Goal: Task Accomplishment & Management: Manage account settings

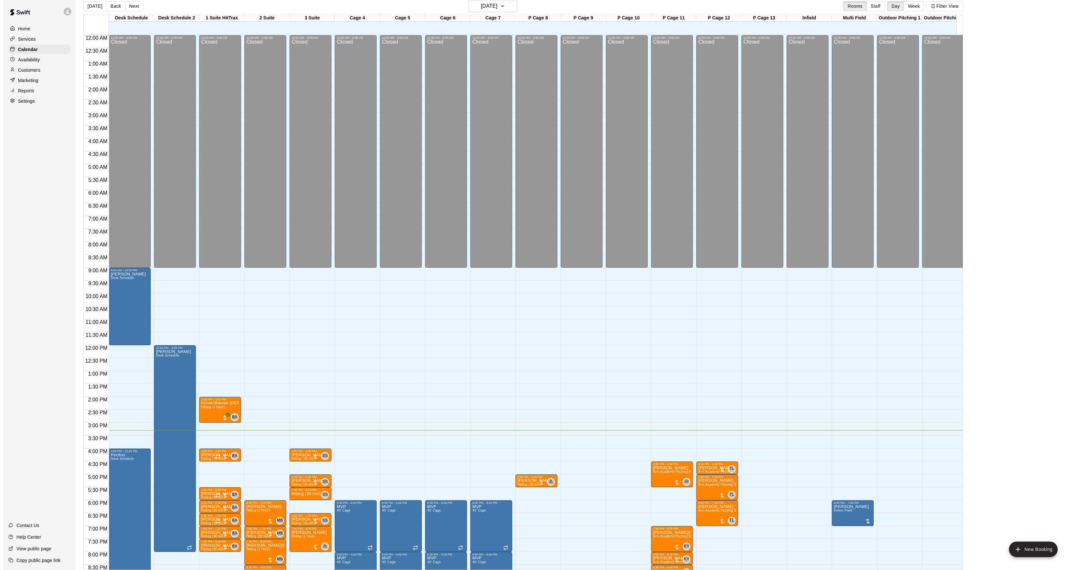
scroll to position [87, 0]
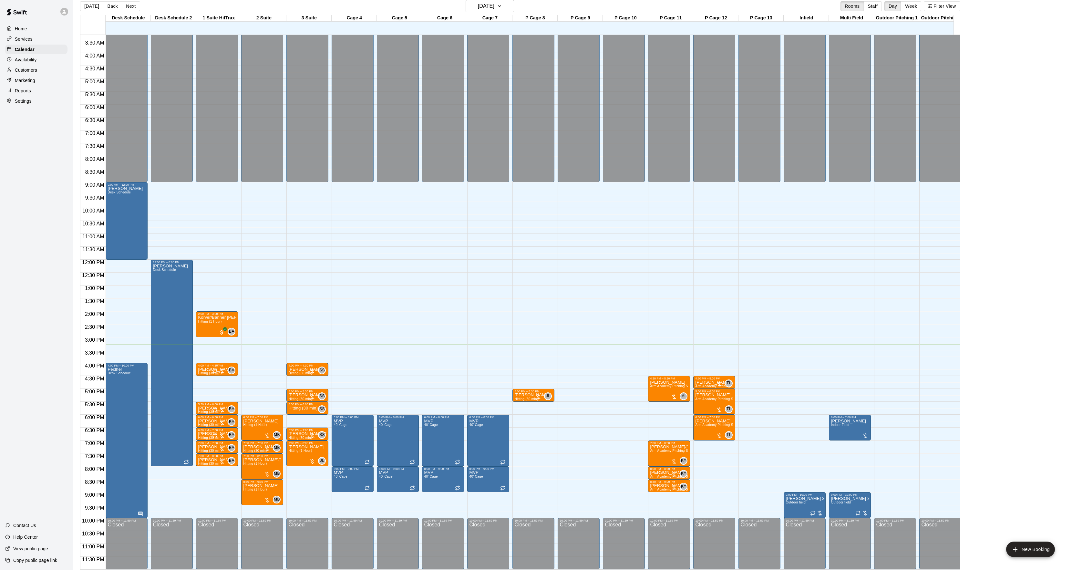
click at [222, 371] on div at bounding box center [218, 371] width 13 height 6
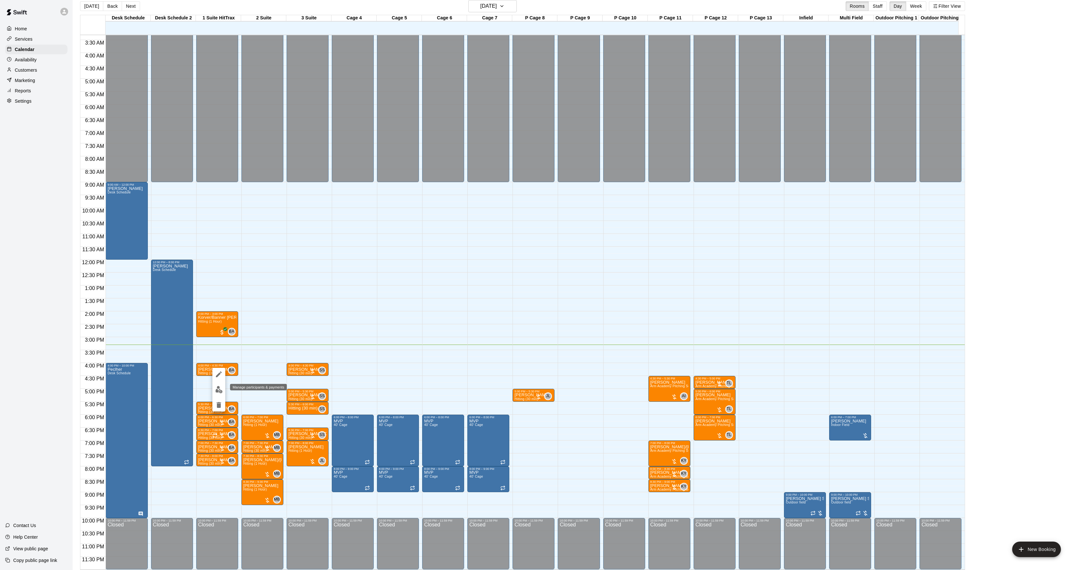
click at [216, 390] on img "edit" at bounding box center [218, 389] width 7 height 7
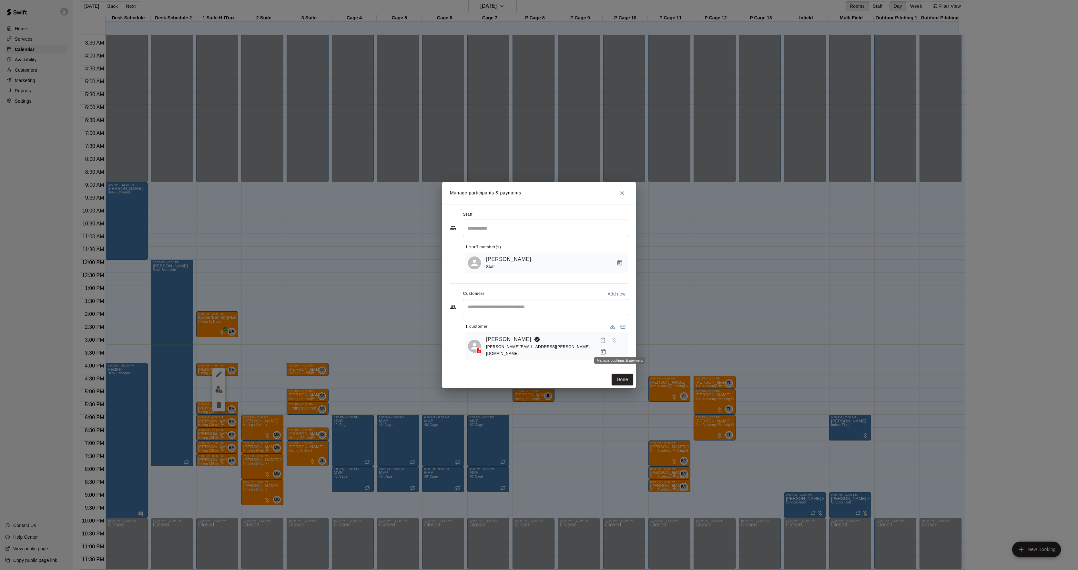
click at [607, 349] on icon "Manage bookings & payment" at bounding box center [603, 352] width 6 height 6
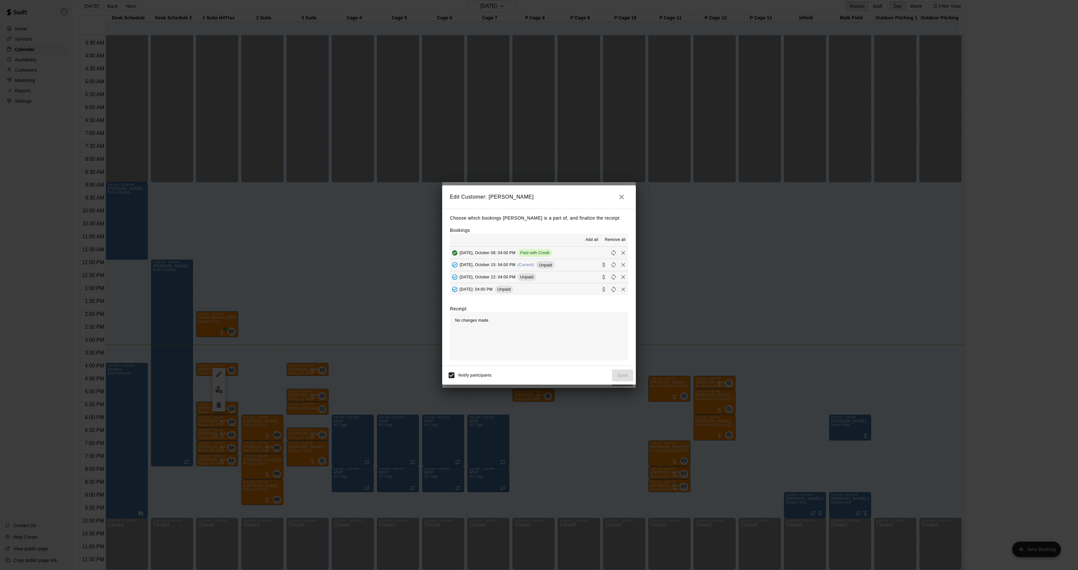
click at [533, 266] on span "(Current)" at bounding box center [525, 264] width 17 height 5
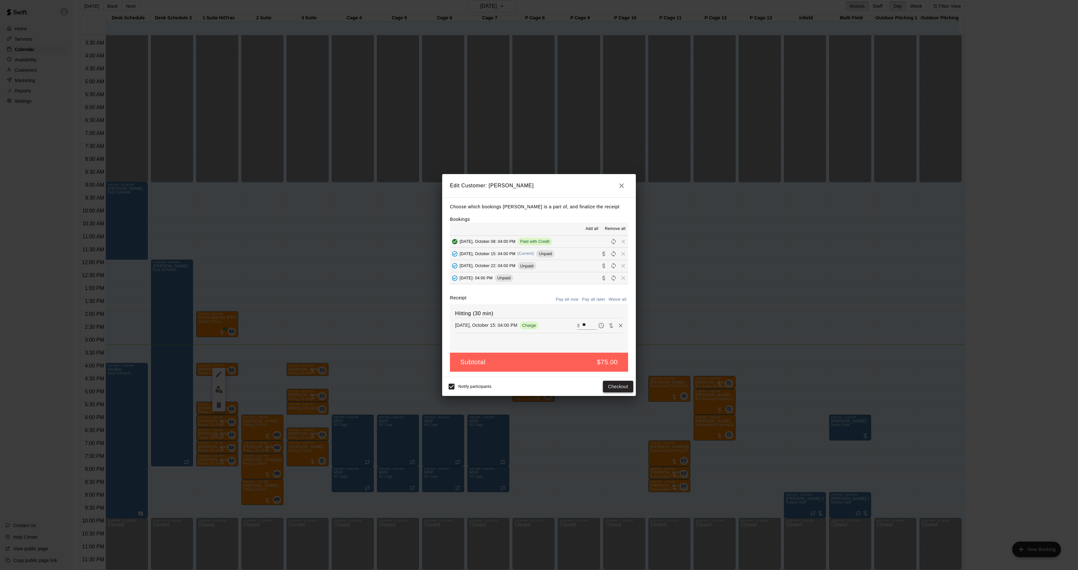
click at [623, 386] on button "Checkout" at bounding box center [618, 387] width 30 height 12
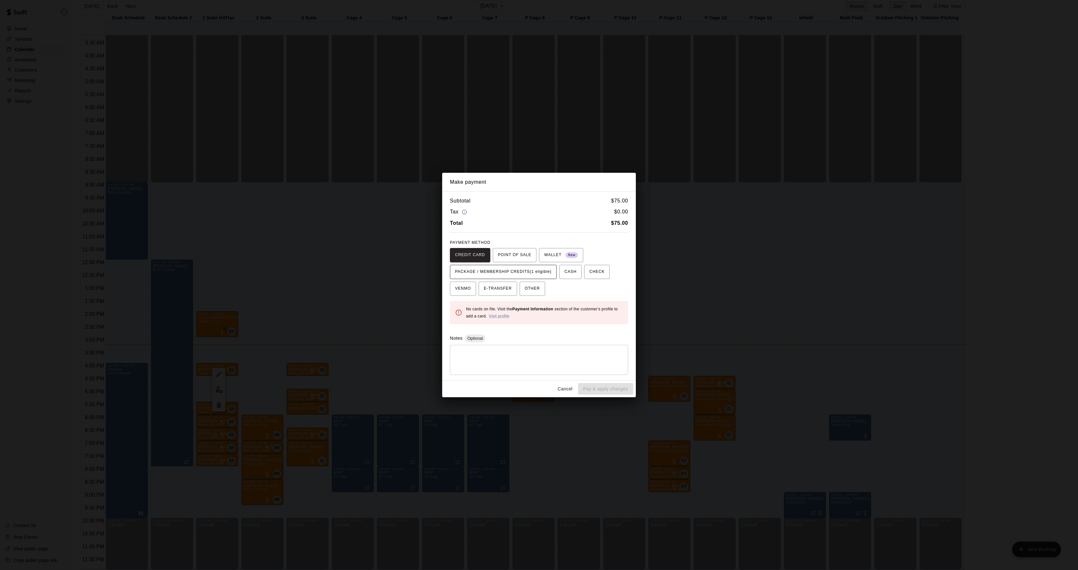
click at [537, 270] on span "PACKAGE / MEMBERSHIP CREDITS (1 eligible)" at bounding box center [503, 272] width 97 height 10
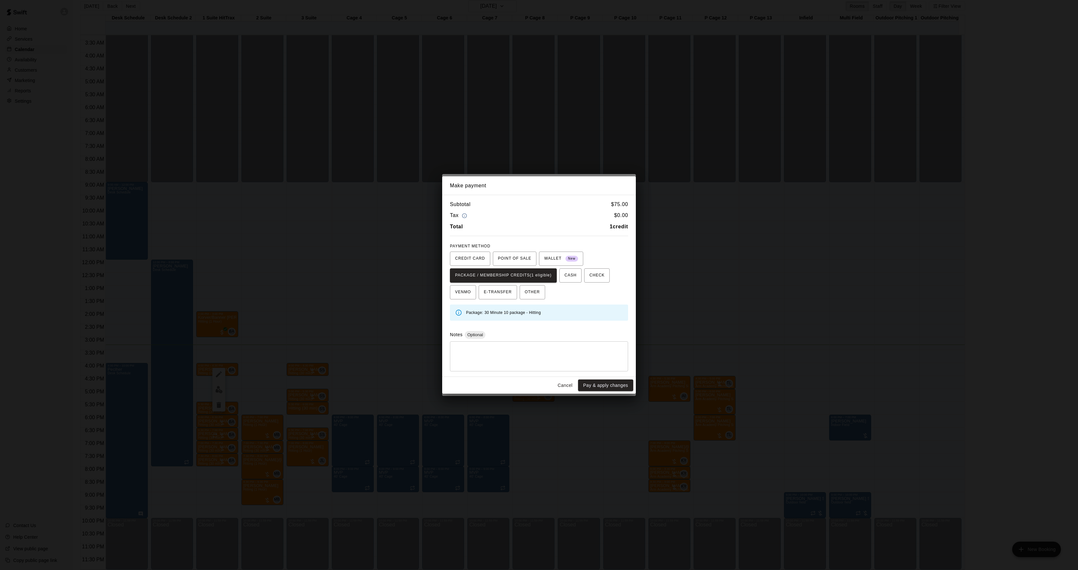
click at [603, 387] on button "Pay & apply changes" at bounding box center [605, 385] width 55 height 12
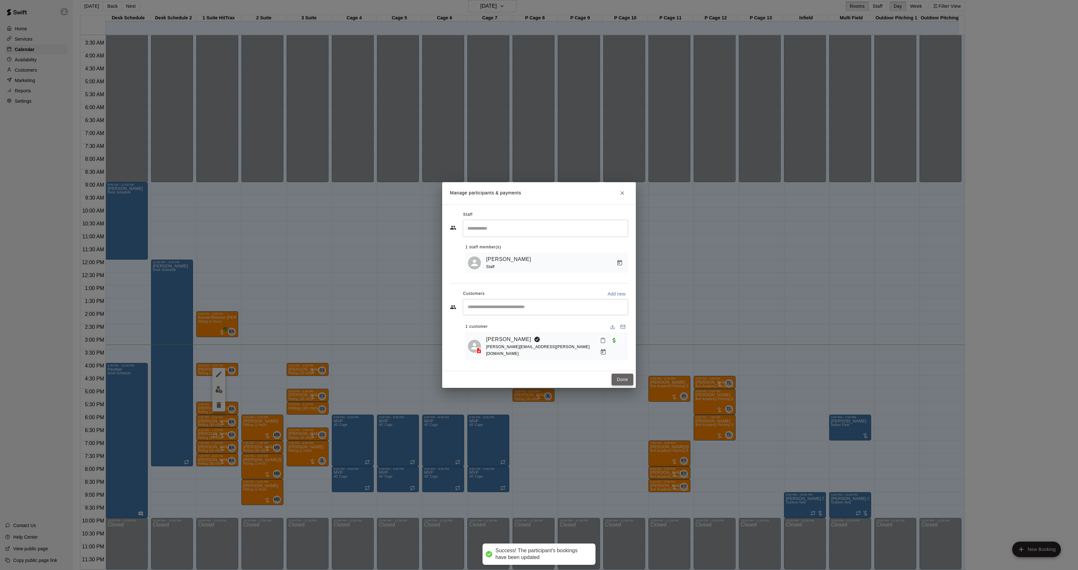
click at [619, 380] on button "Done" at bounding box center [623, 379] width 22 height 12
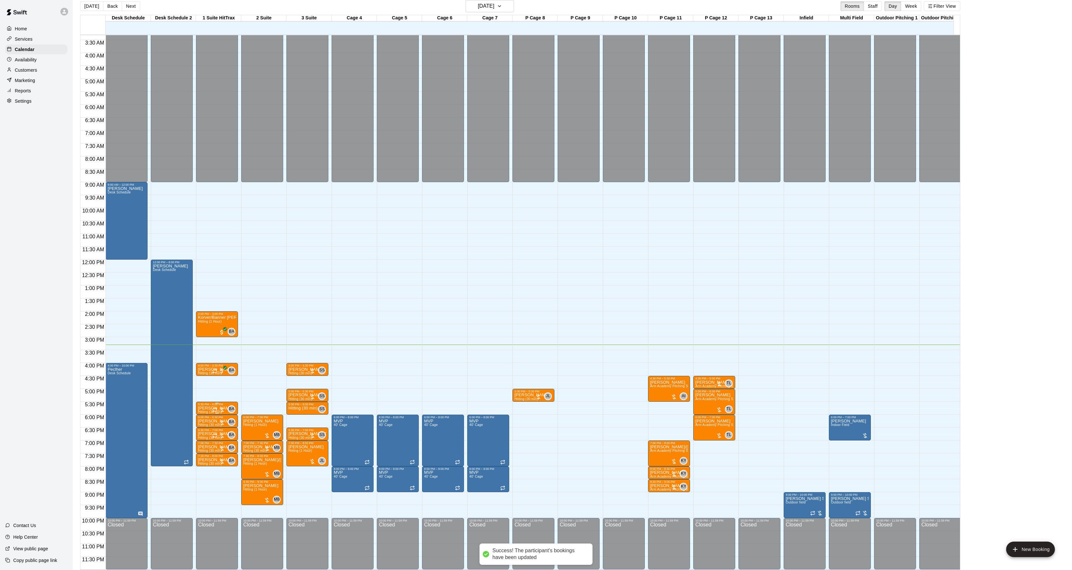
click at [218, 407] on div at bounding box center [218, 409] width 13 height 6
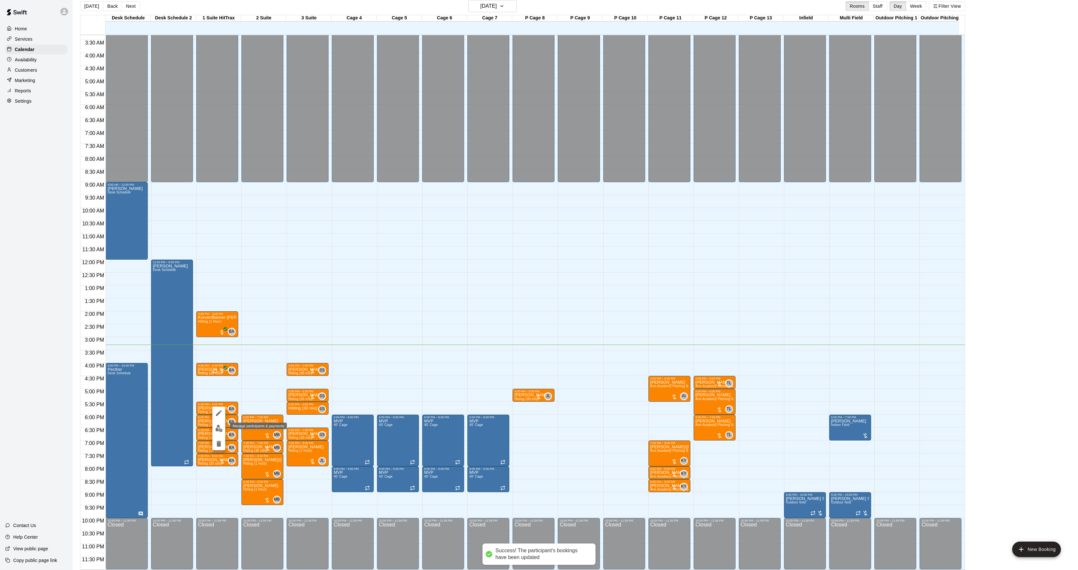
click at [215, 428] on img "edit" at bounding box center [218, 427] width 7 height 7
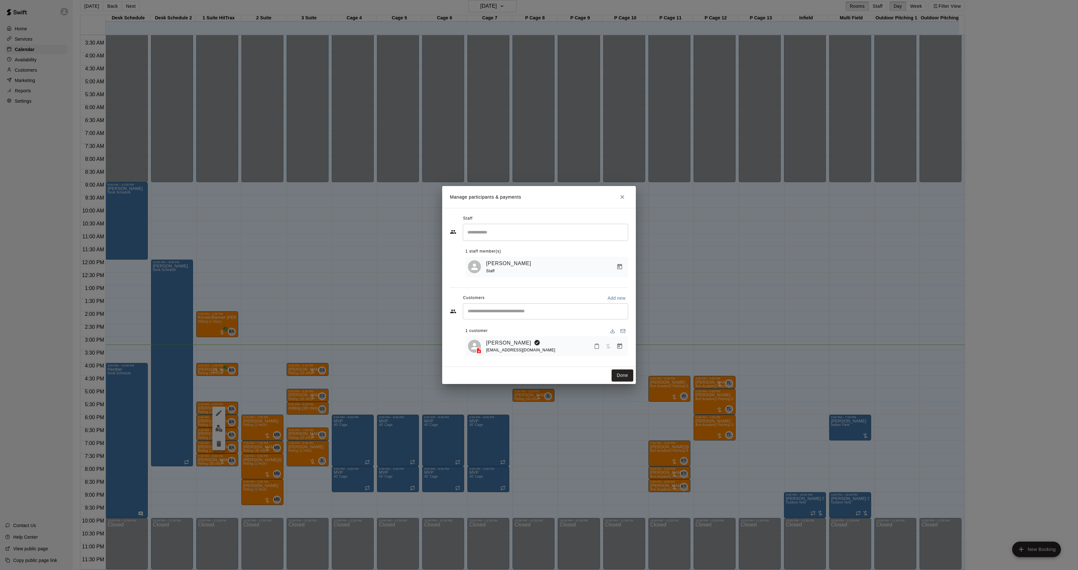
click at [624, 350] on div at bounding box center [608, 346] width 34 height 12
click at [622, 347] on icon "Manage bookings & payment" at bounding box center [619, 345] width 5 height 5
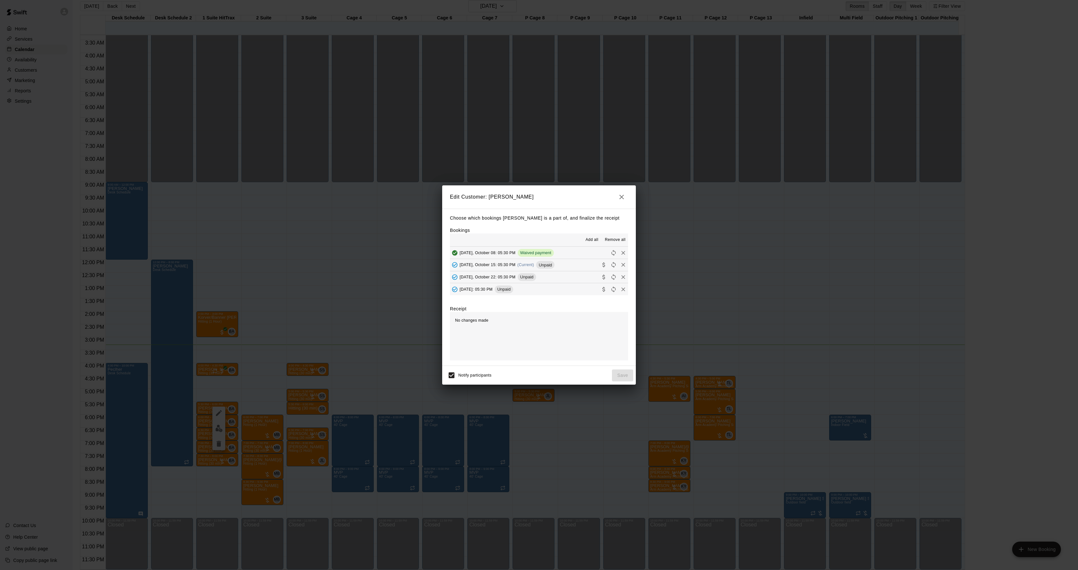
click at [552, 273] on button "[DATE], October 22: 05:30 PM Unpaid" at bounding box center [539, 277] width 178 height 12
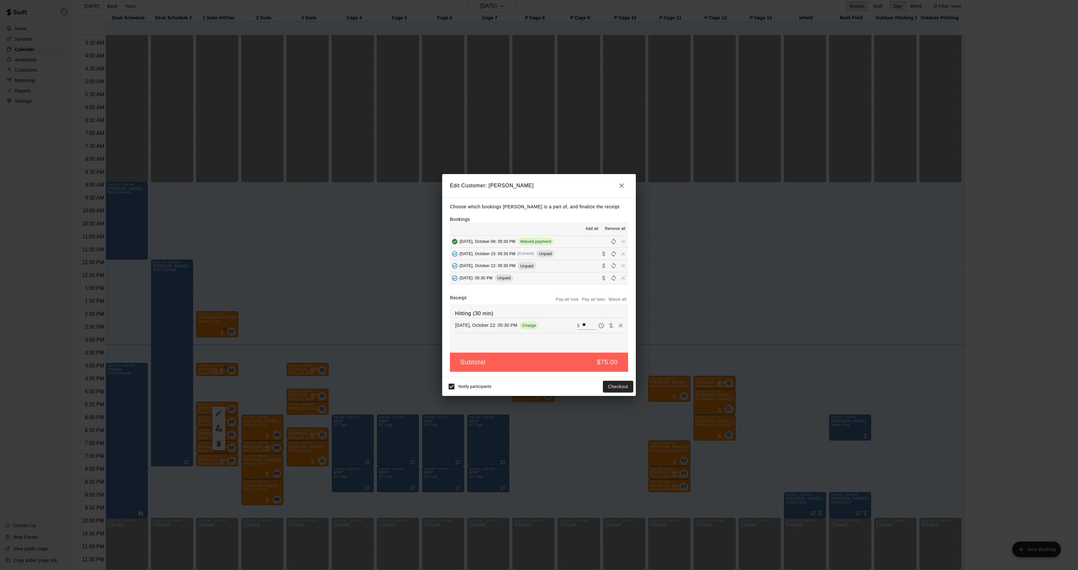
click at [617, 326] on icon "Remove" at bounding box center [620, 325] width 6 height 6
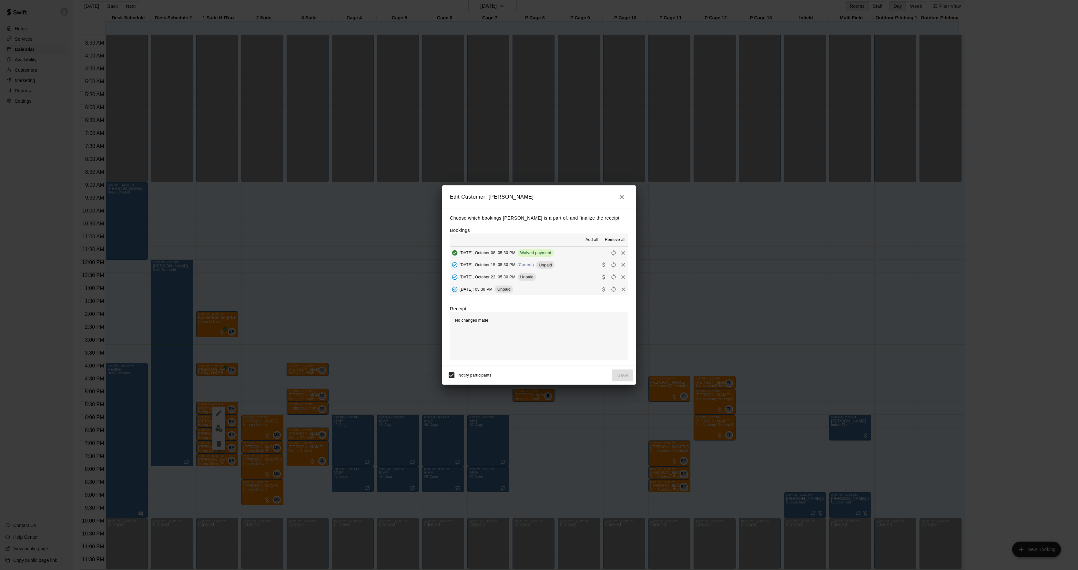
click at [534, 265] on span "(Current)" at bounding box center [525, 264] width 17 height 5
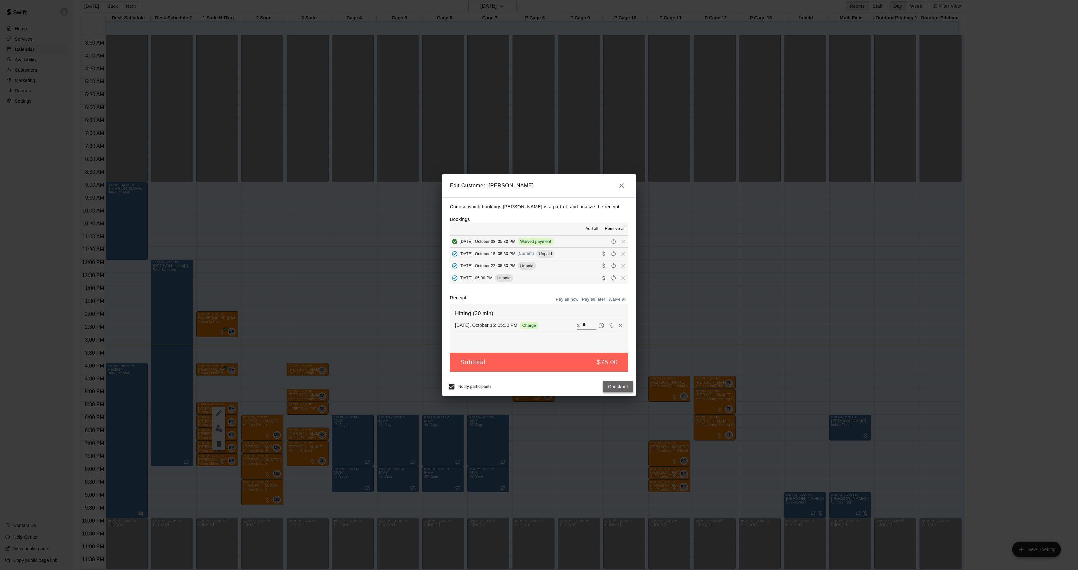
click at [611, 382] on button "Checkout" at bounding box center [618, 387] width 30 height 12
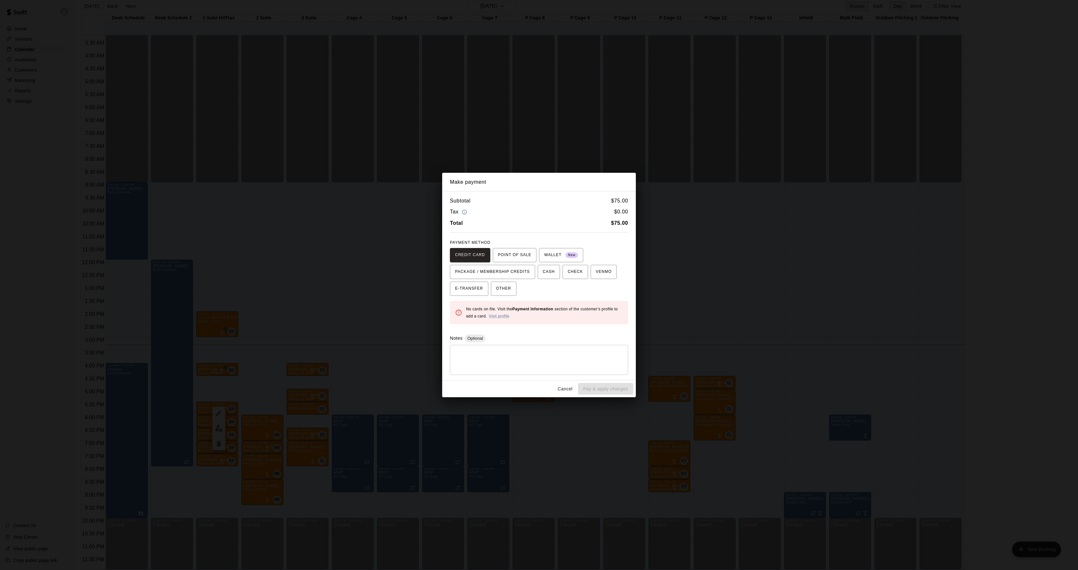
click at [771, 296] on div "Make payment Subtotal $ 75.00 Tax $ 0.00 Total $ 75.00 PAYMENT METHOD CREDIT CA…" at bounding box center [539, 285] width 1078 height 570
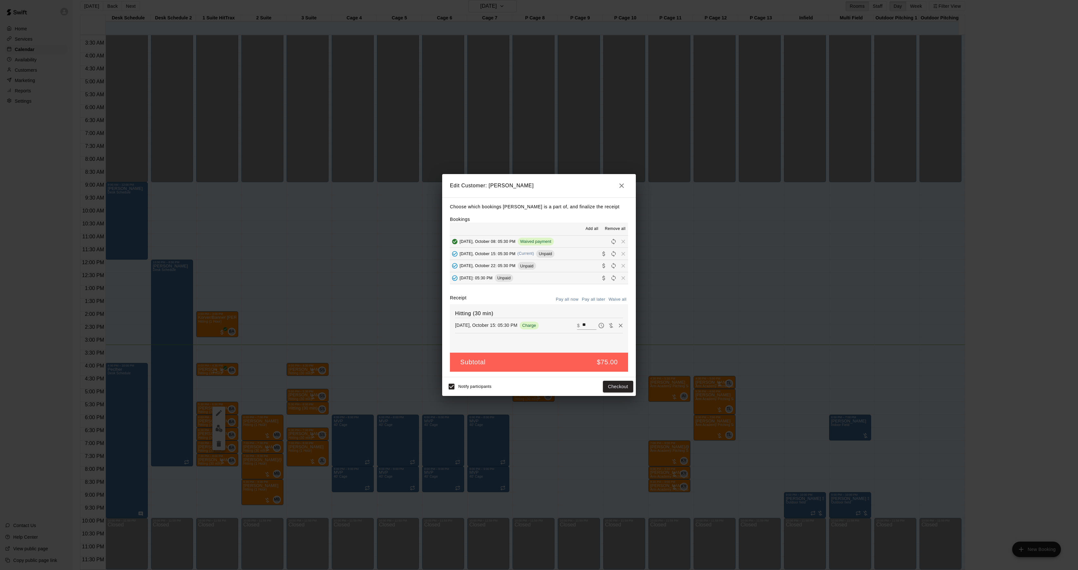
click at [771, 296] on div "Edit Customer: [PERSON_NAME] which bookings [PERSON_NAME] is a part of, and fin…" at bounding box center [539, 285] width 1078 height 570
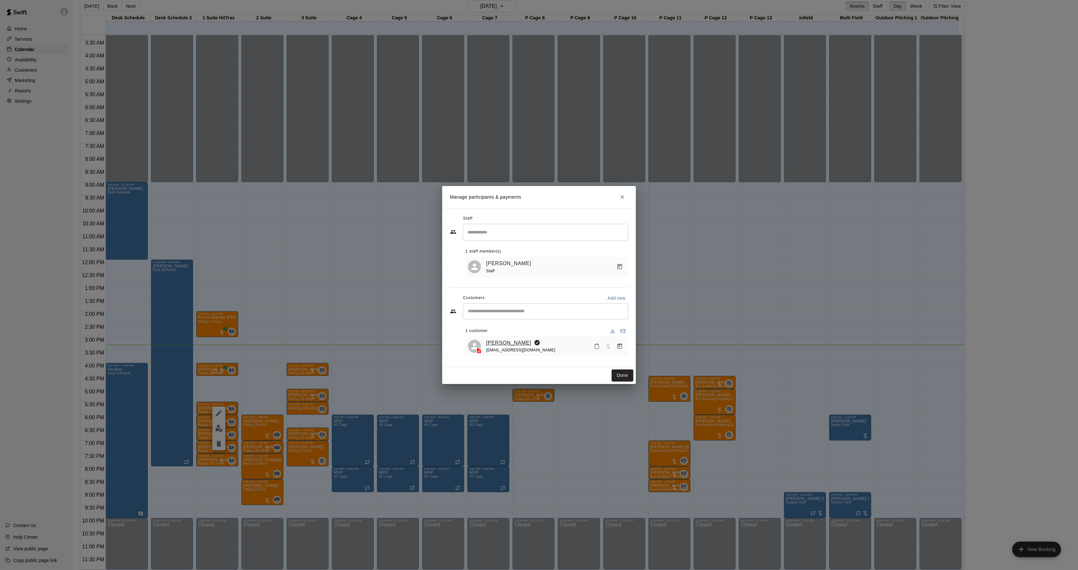
click at [510, 339] on link "[PERSON_NAME]" at bounding box center [508, 343] width 45 height 8
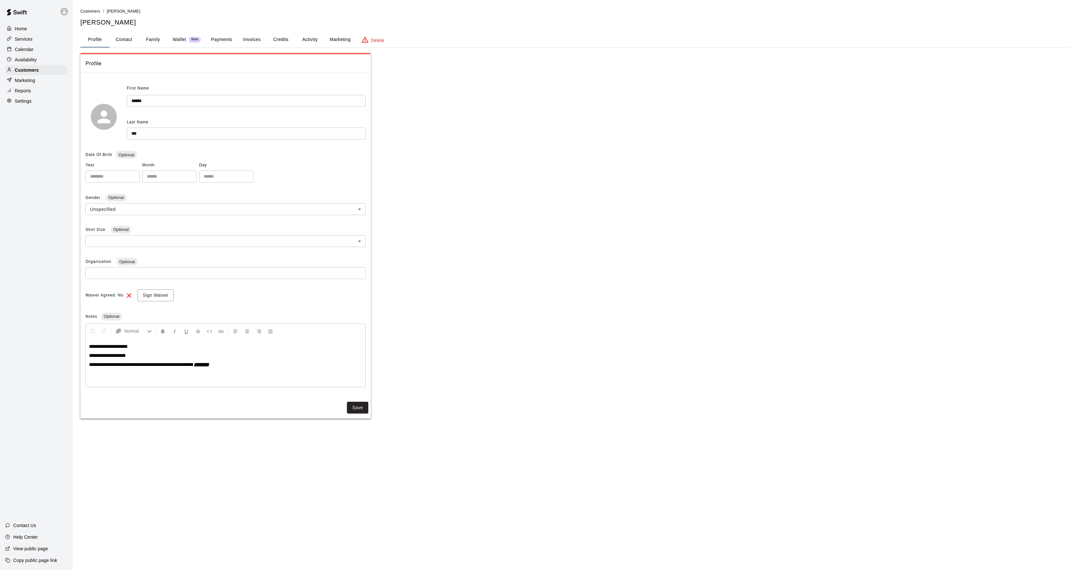
click at [304, 36] on button "Activity" at bounding box center [309, 39] width 29 height 15
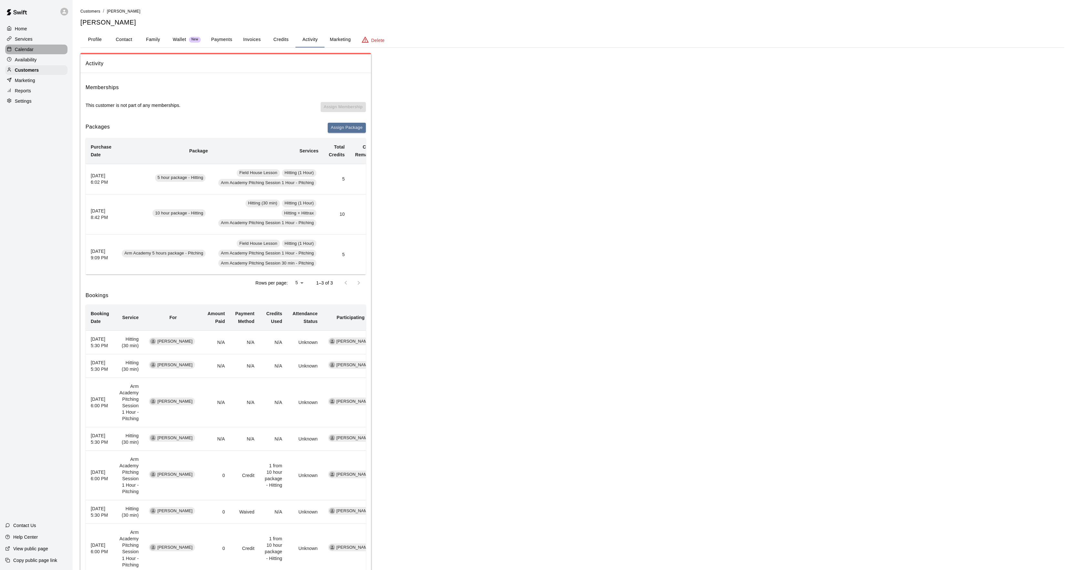
click at [23, 47] on p "Calendar" at bounding box center [24, 49] width 19 height 6
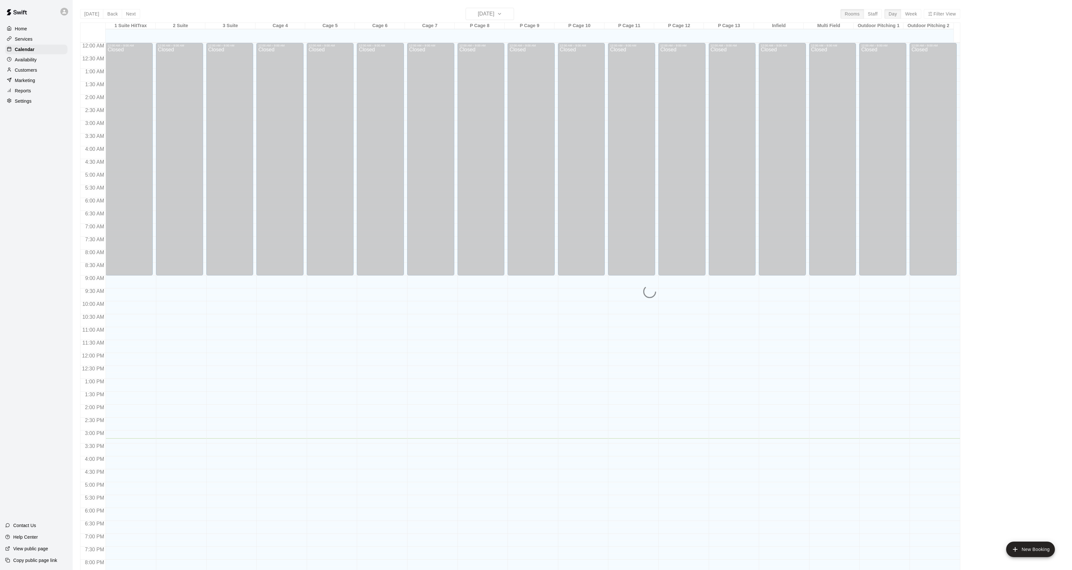
scroll to position [66, 0]
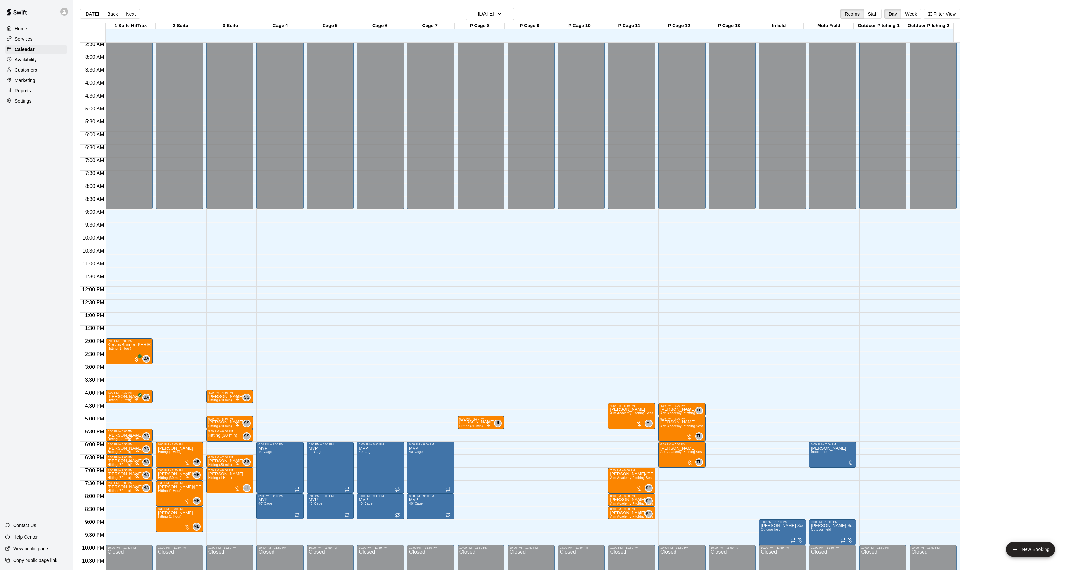
click at [131, 434] on div at bounding box center [133, 437] width 13 height 6
click at [132, 454] on img "edit" at bounding box center [133, 455] width 7 height 7
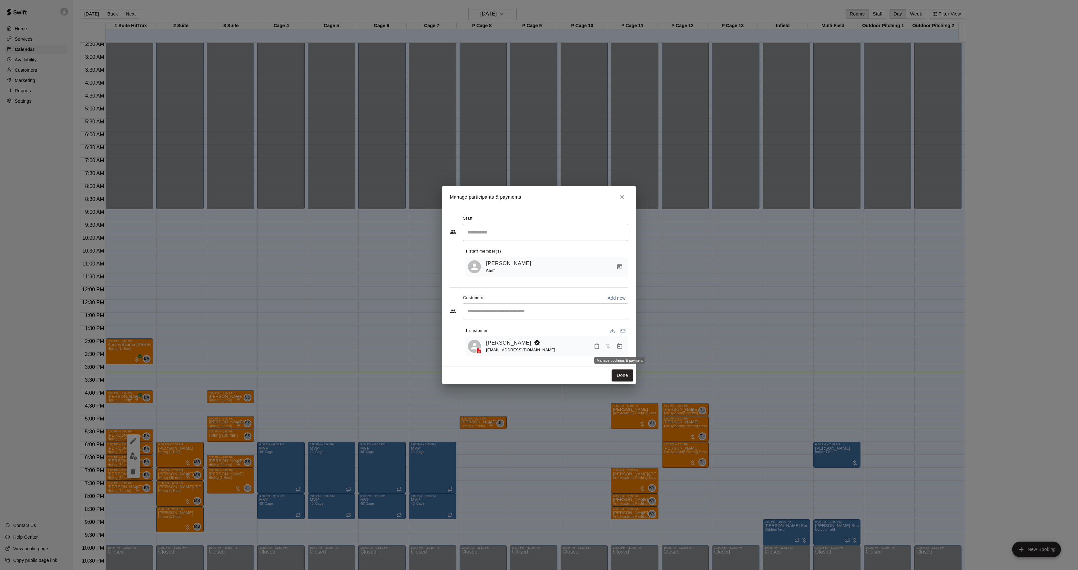
click at [622, 352] on button "Manage bookings & payment" at bounding box center [620, 346] width 12 height 12
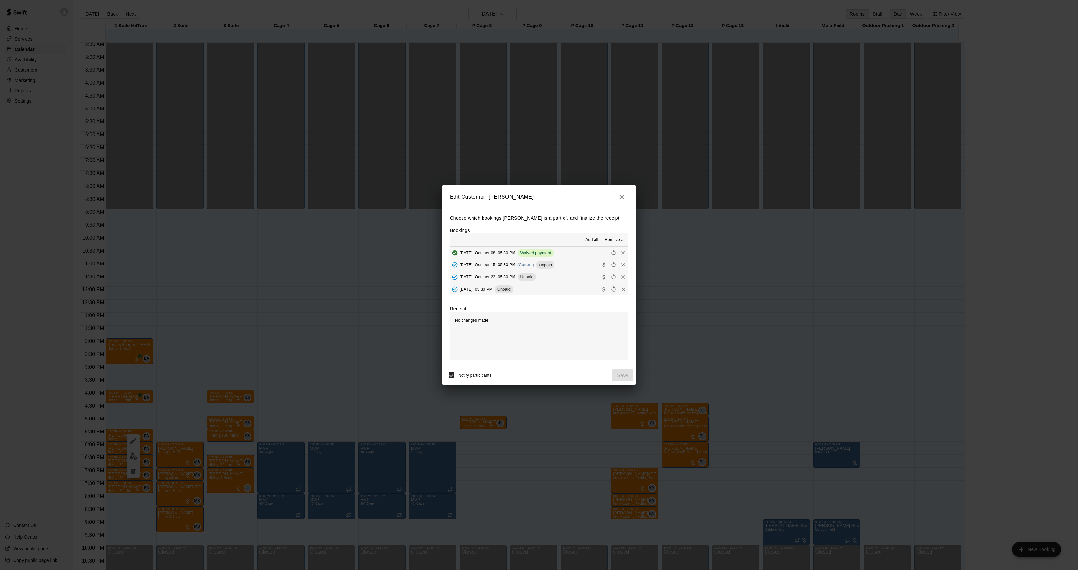
click at [534, 262] on span "(Current)" at bounding box center [525, 264] width 17 height 5
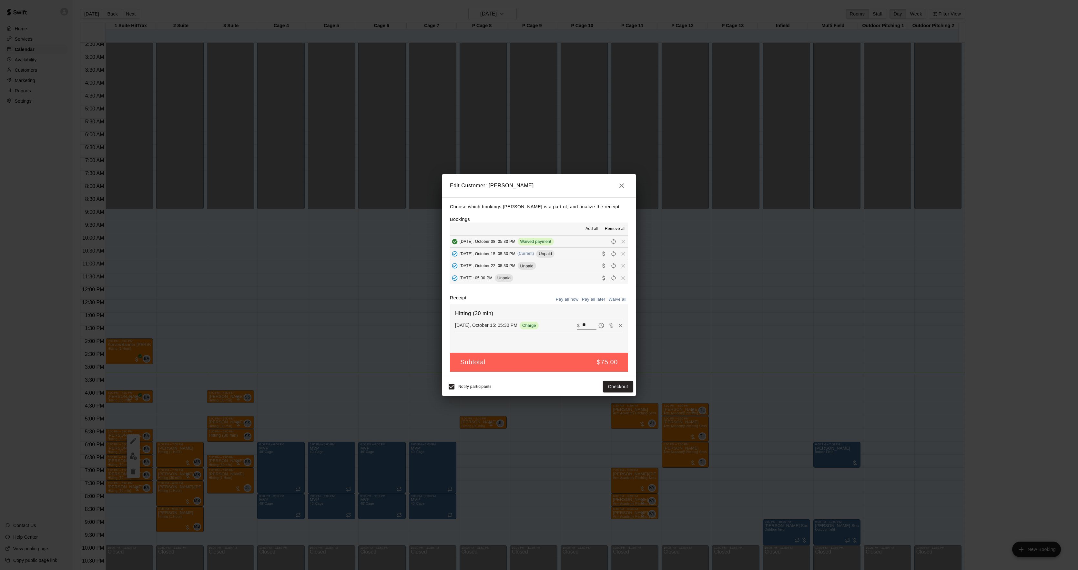
click at [608, 328] on icon "Waive payment" at bounding box center [611, 325] width 6 height 6
type input "*"
click at [623, 393] on div "Notify participants Save" at bounding box center [539, 387] width 189 height 14
click at [621, 384] on button "Save" at bounding box center [622, 387] width 21 height 12
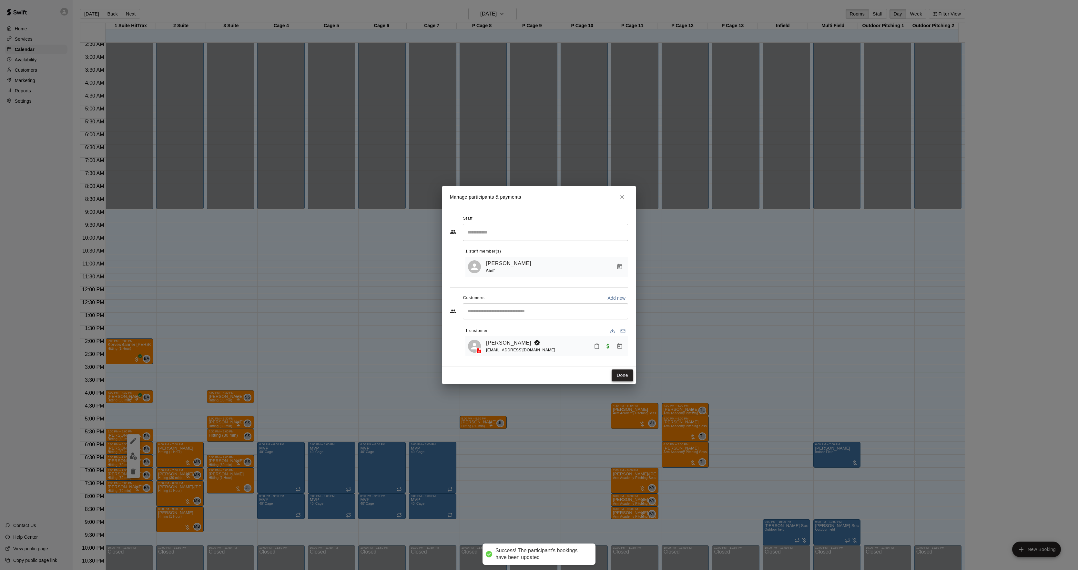
click at [620, 374] on button "Done" at bounding box center [623, 375] width 22 height 12
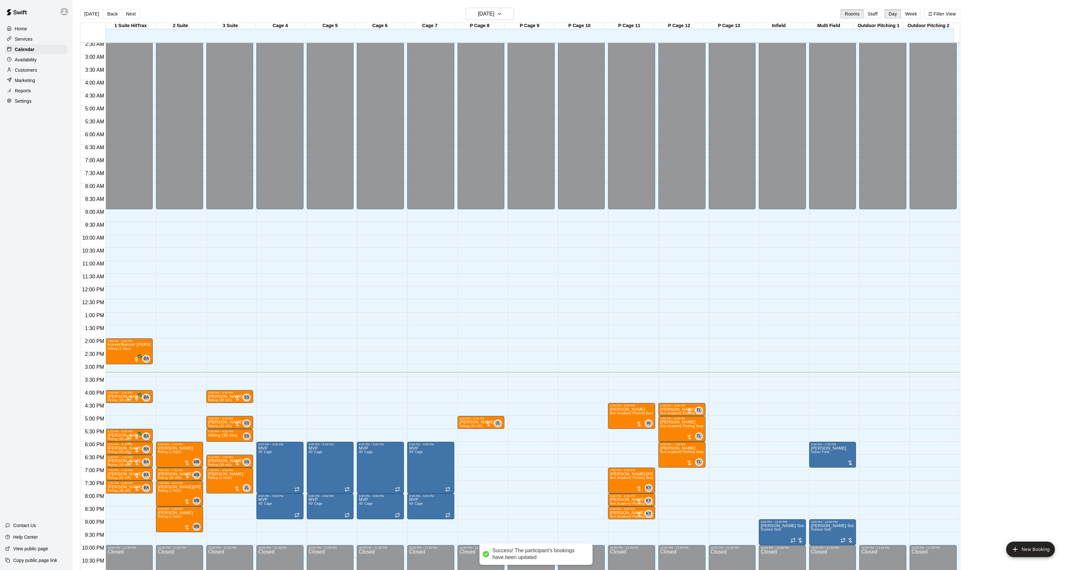
click at [115, 448] on p "[PERSON_NAME]" at bounding box center [124, 448] width 35 height 0
click at [117, 469] on img "edit" at bounding box center [113, 471] width 7 height 7
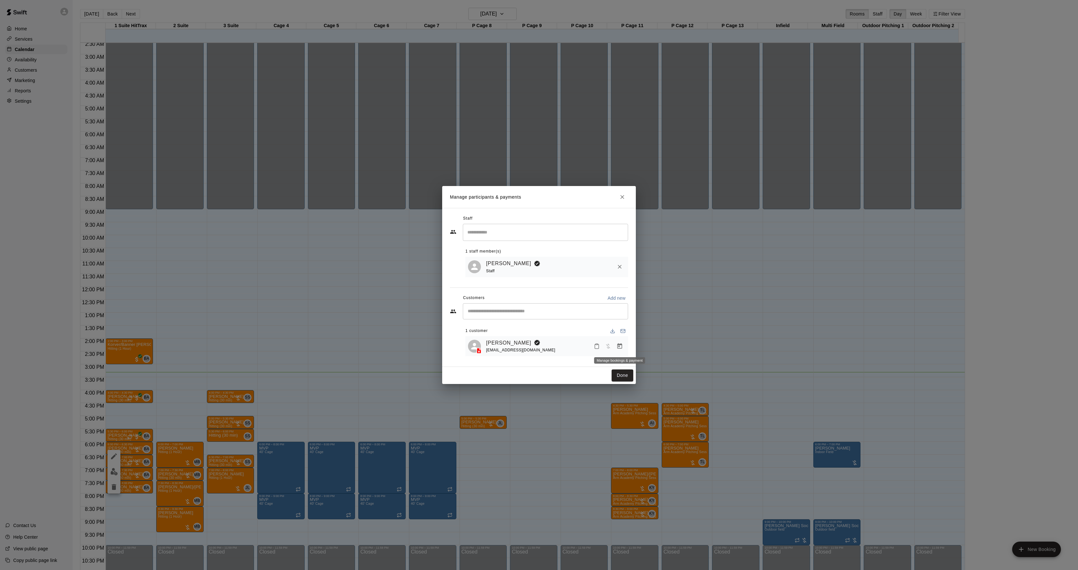
click at [620, 343] on icon "Manage bookings & payment" at bounding box center [620, 346] width 6 height 6
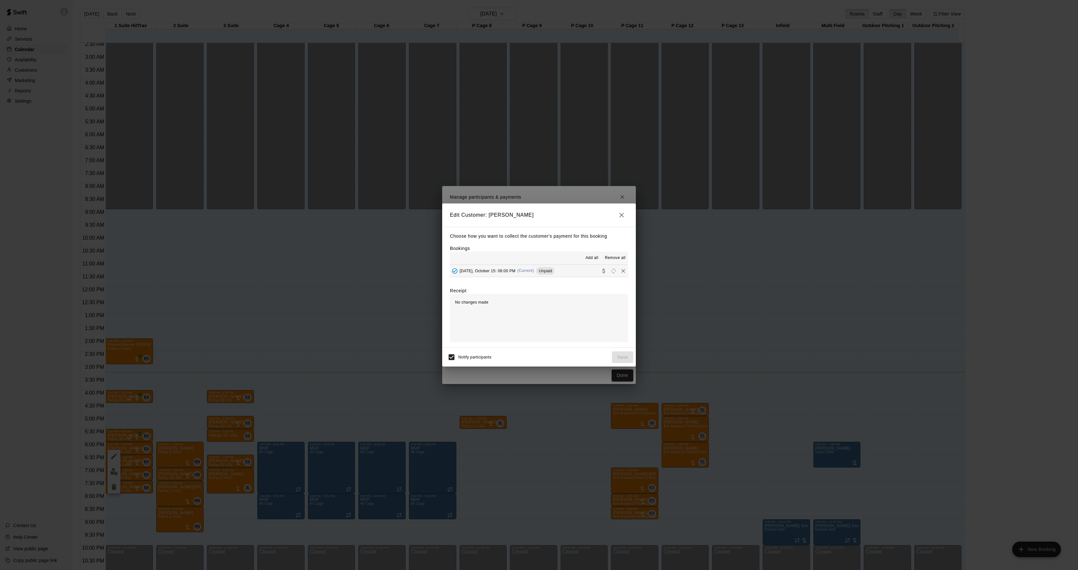
click at [544, 279] on div "Choose how you want to collect the customer's payment for this booking Bookings…" at bounding box center [539, 287] width 194 height 121
click at [544, 275] on div "[DATE], October 15: 06:00 PM (Current) Unpaid" at bounding box center [502, 271] width 105 height 10
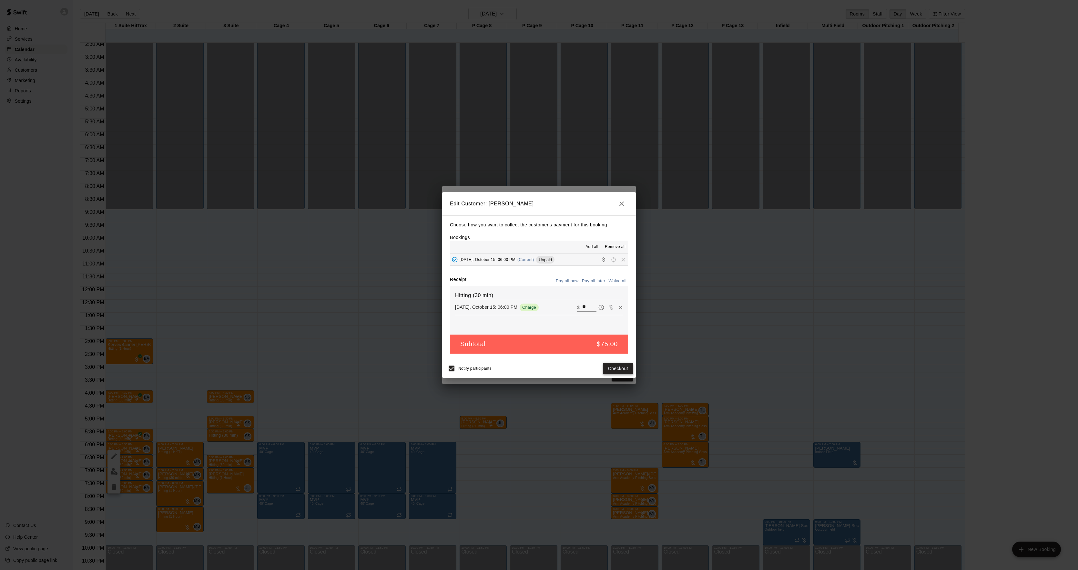
click at [608, 369] on button "Checkout" at bounding box center [618, 368] width 30 height 12
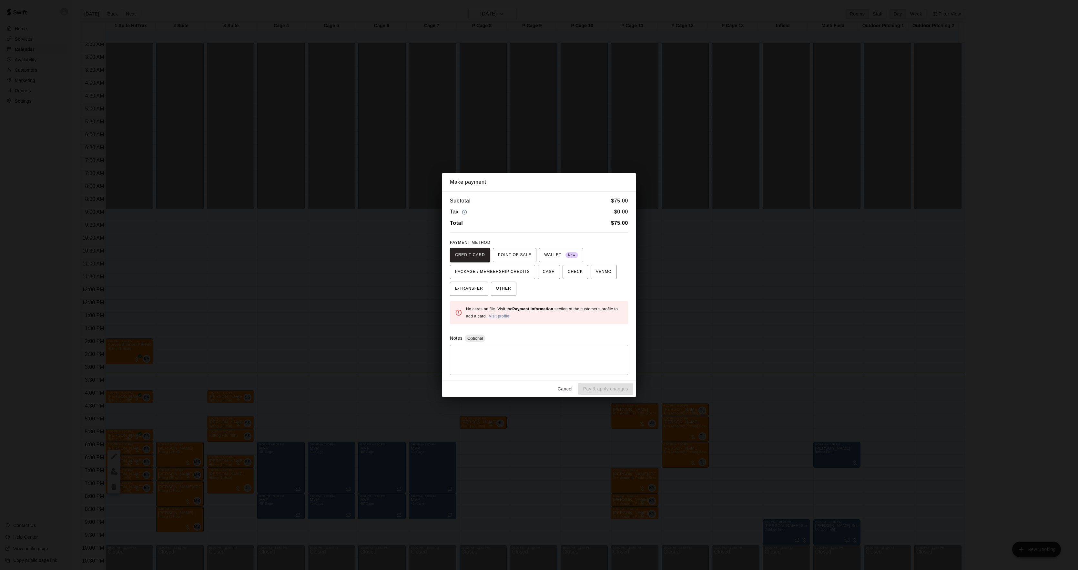
click at [707, 294] on div "Make payment Subtotal $ 75.00 Tax $ 0.00 Total $ 75.00 PAYMENT METHOD CREDIT CA…" at bounding box center [539, 285] width 1078 height 570
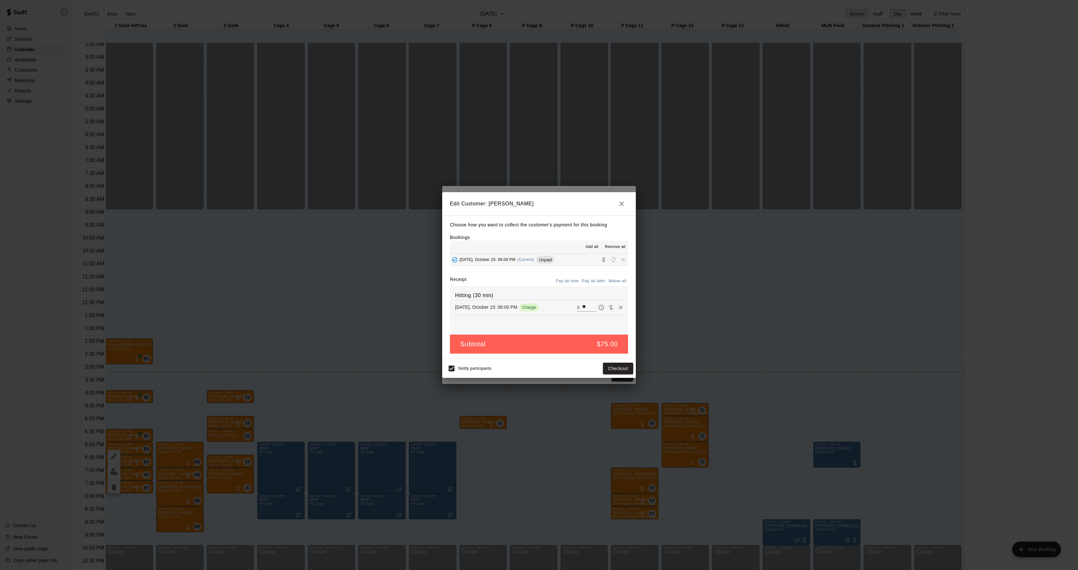
click at [707, 294] on div "Make payment Subtotal $ 75.00 Tax $ 0.00 Total $ 75.00 PAYMENT METHOD CREDIT CA…" at bounding box center [539, 285] width 1078 height 570
click at [707, 294] on div "Edit Customer: [PERSON_NAME] Choose how you want to collect the customer's paym…" at bounding box center [539, 285] width 1078 height 570
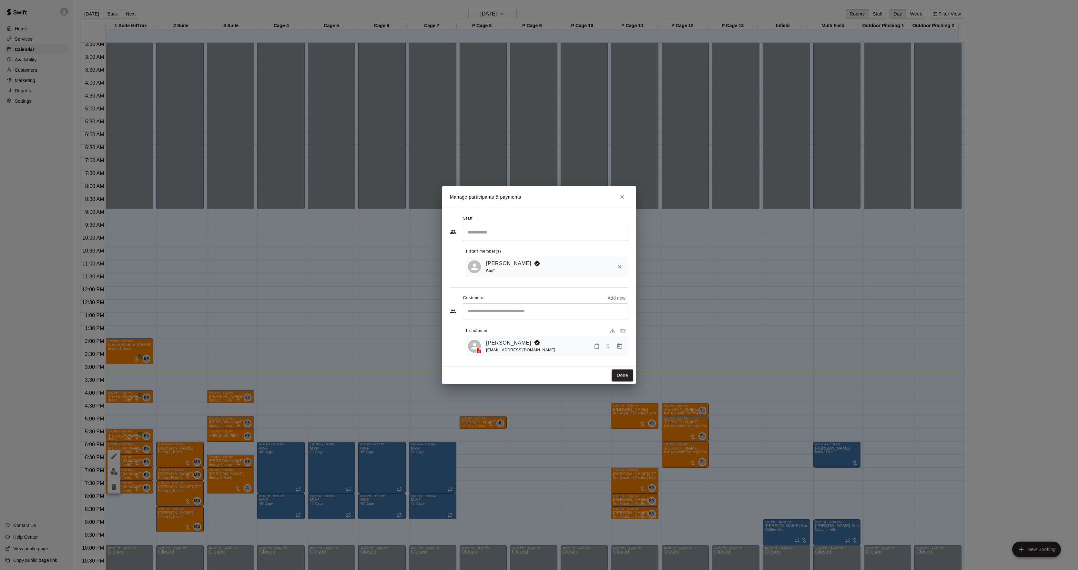
click at [509, 337] on div "[PERSON_NAME] [PERSON_NAME][EMAIL_ADDRESS][DOMAIN_NAME]" at bounding box center [546, 346] width 163 height 20
click at [508, 339] on link "[PERSON_NAME]" at bounding box center [508, 343] width 45 height 8
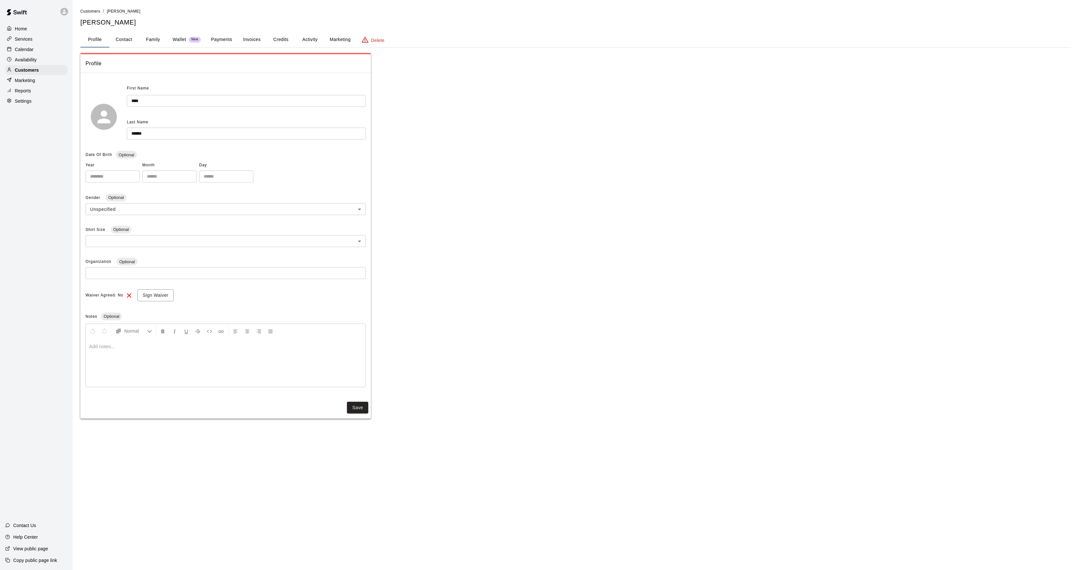
click at [301, 43] on button "Activity" at bounding box center [309, 39] width 29 height 15
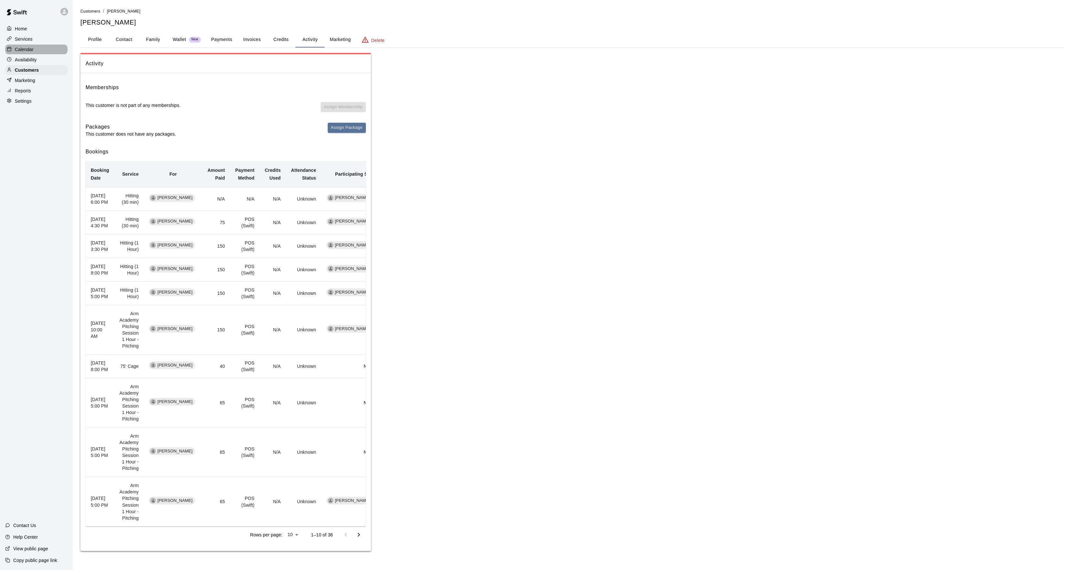
click at [28, 54] on div "Calendar" at bounding box center [36, 50] width 62 height 10
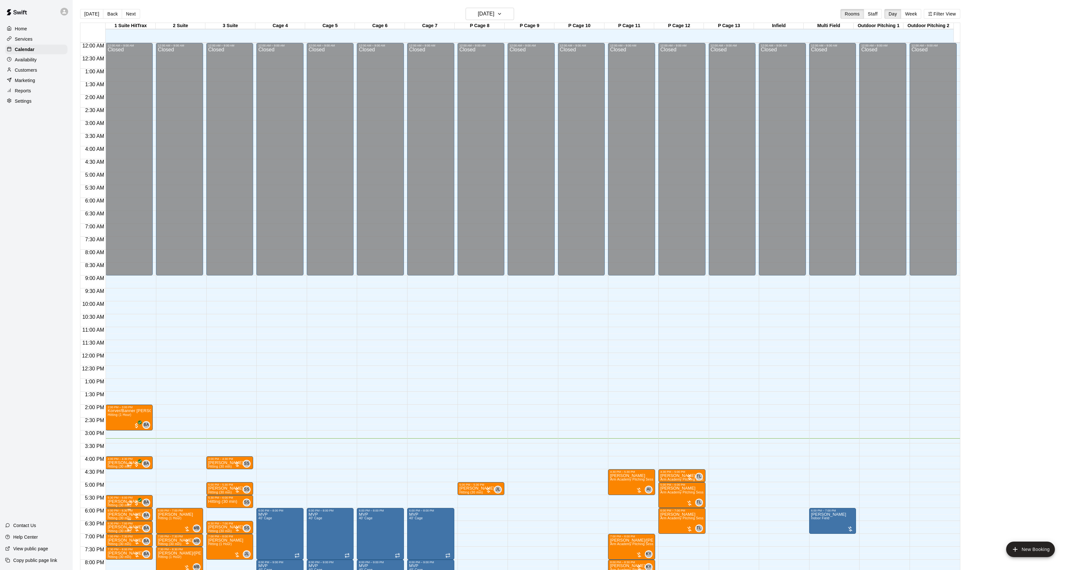
scroll to position [66, 0]
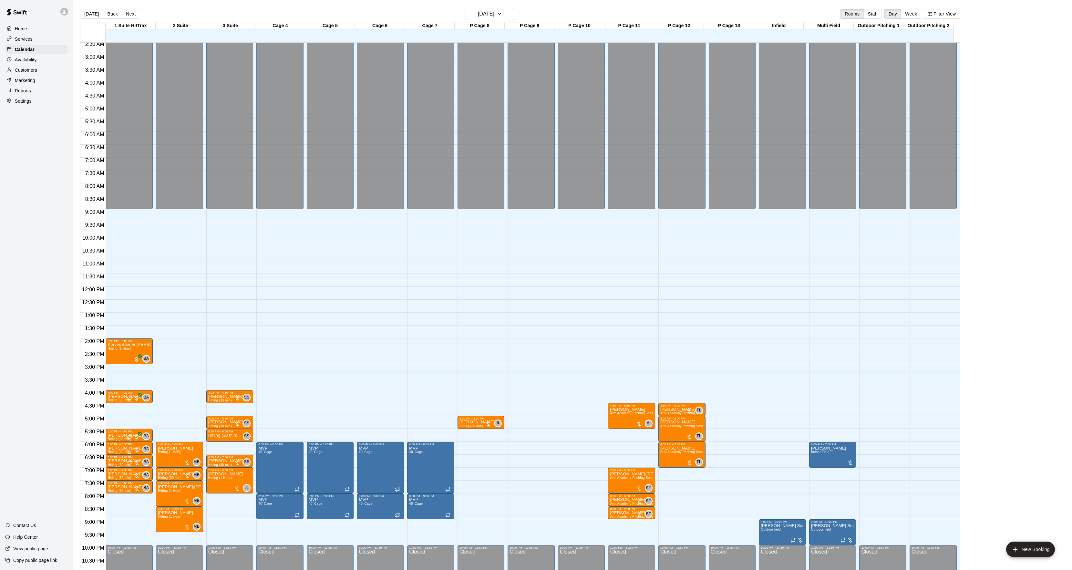
click at [117, 451] on span "Hitting (30 min)" at bounding box center [119, 452] width 24 height 4
click at [117, 457] on icon "edit" at bounding box center [114, 458] width 8 height 8
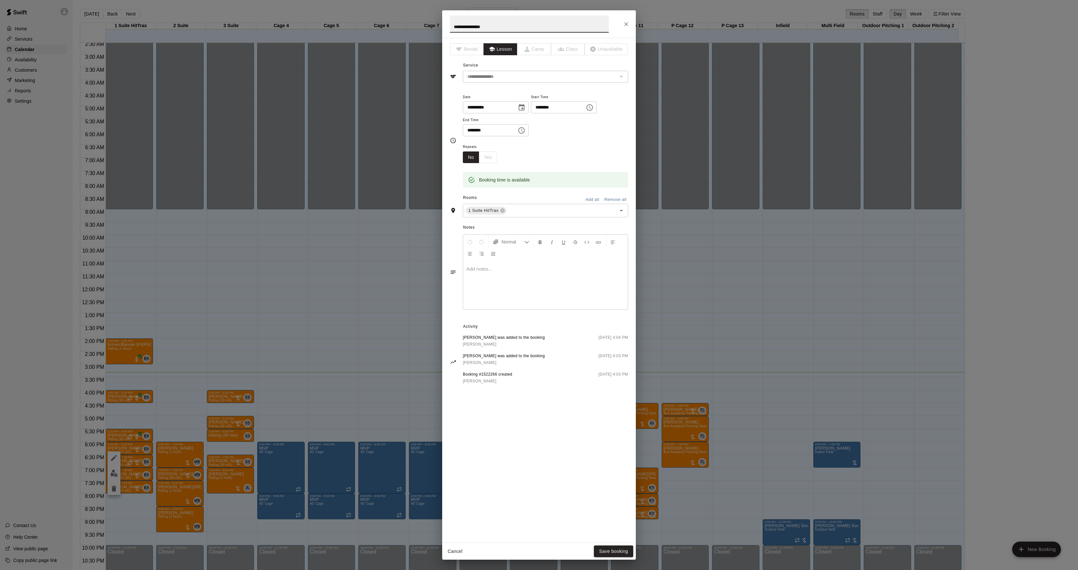
click at [528, 293] on div at bounding box center [545, 285] width 165 height 48
click at [600, 552] on button "Save booking" at bounding box center [613, 551] width 39 height 12
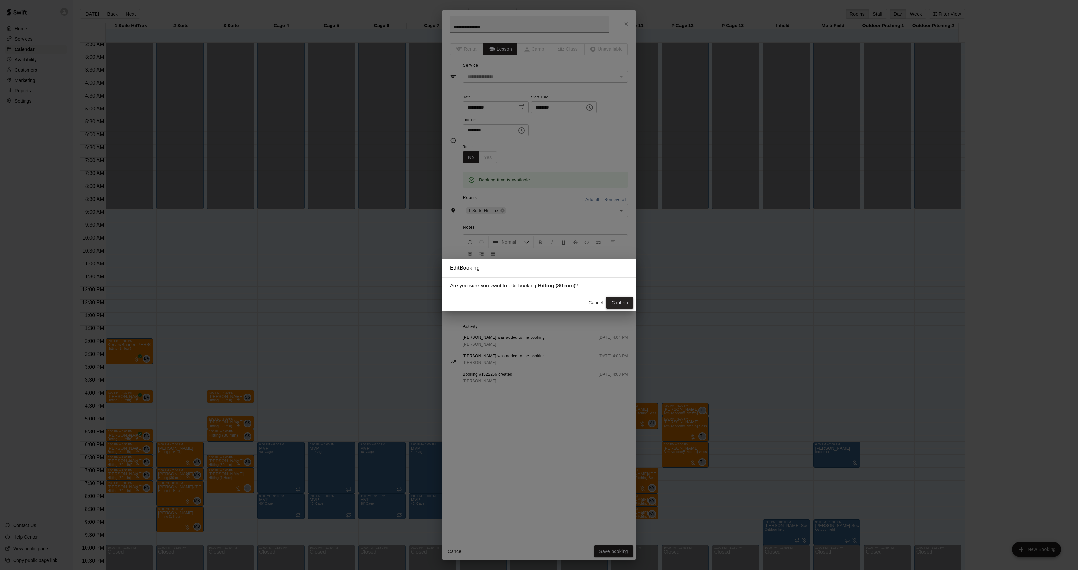
click at [621, 298] on button "Confirm" at bounding box center [619, 303] width 27 height 12
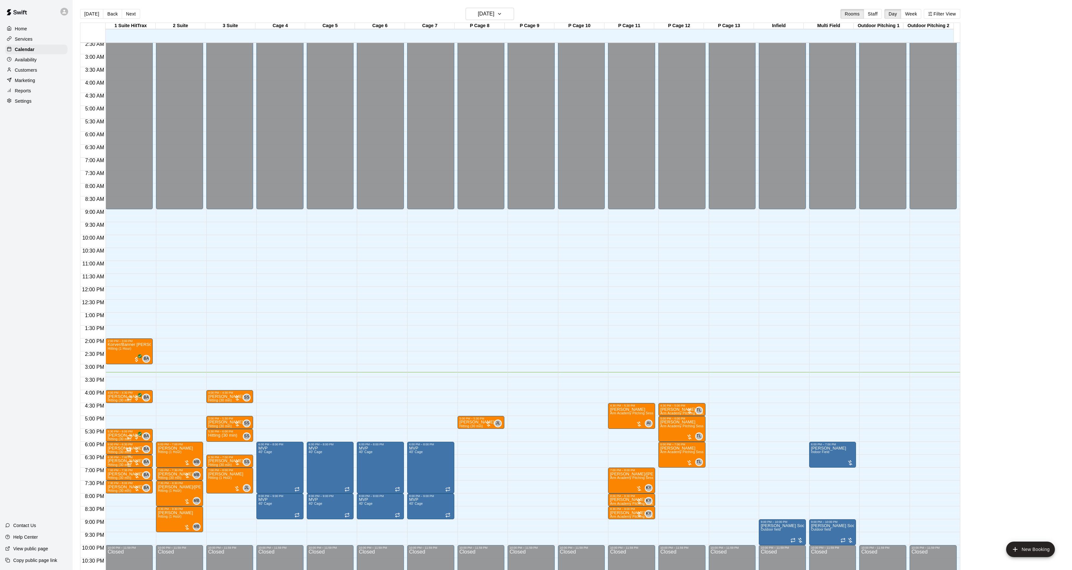
click at [116, 461] on p "[PERSON_NAME]" at bounding box center [124, 461] width 35 height 0
click at [112, 479] on button "edit" at bounding box center [113, 484] width 13 height 13
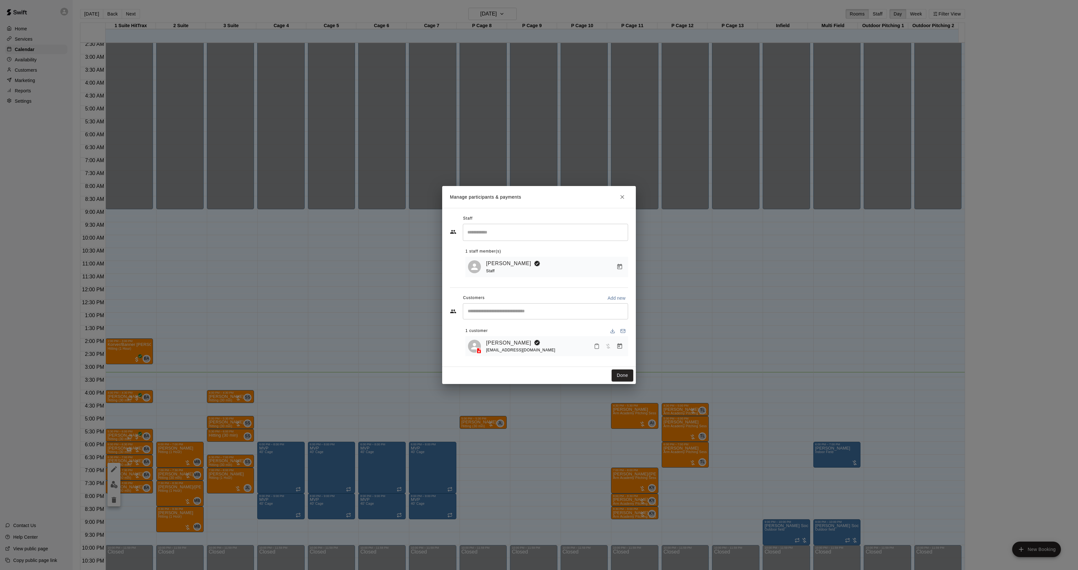
click at [626, 347] on div "[PERSON_NAME] [EMAIL_ADDRESS][DOMAIN_NAME]" at bounding box center [546, 346] width 163 height 20
click at [621, 347] on icon "Manage bookings & payment" at bounding box center [620, 346] width 6 height 6
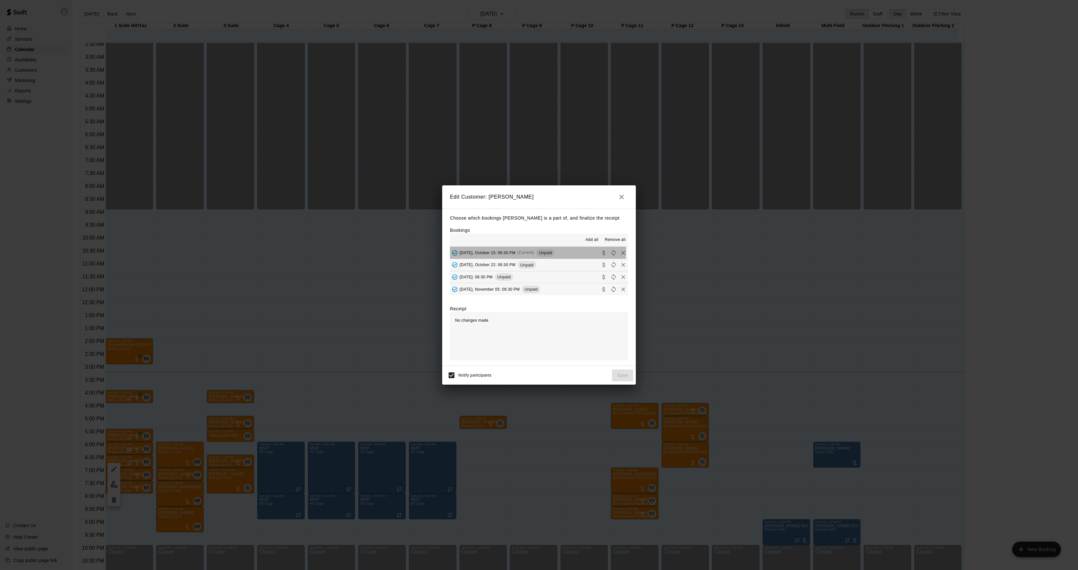
click at [534, 252] on span "(Current)" at bounding box center [525, 252] width 17 height 5
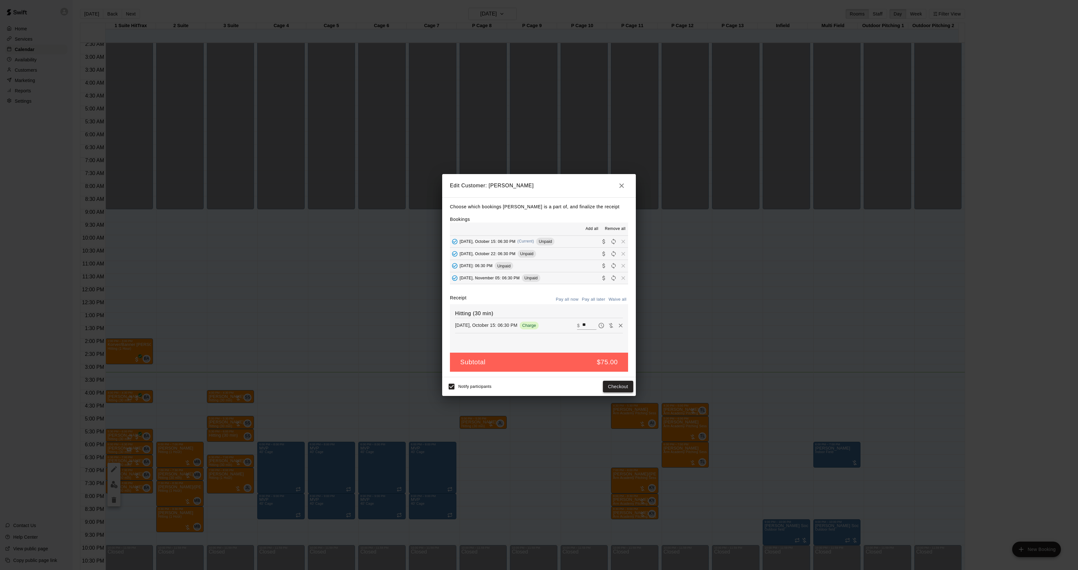
click at [611, 389] on button "Checkout" at bounding box center [618, 387] width 30 height 12
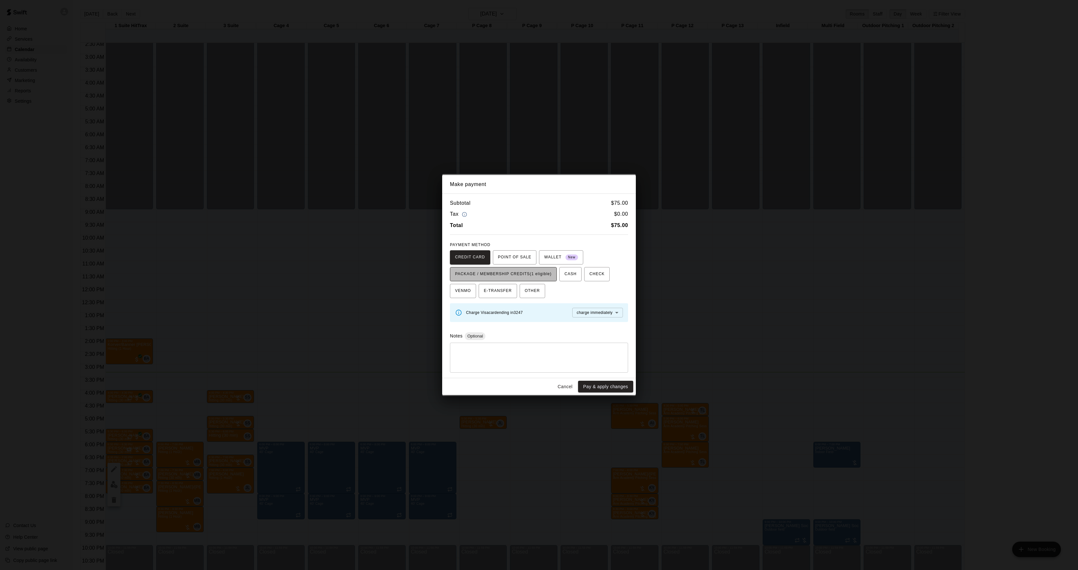
click at [518, 280] on button "PACKAGE / MEMBERSHIP CREDITS (1 eligible)" at bounding box center [503, 274] width 107 height 14
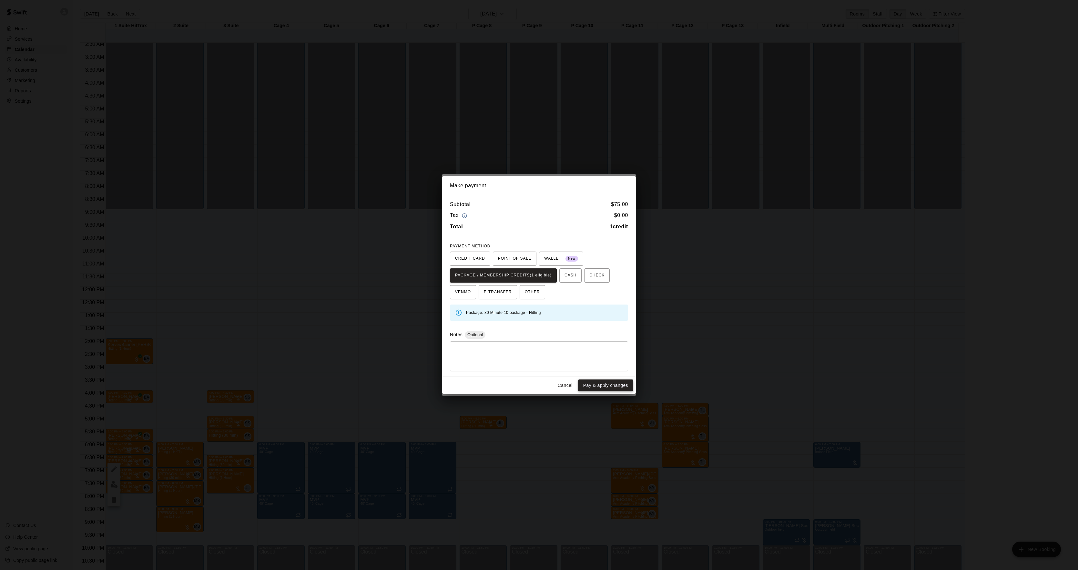
click at [587, 381] on button "Pay & apply changes" at bounding box center [605, 385] width 55 height 12
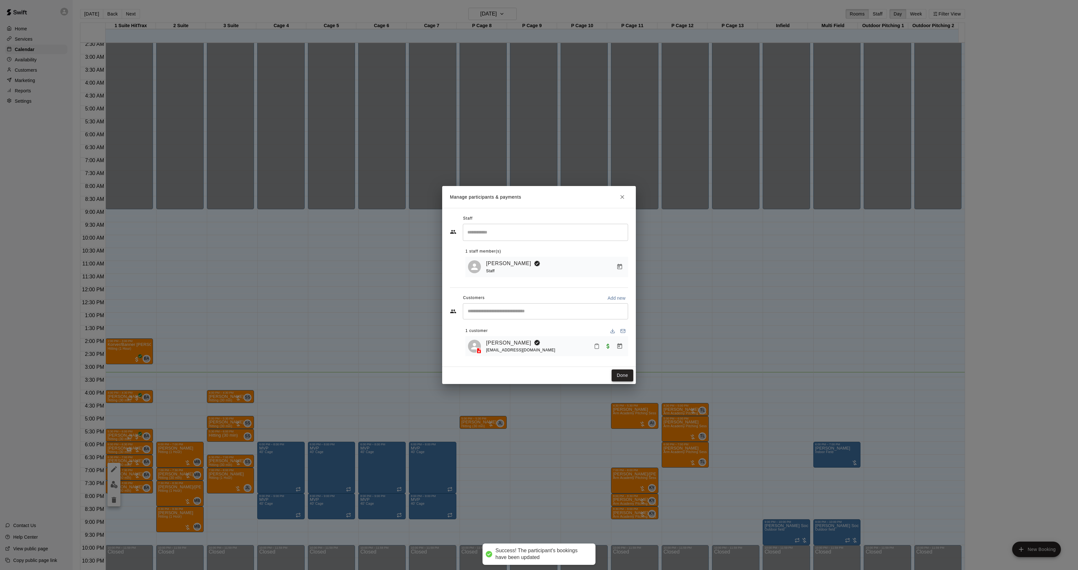
click at [616, 373] on button "Done" at bounding box center [623, 375] width 22 height 12
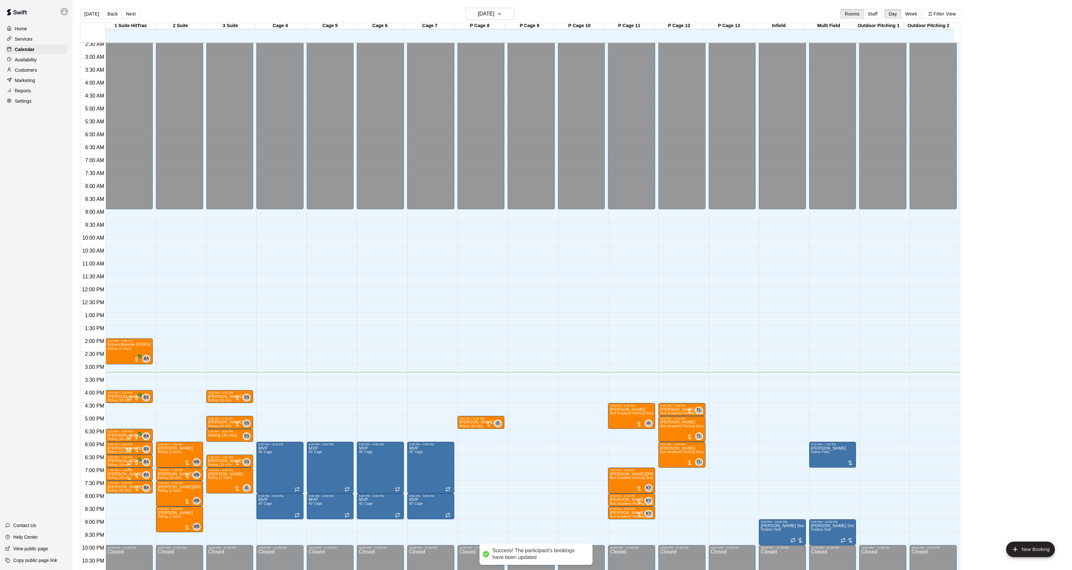
click at [123, 474] on p "[PERSON_NAME]" at bounding box center [124, 474] width 35 height 0
click at [116, 494] on img "edit" at bounding box center [113, 497] width 7 height 7
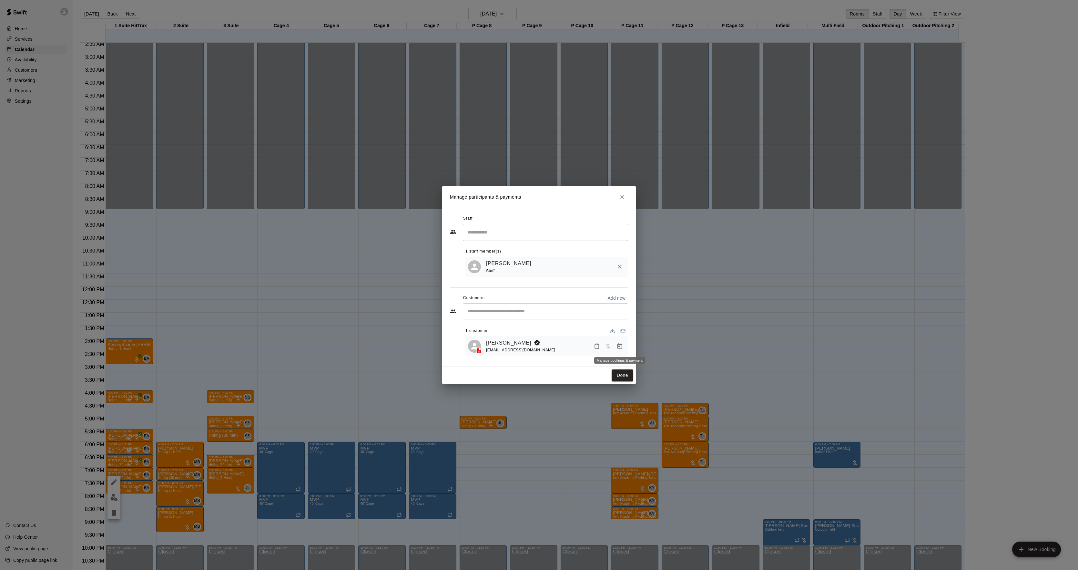
click at [619, 346] on icon "Manage bookings & payment" at bounding box center [620, 346] width 6 height 6
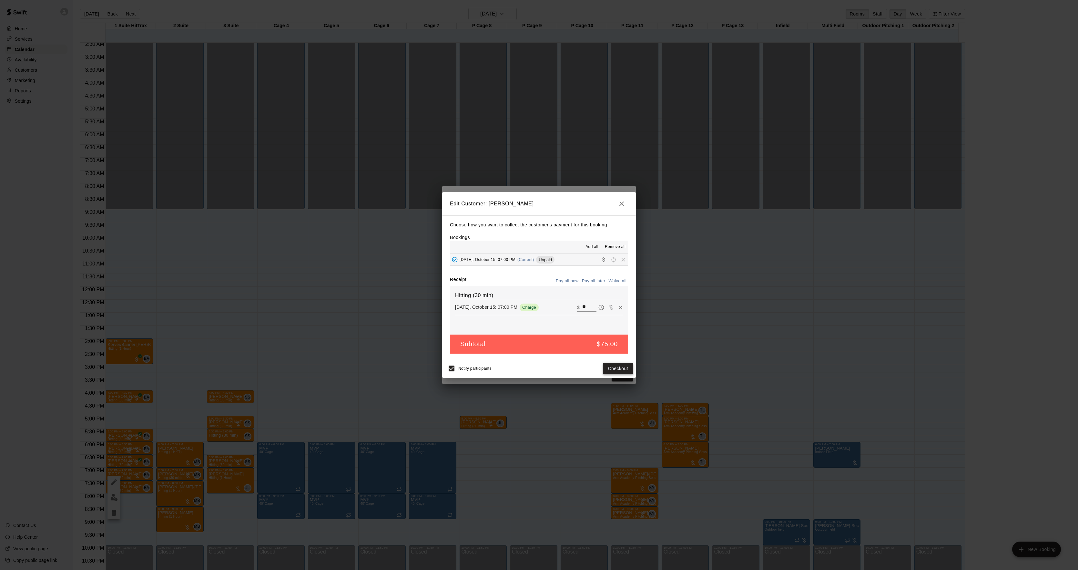
click at [609, 369] on button "Checkout" at bounding box center [618, 368] width 30 height 12
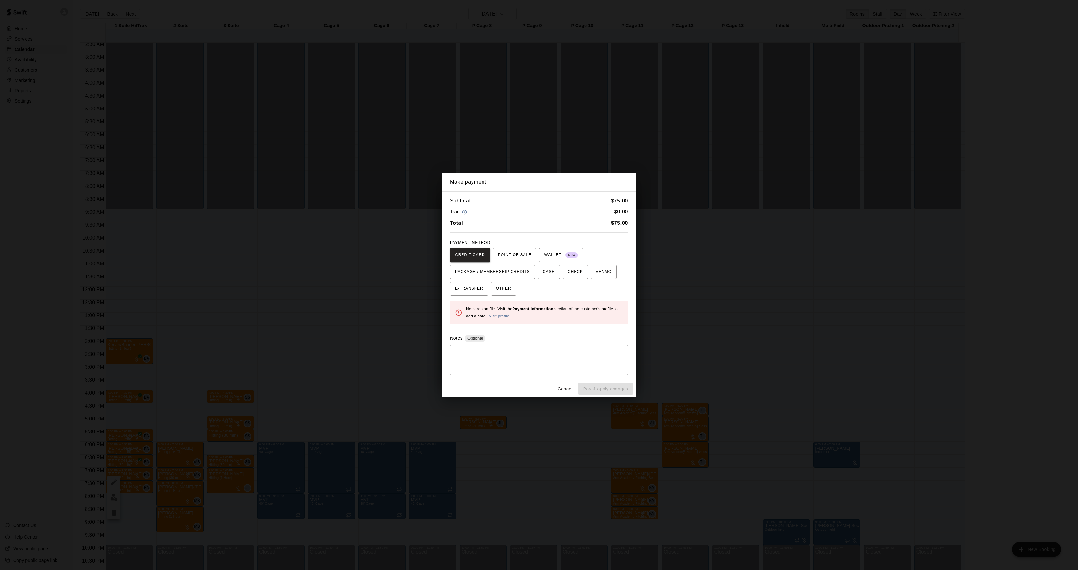
click at [659, 332] on div "Make payment Subtotal $ 75.00 Tax $ 0.00 Total $ 75.00 PAYMENT METHOD CREDIT CA…" at bounding box center [539, 285] width 1078 height 570
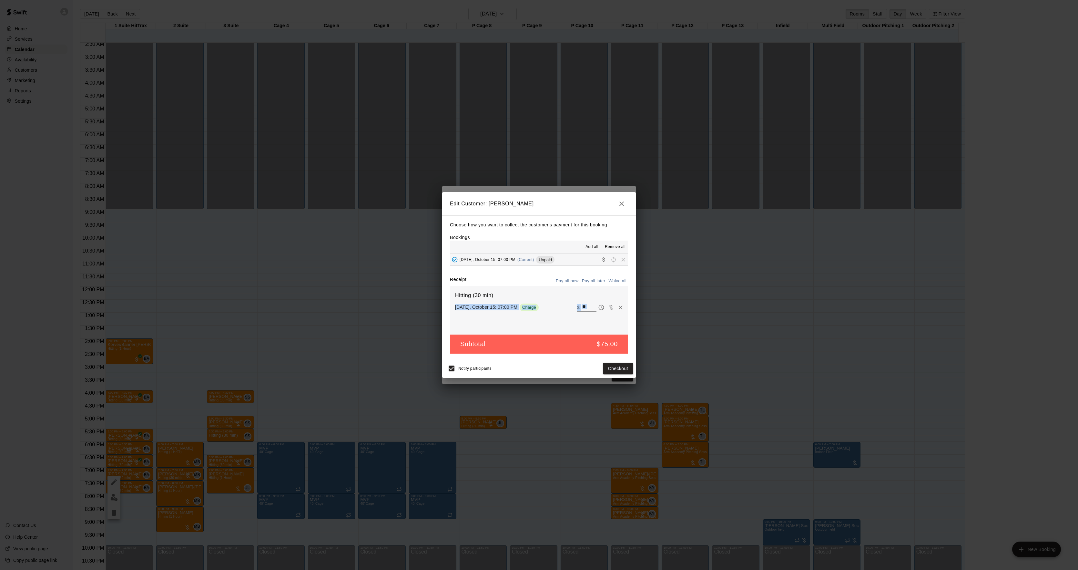
click at [659, 332] on div "Edit Customer: [PERSON_NAME] Choose how you want to collect the customer's paym…" at bounding box center [539, 285] width 1078 height 570
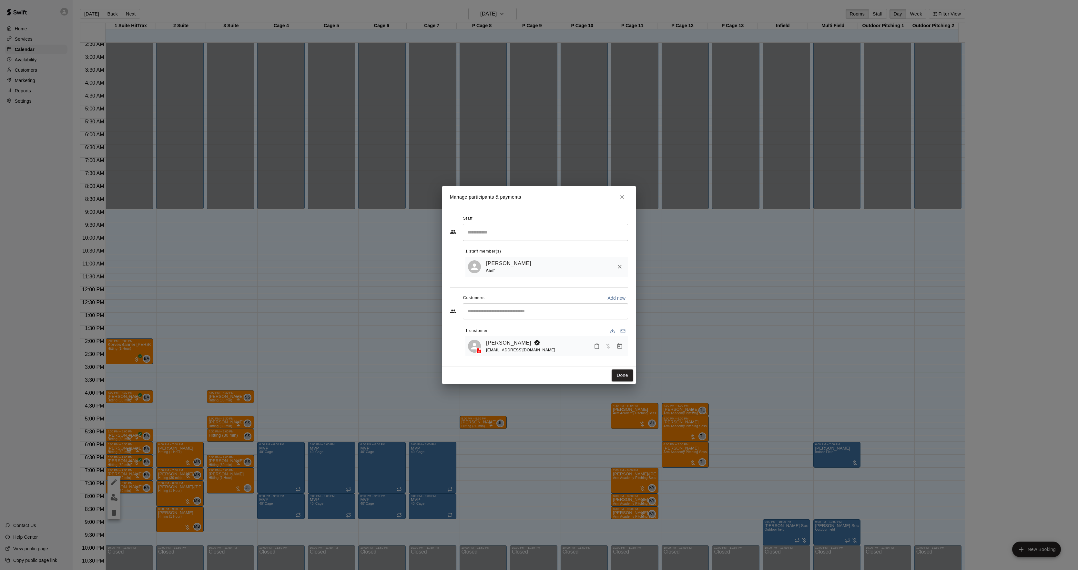
click at [500, 347] on div "[EMAIL_ADDRESS][DOMAIN_NAME]" at bounding box center [520, 350] width 69 height 7
click at [500, 344] on link "[PERSON_NAME]" at bounding box center [508, 343] width 45 height 8
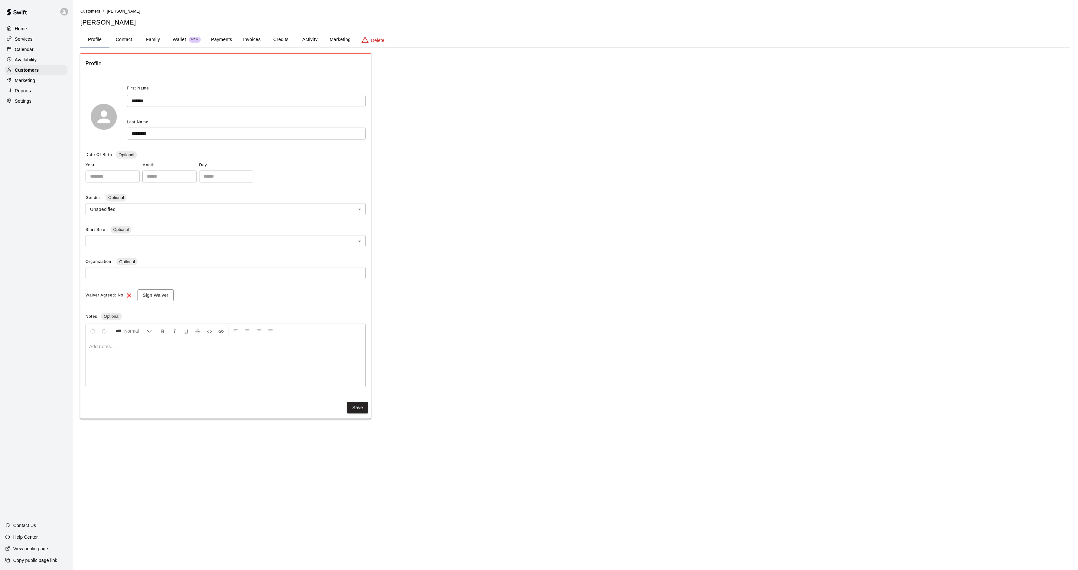
click at [309, 41] on button "Activity" at bounding box center [309, 39] width 29 height 15
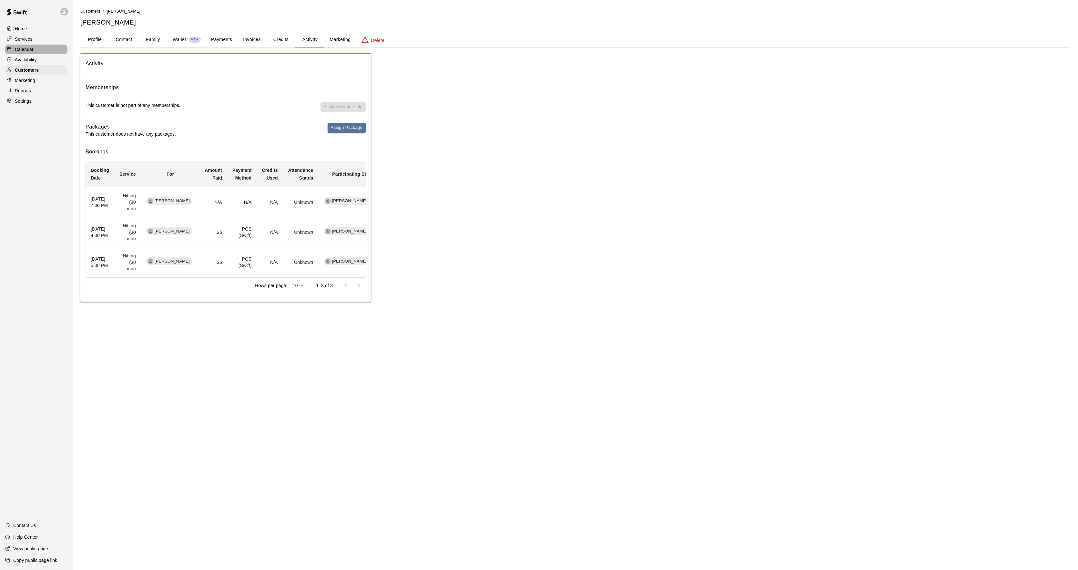
click at [30, 52] on p "Calendar" at bounding box center [24, 49] width 19 height 6
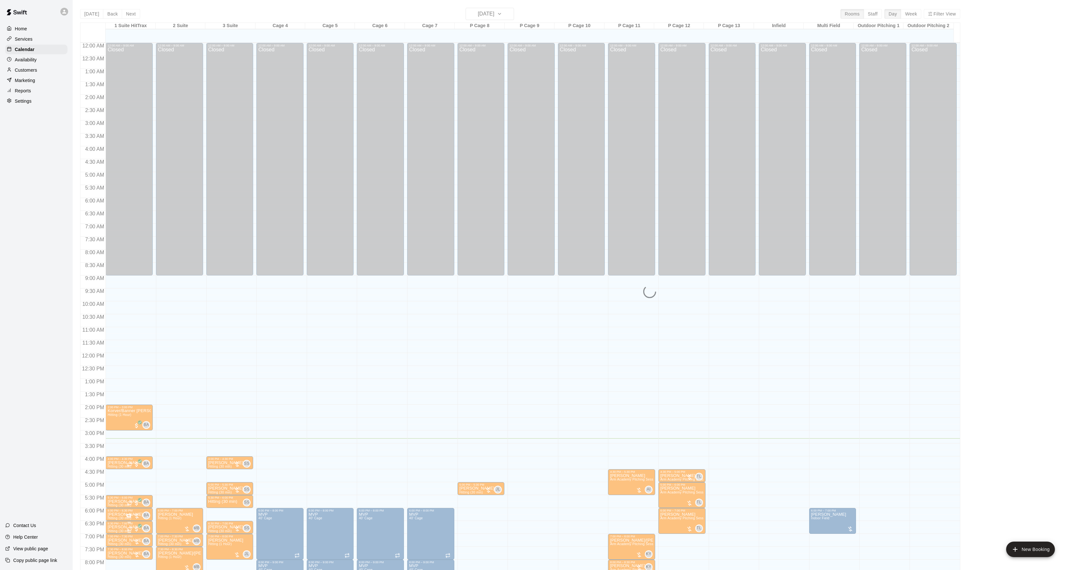
scroll to position [66, 0]
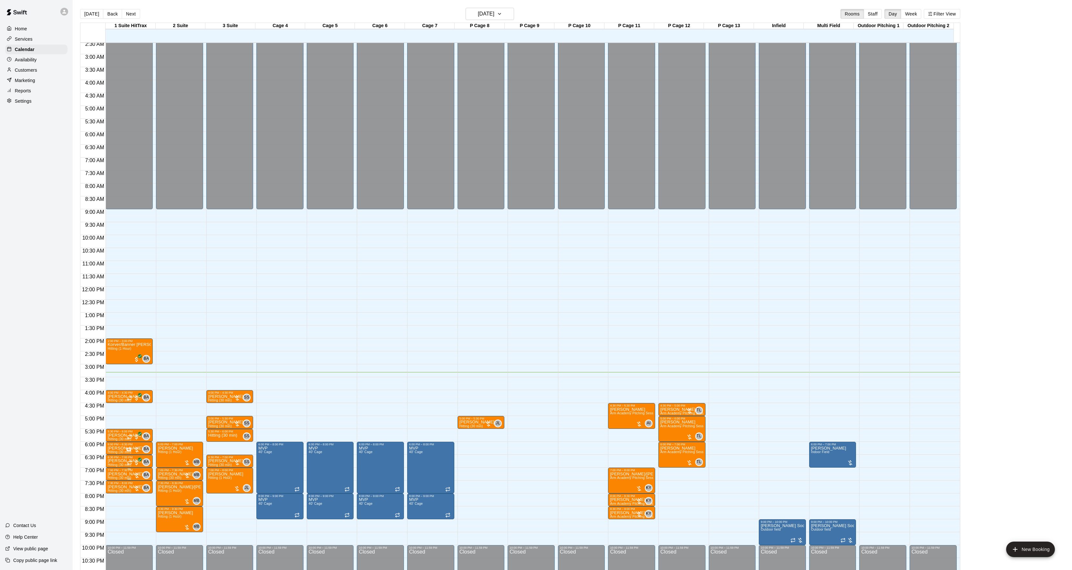
click at [108, 474] on p "[PERSON_NAME]" at bounding box center [124, 474] width 35 height 0
click at [108, 475] on div at bounding box center [113, 497] width 13 height 44
click at [113, 483] on icon "edit" at bounding box center [114, 482] width 6 height 6
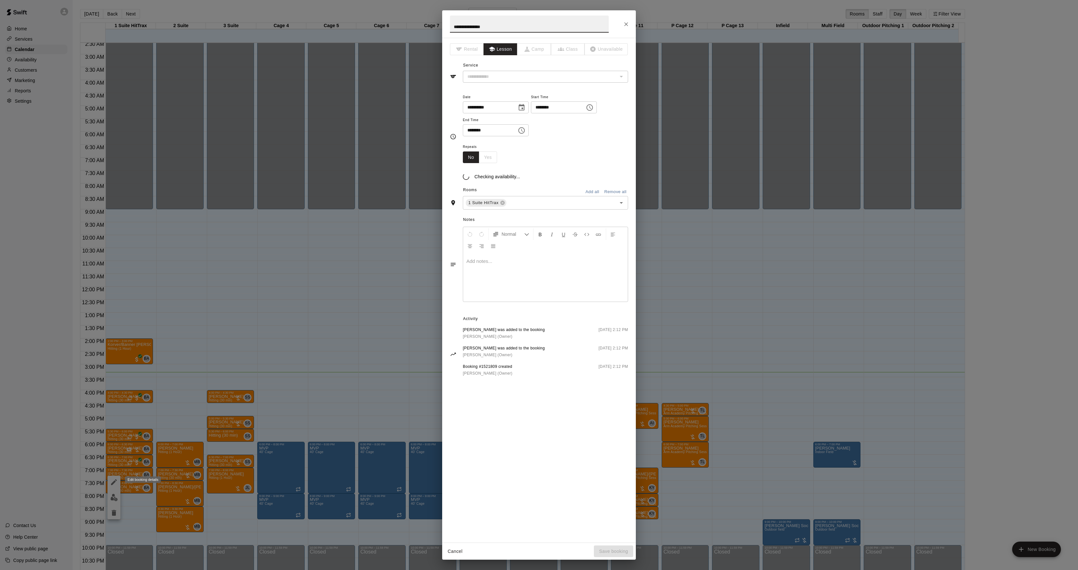
type input "**********"
click at [495, 303] on div at bounding box center [545, 285] width 165 height 48
click at [620, 550] on button "Save booking" at bounding box center [613, 551] width 39 height 12
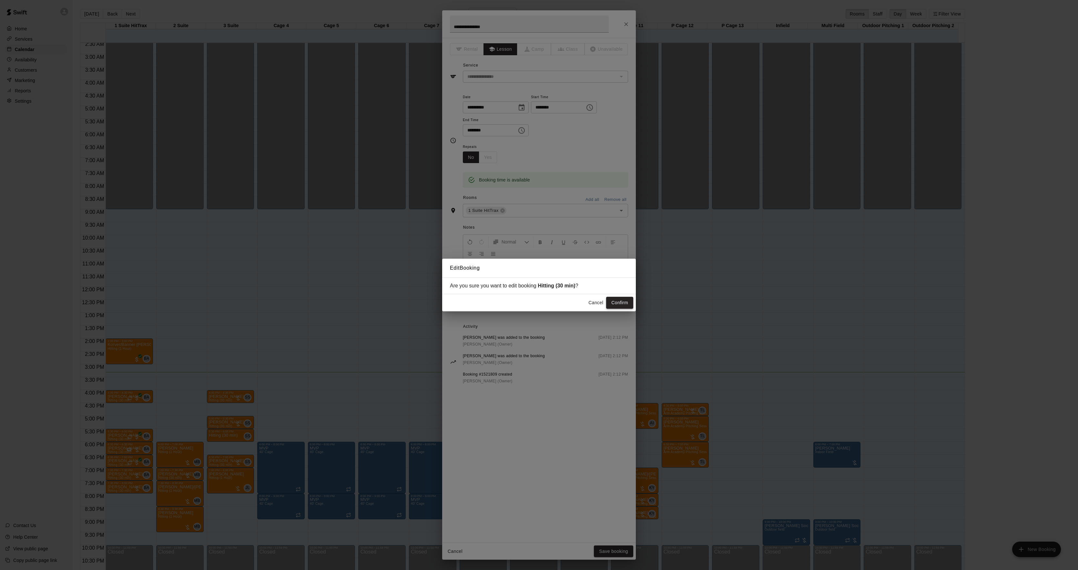
click at [615, 302] on button "Confirm" at bounding box center [619, 303] width 27 height 12
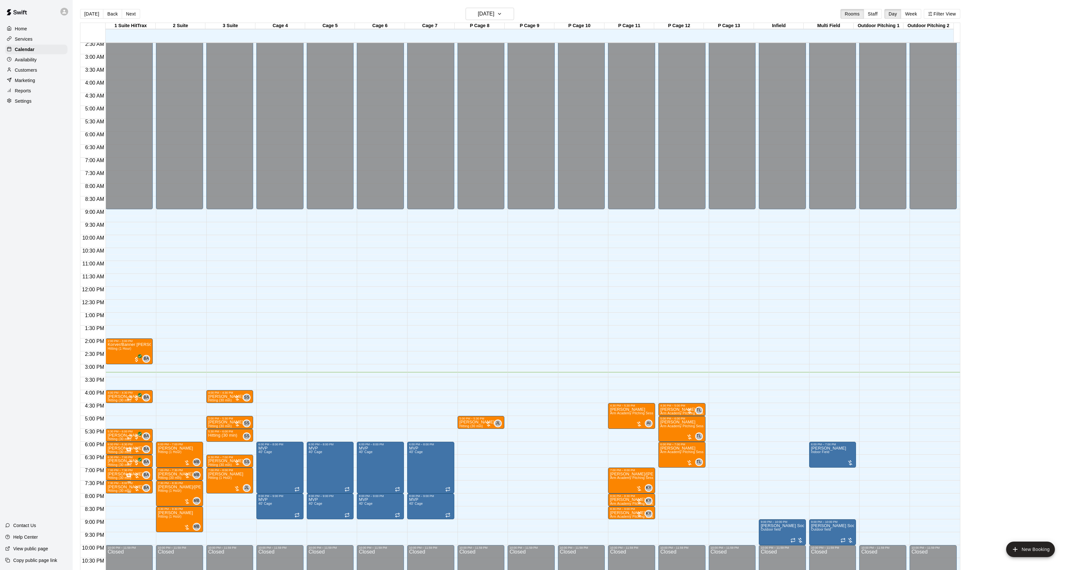
click at [117, 487] on p "[PERSON_NAME]" at bounding box center [124, 487] width 35 height 0
click at [115, 505] on button "edit" at bounding box center [113, 510] width 13 height 13
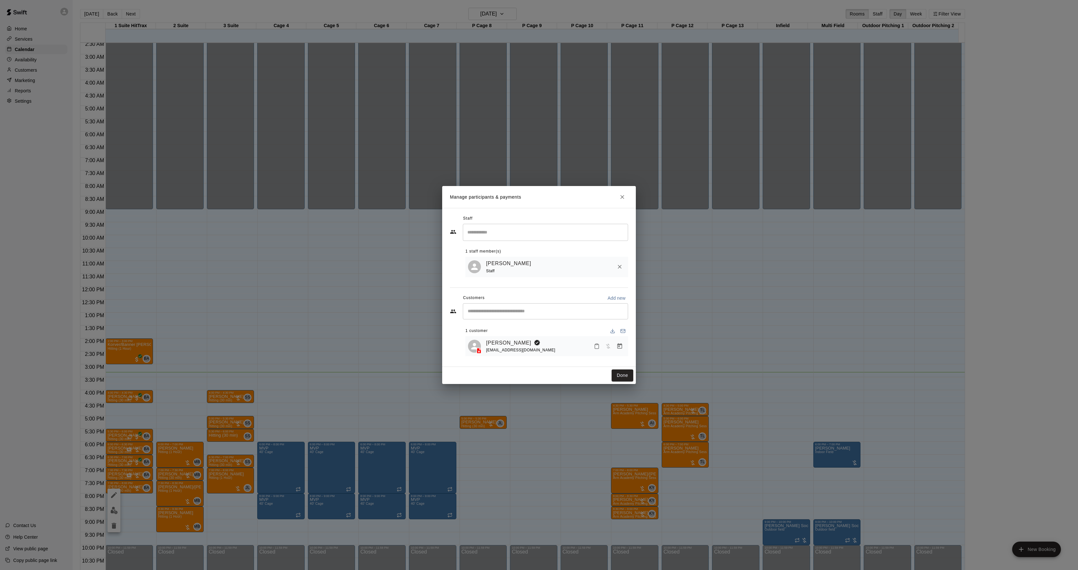
click at [623, 348] on icon "Manage bookings & payment" at bounding box center [620, 346] width 6 height 6
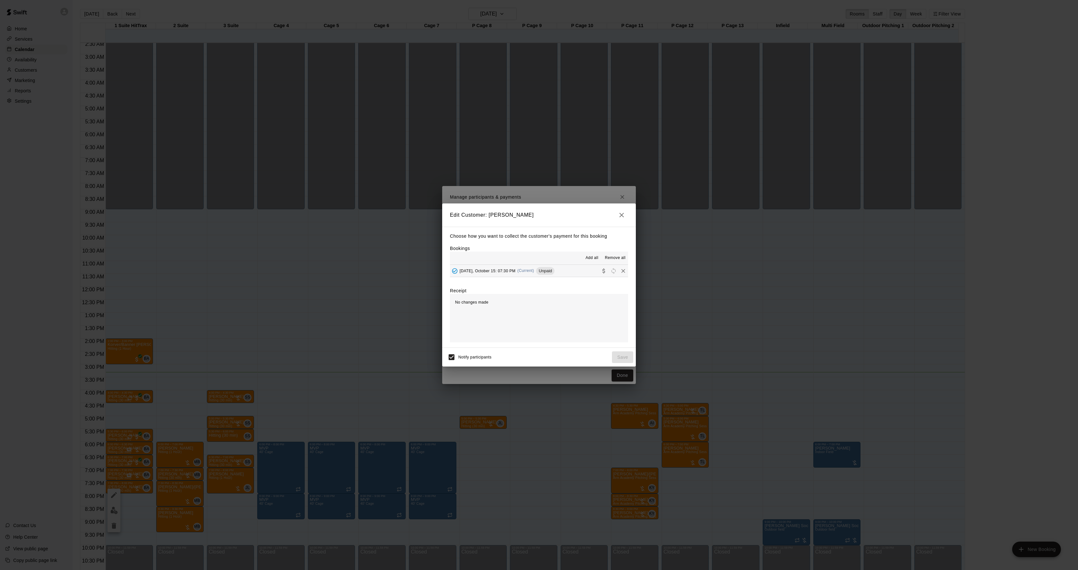
click at [511, 268] on span "[DATE], October 15: 07:30 PM" at bounding box center [488, 270] width 56 height 5
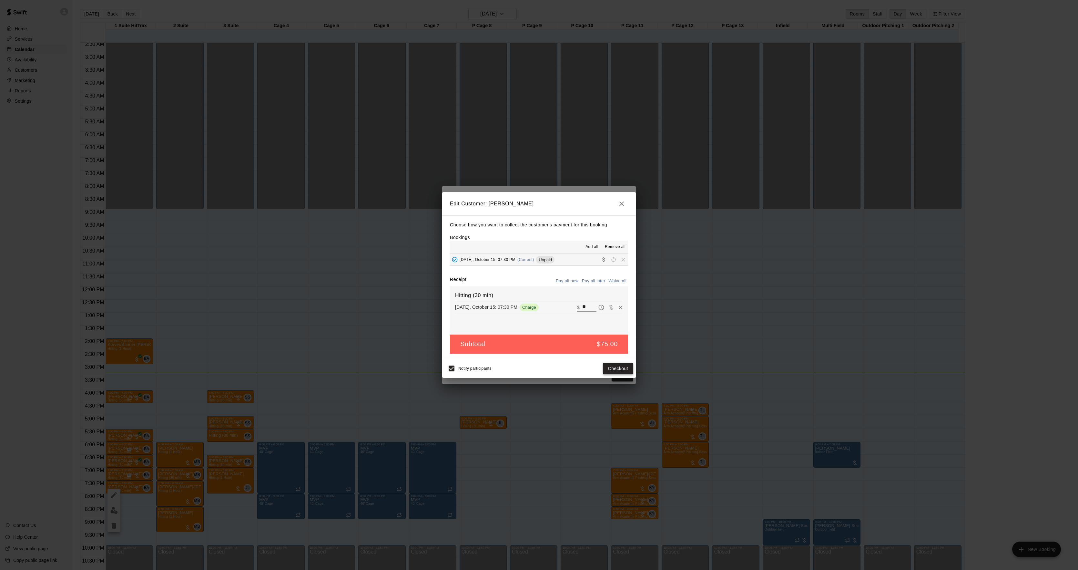
click at [620, 367] on button "Checkout" at bounding box center [618, 368] width 30 height 12
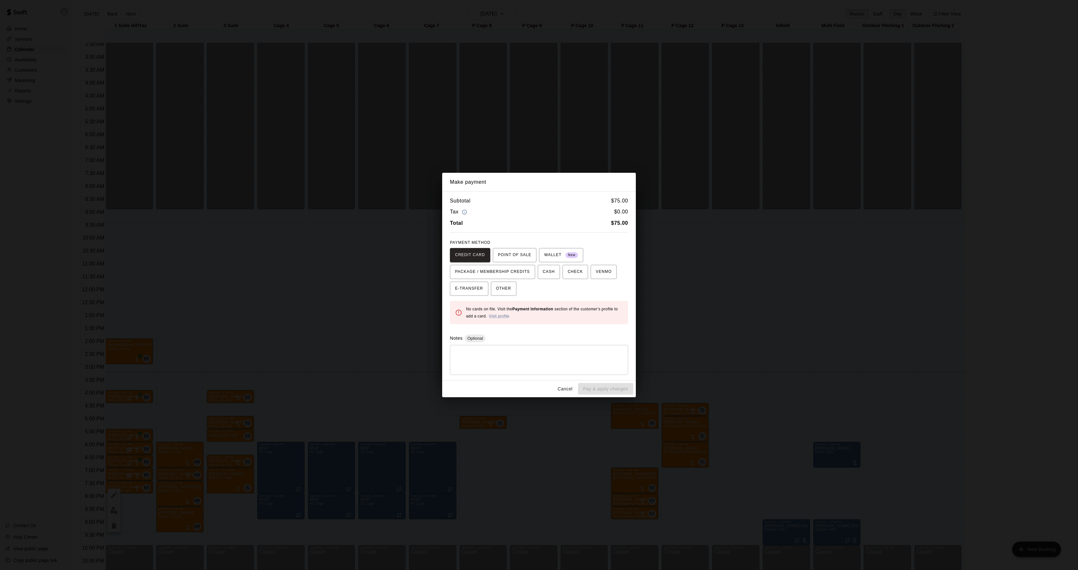
click at [713, 286] on div "Make payment Subtotal $ 75.00 Tax $ 0.00 Total $ 75.00 PAYMENT METHOD CREDIT CA…" at bounding box center [539, 285] width 1078 height 570
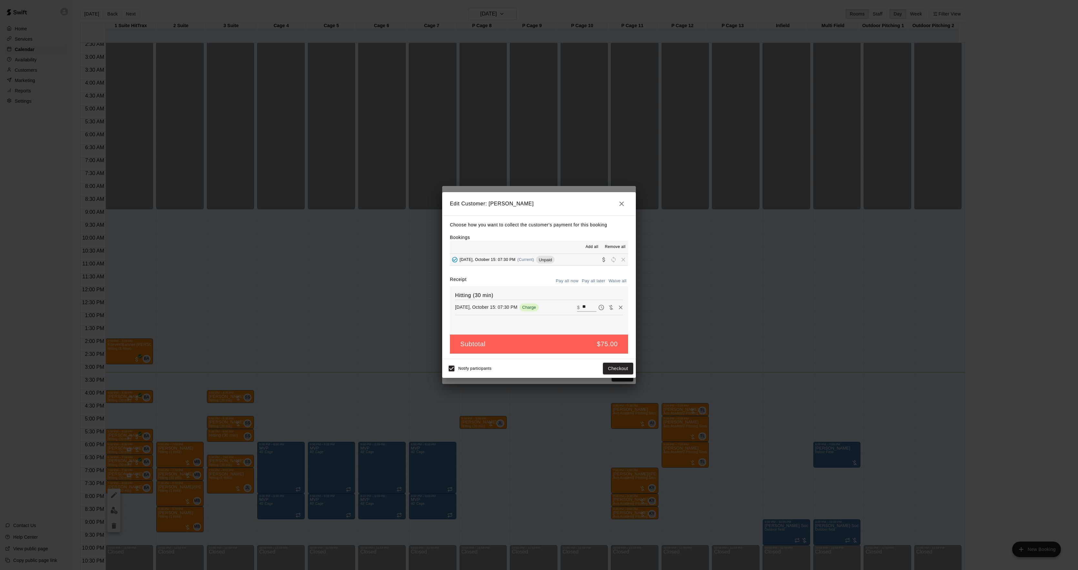
click at [713, 286] on div "Make payment Subtotal $ 75.00 Tax $ 0.00 Total $ 75.00 PAYMENT METHOD CREDIT CA…" at bounding box center [539, 285] width 1078 height 570
click at [713, 286] on div "Edit Customer: [PERSON_NAME] Choose how you want to collect the customer's paym…" at bounding box center [539, 285] width 1078 height 570
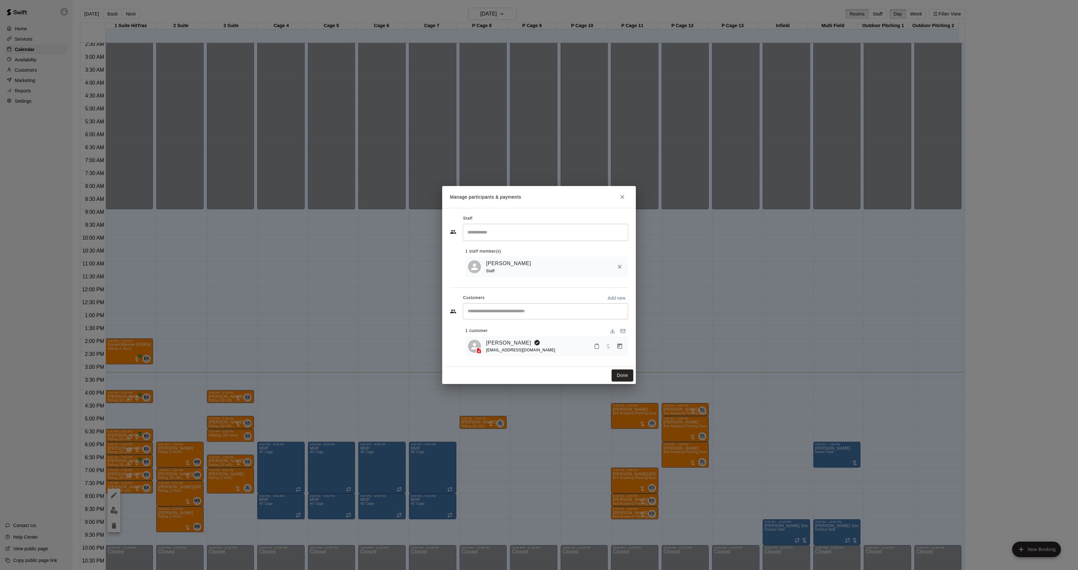
click at [713, 286] on div "Edit Participant Bookings Add all Remove all [DATE], October 15: 07:30 PM (Curr…" at bounding box center [539, 285] width 1078 height 570
click at [502, 344] on link "[PERSON_NAME]" at bounding box center [508, 343] width 45 height 8
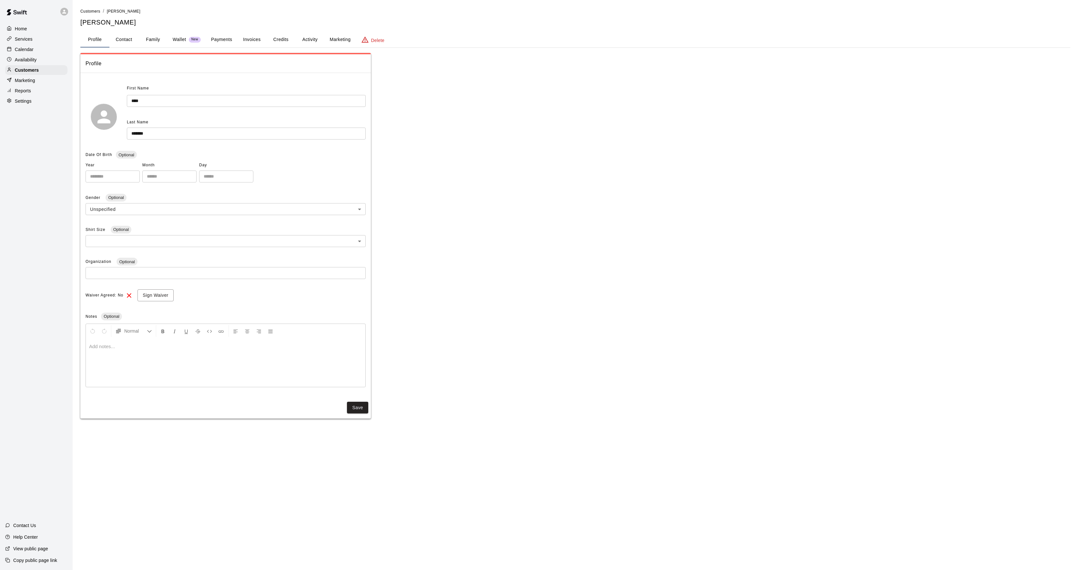
click at [307, 37] on button "Activity" at bounding box center [309, 39] width 29 height 15
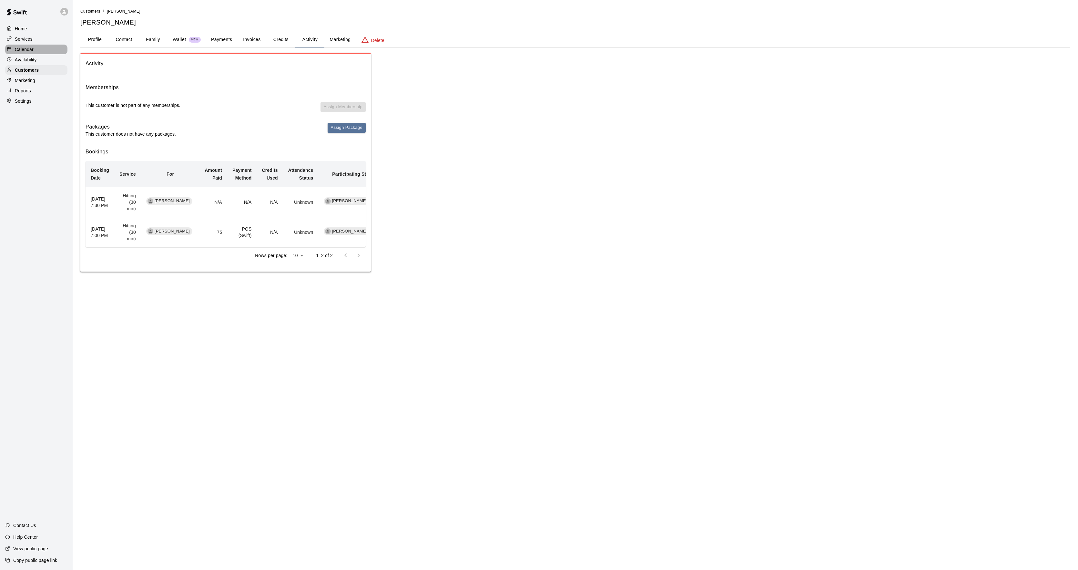
click at [19, 50] on p "Calendar" at bounding box center [24, 49] width 19 height 6
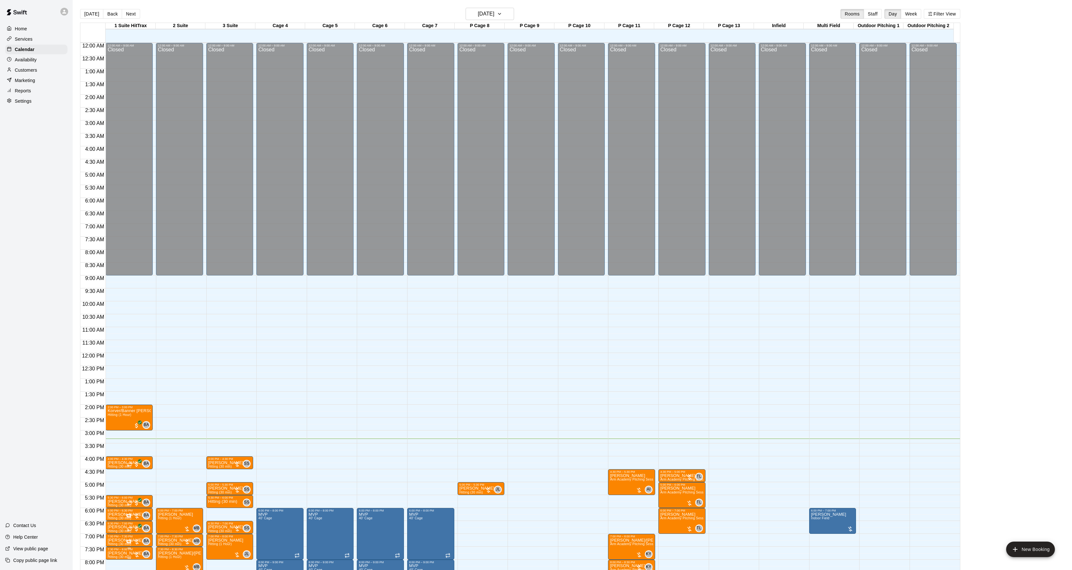
scroll to position [66, 0]
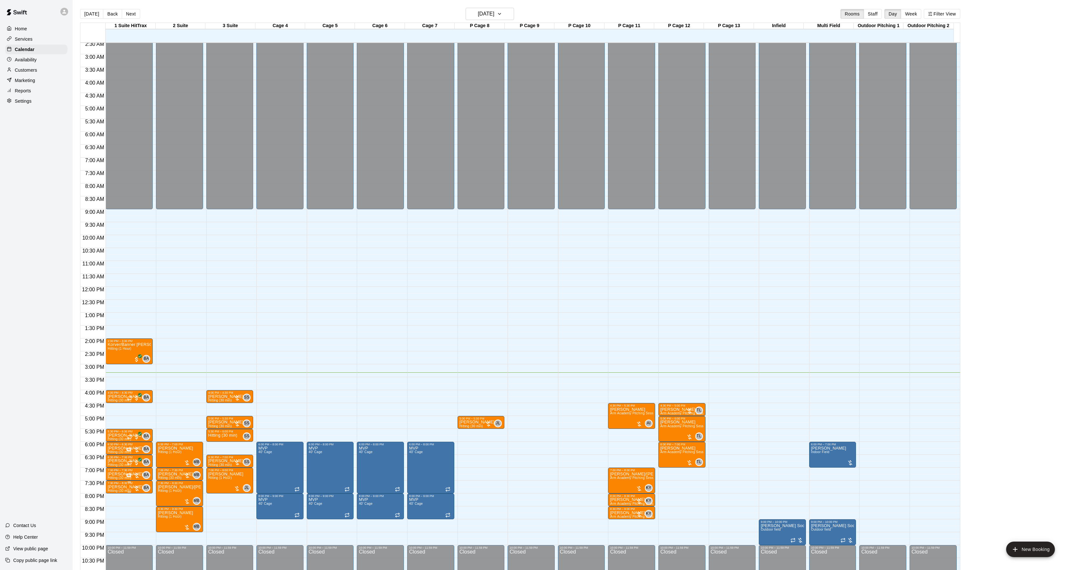
click at [125, 487] on p "[PERSON_NAME]" at bounding box center [124, 487] width 35 height 0
click at [112, 495] on icon "edit" at bounding box center [114, 495] width 6 height 6
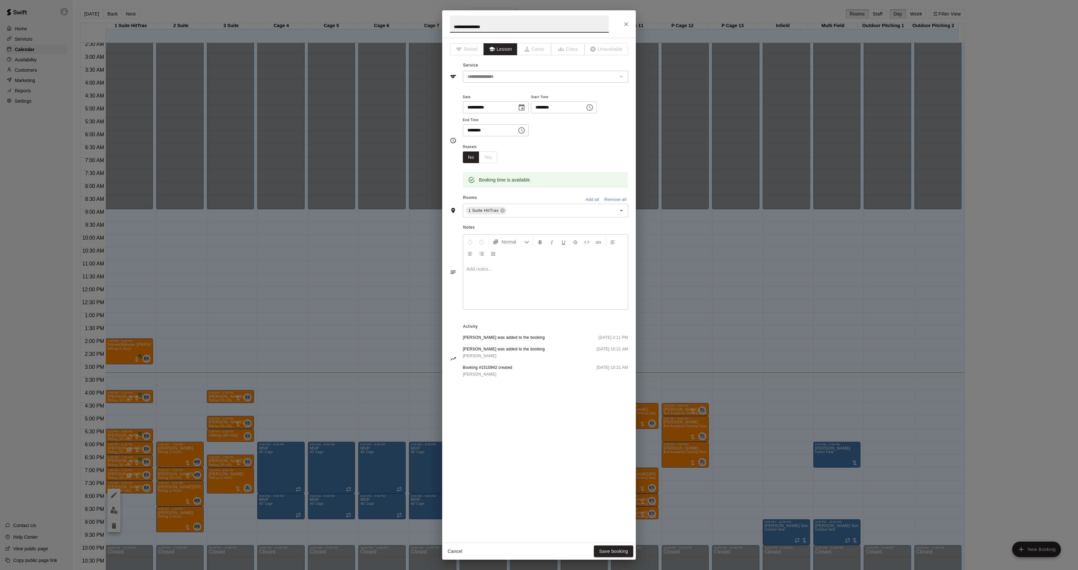
click at [479, 290] on div at bounding box center [545, 285] width 165 height 48
click at [606, 553] on button "Save booking" at bounding box center [613, 551] width 39 height 12
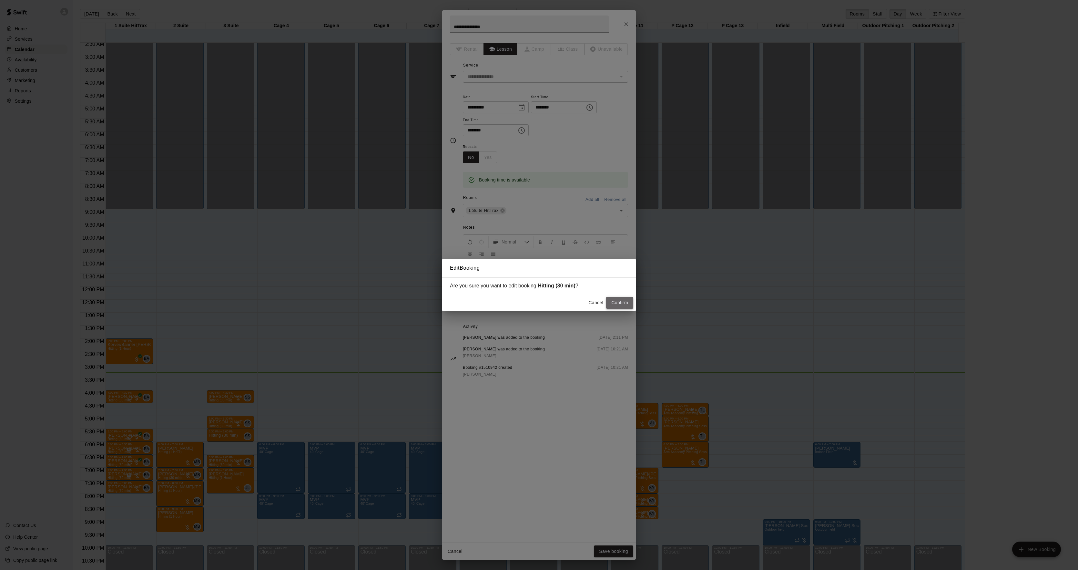
click at [624, 301] on button "Confirm" at bounding box center [619, 303] width 27 height 12
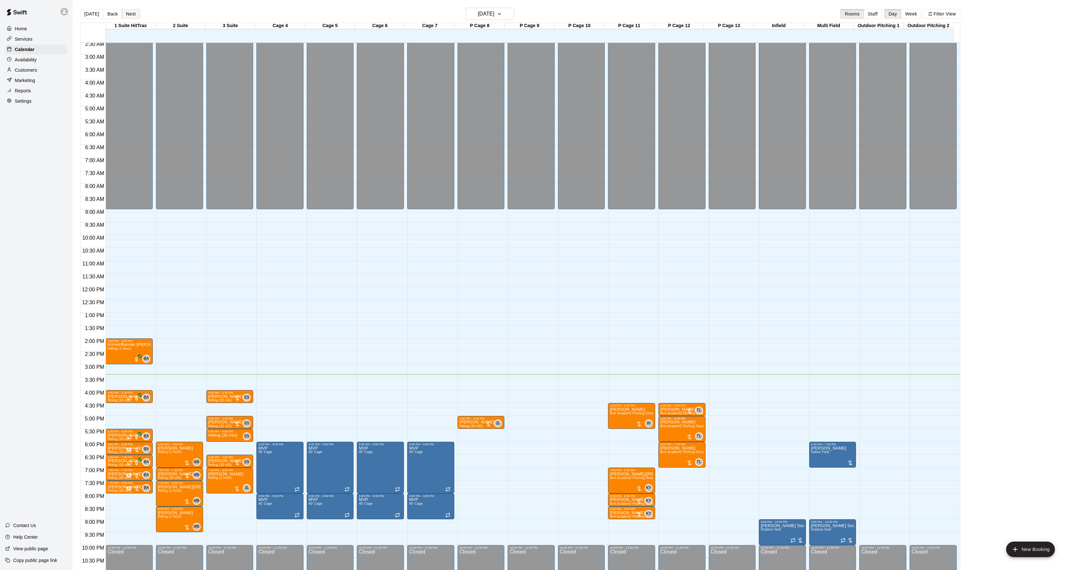
click at [134, 17] on button "Next" at bounding box center [131, 14] width 18 height 10
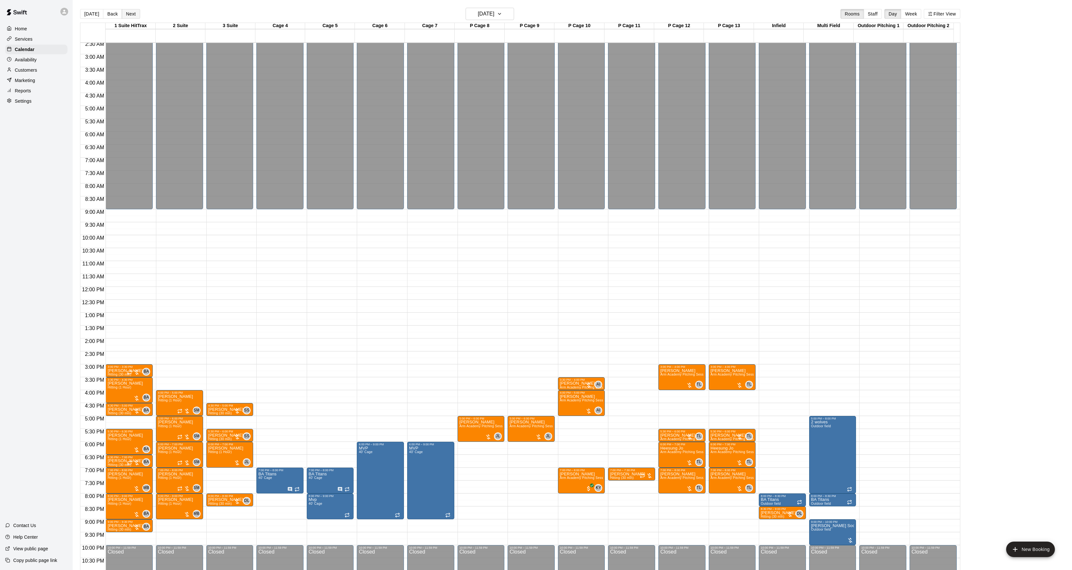
click at [133, 16] on button "Next" at bounding box center [131, 14] width 18 height 10
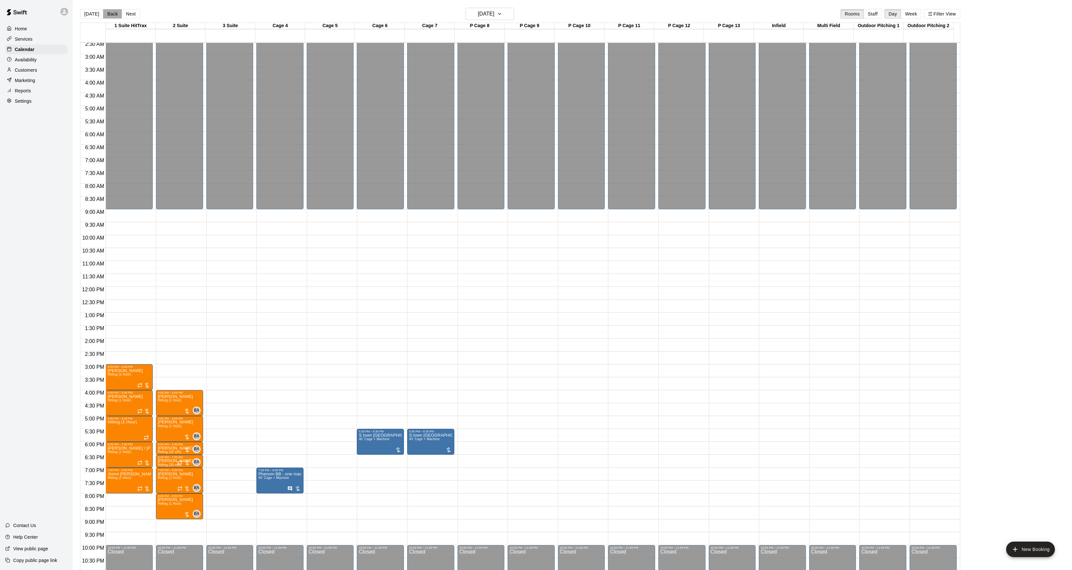
click at [114, 11] on button "Back" at bounding box center [112, 14] width 19 height 10
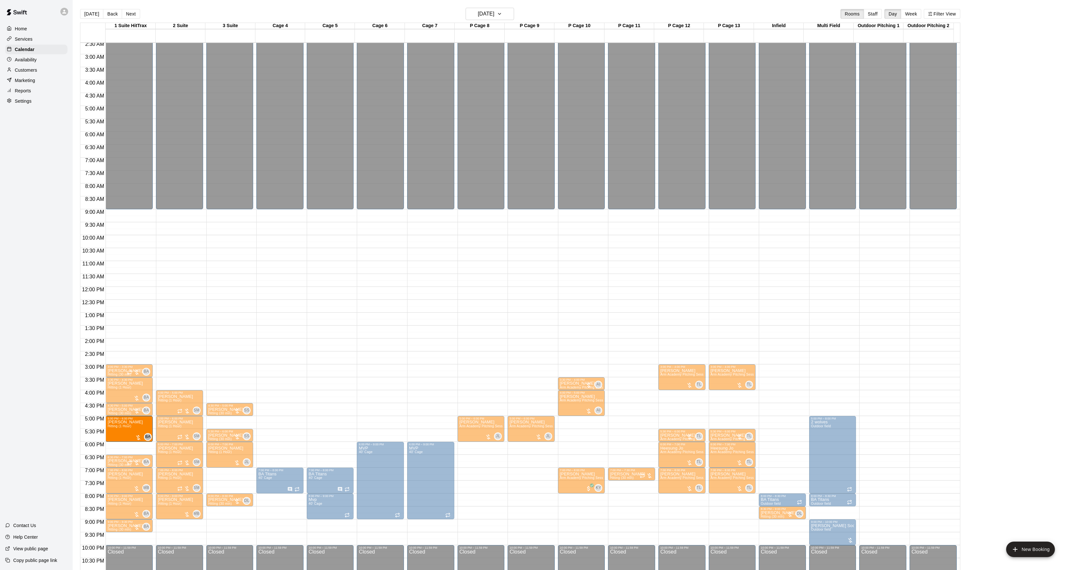
drag, startPoint x: 128, startPoint y: 444, endPoint x: 129, endPoint y: 436, distance: 7.9
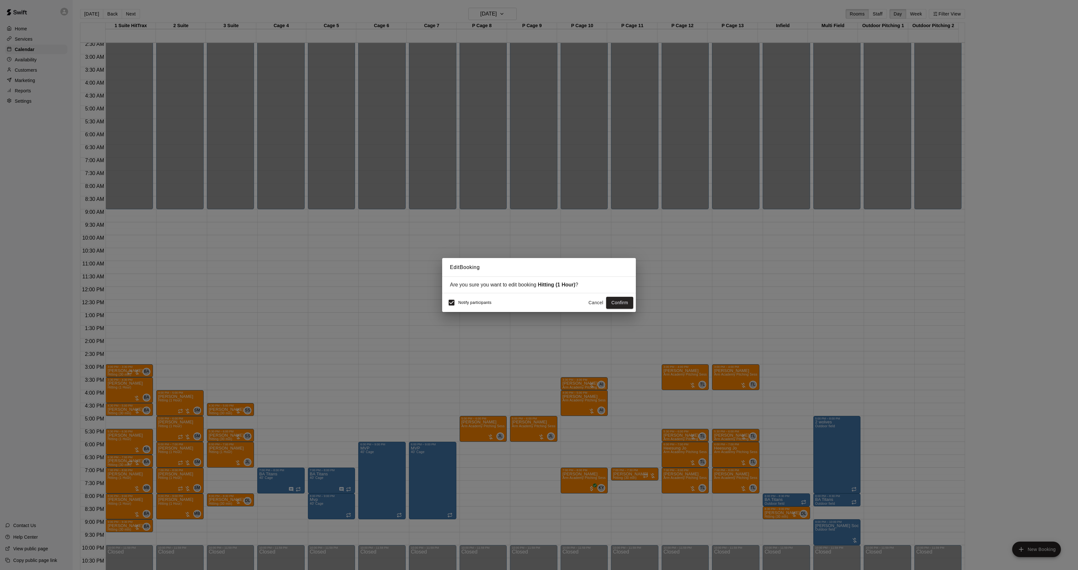
click at [598, 301] on button "Cancel" at bounding box center [596, 303] width 21 height 12
click at [624, 301] on button "Confirm" at bounding box center [619, 303] width 27 height 12
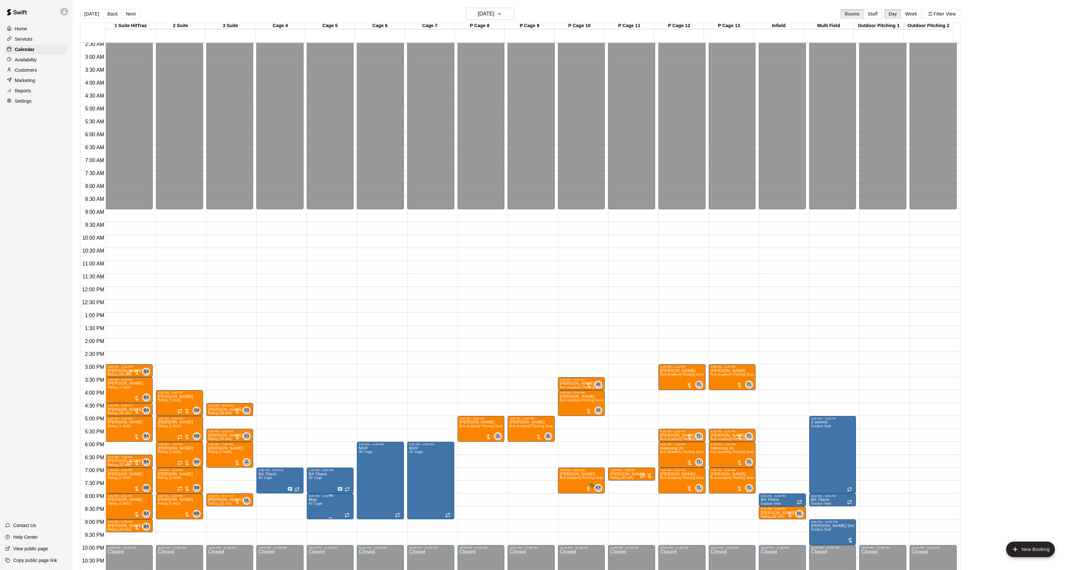
click at [311, 507] on icon "edit" at bounding box center [315, 506] width 8 height 8
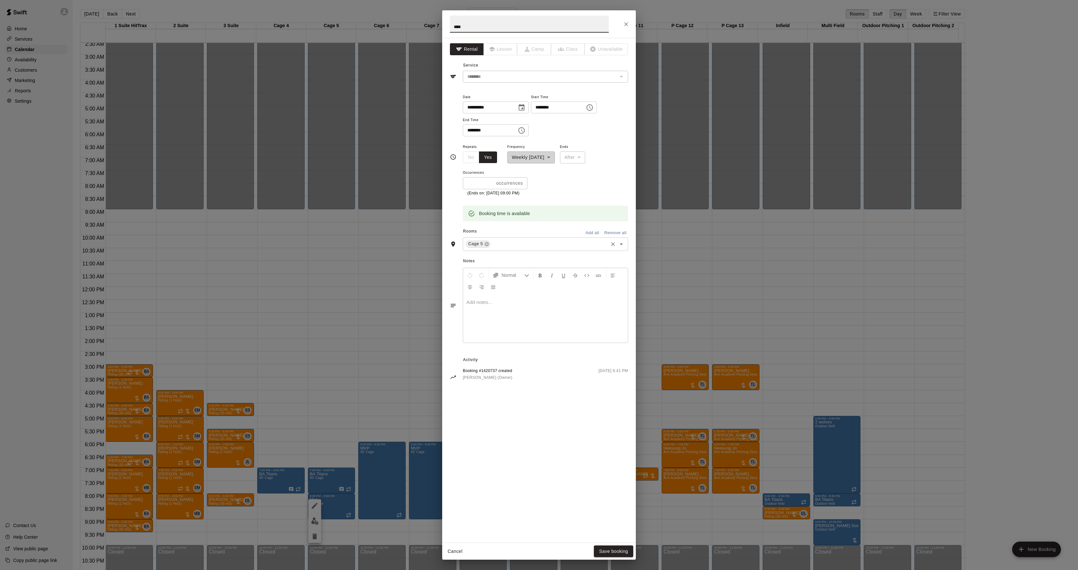
click at [509, 244] on input "text" at bounding box center [550, 244] width 116 height 8
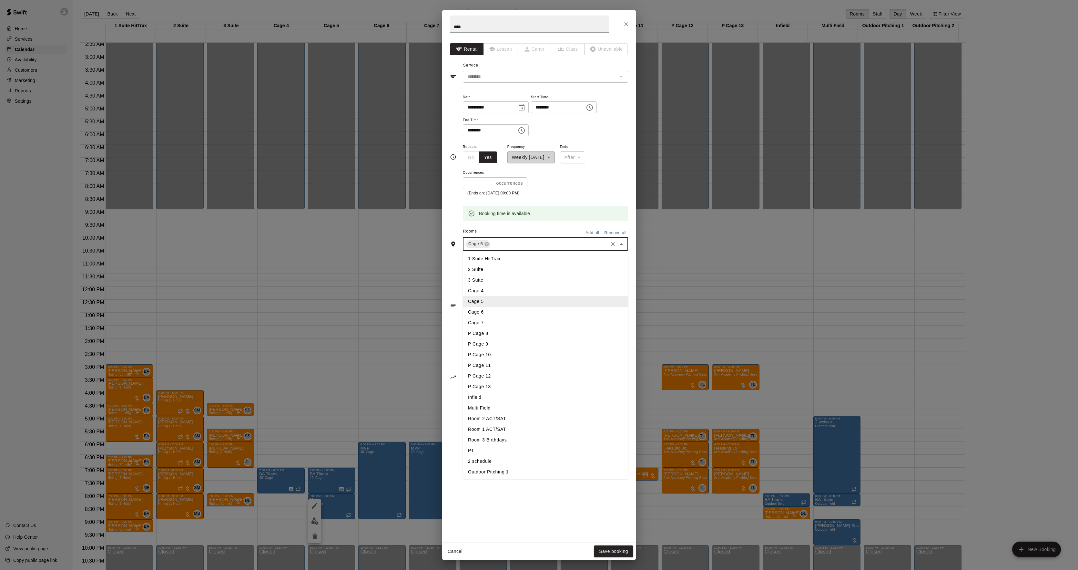
click at [485, 295] on li "Cage 4" at bounding box center [545, 290] width 165 height 11
click at [612, 553] on button "Save booking" at bounding box center [613, 551] width 39 height 12
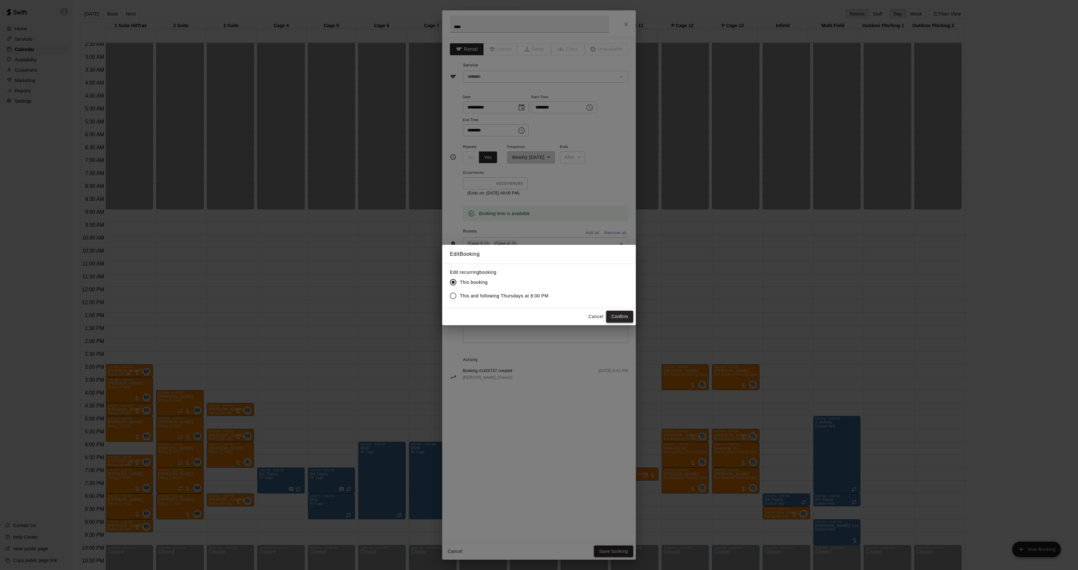
click at [622, 315] on button "Confirm" at bounding box center [619, 317] width 27 height 12
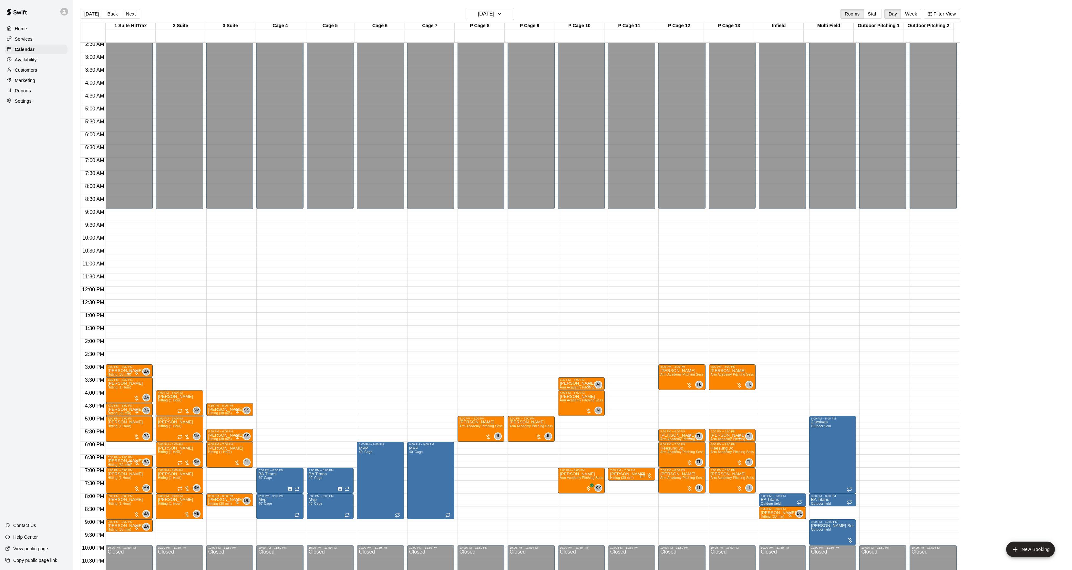
click at [127, 10] on button "Next" at bounding box center [131, 14] width 18 height 10
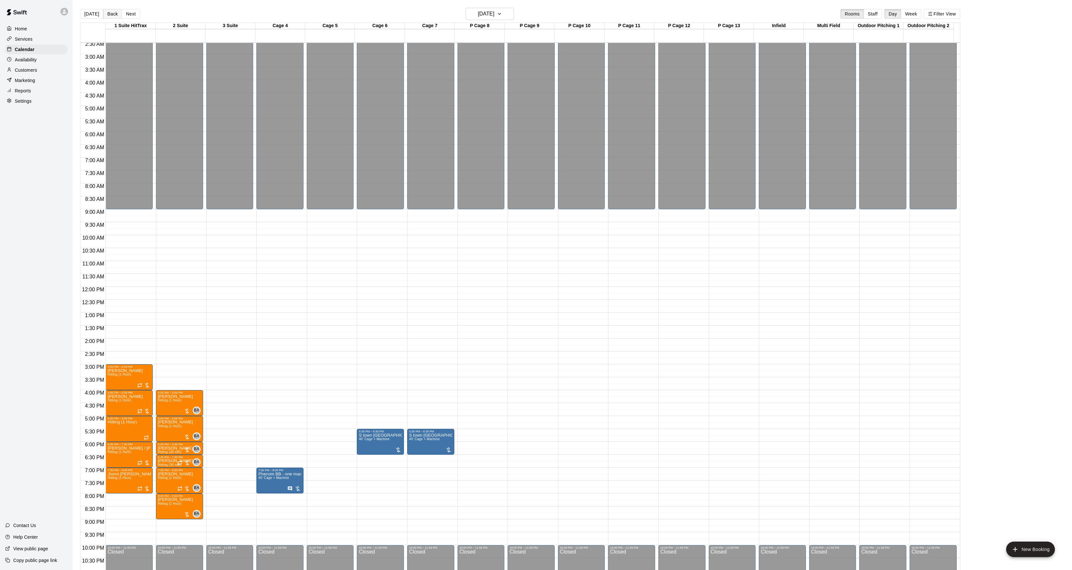
click at [107, 13] on button "Back" at bounding box center [112, 14] width 19 height 10
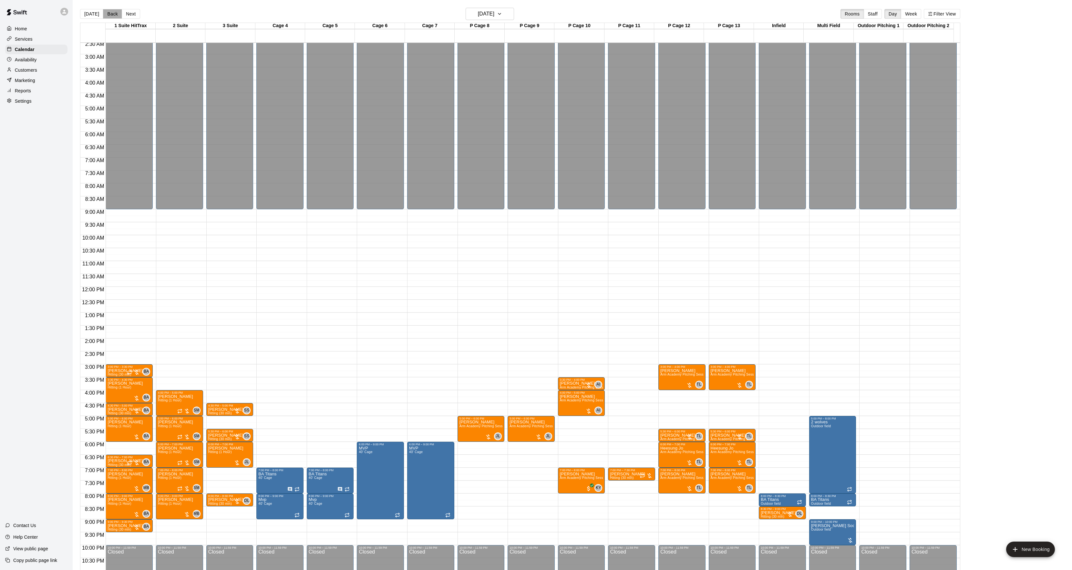
click at [107, 13] on button "Back" at bounding box center [112, 14] width 19 height 10
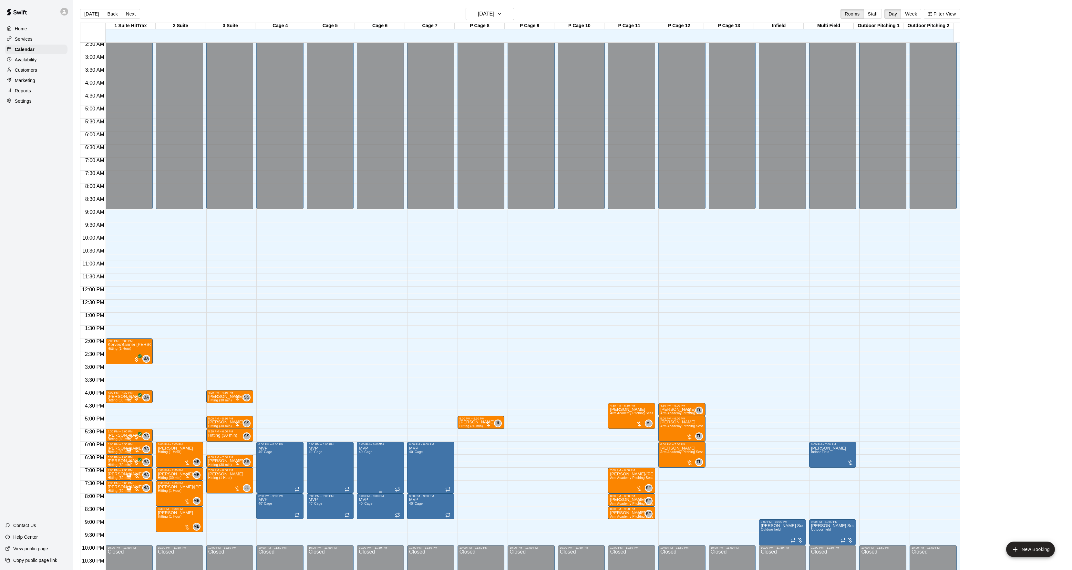
click at [388, 452] on div at bounding box center [539, 285] width 1078 height 570
click at [261, 452] on icon "edit" at bounding box center [264, 454] width 8 height 8
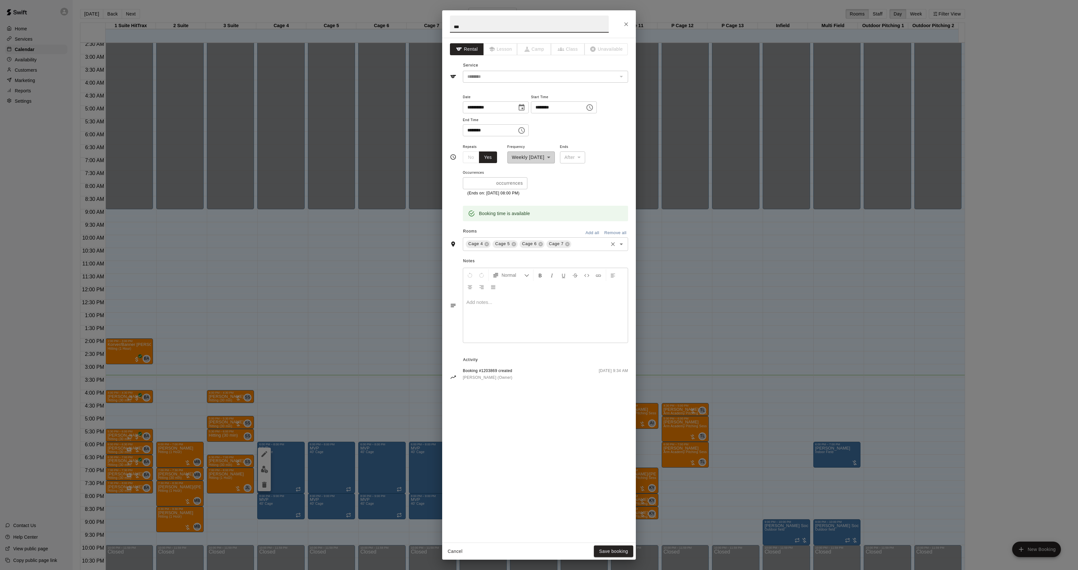
click at [543, 243] on div "Cage 6" at bounding box center [532, 244] width 25 height 8
click at [538, 244] on icon at bounding box center [540, 244] width 4 height 4
click at [629, 549] on button "Save booking" at bounding box center [613, 551] width 39 height 12
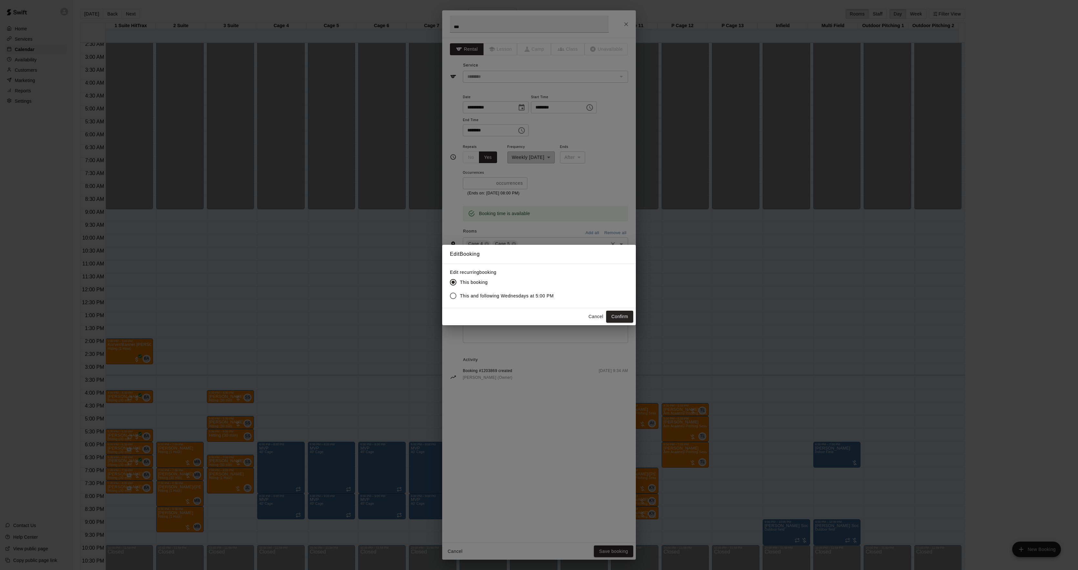
click at [536, 296] on span "This and following Wednesdays at 5:00 PM" at bounding box center [507, 295] width 94 height 7
click at [620, 313] on button "Confirm" at bounding box center [619, 317] width 27 height 12
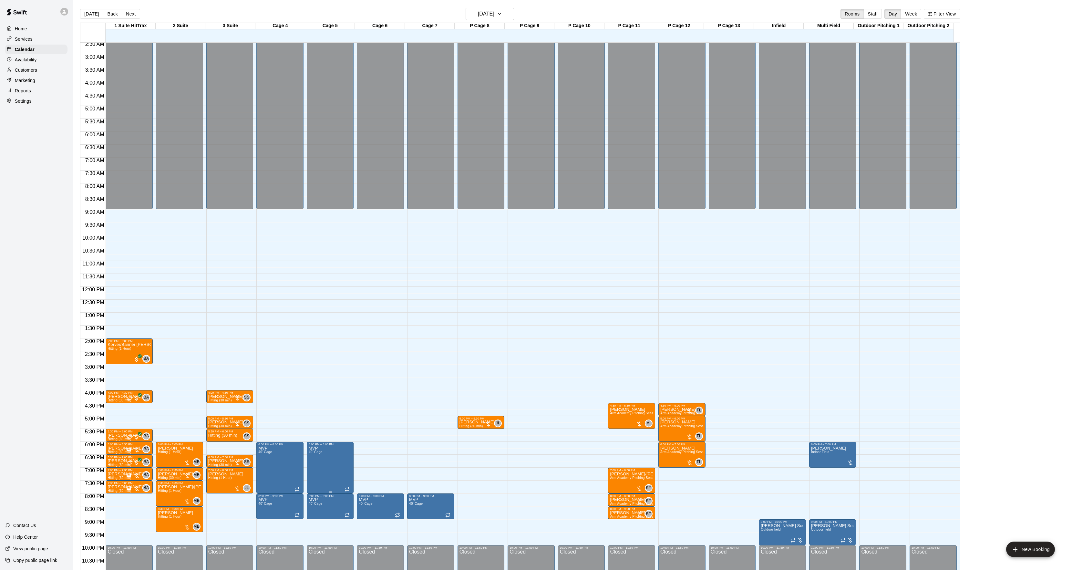
click at [315, 453] on icon "edit" at bounding box center [315, 454] width 6 height 6
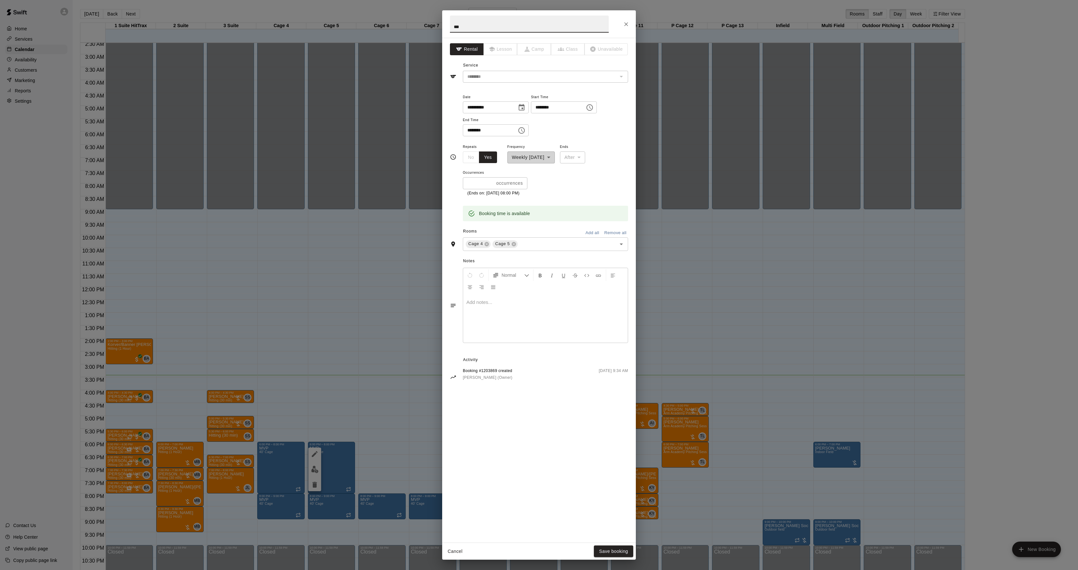
click at [469, 135] on input "********" at bounding box center [488, 130] width 50 height 12
type input "********"
click at [624, 551] on button "Save booking" at bounding box center [613, 551] width 39 height 12
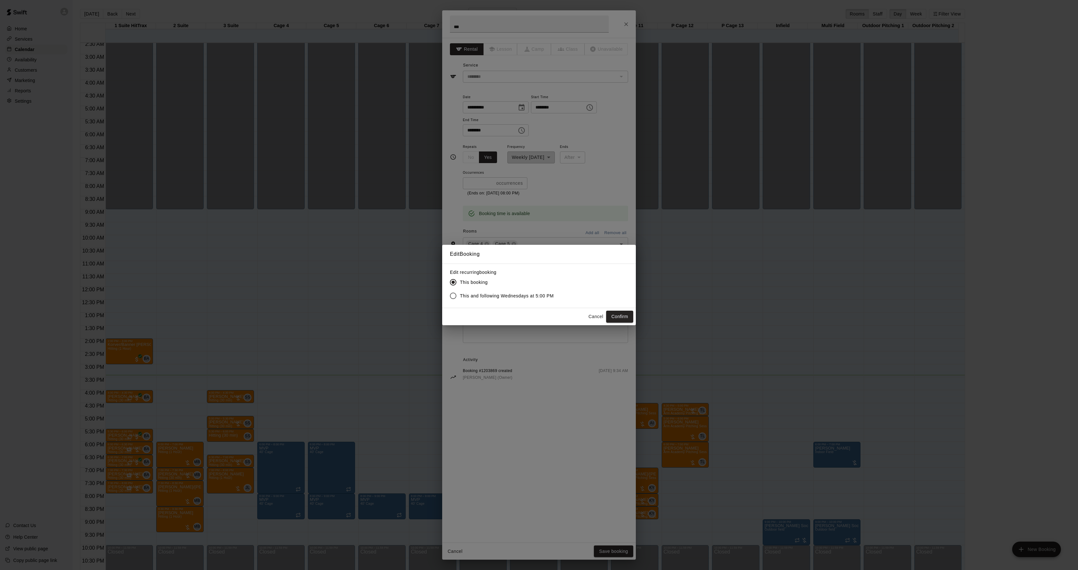
click at [541, 295] on span "This and following Wednesdays at 5:00 PM" at bounding box center [507, 295] width 94 height 7
click at [613, 318] on button "Confirm" at bounding box center [619, 317] width 27 height 12
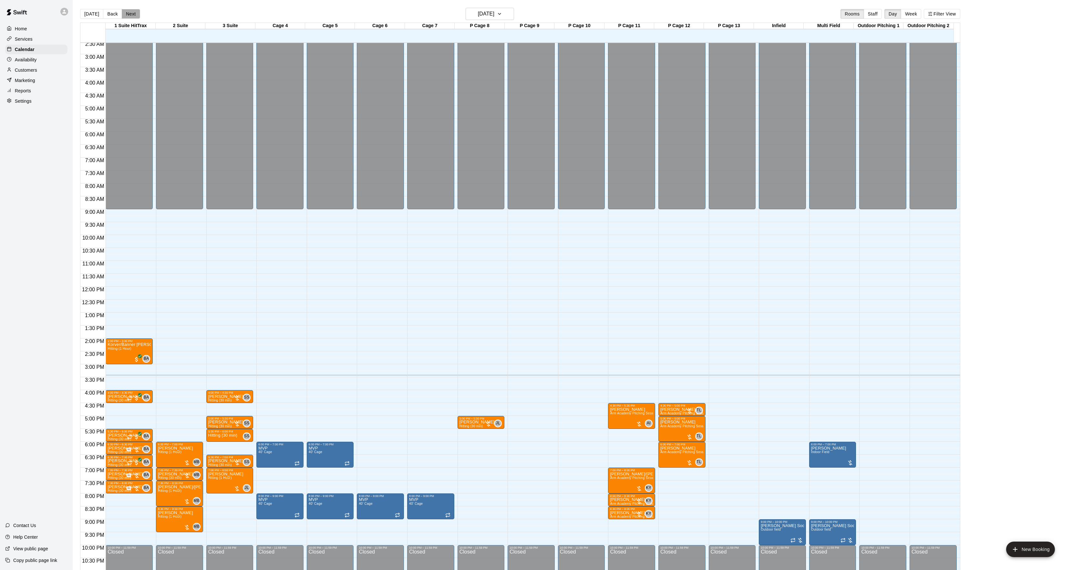
click at [130, 14] on button "Next" at bounding box center [131, 14] width 18 height 10
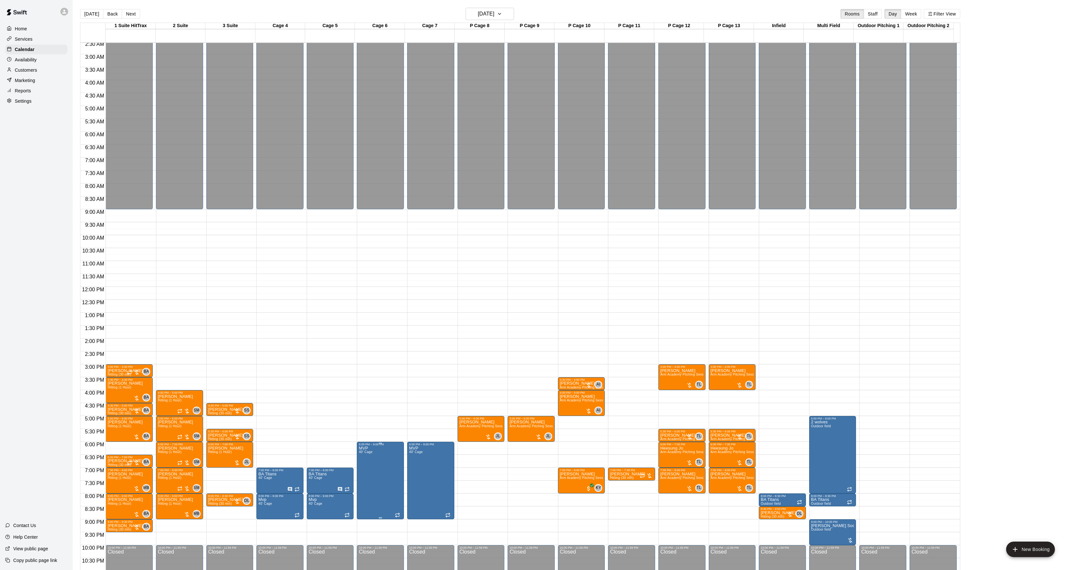
click at [367, 453] on icon "edit" at bounding box center [365, 454] width 8 height 8
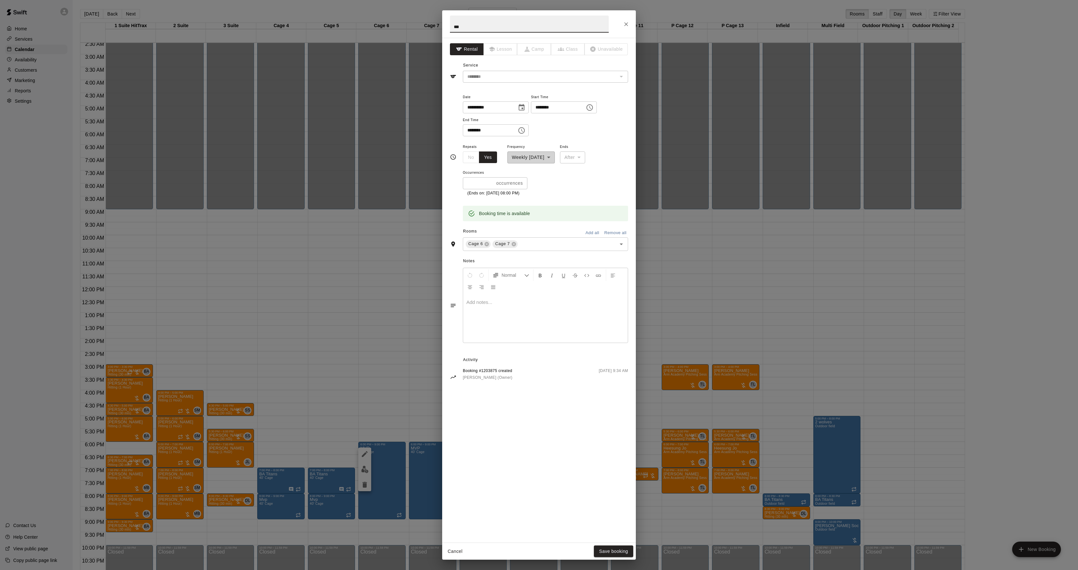
click at [543, 105] on input "********" at bounding box center [556, 107] width 50 height 12
type input "********"
click at [613, 546] on button "Save booking" at bounding box center [613, 551] width 39 height 12
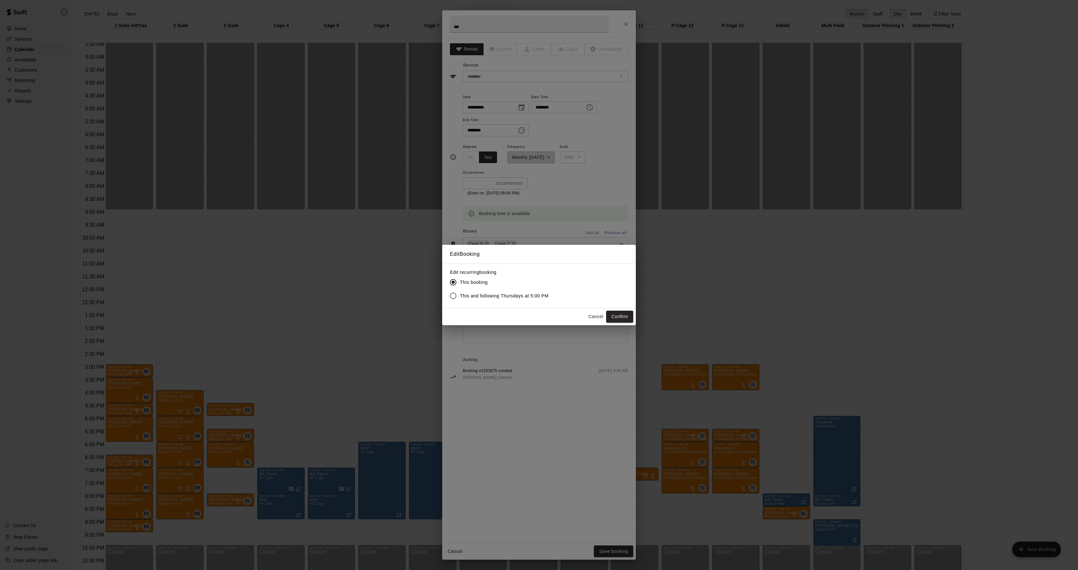
click at [478, 300] on label "This and following Thursdays at 5:00 PM" at bounding box center [497, 296] width 102 height 14
click at [618, 314] on button "Confirm" at bounding box center [619, 317] width 27 height 12
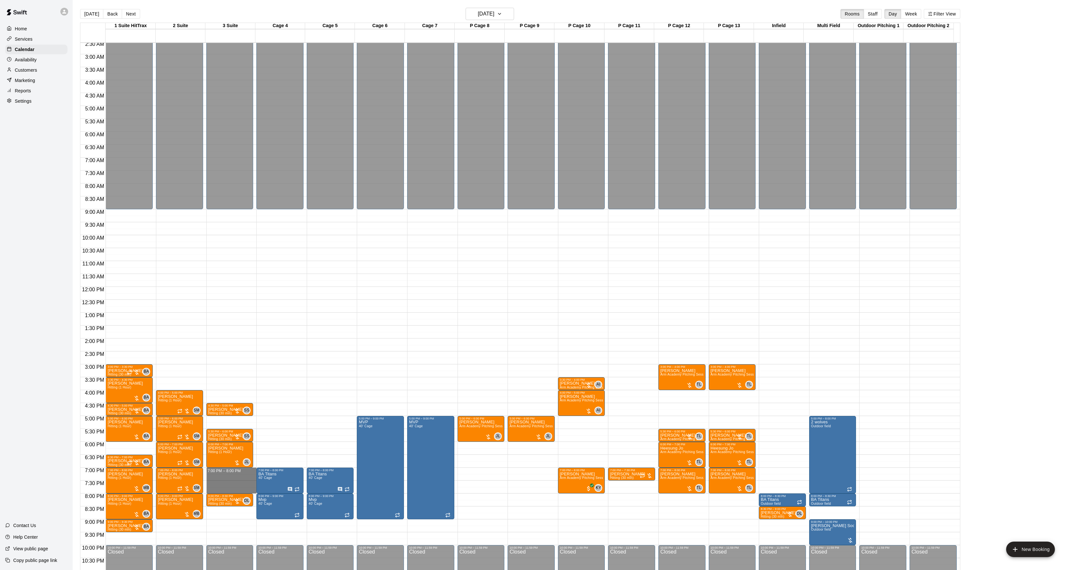
drag, startPoint x: 219, startPoint y: 473, endPoint x: 221, endPoint y: 488, distance: 15.9
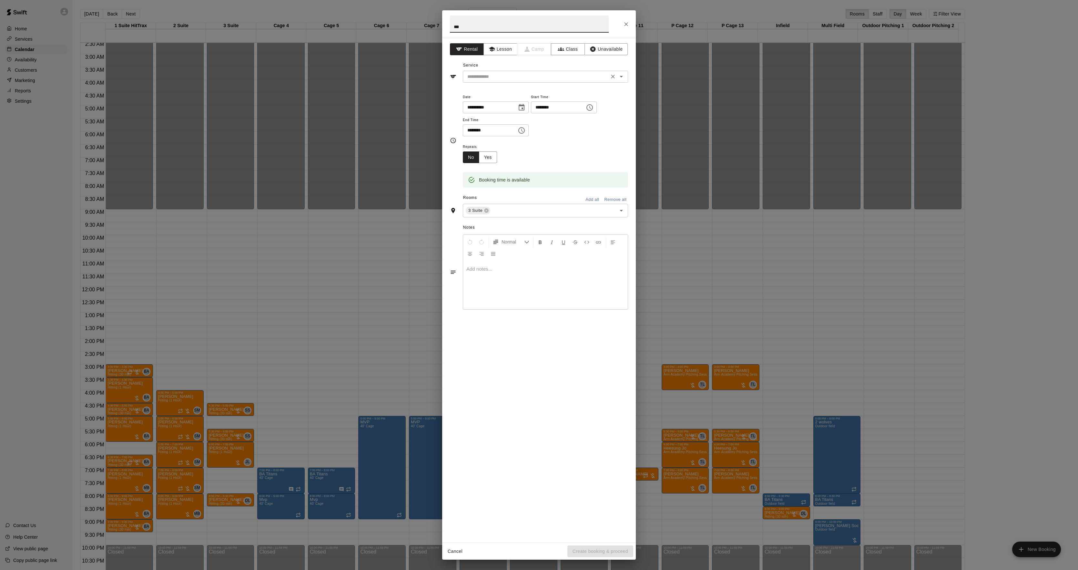
click at [496, 81] on div "​" at bounding box center [545, 77] width 165 height 12
type input "***"
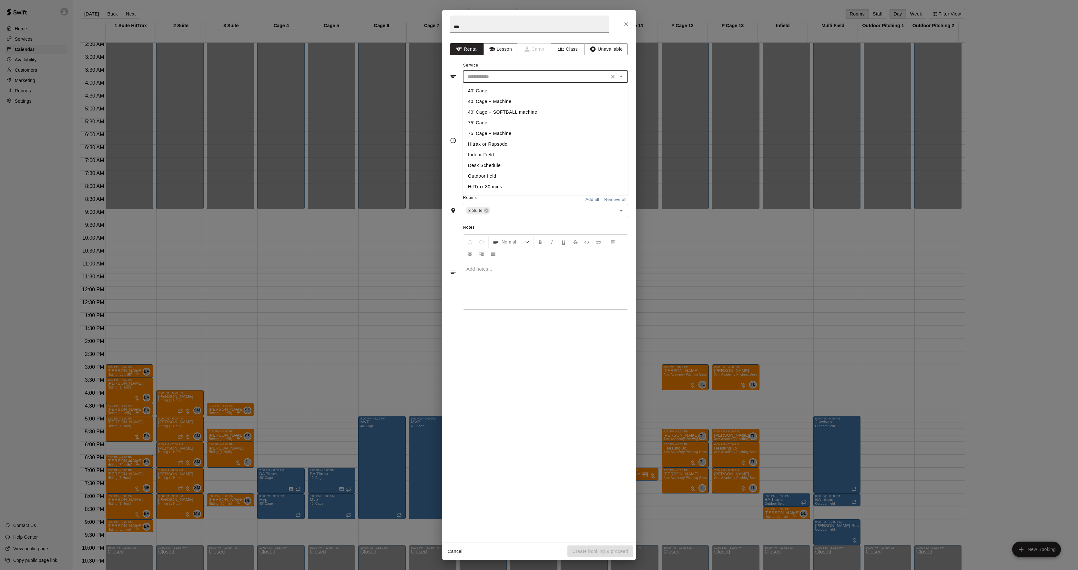
click at [484, 92] on li "40' Cage" at bounding box center [545, 91] width 165 height 11
type input "********"
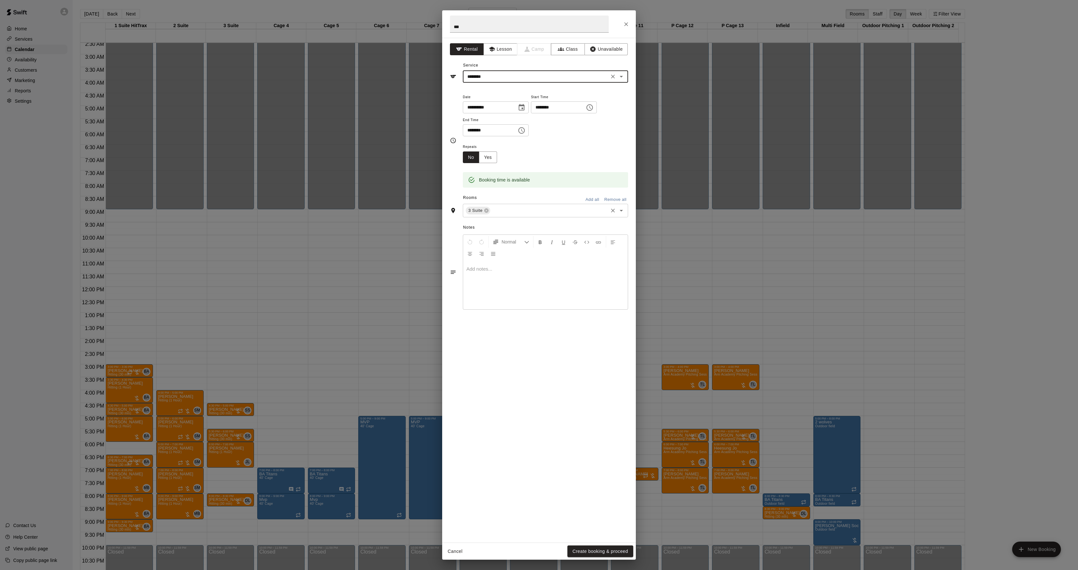
click at [502, 214] on input "text" at bounding box center [549, 211] width 116 height 8
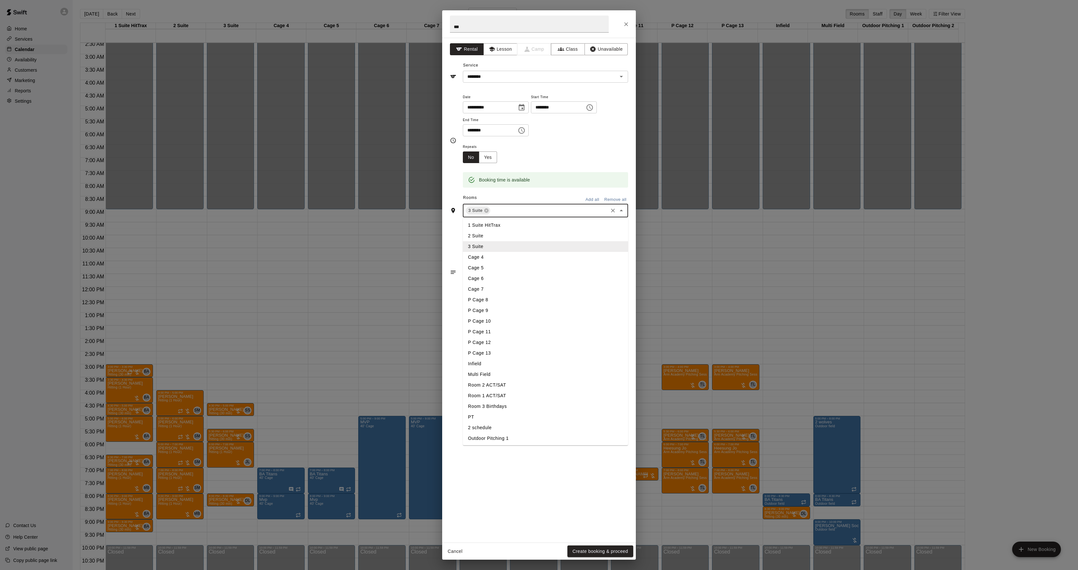
click at [485, 303] on li "P Cage 8" at bounding box center [545, 299] width 165 height 11
click at [533, 208] on input "text" at bounding box center [565, 211] width 85 height 8
click at [487, 306] on li "P Cage 9" at bounding box center [545, 310] width 165 height 11
click at [583, 553] on button "Create booking & proceed" at bounding box center [600, 551] width 66 height 12
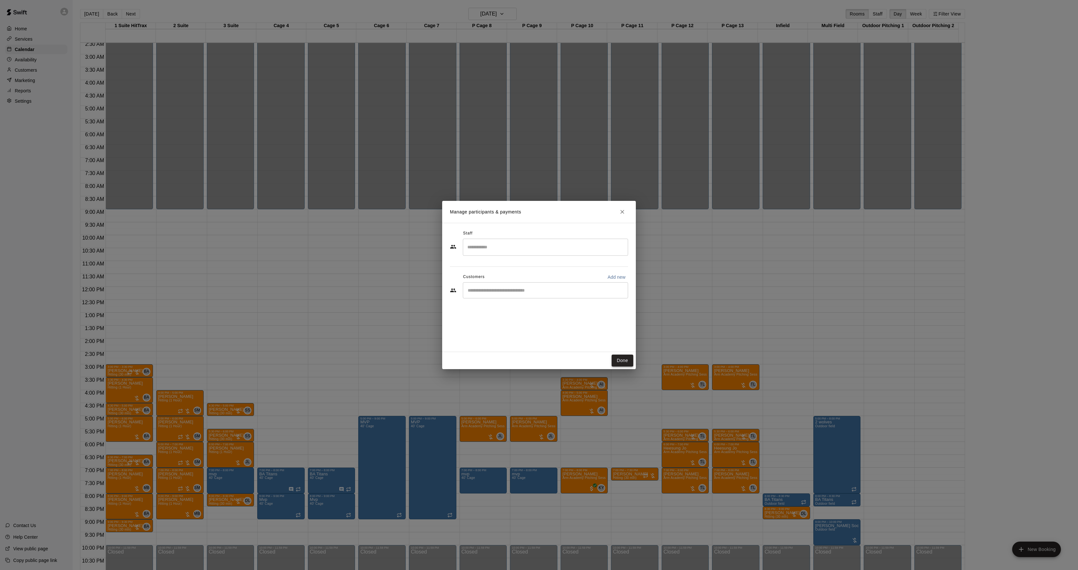
click at [621, 355] on button "Done" at bounding box center [623, 360] width 22 height 12
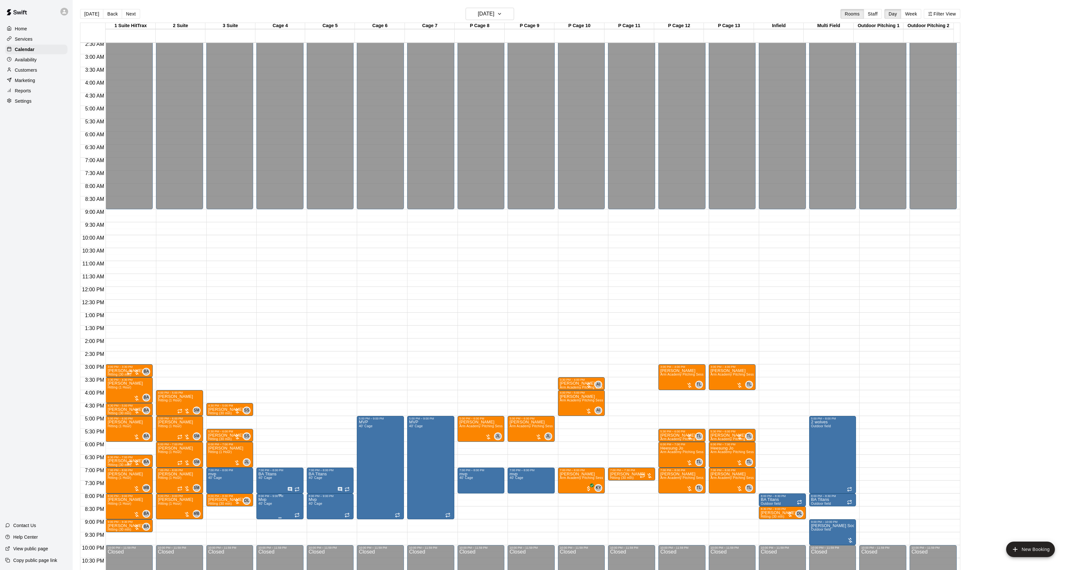
click at [268, 511] on div at bounding box center [264, 521] width 13 height 44
click at [286, 527] on div at bounding box center [539, 285] width 1078 height 570
click at [261, 542] on div at bounding box center [264, 521] width 13 height 44
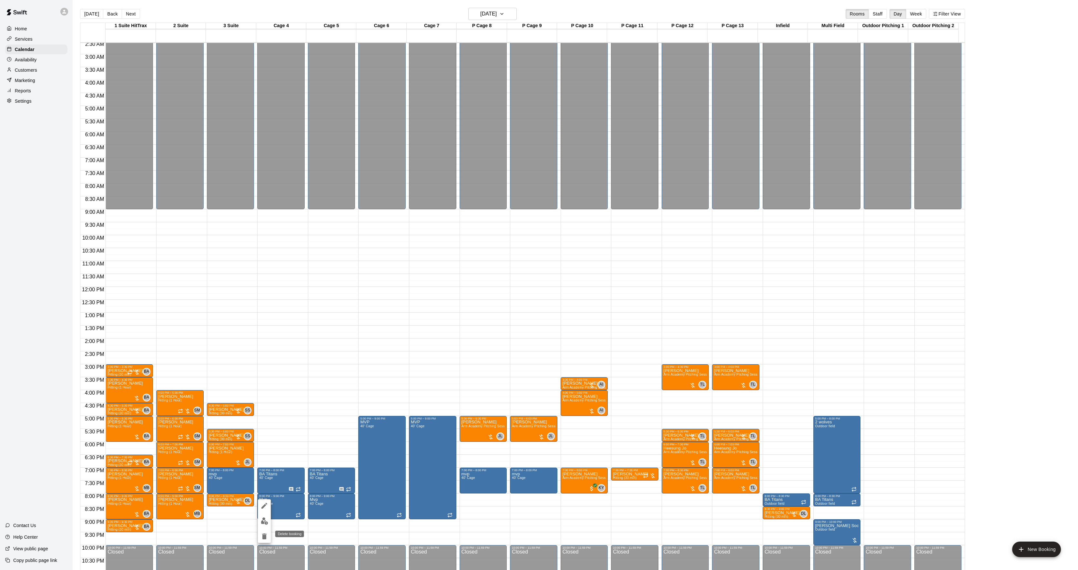
click at [265, 535] on icon "delete" at bounding box center [264, 536] width 5 height 6
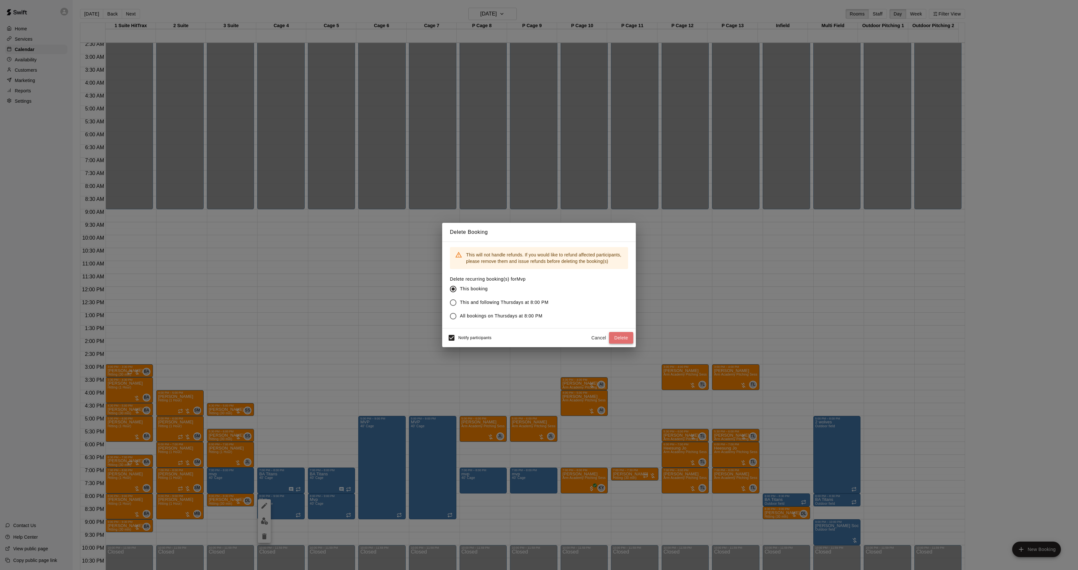
click at [620, 335] on button "Delete" at bounding box center [621, 338] width 24 height 12
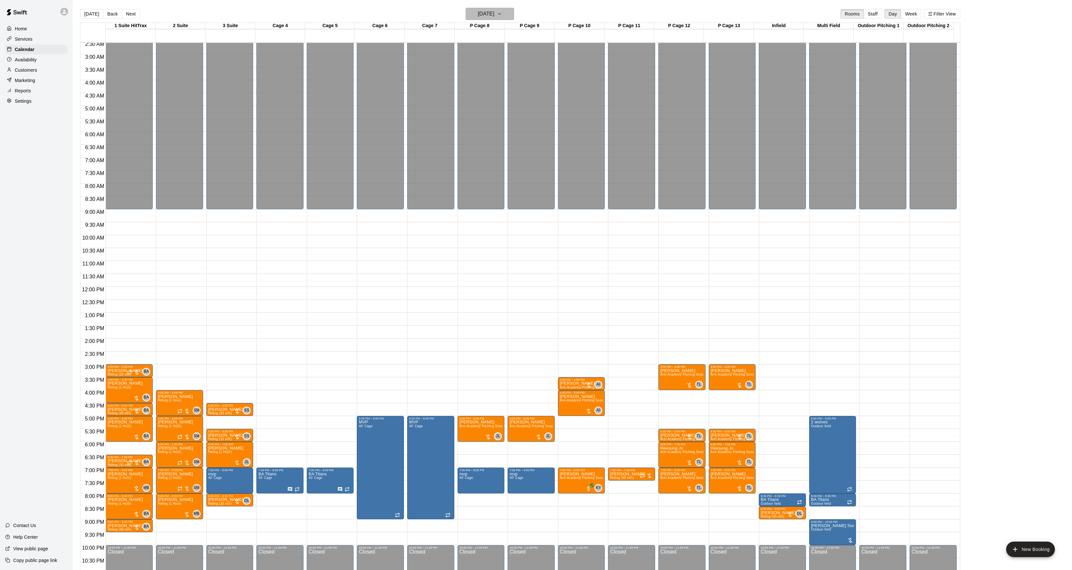
click at [492, 8] on button "[DATE]" at bounding box center [489, 14] width 48 height 12
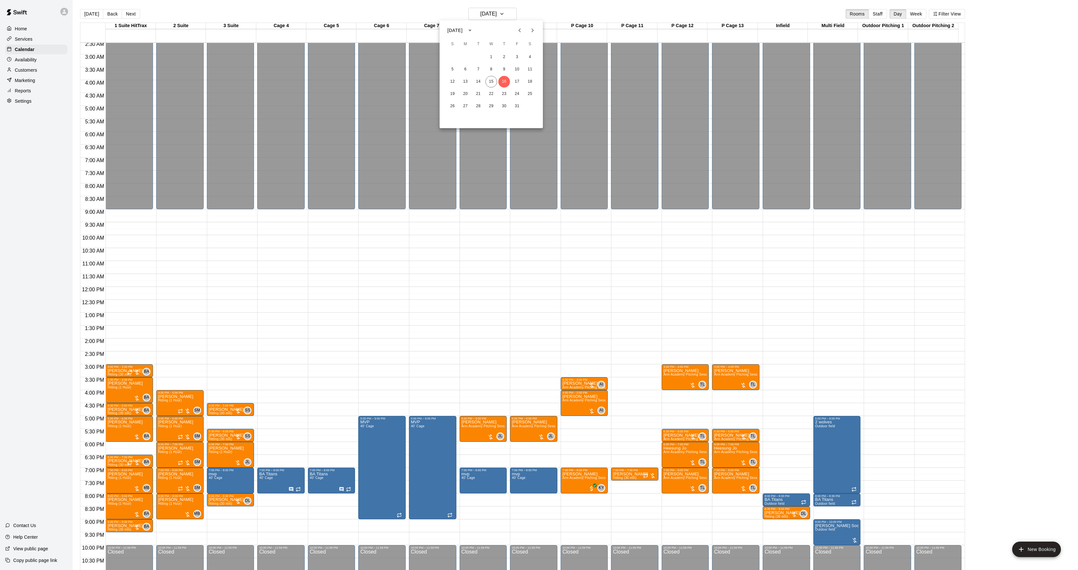
click at [326, 398] on div at bounding box center [539, 285] width 1078 height 570
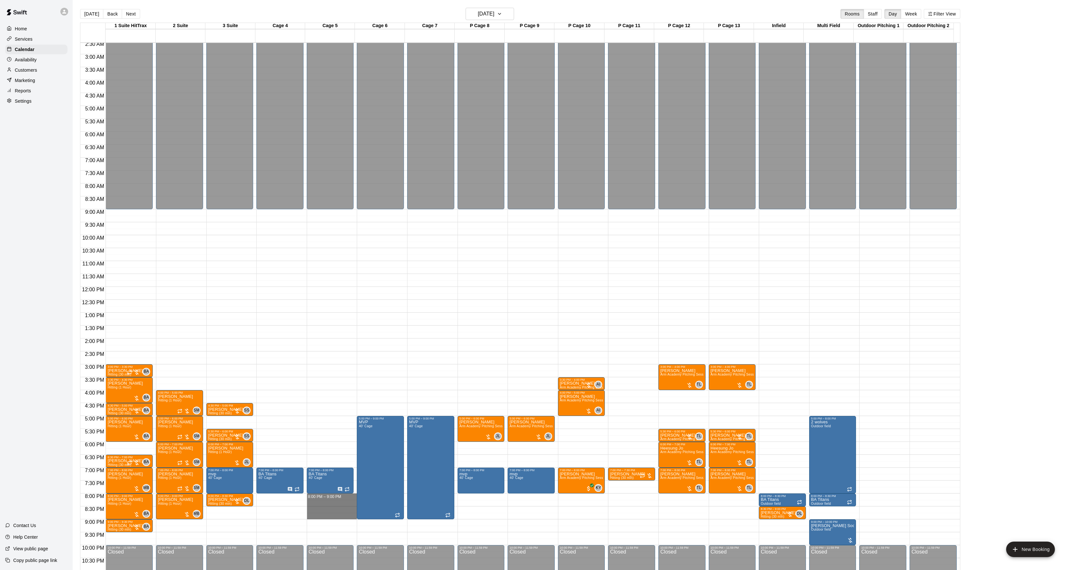
drag, startPoint x: 324, startPoint y: 495, endPoint x: 326, endPoint y: 515, distance: 19.4
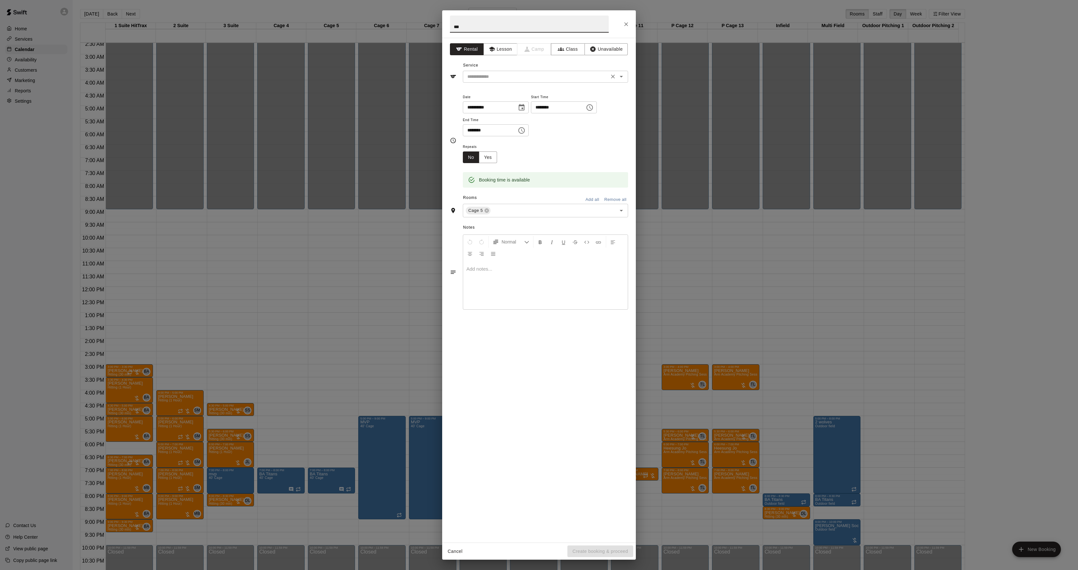
type input "***"
click at [499, 75] on input "text" at bounding box center [536, 77] width 142 height 8
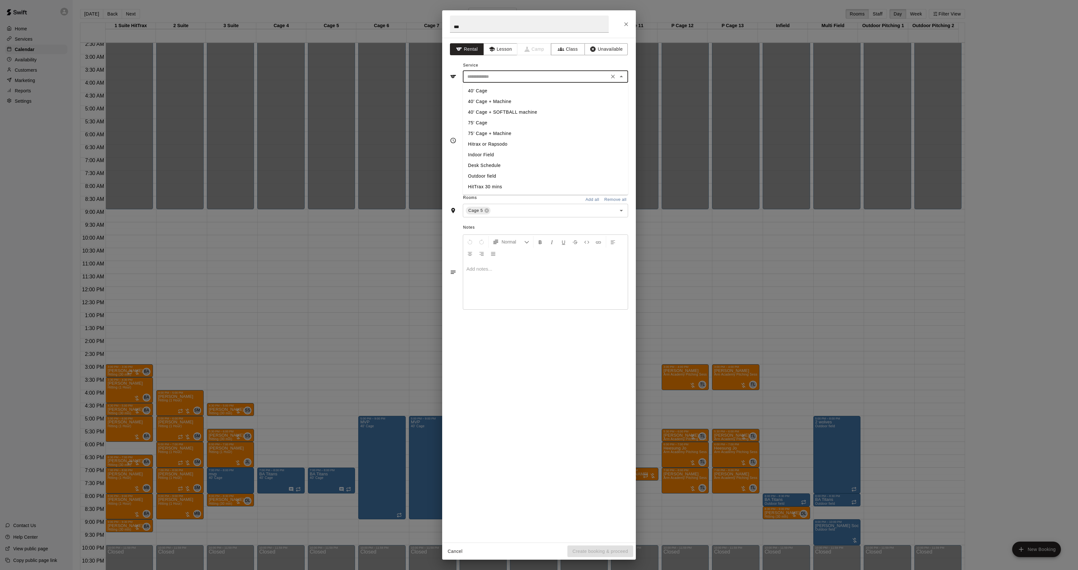
click at [481, 89] on li "40' Cage" at bounding box center [545, 91] width 165 height 11
type input "********"
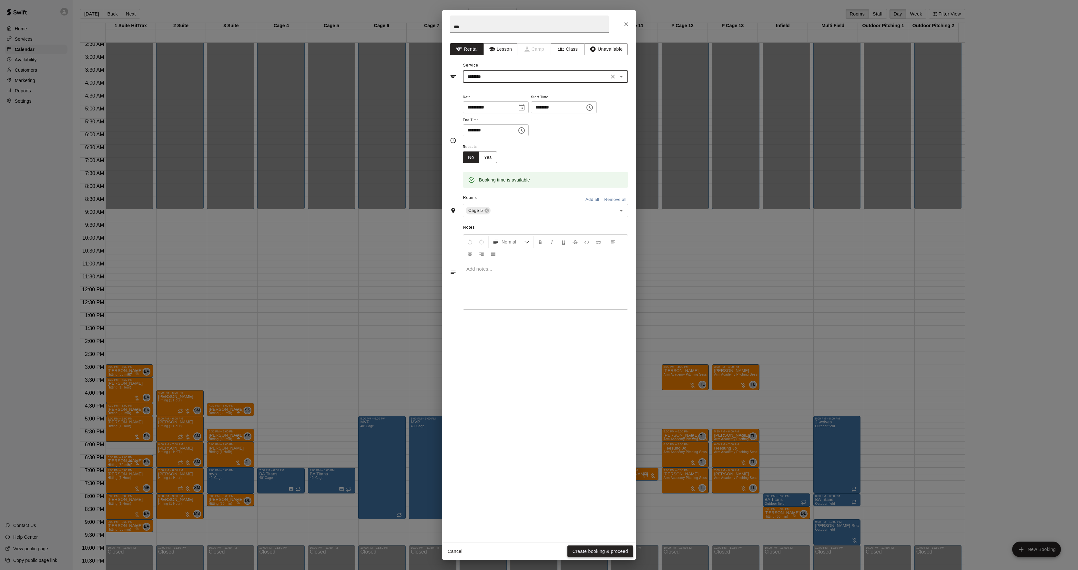
click at [598, 547] on button "Create booking & proceed" at bounding box center [600, 551] width 66 height 12
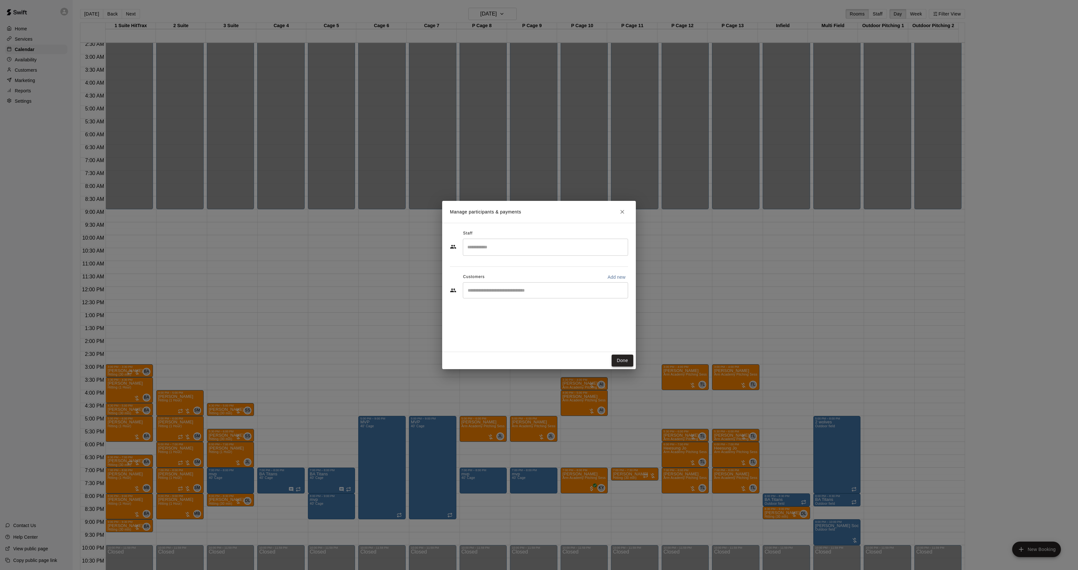
click at [620, 362] on button "Done" at bounding box center [623, 360] width 22 height 12
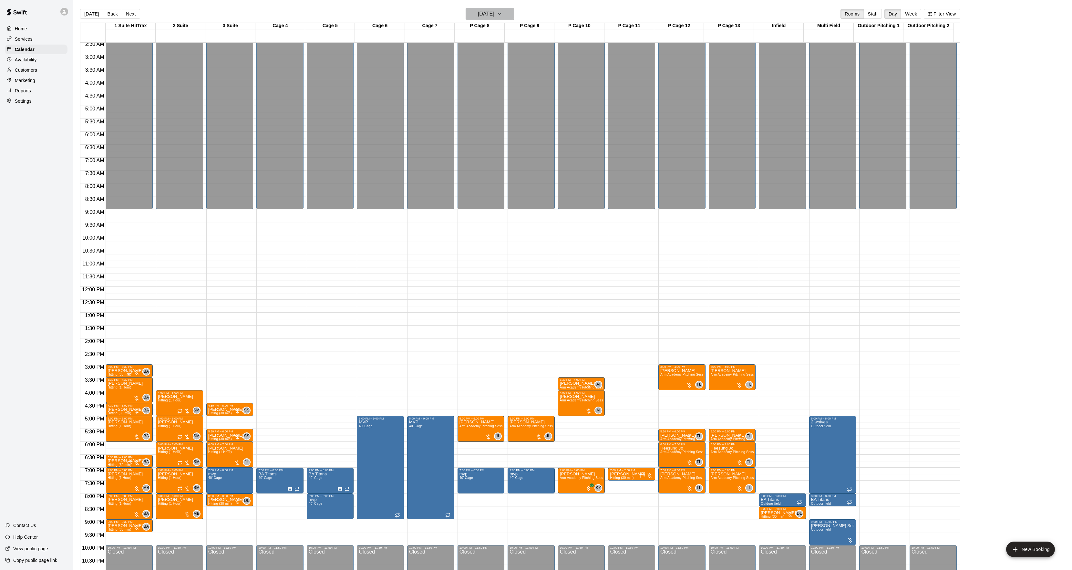
click at [494, 10] on h6 "[DATE]" at bounding box center [486, 13] width 16 height 9
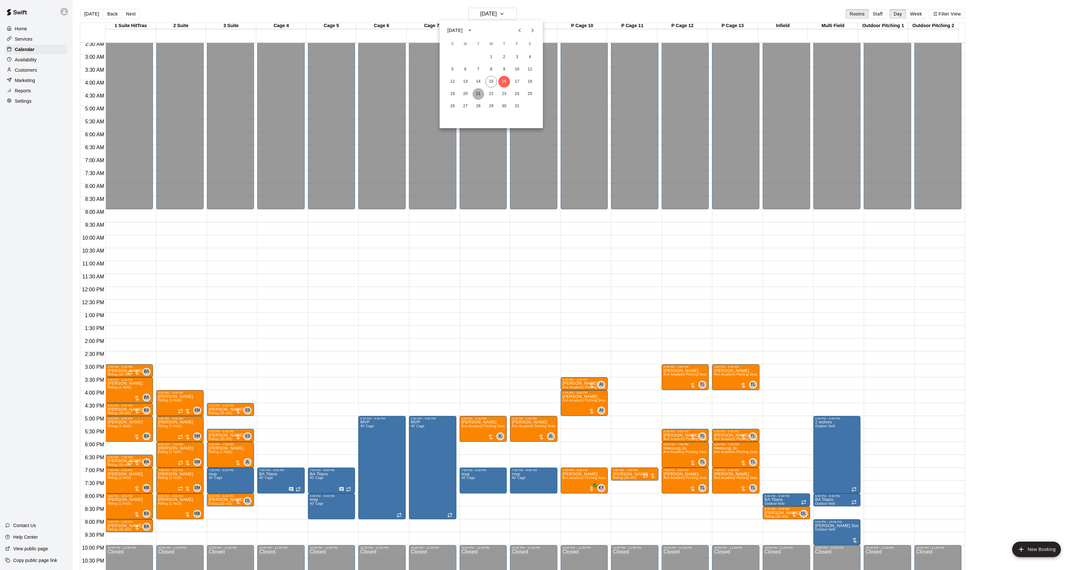
click at [478, 92] on button "21" at bounding box center [479, 94] width 12 height 12
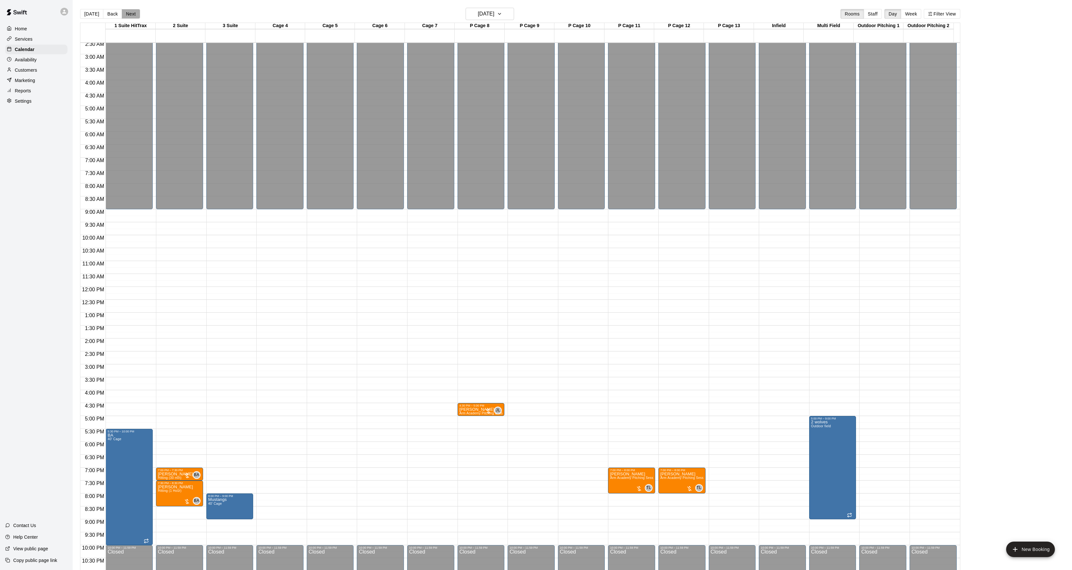
click at [136, 12] on button "Next" at bounding box center [131, 14] width 18 height 10
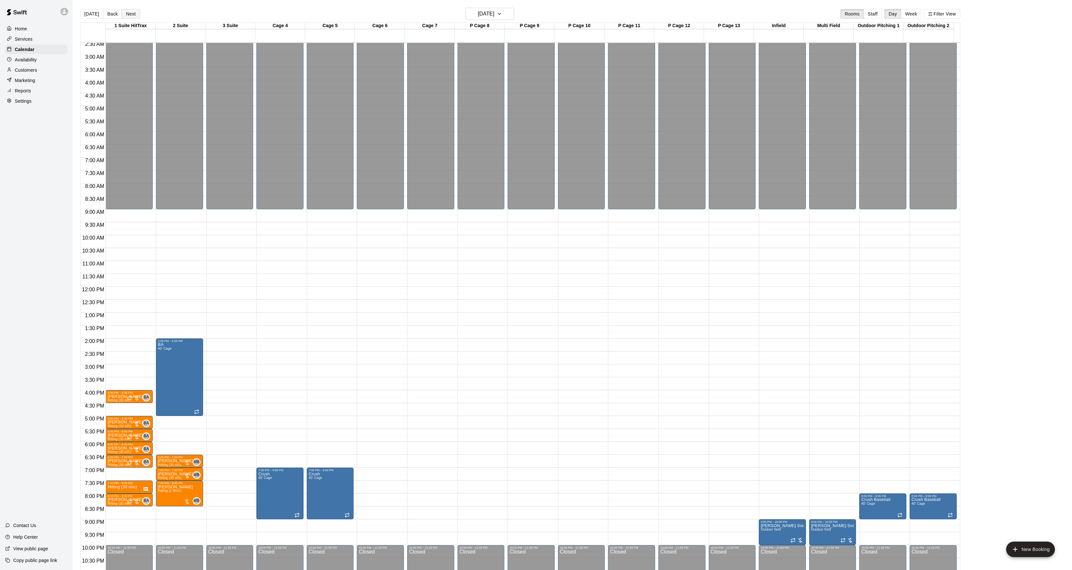
click at [136, 12] on button "Next" at bounding box center [131, 14] width 18 height 10
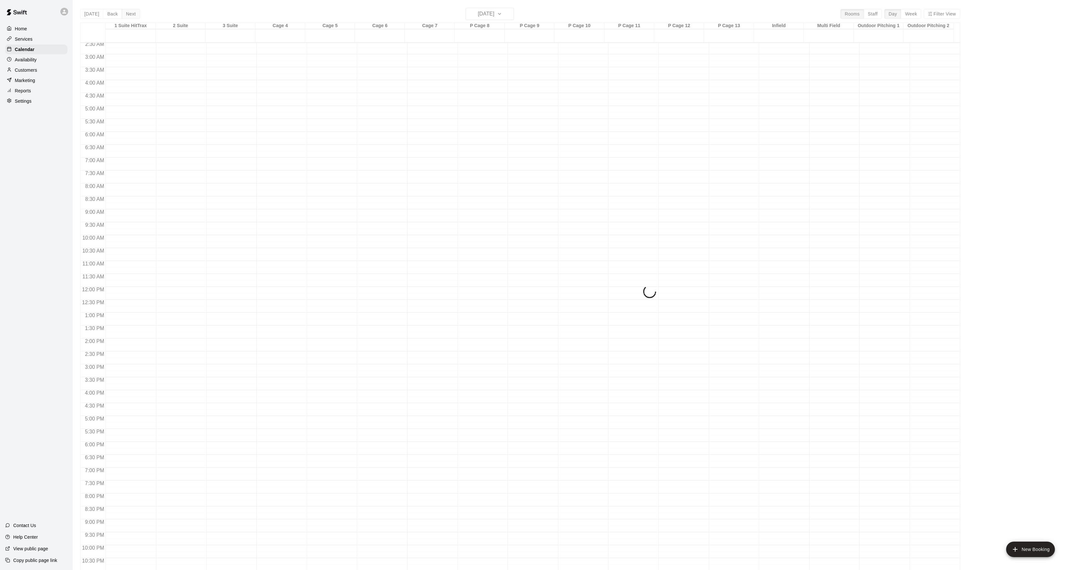
click at [136, 12] on div "[DATE] Back [DATE][DATE] Rooms Staff Day Week Filter View 1 Suite HitTrax 23 Th…" at bounding box center [520, 293] width 880 height 570
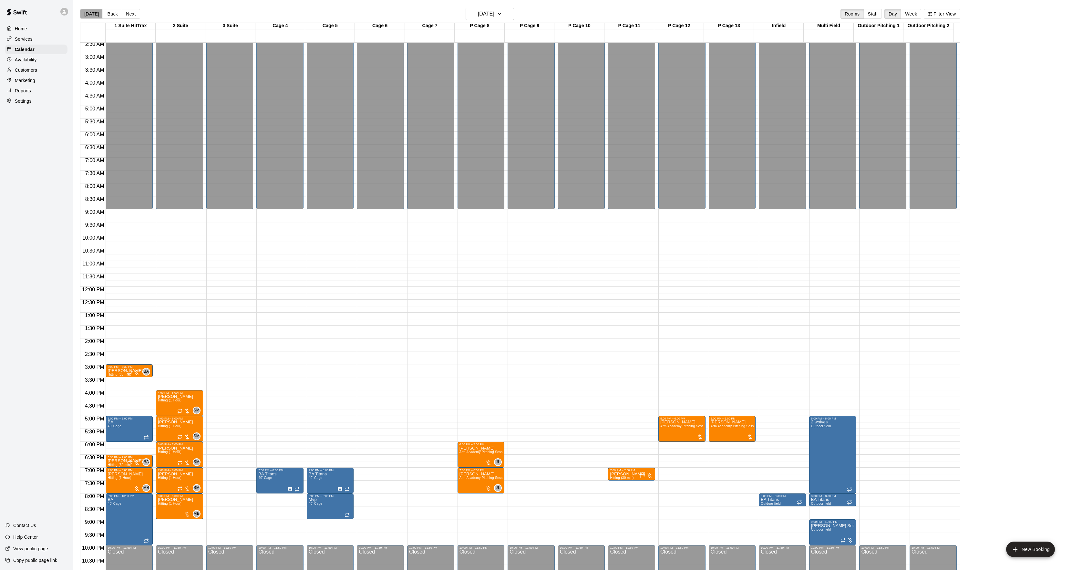
click at [83, 13] on button "[DATE]" at bounding box center [91, 14] width 23 height 10
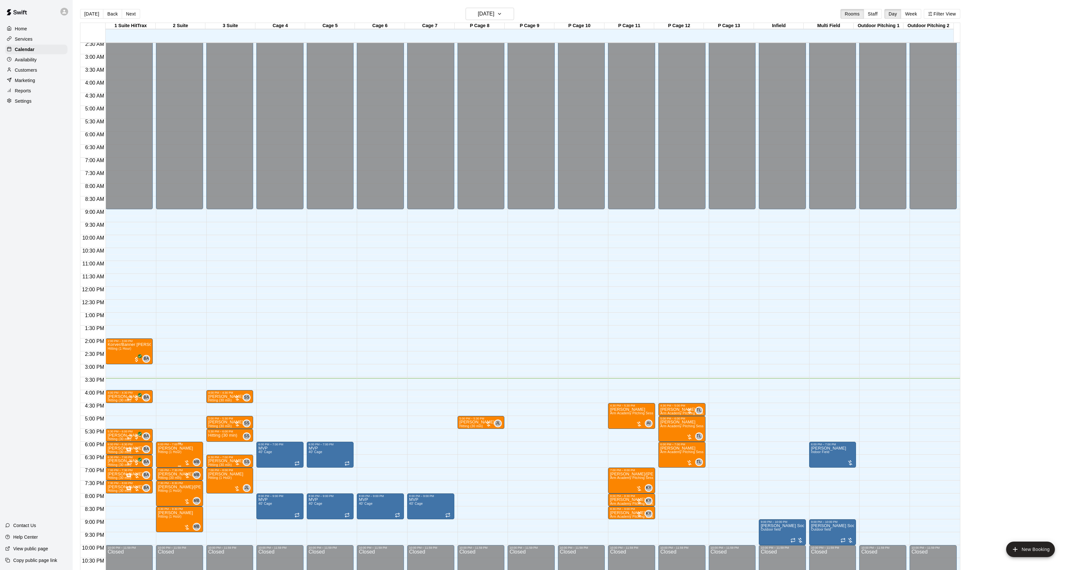
click at [164, 454] on span "Hitting (1 Hour)" at bounding box center [170, 452] width 24 height 4
click at [163, 469] on img "edit" at bounding box center [163, 472] width 7 height 7
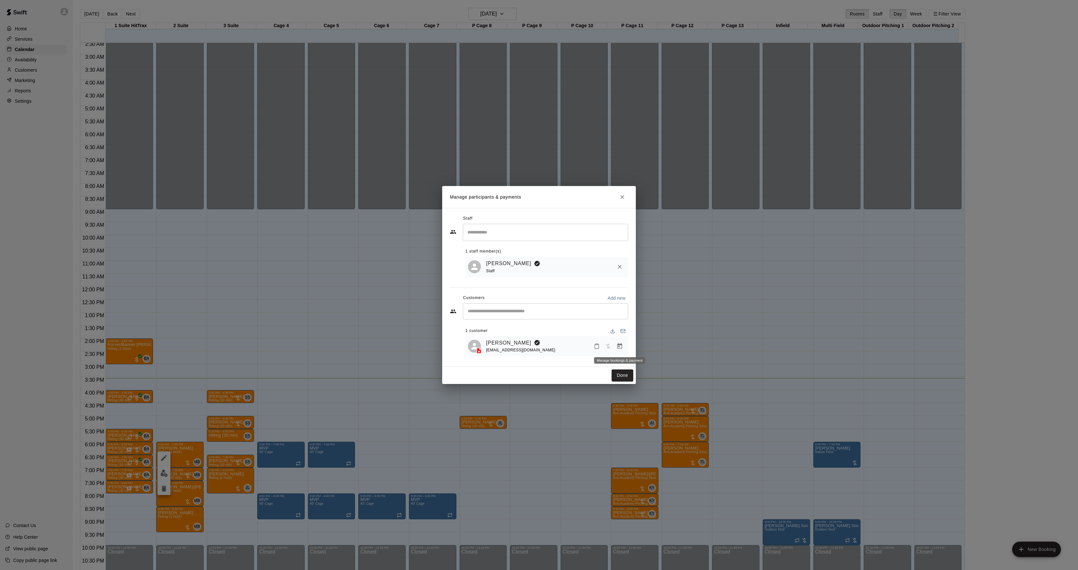
click at [618, 343] on icon "Manage bookings & payment" at bounding box center [620, 346] width 6 height 6
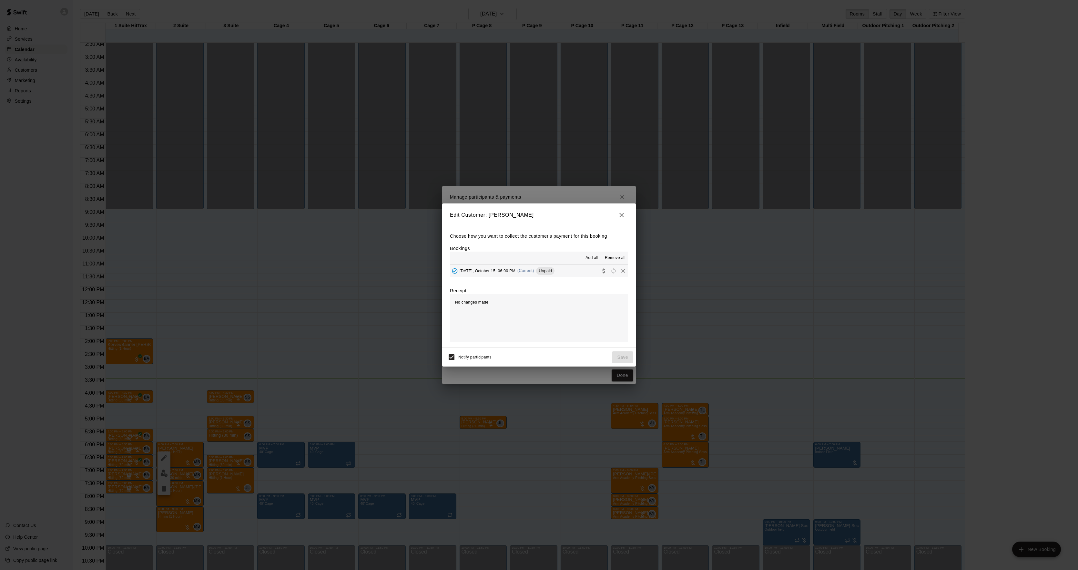
click at [534, 272] on span "(Current)" at bounding box center [525, 270] width 17 height 5
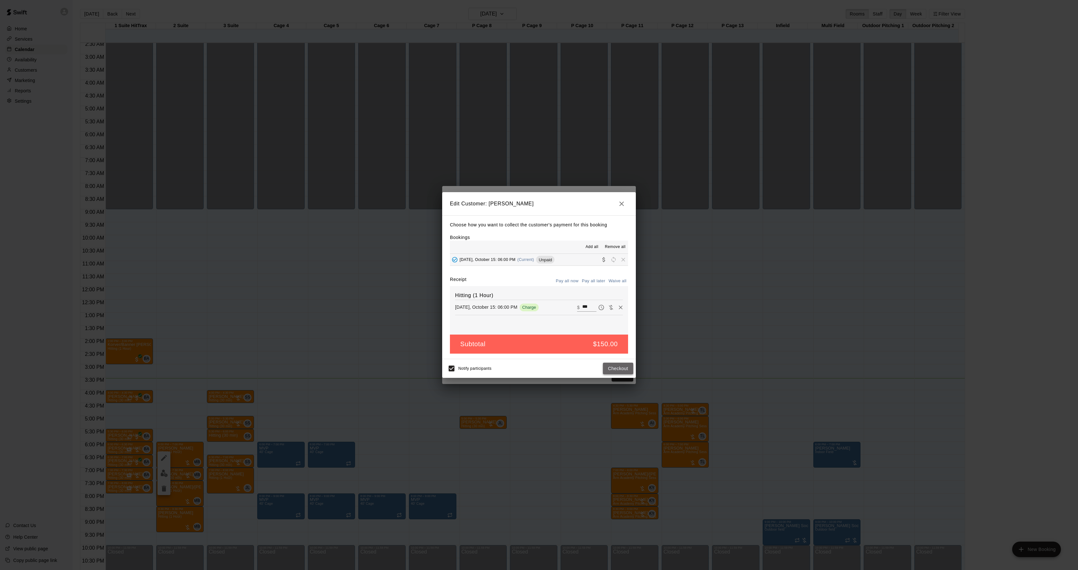
click at [623, 371] on button "Checkout" at bounding box center [618, 368] width 30 height 12
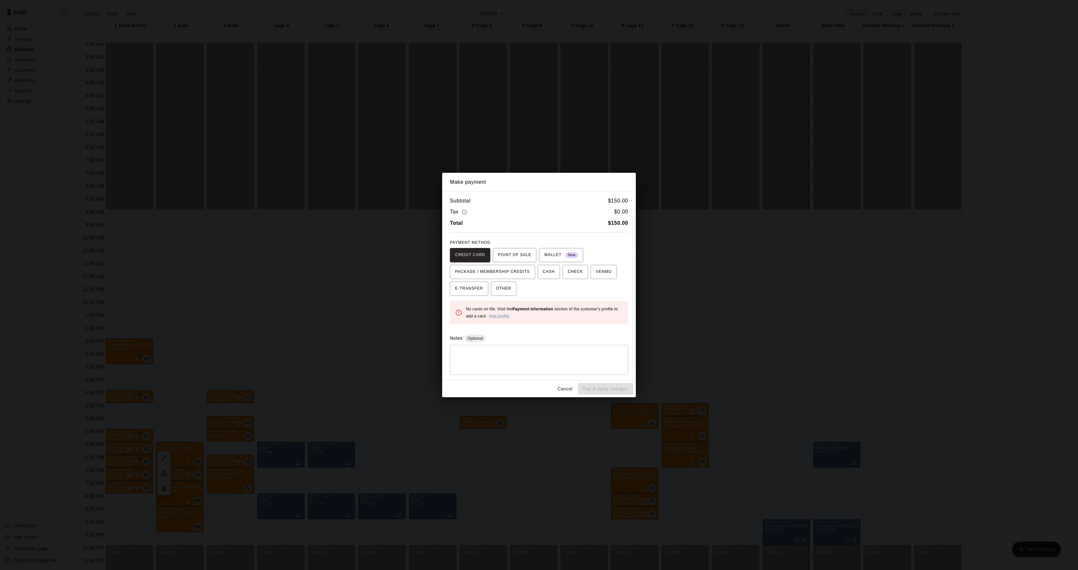
click at [691, 302] on div "Make payment Subtotal $ 150.00 Tax $ 0.00 Total $ 150.00 PAYMENT METHOD CREDIT …" at bounding box center [539, 285] width 1078 height 570
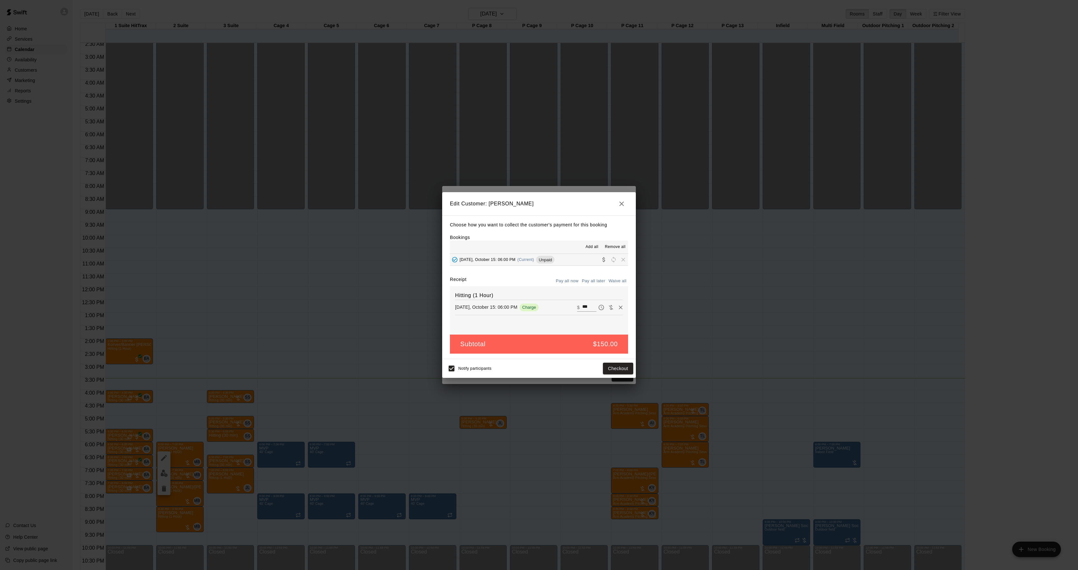
click at [691, 302] on div "Edit Customer: [PERSON_NAME] Choose how you want to collect the customer's paym…" at bounding box center [539, 285] width 1078 height 570
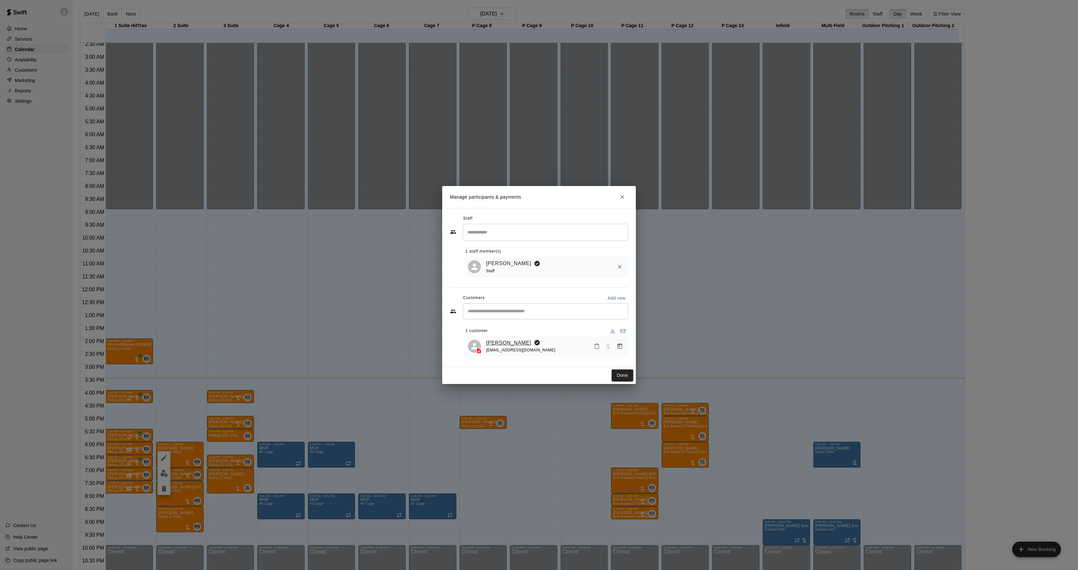
click at [504, 342] on link "[PERSON_NAME]" at bounding box center [508, 343] width 45 height 8
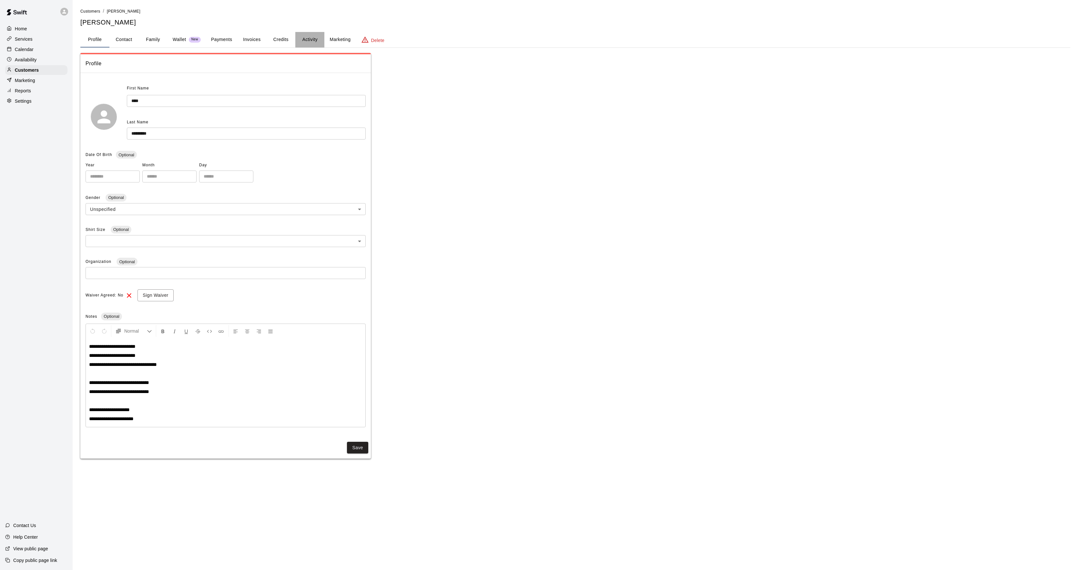
click at [311, 43] on button "Activity" at bounding box center [309, 39] width 29 height 15
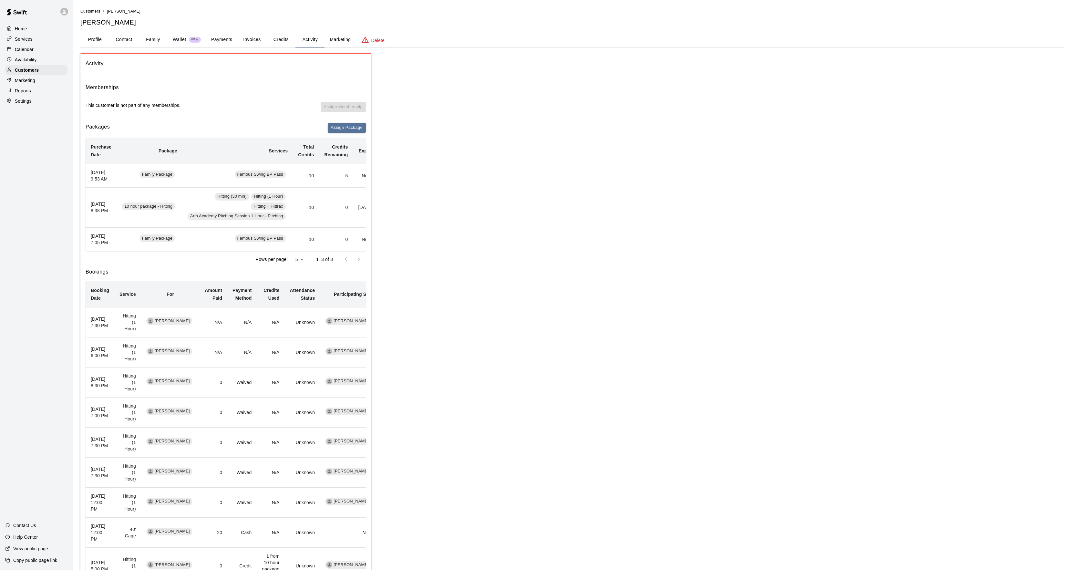
scroll to position [0, 48]
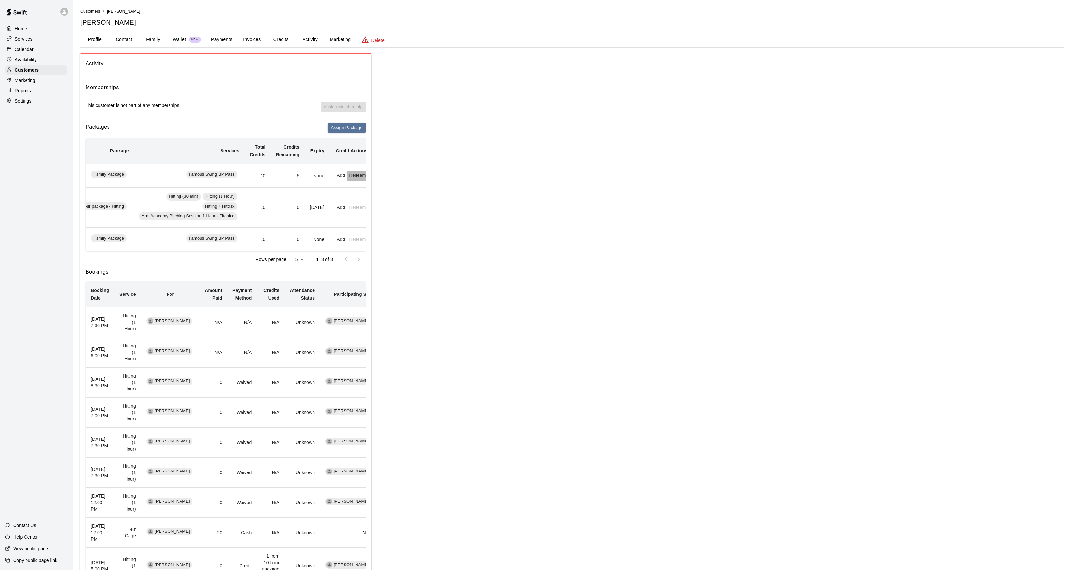
click at [353, 180] on button "Redeem" at bounding box center [357, 175] width 20 height 10
click at [361, 200] on input "text" at bounding box center [358, 204] width 23 height 12
type input "*"
click at [371, 218] on button "Redeem" at bounding box center [374, 221] width 54 height 12
click at [50, 47] on div "Calendar" at bounding box center [36, 50] width 62 height 10
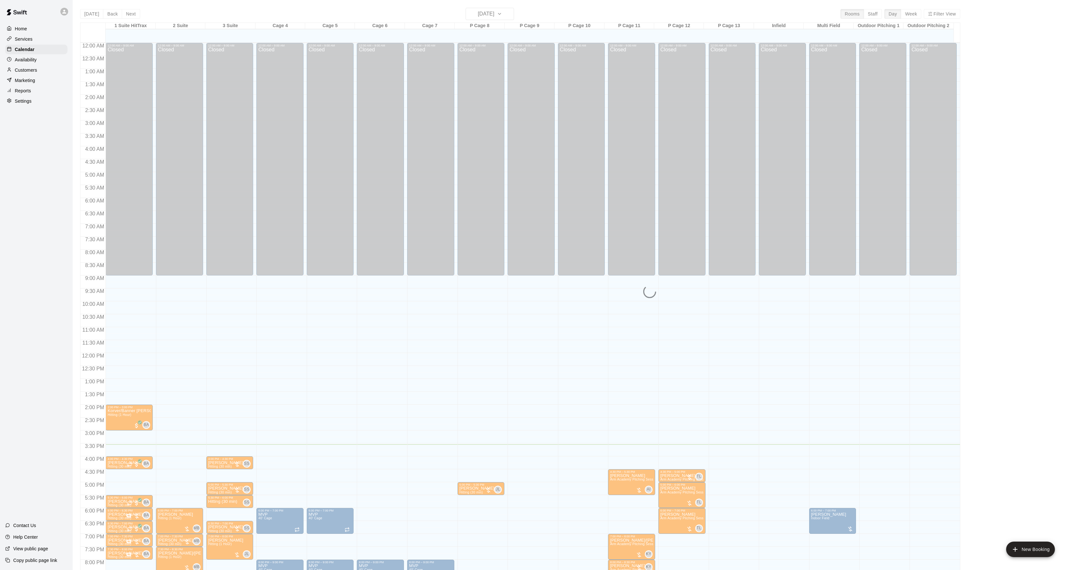
scroll to position [66, 0]
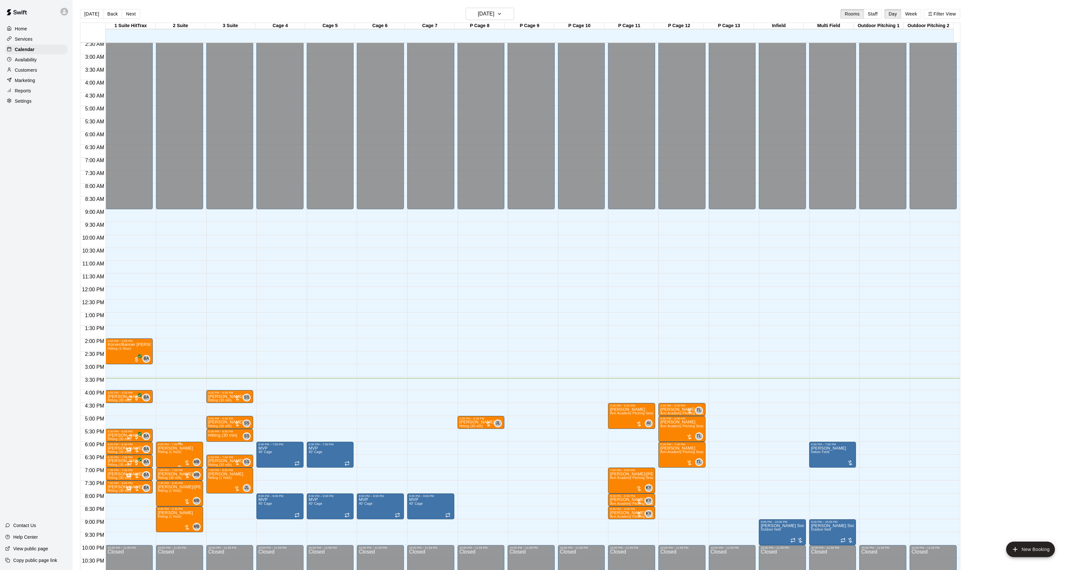
click at [170, 453] on span "Hitting (1 Hour)" at bounding box center [170, 452] width 24 height 4
click at [166, 473] on img "edit" at bounding box center [163, 472] width 7 height 7
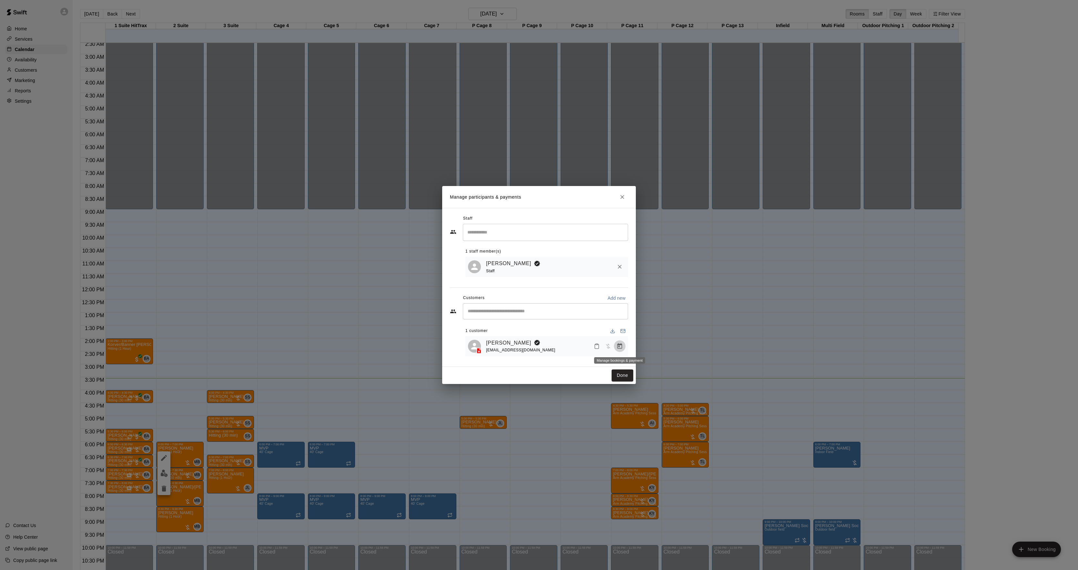
click at [621, 341] on button "Manage bookings & payment" at bounding box center [620, 346] width 12 height 12
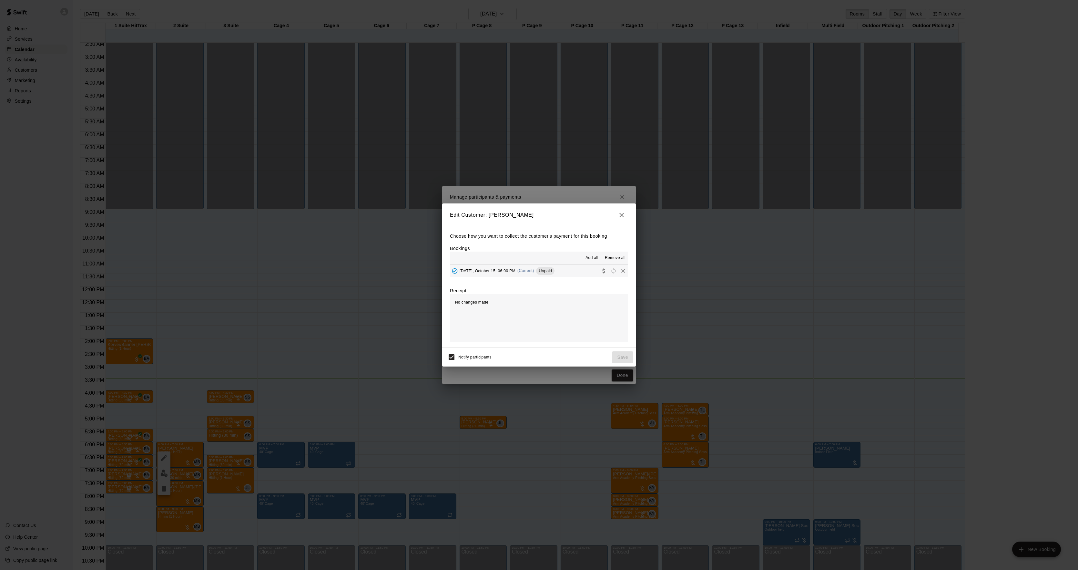
click at [545, 271] on span "Unpaid" at bounding box center [545, 270] width 18 height 5
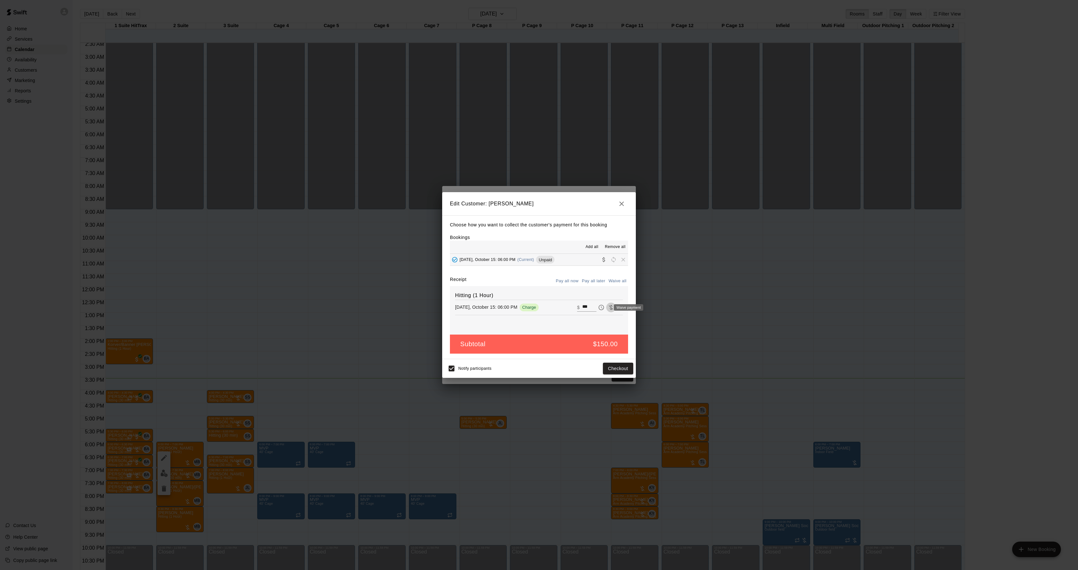
click at [608, 308] on icon "Waive payment" at bounding box center [611, 307] width 6 height 6
type input "*"
click at [627, 367] on button "Save" at bounding box center [622, 368] width 21 height 12
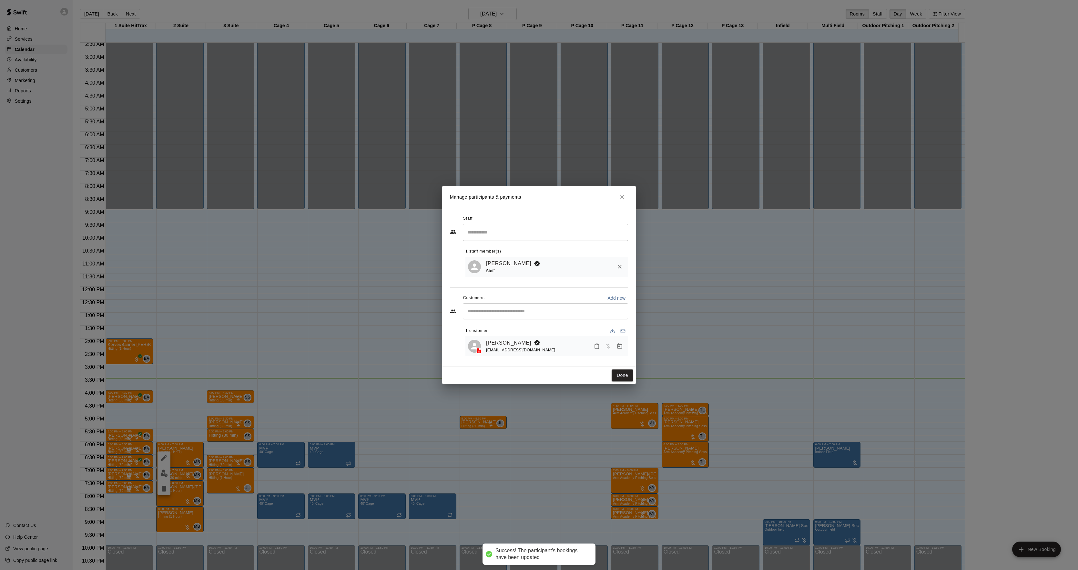
click at [626, 376] on div "Edit Participant Bookings Add all Remove all [DATE], October 15: 06:00 PM (Curr…" at bounding box center [539, 285] width 1078 height 570
click at [626, 376] on button "Done" at bounding box center [623, 375] width 22 height 12
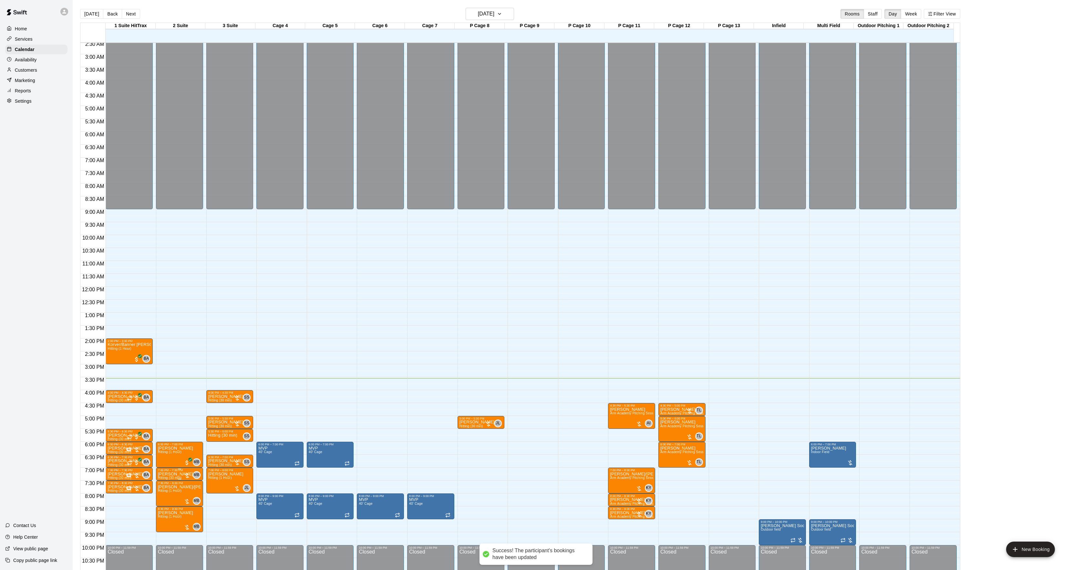
click at [178, 474] on p "[PERSON_NAME]" at bounding box center [175, 474] width 35 height 0
click at [164, 486] on button "edit" at bounding box center [164, 481] width 13 height 13
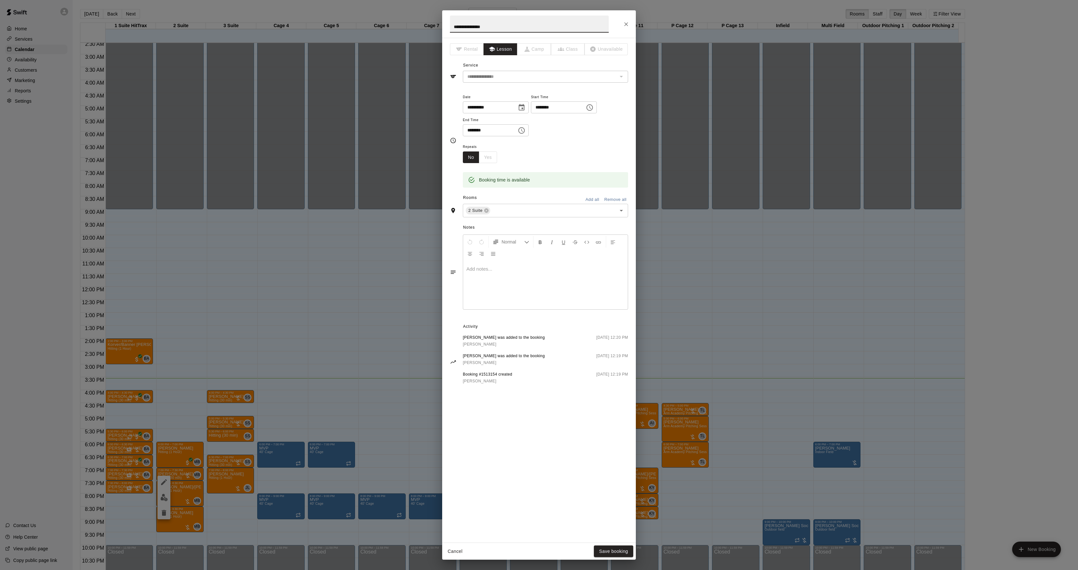
click at [544, 275] on div at bounding box center [545, 285] width 165 height 48
click at [611, 546] on button "Save booking" at bounding box center [613, 551] width 39 height 12
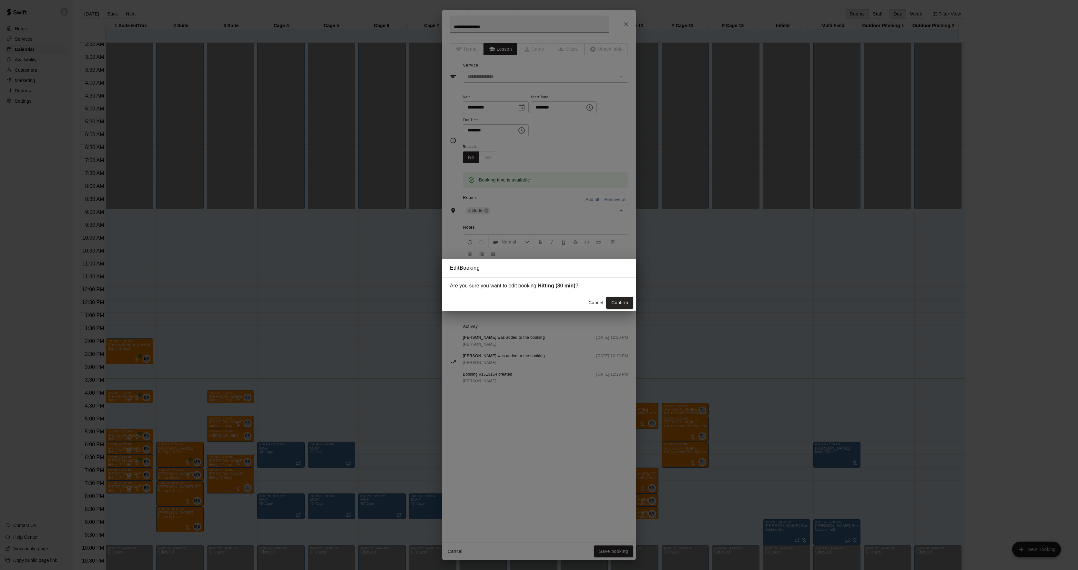
click at [615, 294] on div "Cancel Confirm" at bounding box center [539, 302] width 194 height 17
click at [616, 296] on div "Cancel Confirm" at bounding box center [539, 302] width 194 height 17
click at [620, 313] on div "Edit Booking Are you sure you want to edit booking Hitting (30 min) ? Cancel Co…" at bounding box center [539, 285] width 1078 height 570
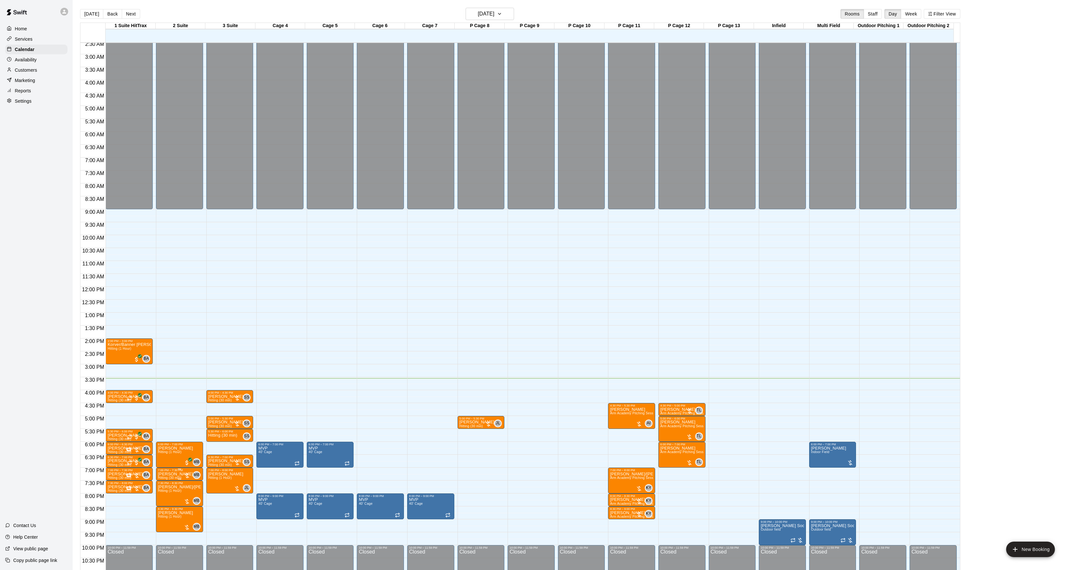
click at [170, 474] on p "[PERSON_NAME]" at bounding box center [175, 474] width 35 height 0
click at [167, 480] on icon "edit" at bounding box center [164, 482] width 8 height 8
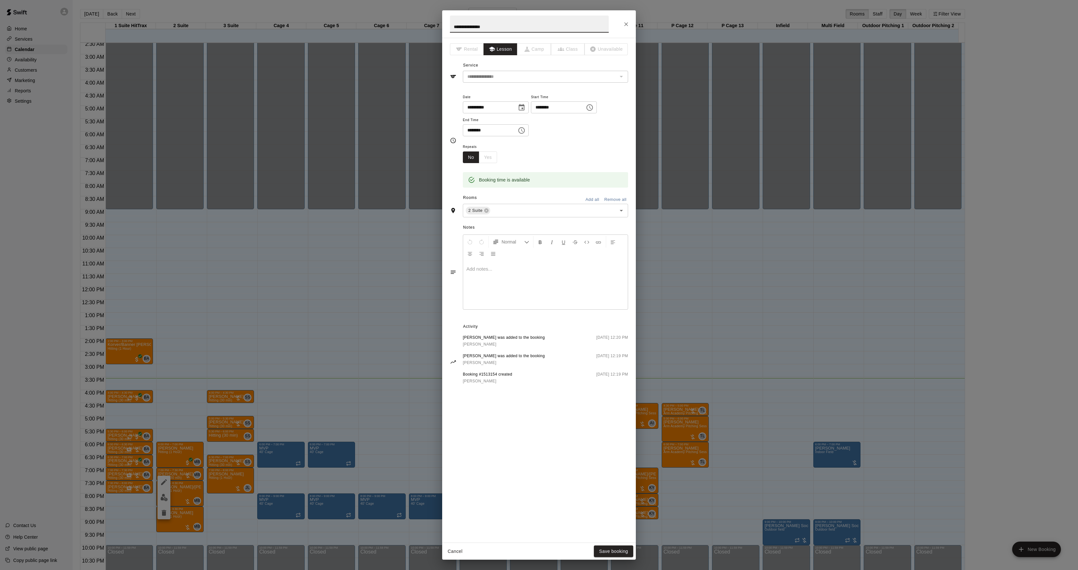
click at [503, 265] on div at bounding box center [545, 285] width 165 height 48
click at [604, 550] on button "Save booking" at bounding box center [613, 551] width 39 height 12
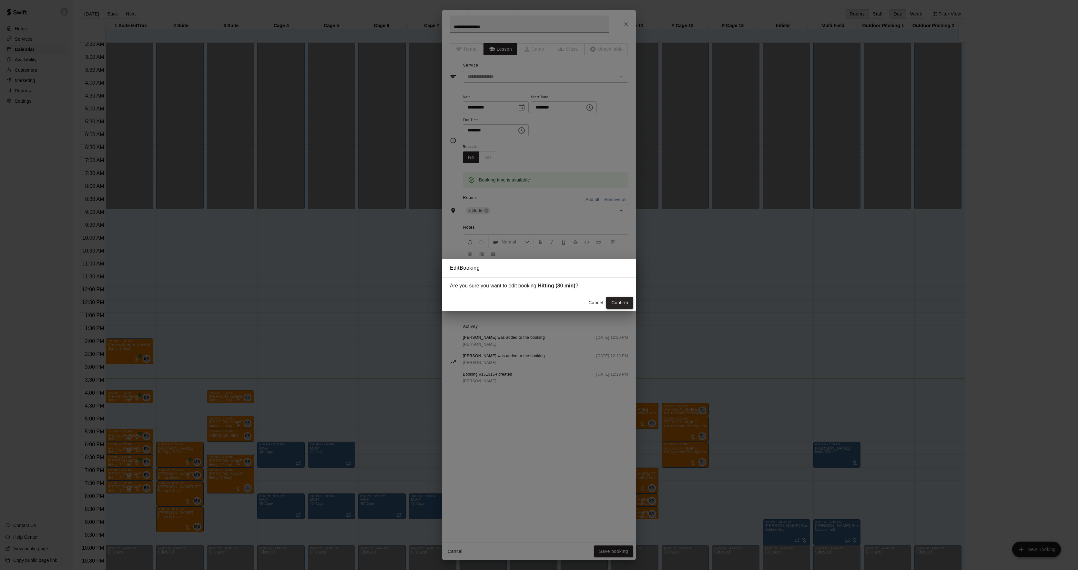
click at [627, 306] on button "Confirm" at bounding box center [619, 303] width 27 height 12
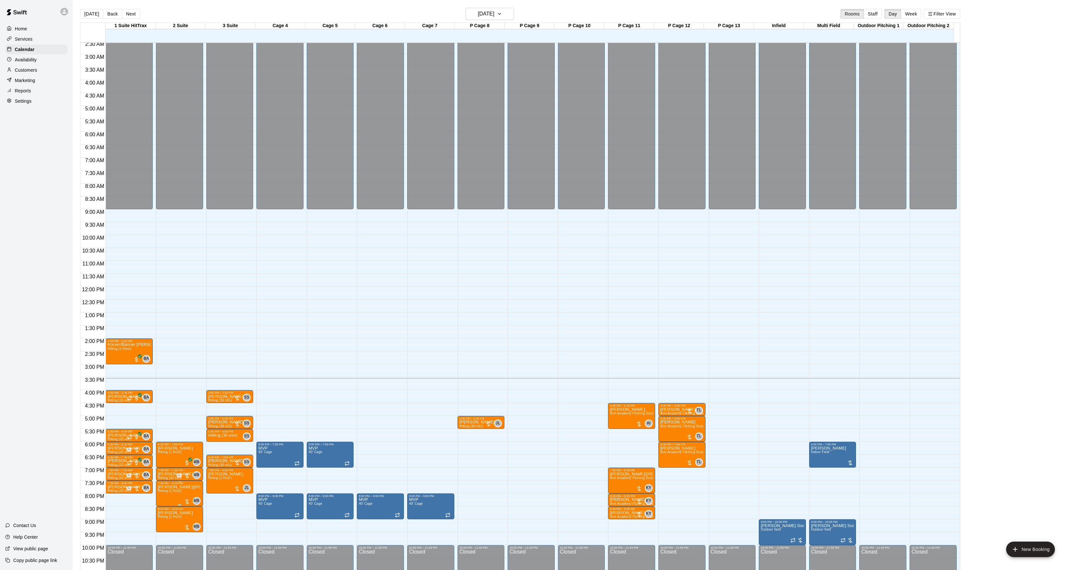
click at [165, 504] on button "edit" at bounding box center [164, 508] width 13 height 13
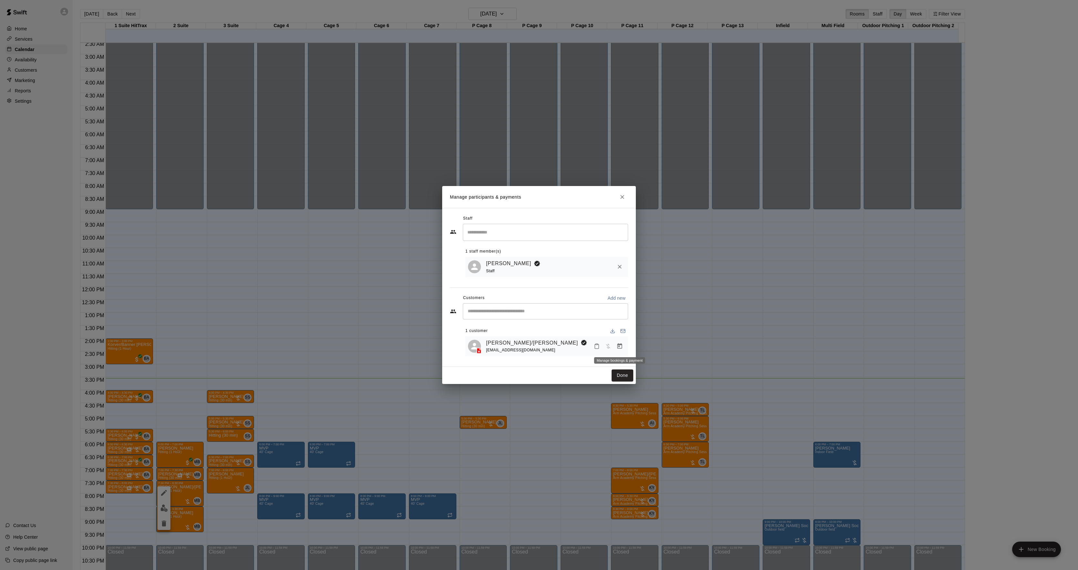
click at [618, 348] on icon "Manage bookings & payment" at bounding box center [620, 346] width 6 height 6
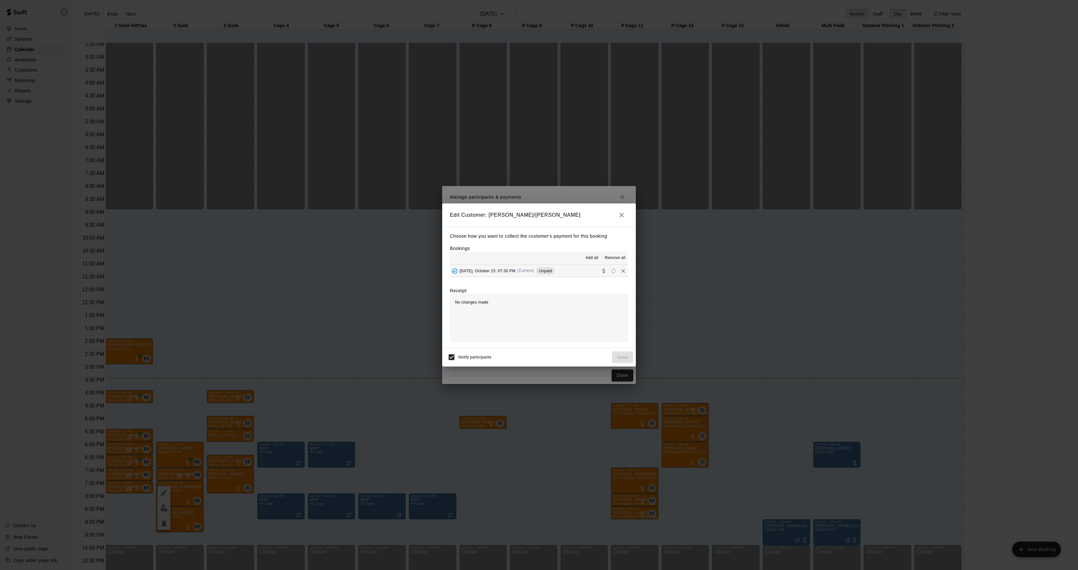
click at [540, 282] on div "Choose how you want to collect the customer's payment for this booking Bookings…" at bounding box center [539, 287] width 194 height 121
click at [540, 278] on div "Choose how you want to collect the customer's payment for this booking Bookings…" at bounding box center [539, 287] width 194 height 121
click at [546, 268] on div "Unpaid" at bounding box center [545, 271] width 18 height 8
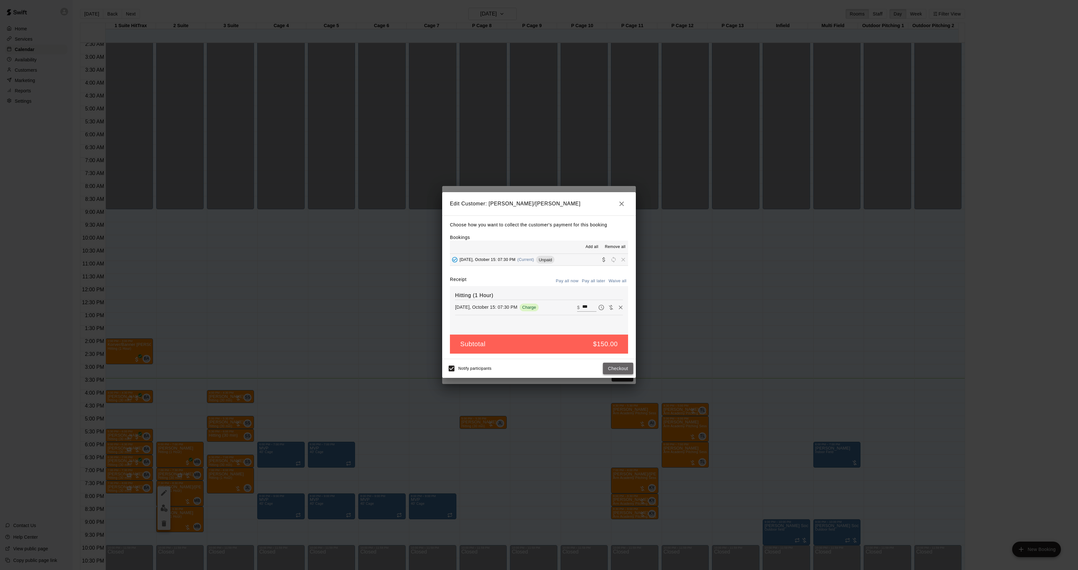
click at [607, 369] on button "Checkout" at bounding box center [618, 368] width 30 height 12
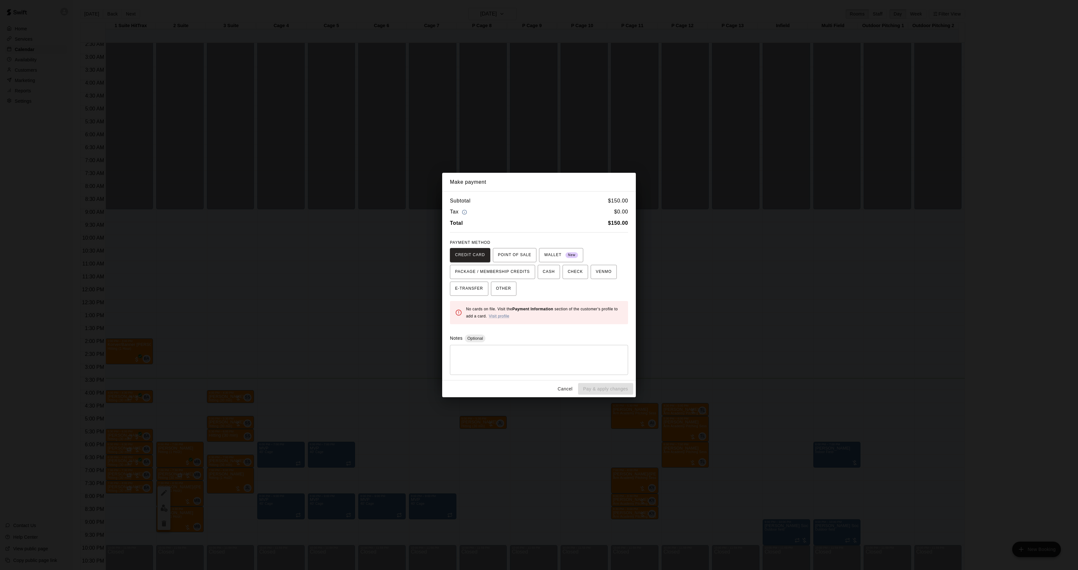
drag, startPoint x: 703, startPoint y: 291, endPoint x: 699, endPoint y: 293, distance: 4.6
click at [701, 293] on div "Make payment Subtotal $ 150.00 Tax $ 0.00 Total $ 150.00 PAYMENT METHOD CREDIT …" at bounding box center [539, 285] width 1078 height 570
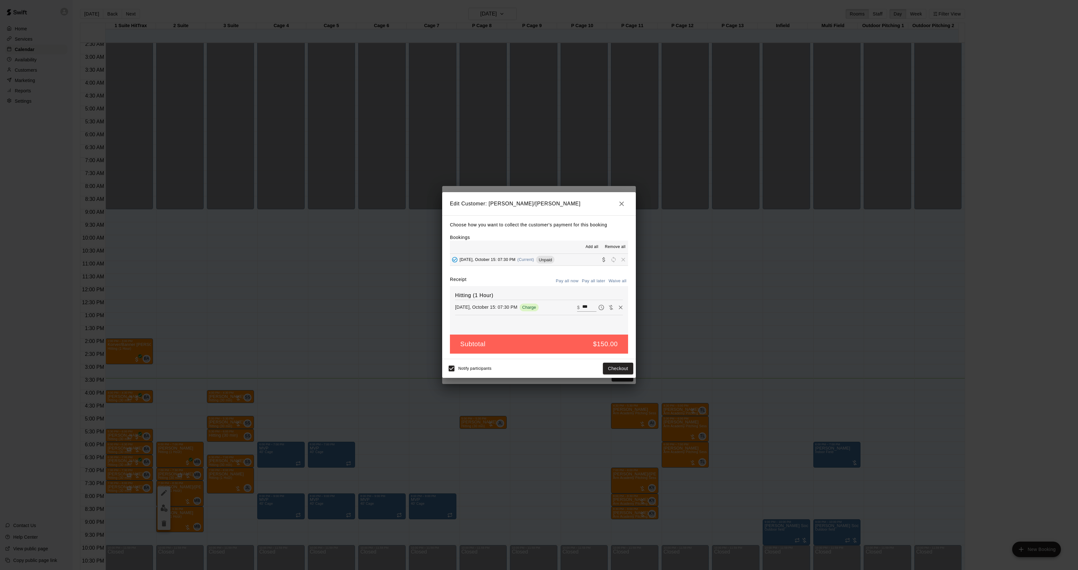
click at [699, 293] on div "Edit Customer: [PERSON_NAME]/[PERSON_NAME] Choose how you want to collect the c…" at bounding box center [539, 285] width 1078 height 570
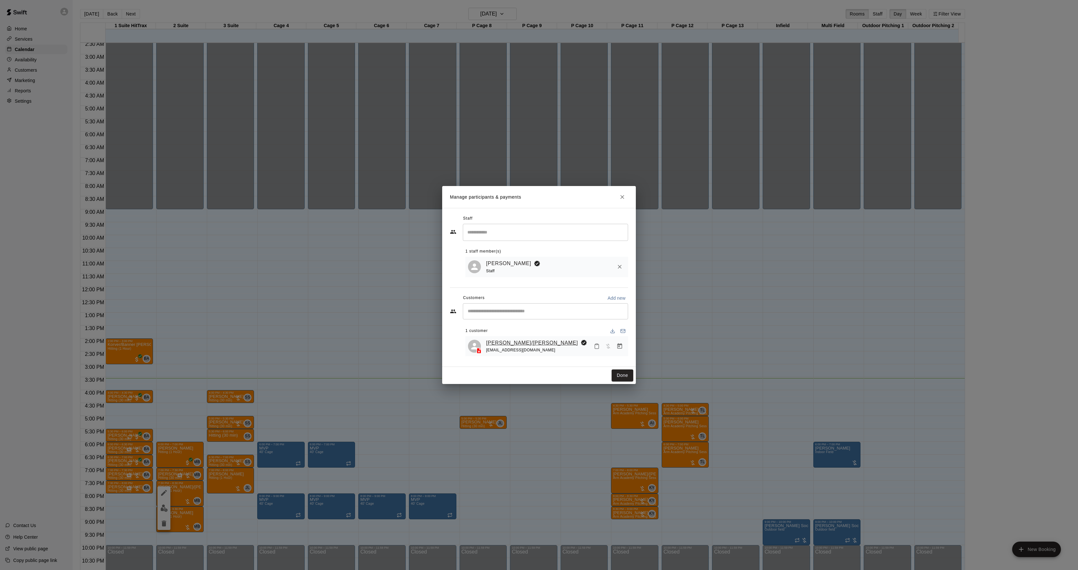
click at [525, 340] on link "[PERSON_NAME]/[PERSON_NAME]" at bounding box center [532, 343] width 92 height 8
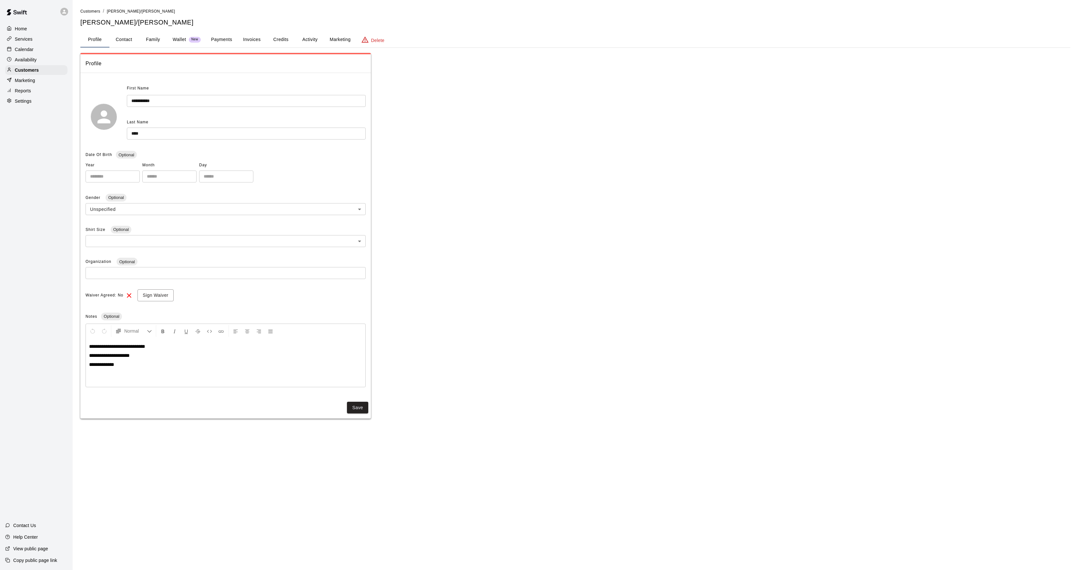
click at [300, 39] on button "Activity" at bounding box center [309, 39] width 29 height 15
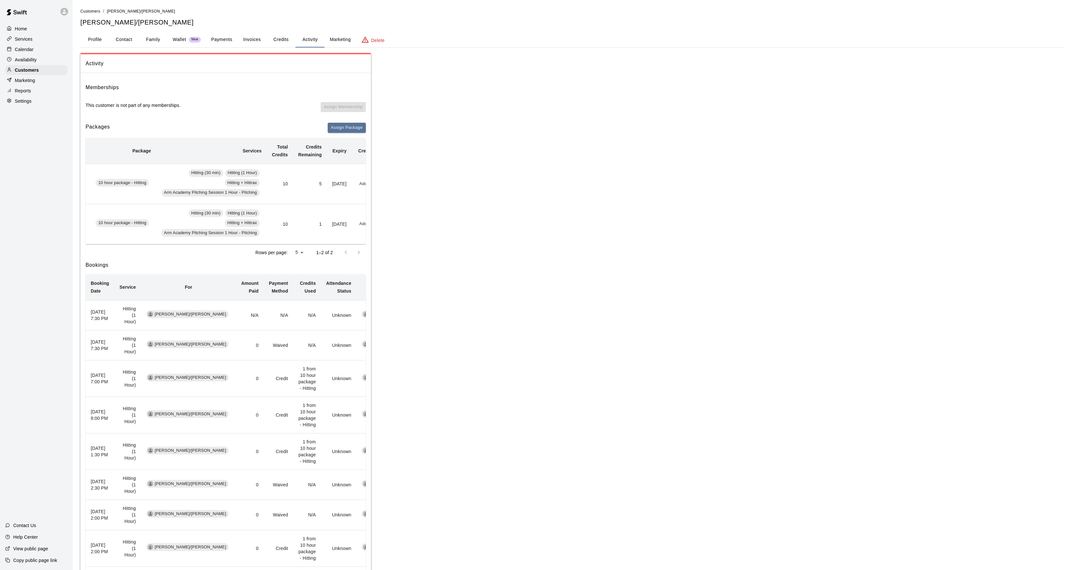
scroll to position [0, 52]
click at [349, 179] on button "Redeem" at bounding box center [354, 184] width 20 height 10
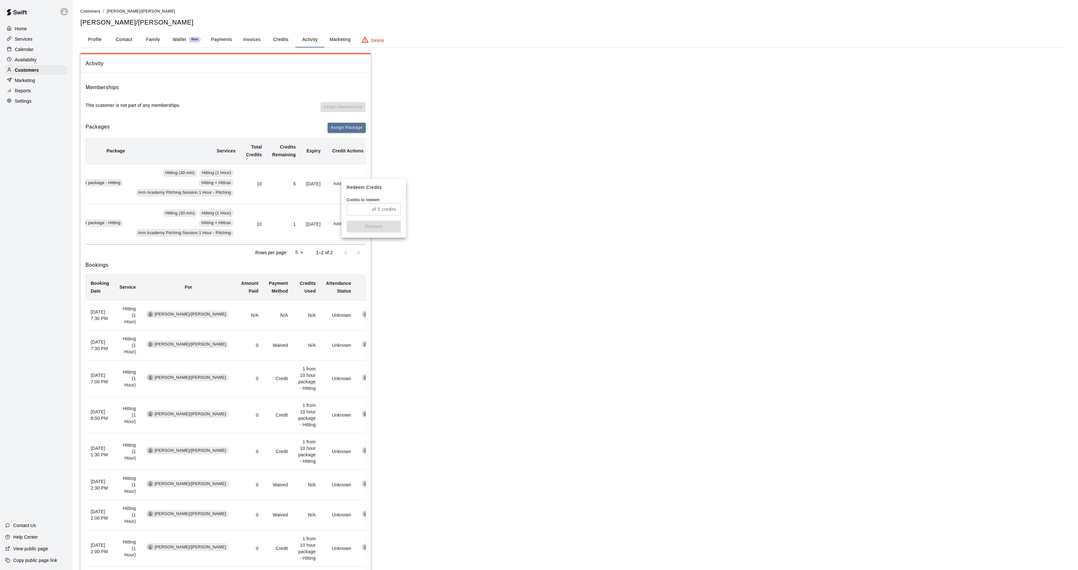
click at [357, 198] on p "Credits to redeem" at bounding box center [374, 200] width 54 height 6
click at [357, 202] on p "Credits to redeem" at bounding box center [374, 200] width 54 height 6
click at [359, 212] on input "text" at bounding box center [358, 209] width 23 height 12
type input "*"
click at [369, 227] on button "Redeem" at bounding box center [374, 226] width 54 height 12
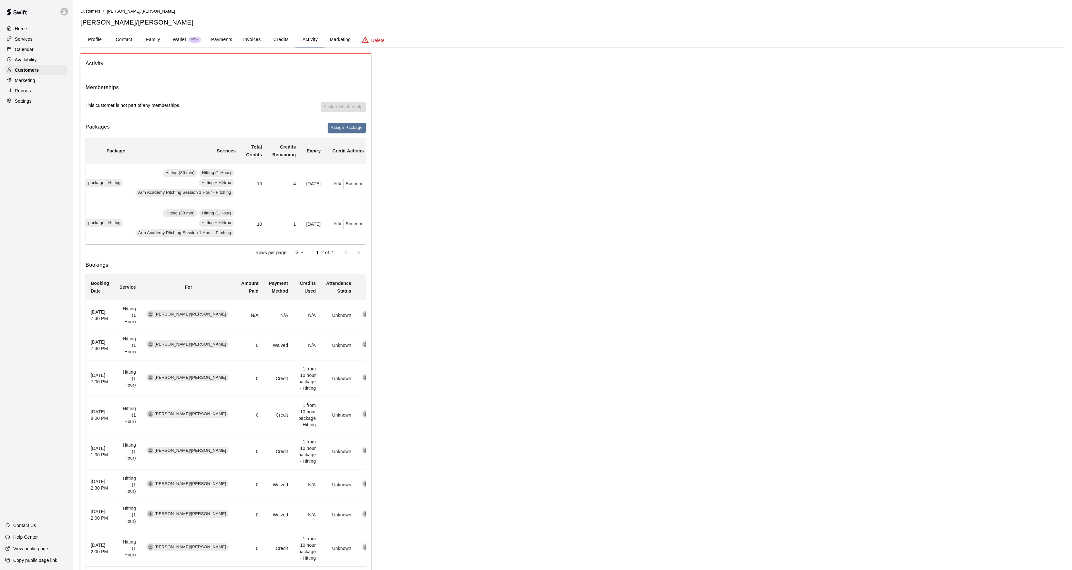
click at [33, 56] on div "Home Services Calendar Availability Customers Marketing Reports Settings" at bounding box center [36, 64] width 73 height 83
click at [35, 52] on div "Calendar" at bounding box center [36, 50] width 62 height 10
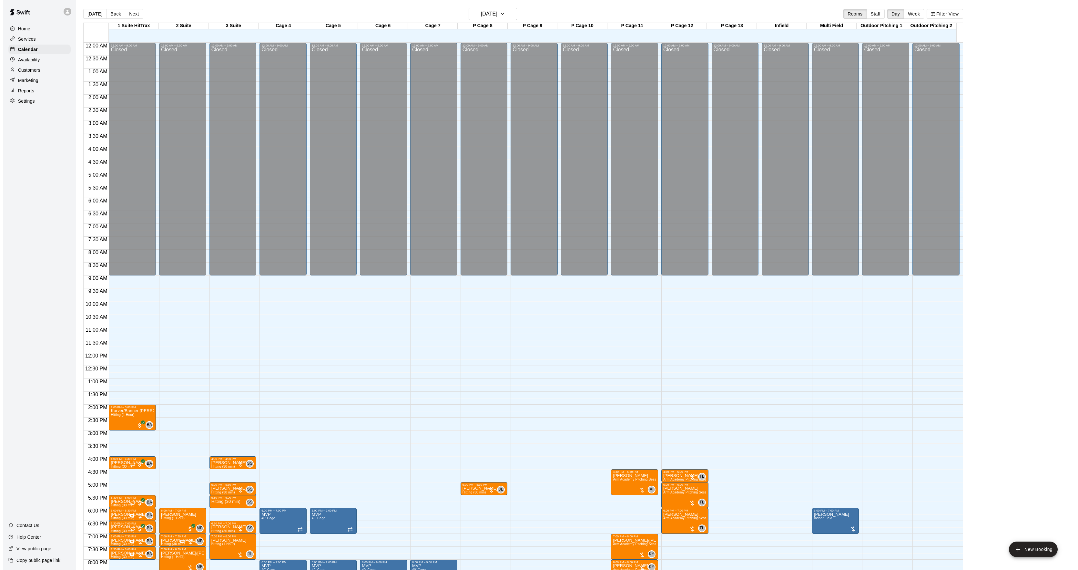
scroll to position [66, 0]
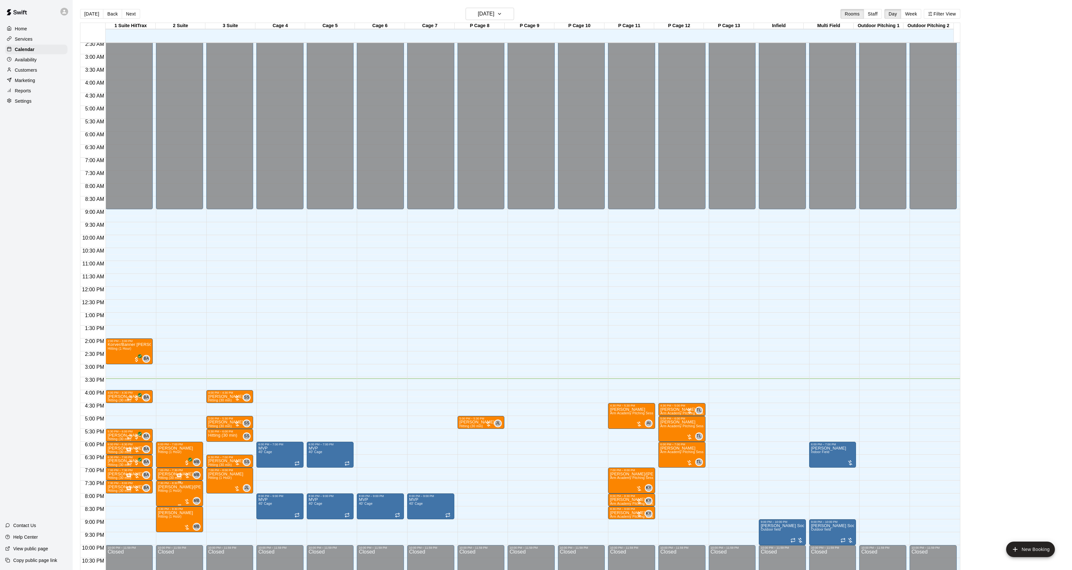
click at [168, 509] on button "edit" at bounding box center [164, 508] width 13 height 13
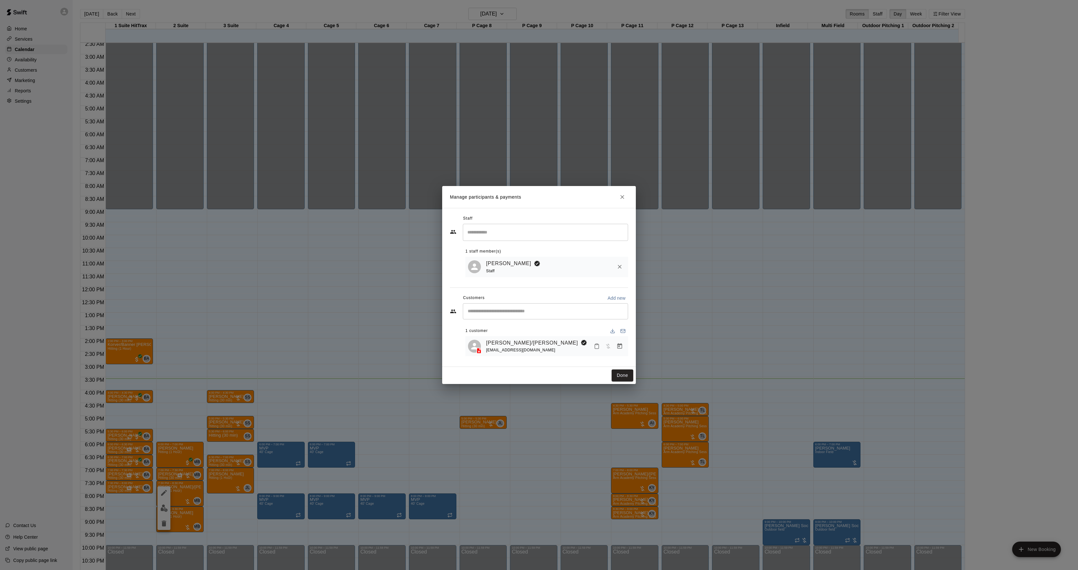
click at [627, 348] on div "[PERSON_NAME]/[PERSON_NAME] [EMAIL_ADDRESS][DOMAIN_NAME]" at bounding box center [546, 346] width 163 height 20
click at [624, 348] on button "Manage bookings & payment" at bounding box center [620, 346] width 12 height 12
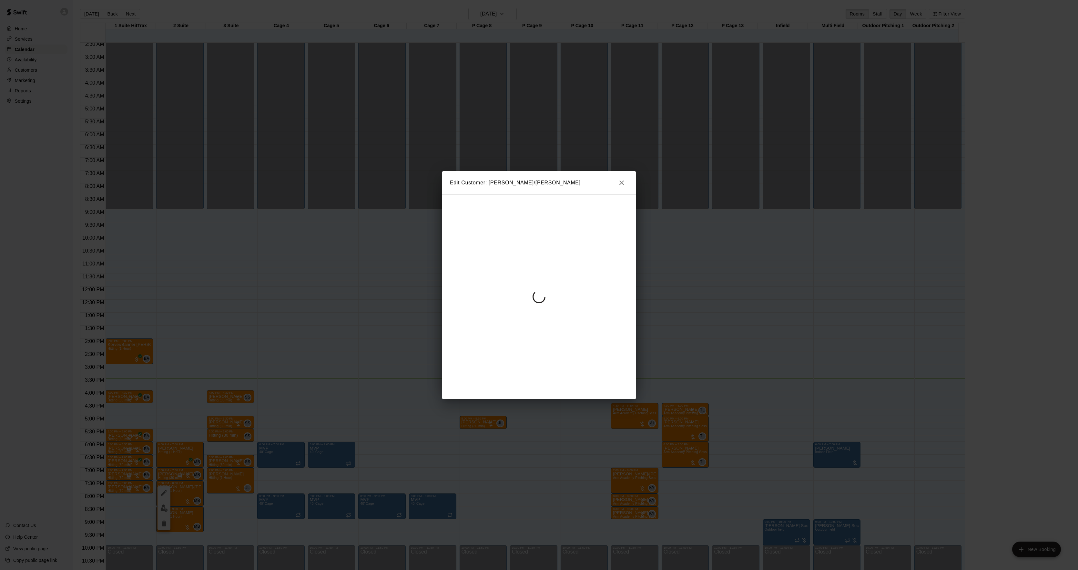
click at [547, 278] on div at bounding box center [539, 296] width 194 height 205
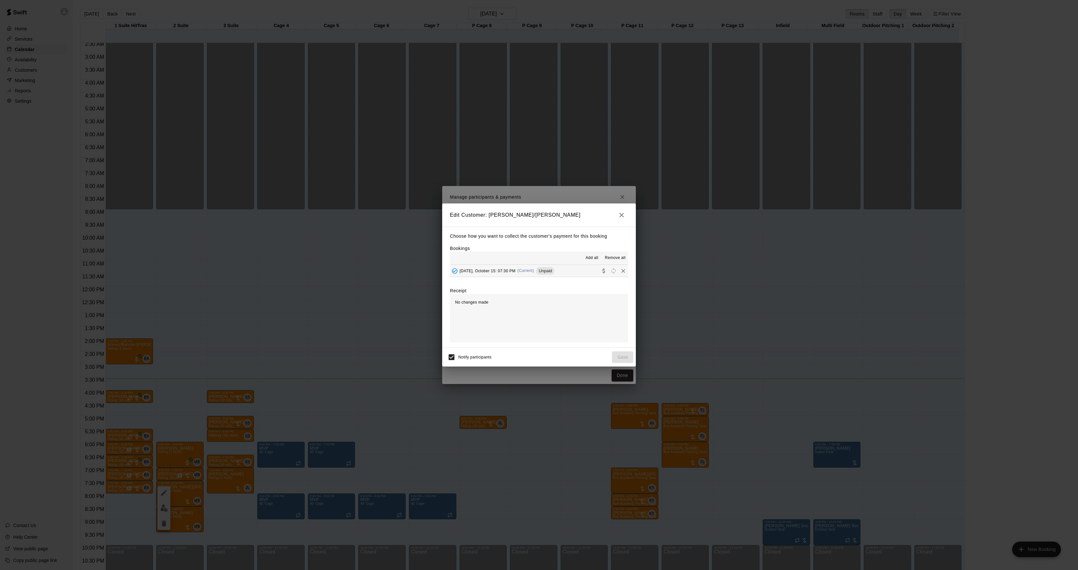
click at [544, 274] on div "[DATE], October 15: 07:30 PM (Current) Unpaid" at bounding box center [502, 271] width 105 height 10
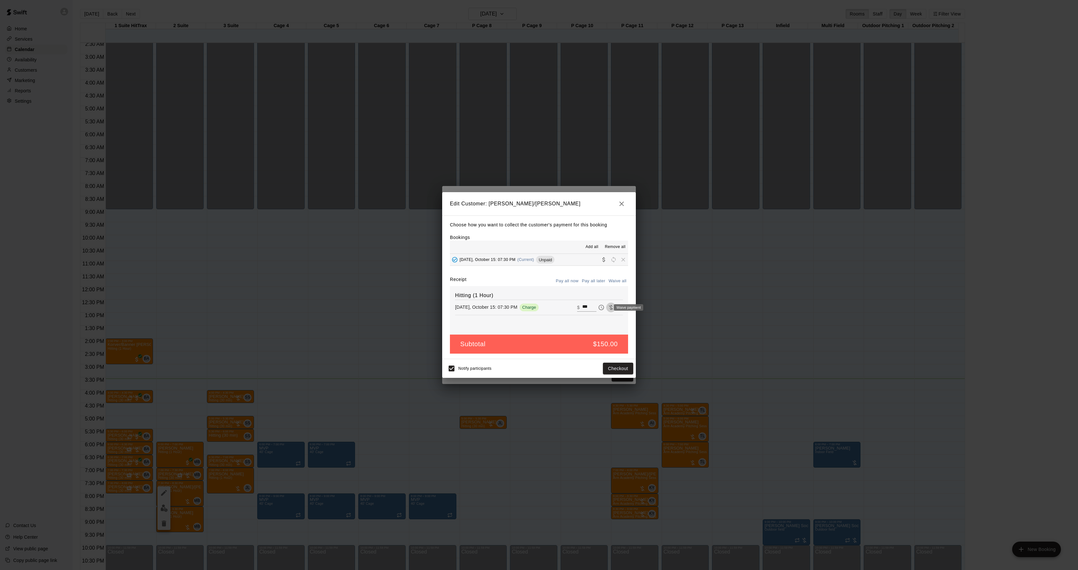
click at [608, 307] on icon "Waive payment" at bounding box center [611, 307] width 6 height 6
type input "*"
click at [620, 366] on button "Save" at bounding box center [622, 368] width 21 height 12
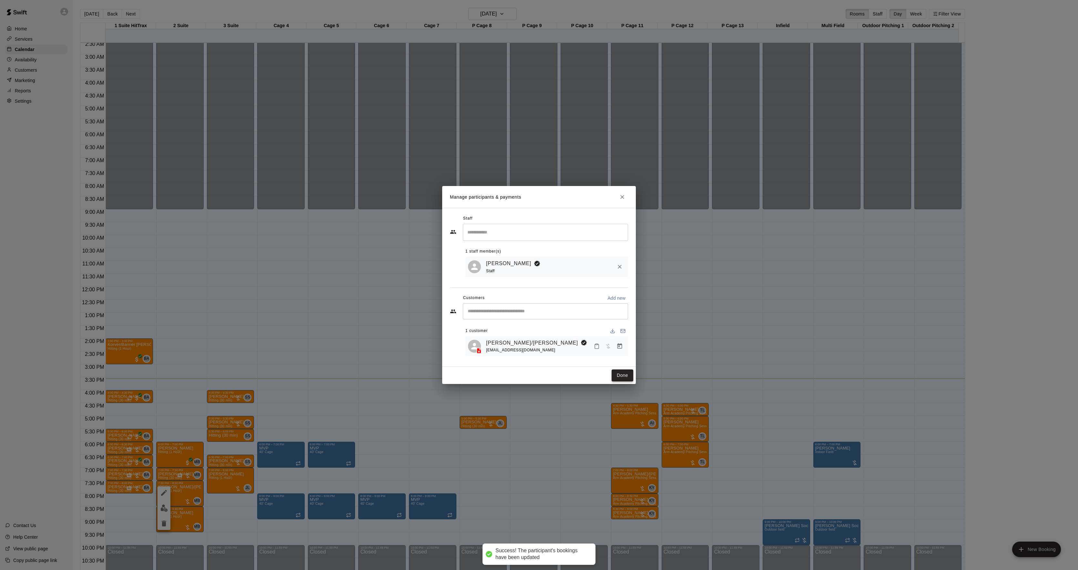
click at [620, 376] on button "Done" at bounding box center [623, 375] width 22 height 12
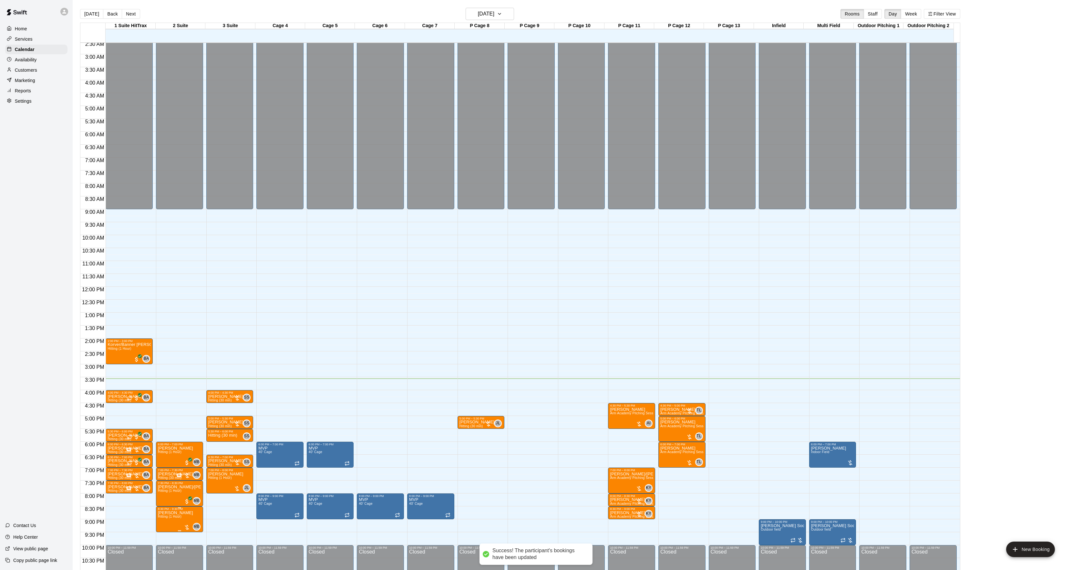
click at [163, 534] on img "edit" at bounding box center [163, 533] width 7 height 7
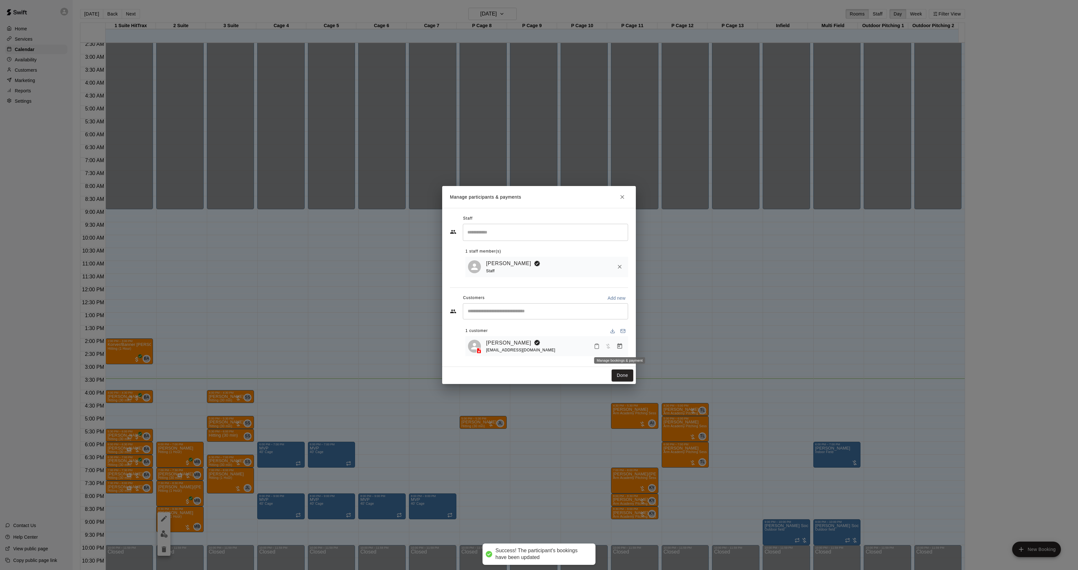
click at [624, 347] on button "Manage bookings & payment" at bounding box center [620, 346] width 12 height 12
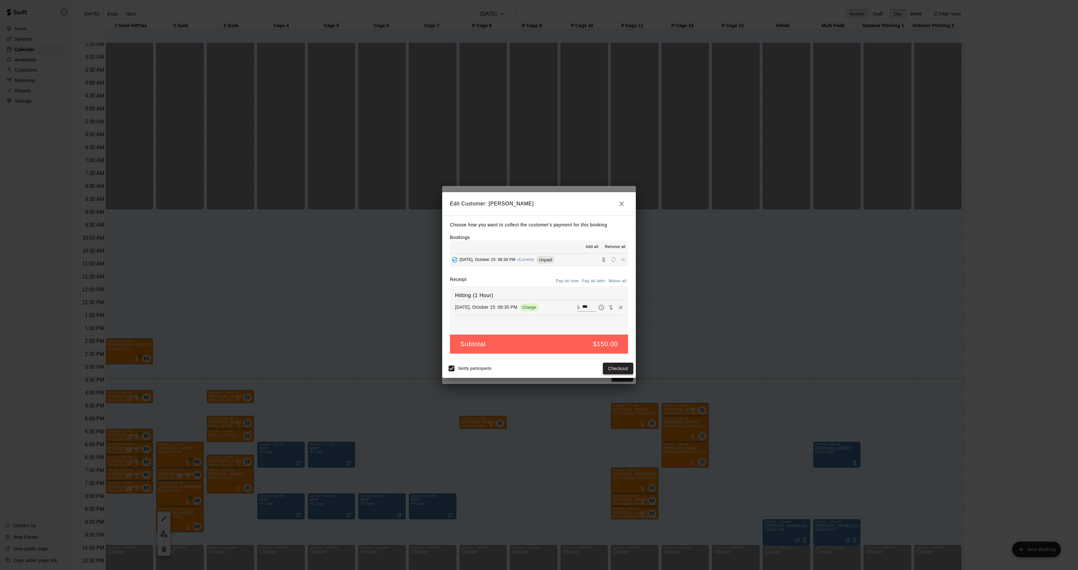
click at [608, 369] on button "Checkout" at bounding box center [618, 368] width 30 height 12
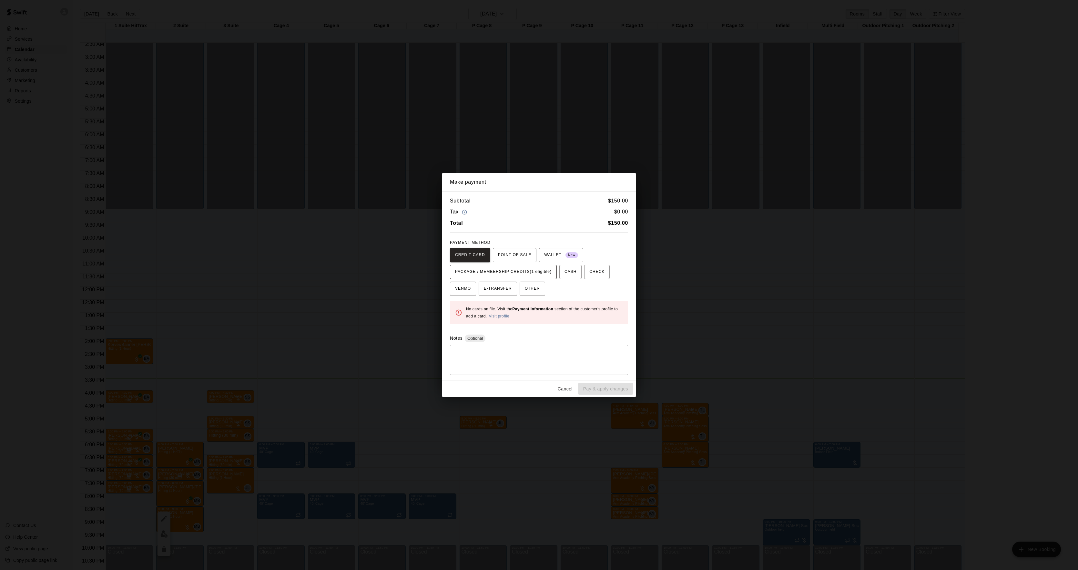
click at [520, 275] on span "PACKAGE / MEMBERSHIP CREDITS (1 eligible)" at bounding box center [503, 272] width 97 height 10
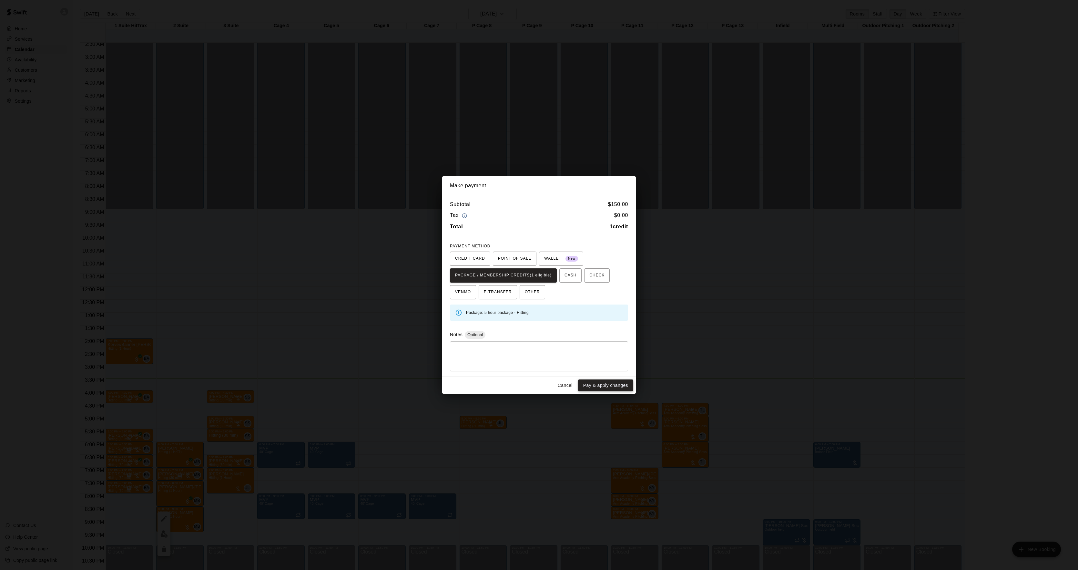
click at [613, 387] on button "Pay & apply changes" at bounding box center [605, 385] width 55 height 12
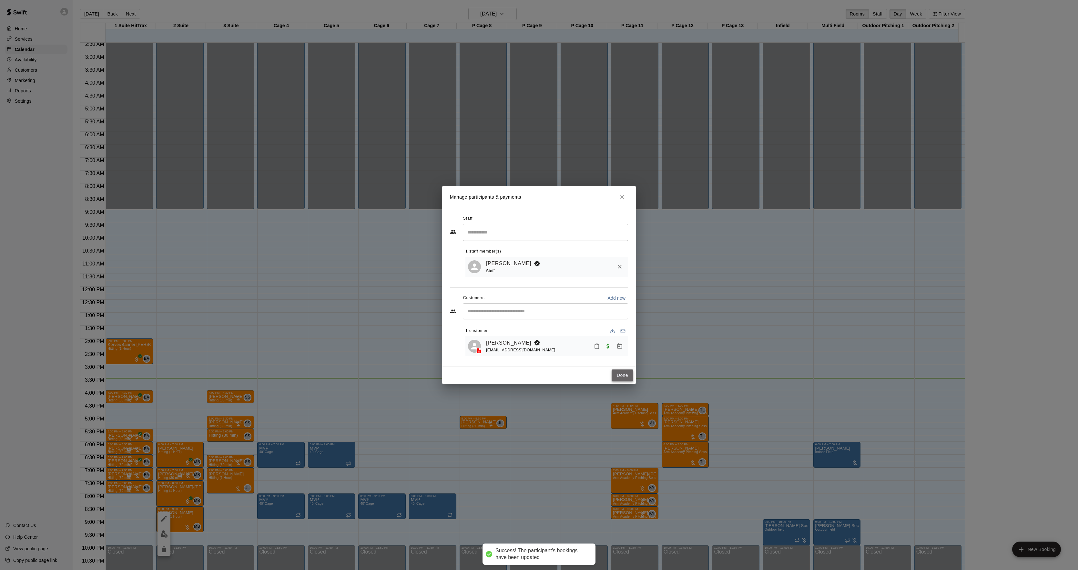
click at [621, 370] on button "Done" at bounding box center [623, 375] width 22 height 12
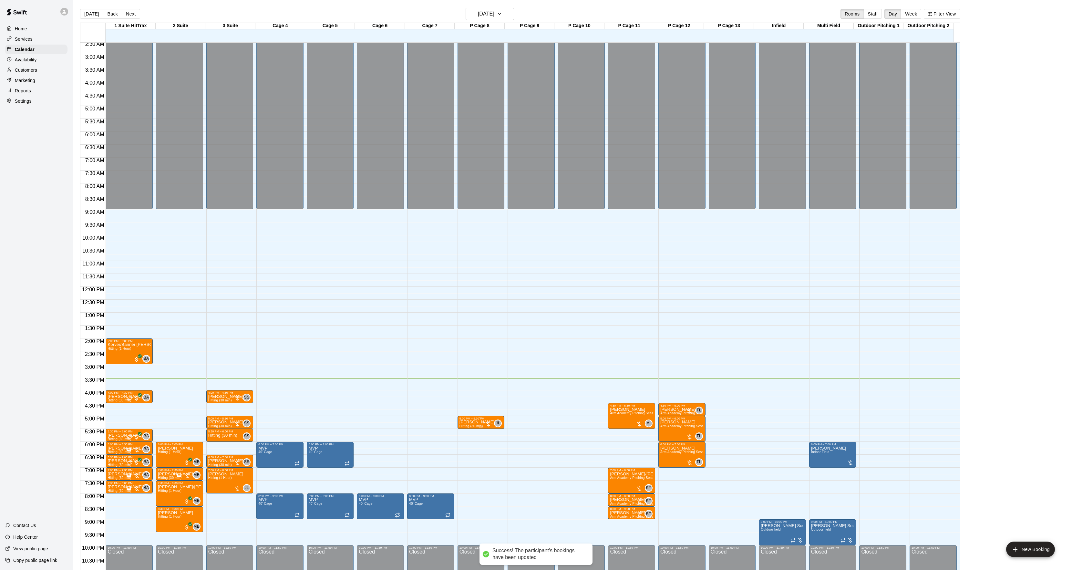
click at [476, 422] on p "[PERSON_NAME]" at bounding box center [476, 422] width 35 height 0
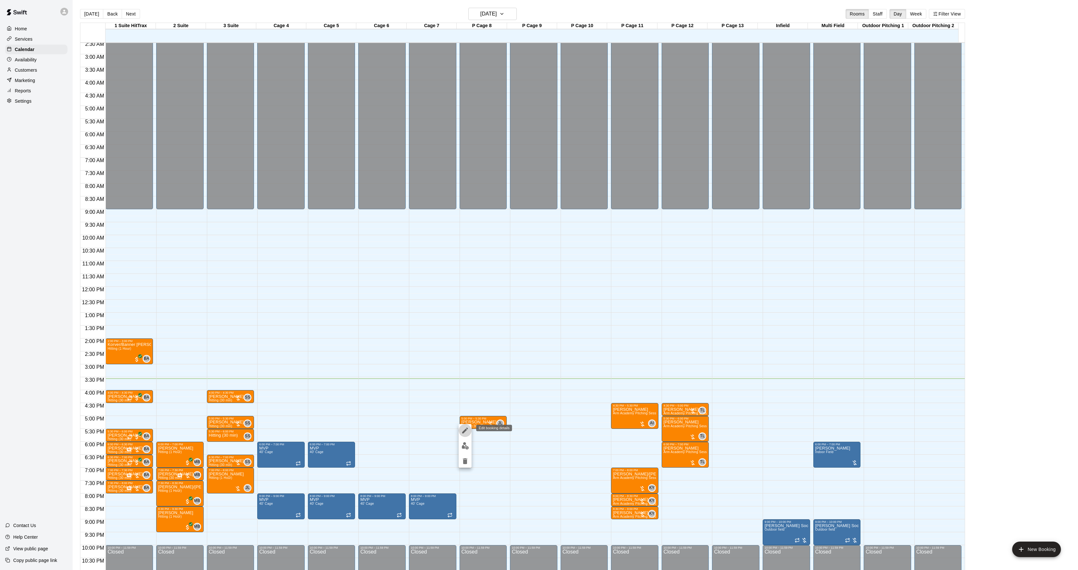
click at [465, 434] on icon "edit" at bounding box center [465, 430] width 8 height 8
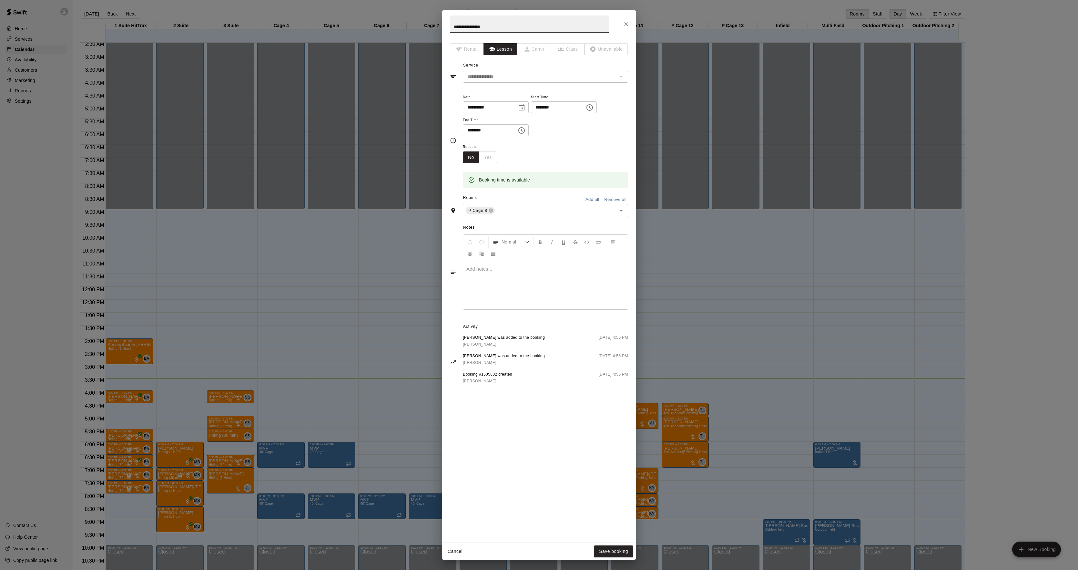
click at [503, 300] on div at bounding box center [545, 285] width 165 height 48
click at [624, 552] on button "Save booking" at bounding box center [613, 551] width 39 height 12
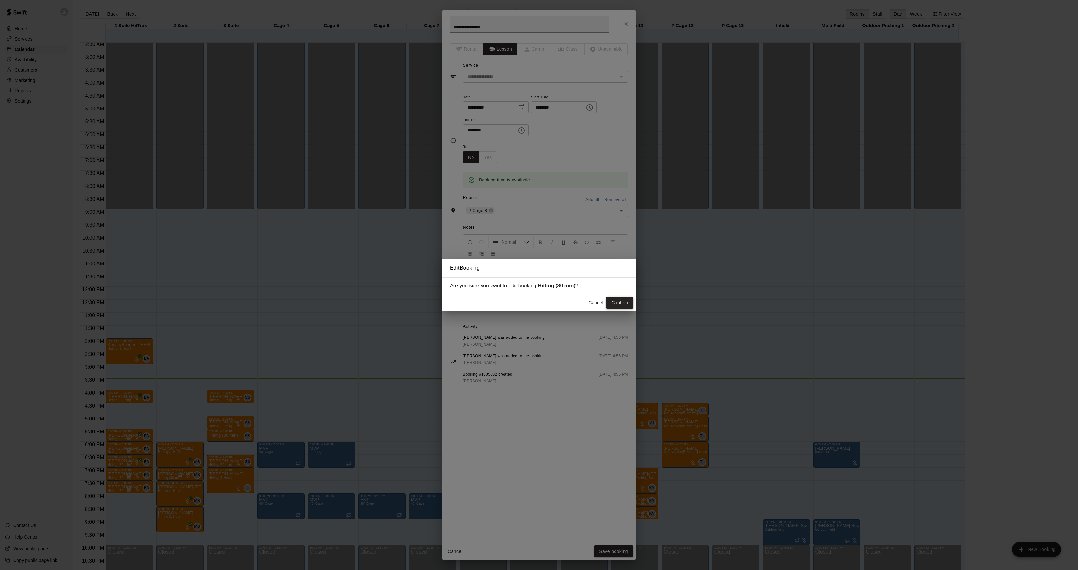
click at [627, 299] on button "Confirm" at bounding box center [619, 303] width 27 height 12
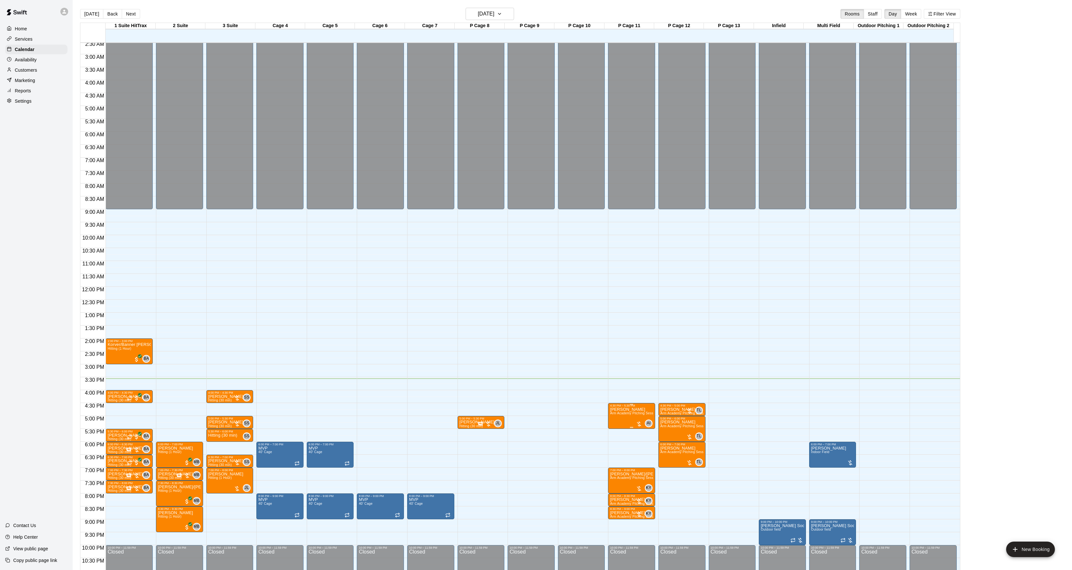
click at [613, 415] on span "Arm Academy Pitching Session 1 Hour - Pitching" at bounding box center [647, 413] width 75 height 4
click at [612, 433] on img "edit" at bounding box center [615, 434] width 7 height 7
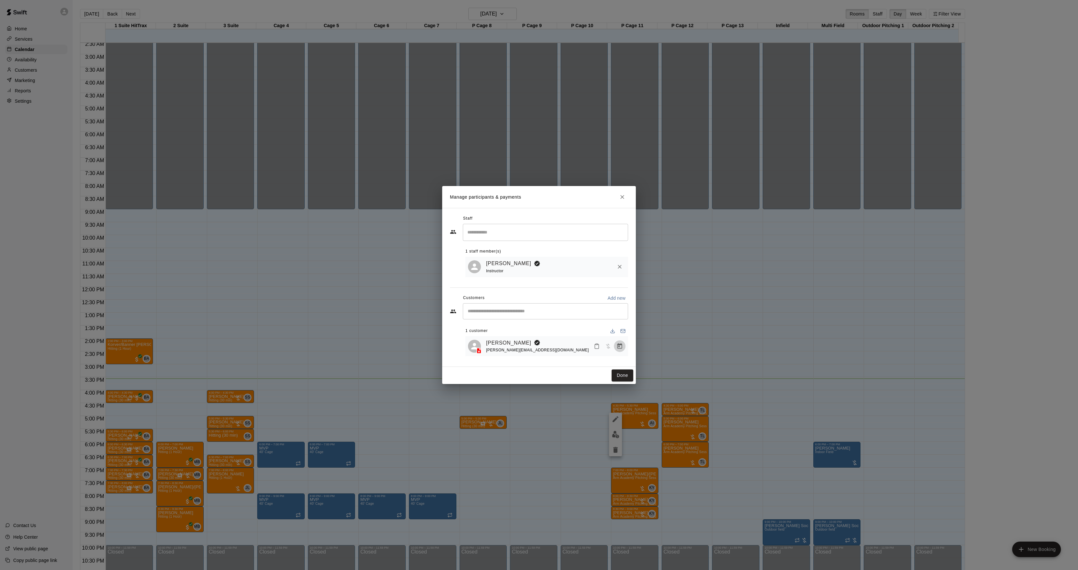
click at [620, 347] on icon "Manage bookings & payment" at bounding box center [620, 346] width 6 height 6
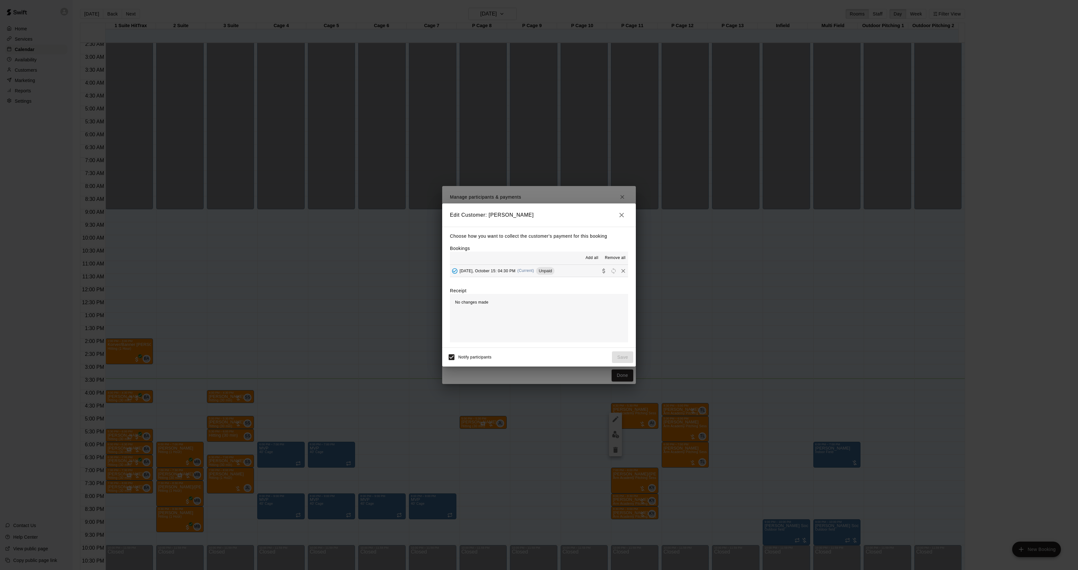
click at [549, 267] on div "Unpaid" at bounding box center [545, 271] width 18 height 8
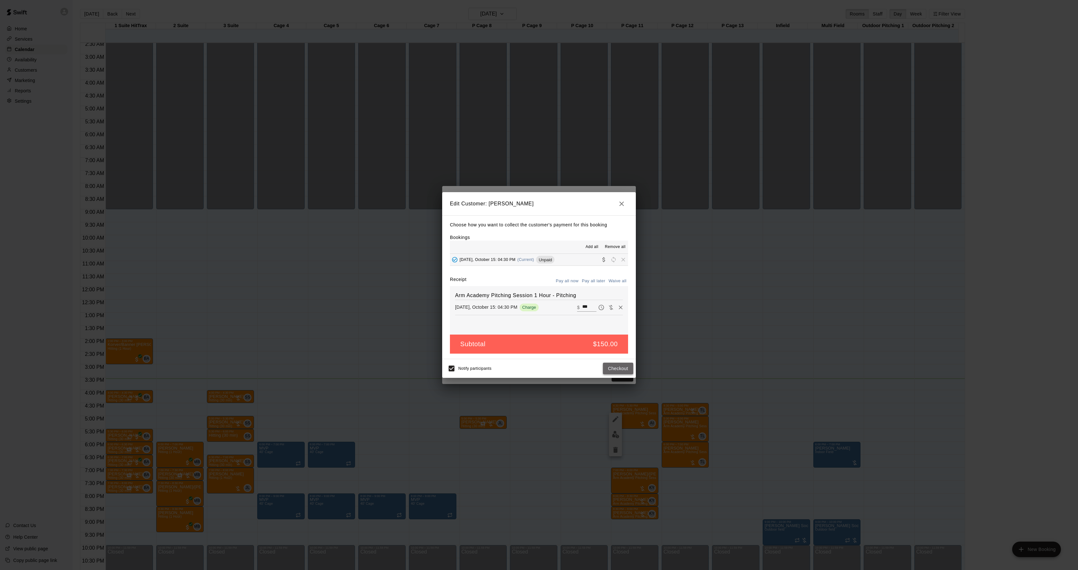
click at [620, 368] on button "Checkout" at bounding box center [618, 368] width 30 height 12
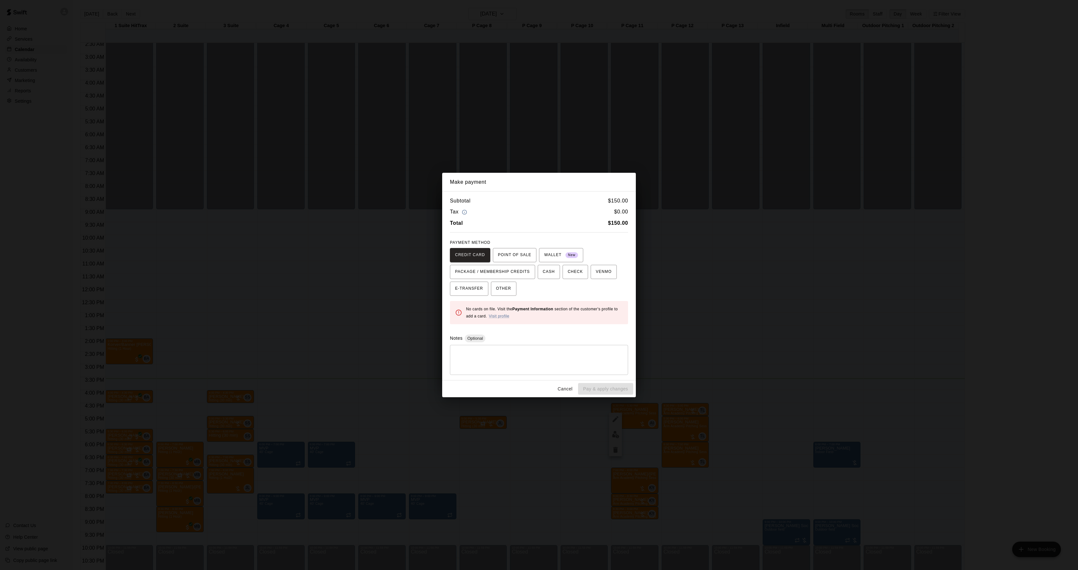
click at [783, 300] on div "Make payment Subtotal $ 150.00 Tax $ 0.00 Total $ 150.00 PAYMENT METHOD CREDIT …" at bounding box center [539, 285] width 1078 height 570
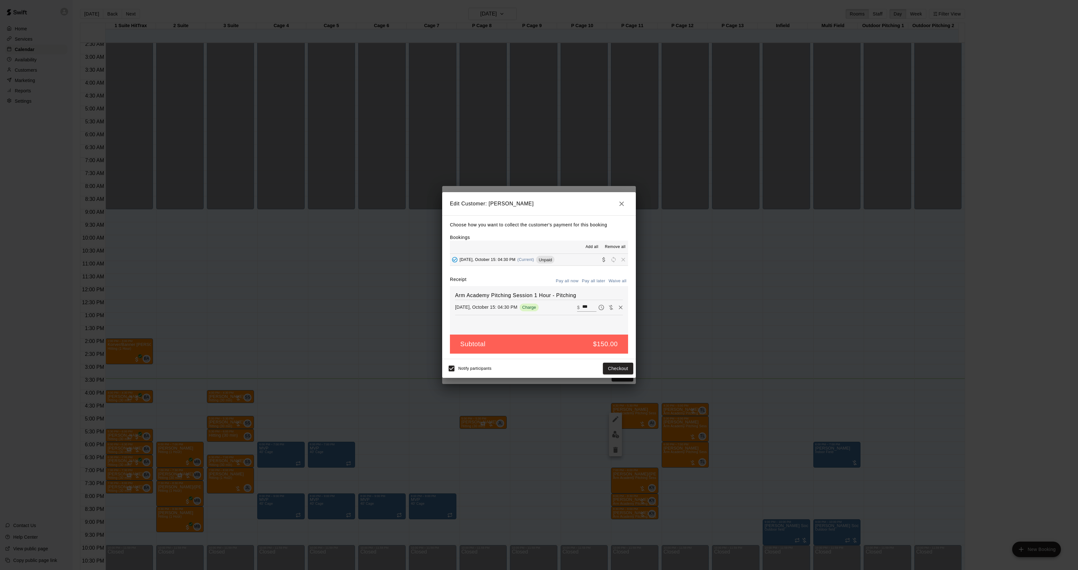
click at [782, 301] on div "Make payment Subtotal $ 150.00 Tax $ 0.00 Total $ 150.00 PAYMENT METHOD CREDIT …" at bounding box center [539, 285] width 1078 height 570
click at [782, 301] on div "Edit Customer: [PERSON_NAME] Choose how you want to collect the customer's paym…" at bounding box center [539, 285] width 1078 height 570
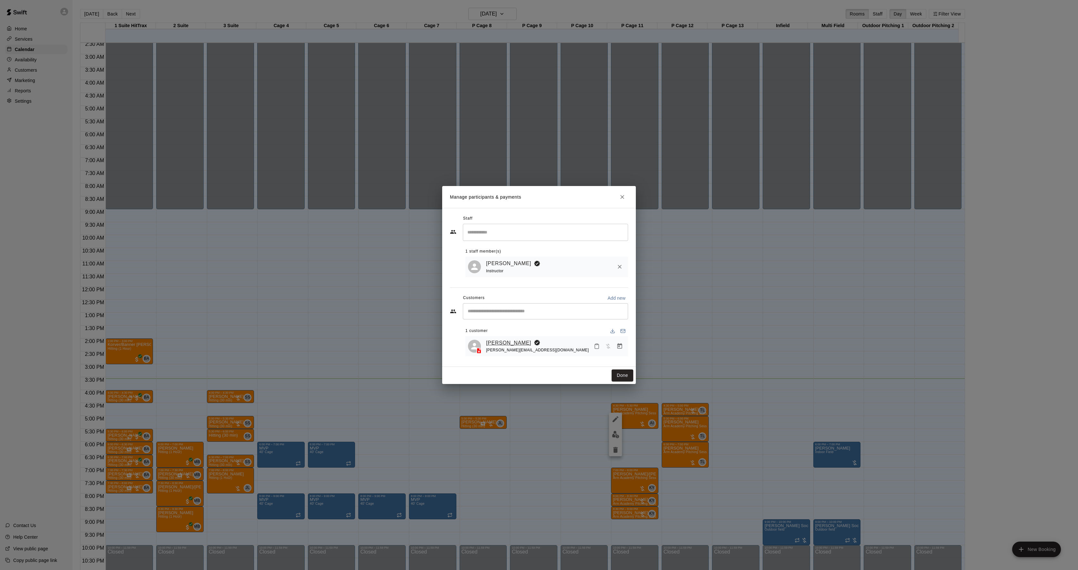
click at [491, 342] on link "[PERSON_NAME]" at bounding box center [508, 343] width 45 height 8
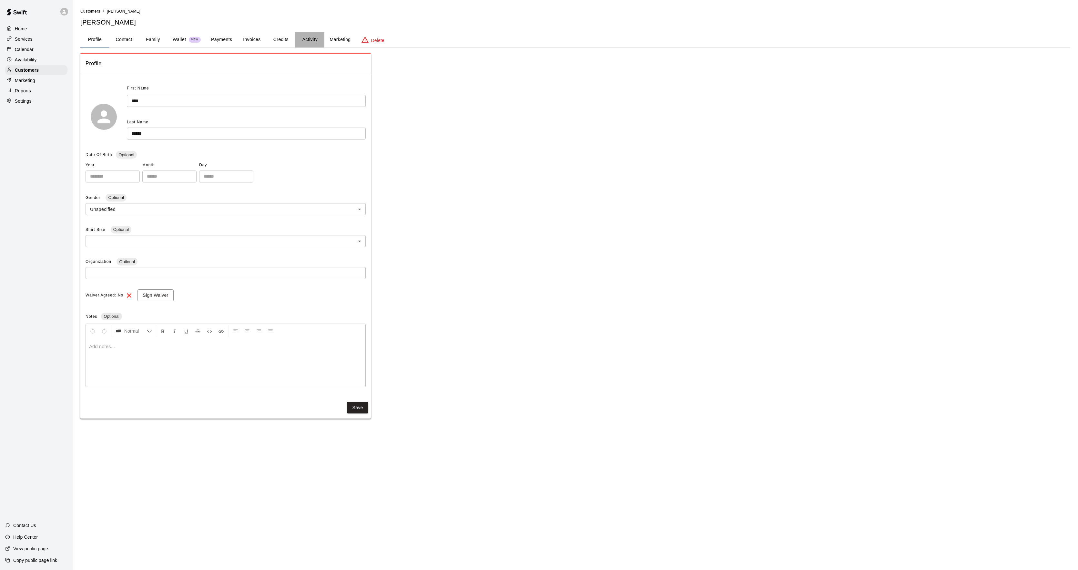
click at [299, 38] on button "Activity" at bounding box center [309, 39] width 29 height 15
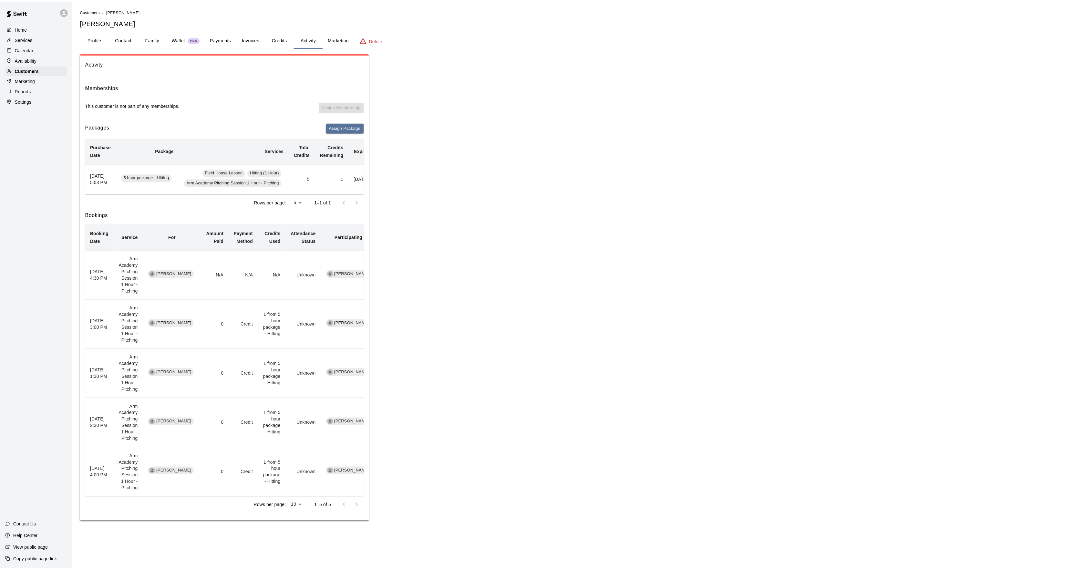
scroll to position [0, 50]
click at [354, 180] on button "Redeem" at bounding box center [354, 179] width 20 height 10
drag, startPoint x: 349, startPoint y: 209, endPoint x: 422, endPoint y: 171, distance: 81.9
click at [354, 209] on input "text" at bounding box center [357, 205] width 23 height 12
type input "*"
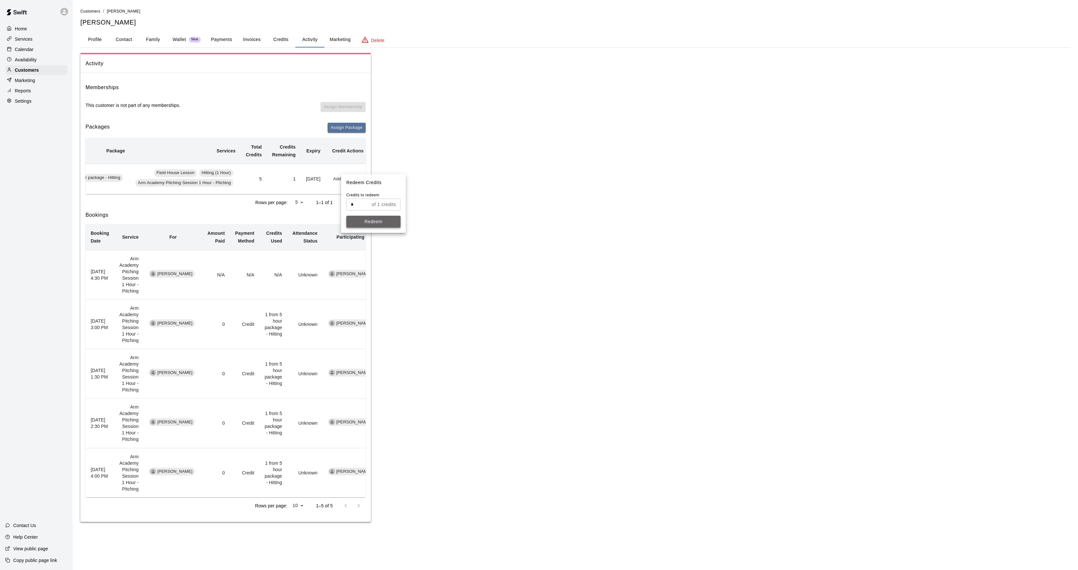
click at [379, 216] on button "Redeem" at bounding box center [373, 222] width 54 height 12
click at [33, 52] on p "Calendar" at bounding box center [24, 49] width 19 height 6
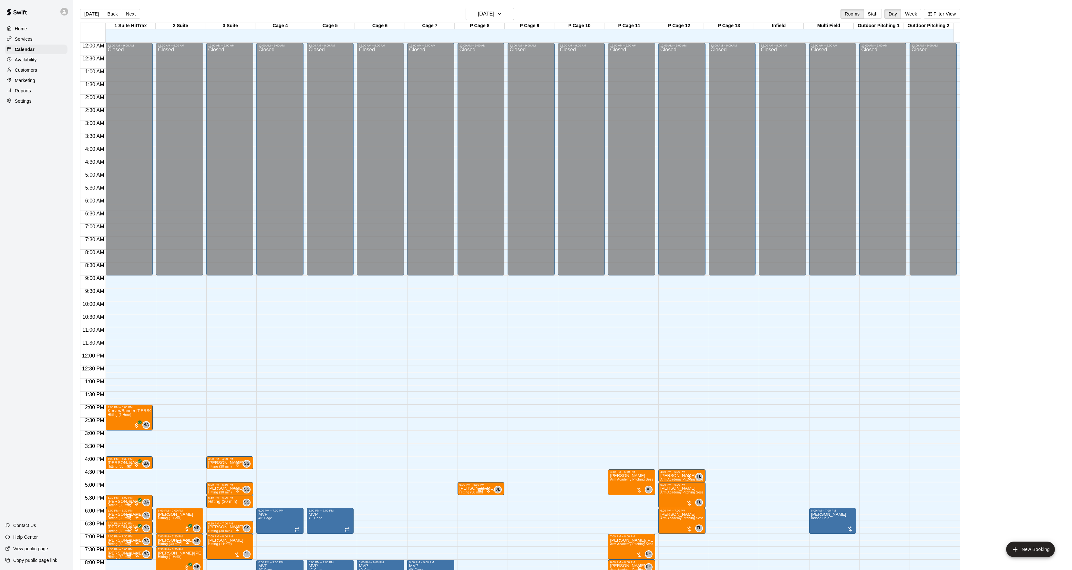
scroll to position [66, 0]
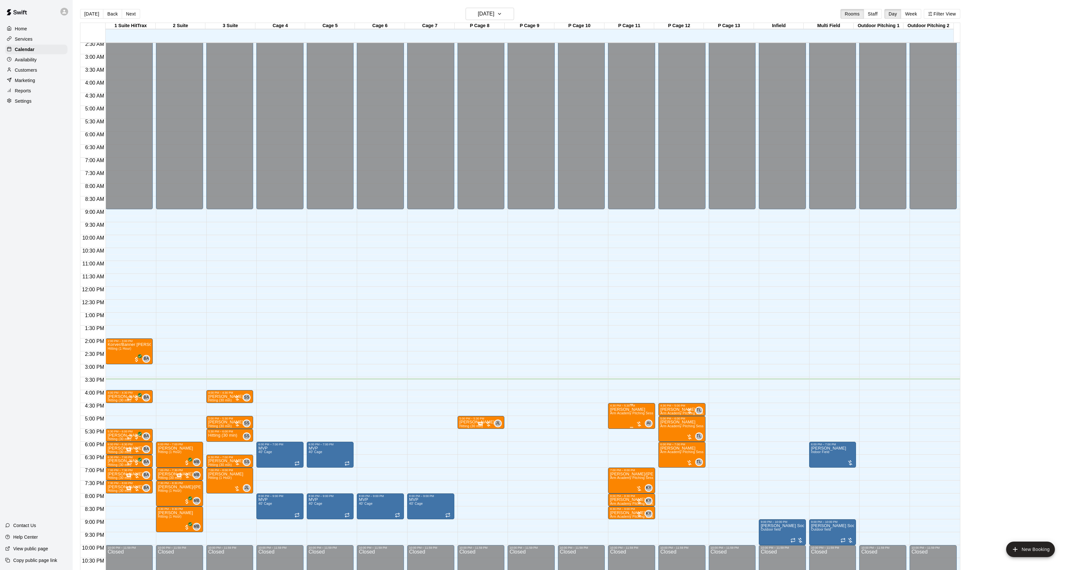
click at [620, 415] on span "Arm Academy Pitching Session 1 Hour - Pitching" at bounding box center [647, 413] width 75 height 4
click at [616, 431] on img "edit" at bounding box center [615, 434] width 7 height 7
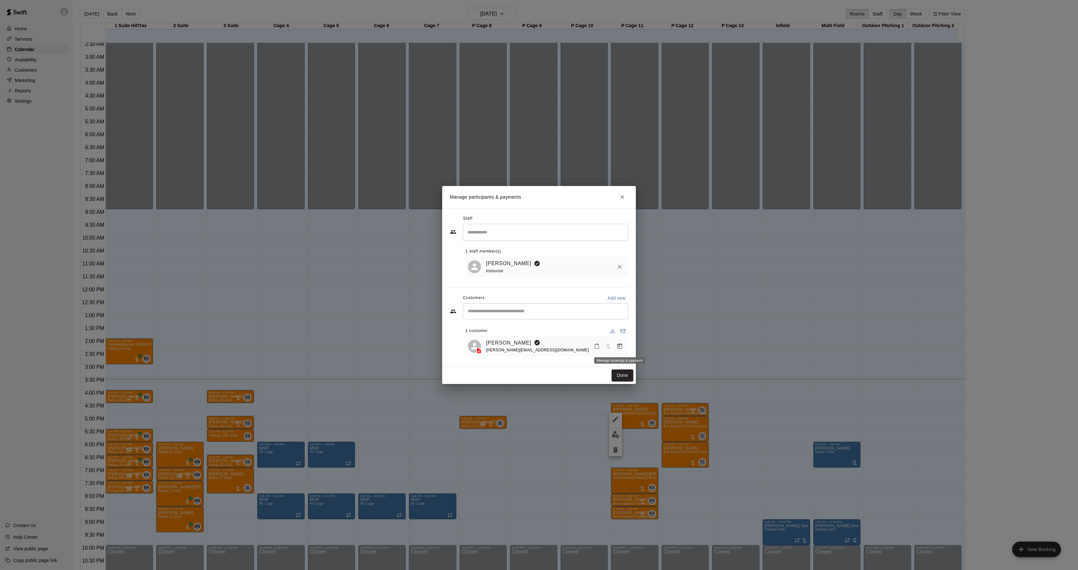
click at [621, 345] on icon "Manage bookings & payment" at bounding box center [619, 345] width 5 height 5
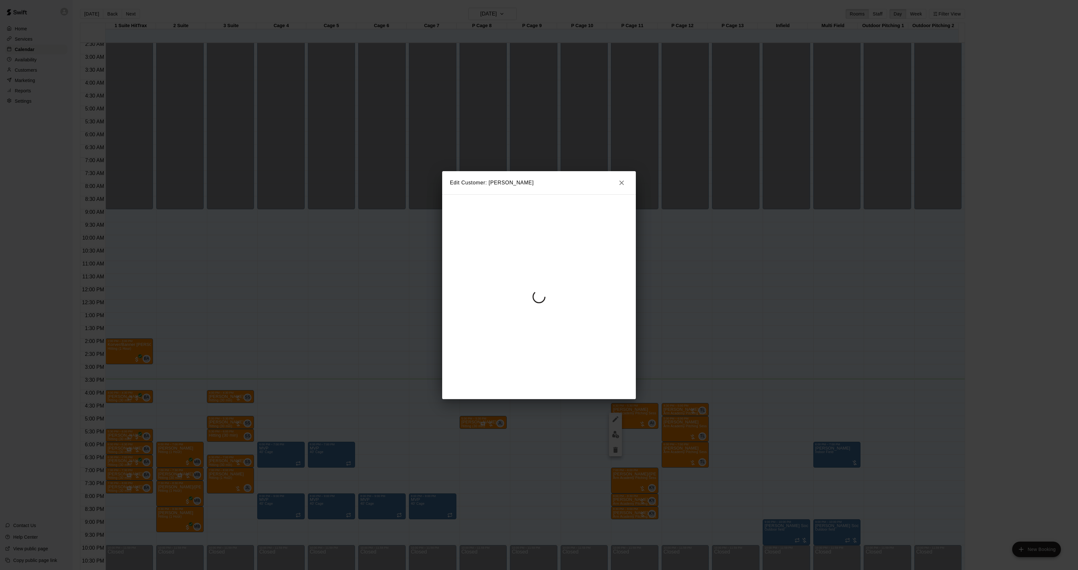
click at [541, 271] on div at bounding box center [539, 296] width 194 height 205
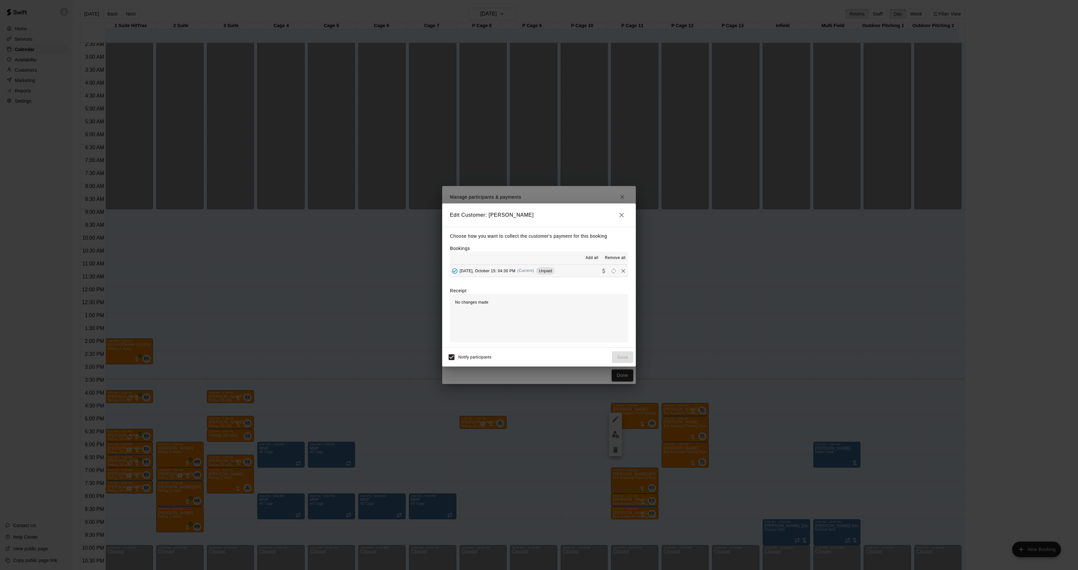
click at [542, 271] on div "[DATE], October 15: 04:30 PM (Current) Unpaid" at bounding box center [502, 271] width 105 height 10
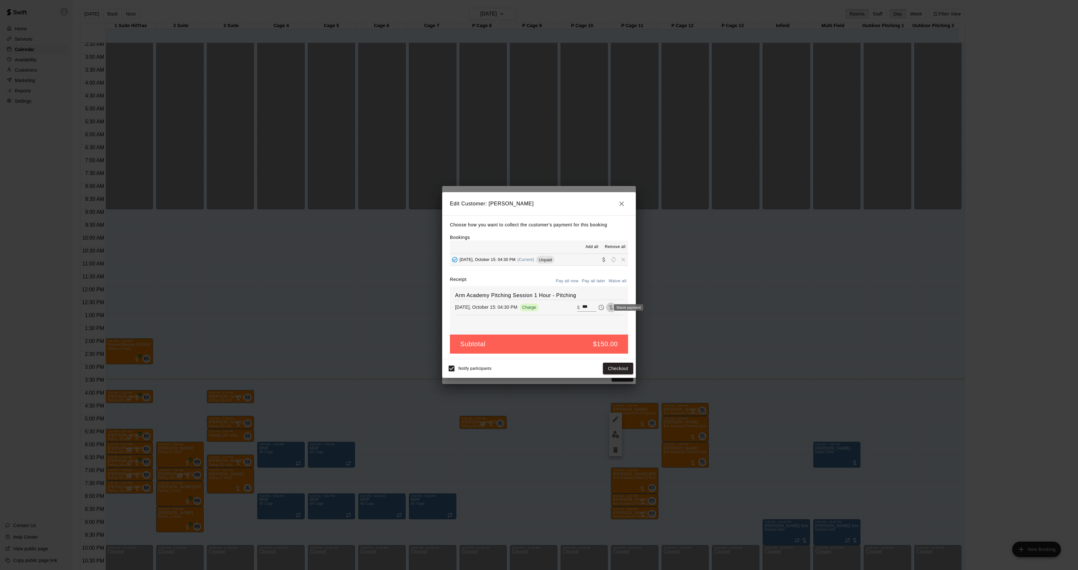
click at [608, 308] on icon "Waive payment" at bounding box center [611, 307] width 6 height 6
type input "*"
click at [622, 369] on button "Save" at bounding box center [622, 368] width 21 height 12
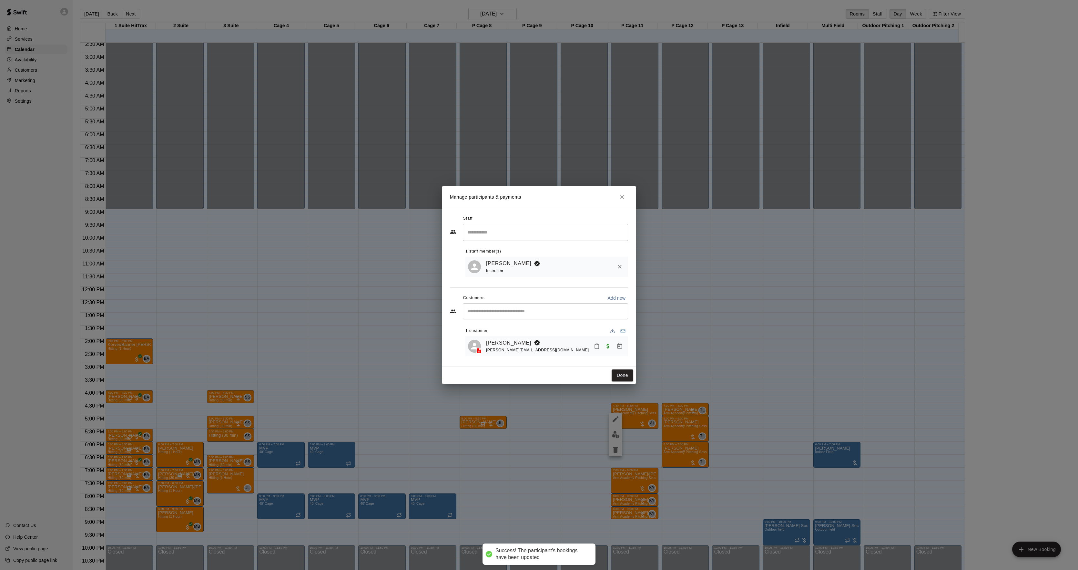
click at [621, 376] on button "Done" at bounding box center [623, 375] width 22 height 12
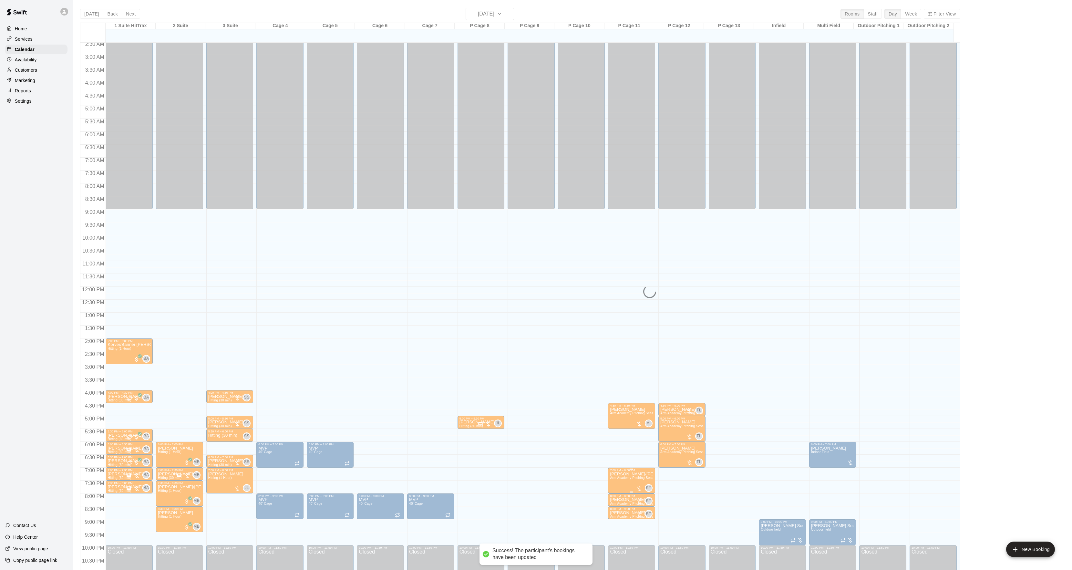
click at [632, 479] on span "Arm Academy Pitching Session 1 Hour - Pitching" at bounding box center [647, 478] width 75 height 4
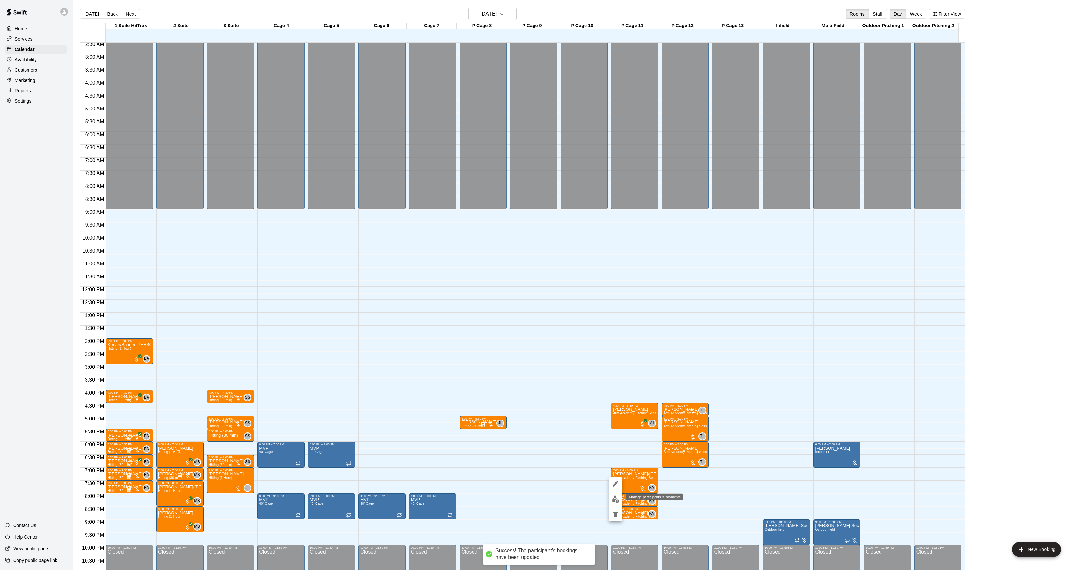
click at [615, 500] on img "edit" at bounding box center [615, 498] width 7 height 7
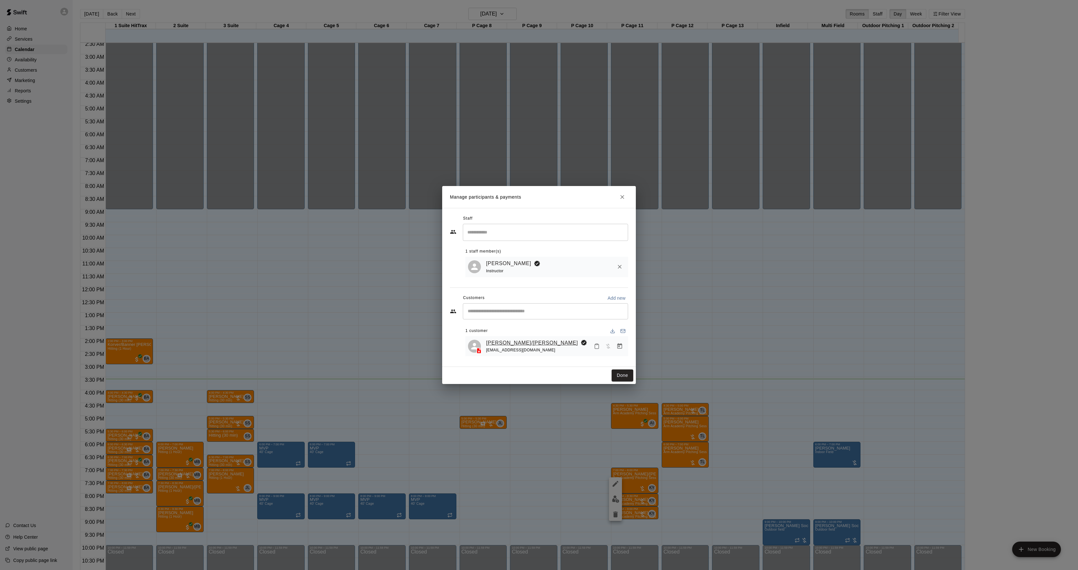
click at [517, 340] on link "[PERSON_NAME]/[PERSON_NAME]" at bounding box center [532, 343] width 92 height 8
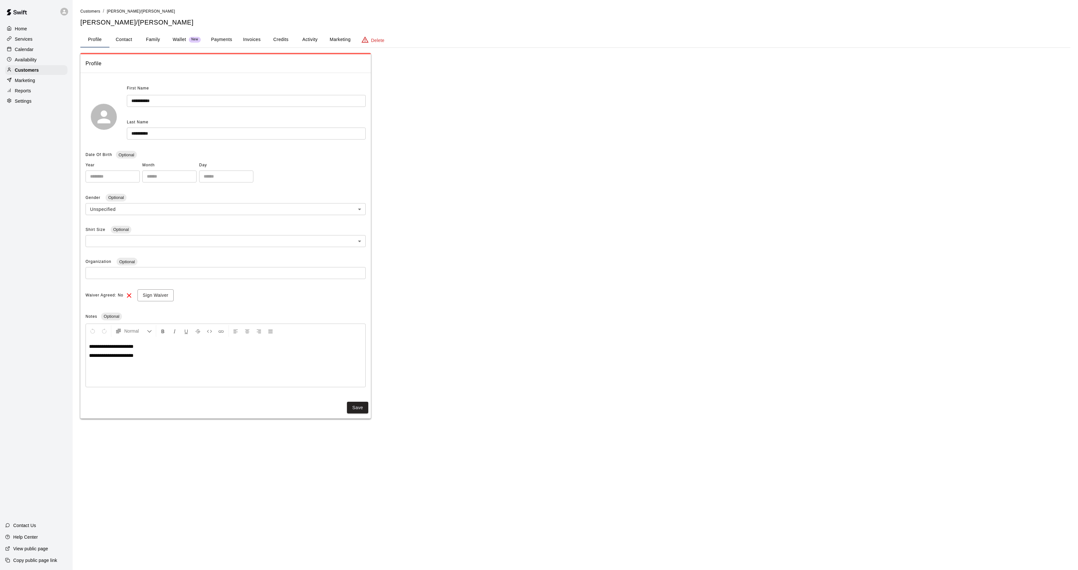
click at [314, 40] on button "Activity" at bounding box center [309, 39] width 29 height 15
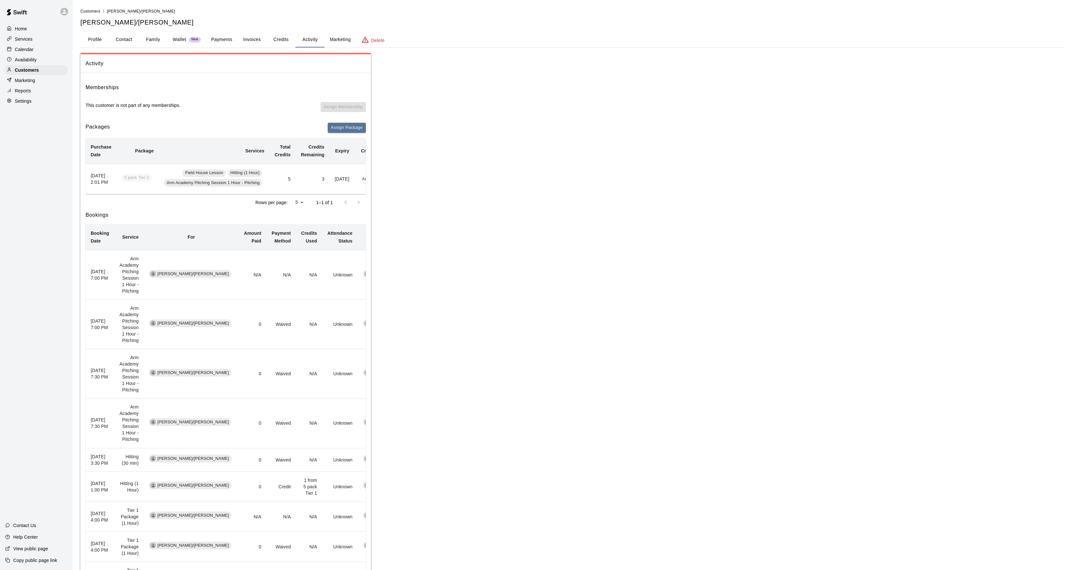
scroll to position [0, 34]
click at [354, 180] on button "Redeem" at bounding box center [351, 179] width 20 height 10
click at [355, 206] on input "text" at bounding box center [357, 205] width 23 height 12
type input "*"
click at [374, 217] on button "Redeem" at bounding box center [373, 222] width 54 height 12
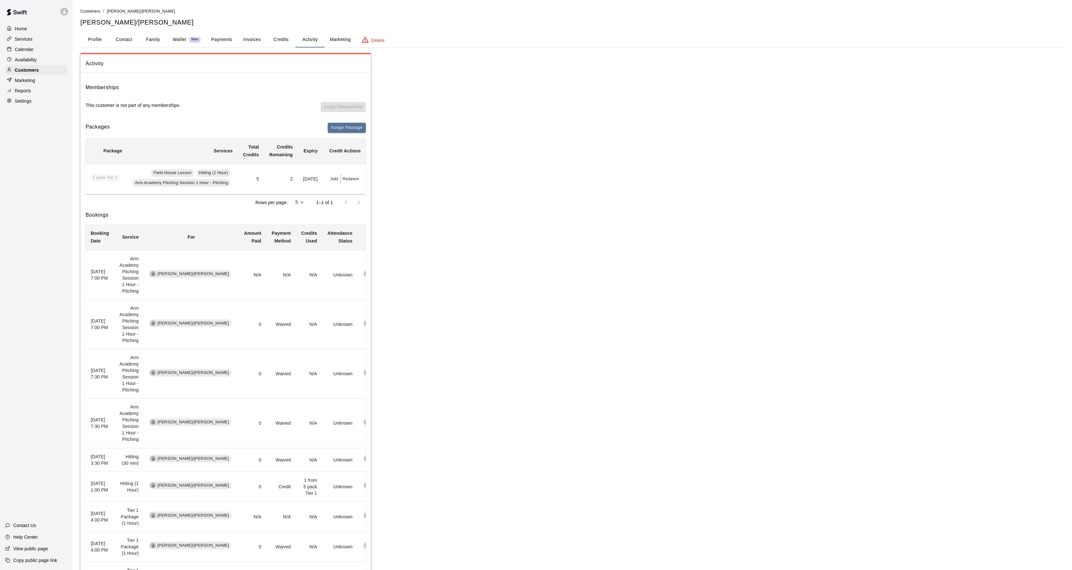
click at [99, 39] on button "Profile" at bounding box center [94, 39] width 29 height 15
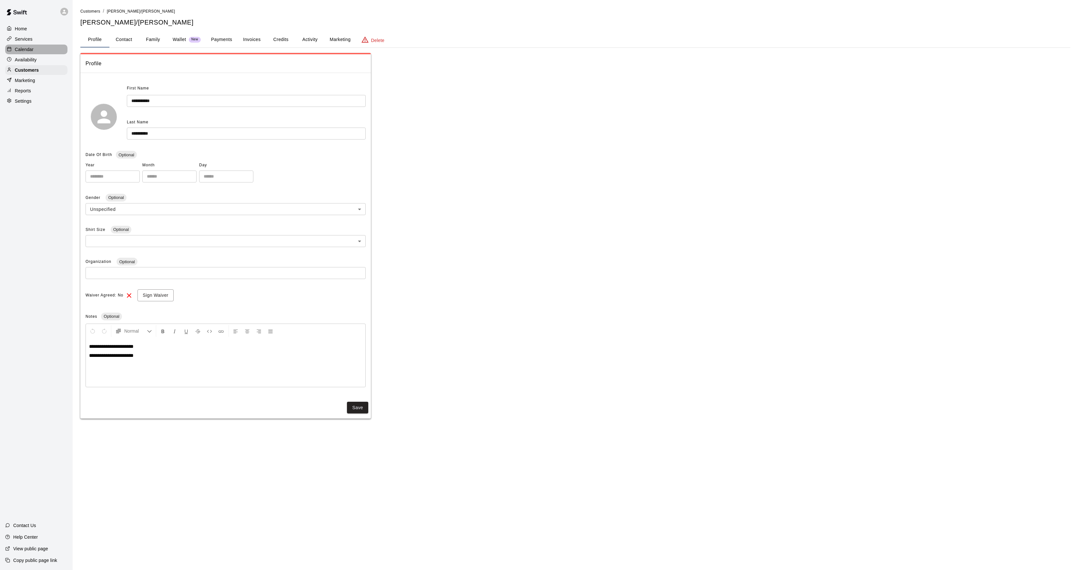
click at [44, 52] on div "Calendar" at bounding box center [36, 50] width 62 height 10
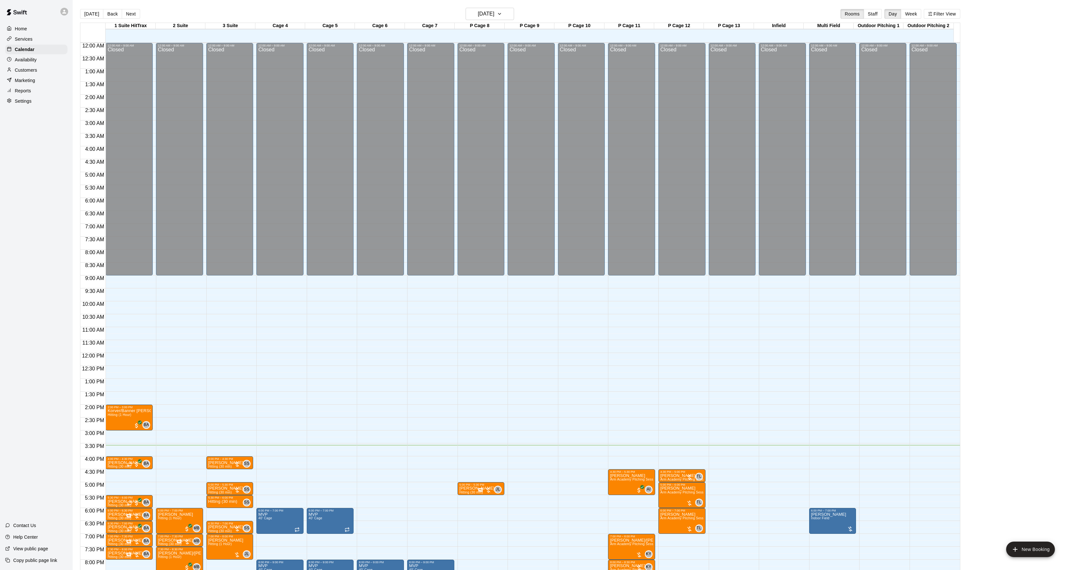
scroll to position [66, 0]
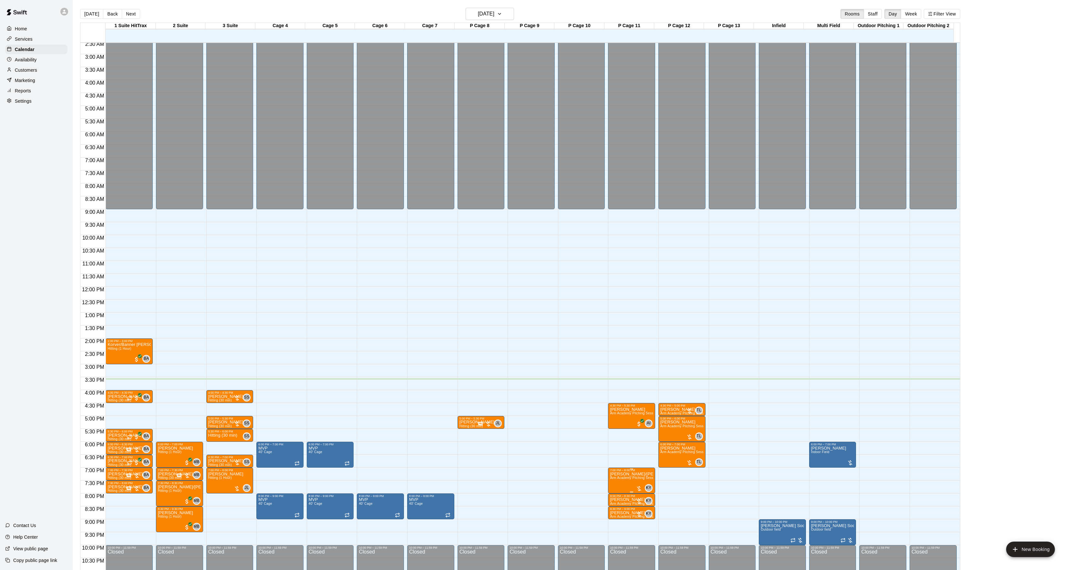
click at [611, 497] on button "edit" at bounding box center [615, 495] width 13 height 13
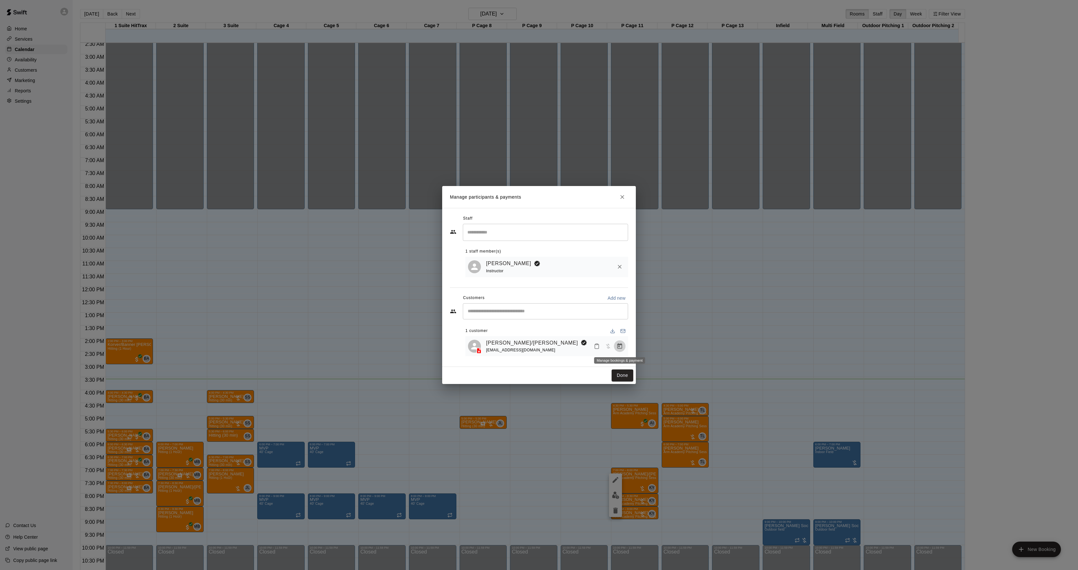
click at [619, 349] on icon "Manage bookings & payment" at bounding box center [619, 345] width 5 height 5
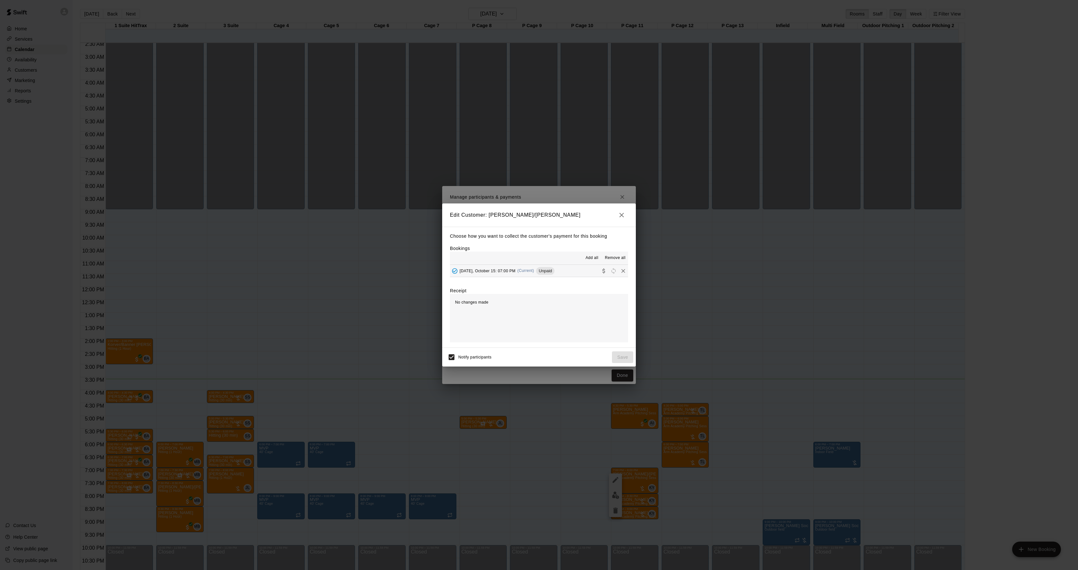
click at [550, 259] on div "Add all Remove all" at bounding box center [539, 257] width 178 height 13
click at [547, 263] on div "Add all Remove all" at bounding box center [539, 257] width 178 height 13
click at [549, 274] on div "Unpaid" at bounding box center [545, 271] width 18 height 8
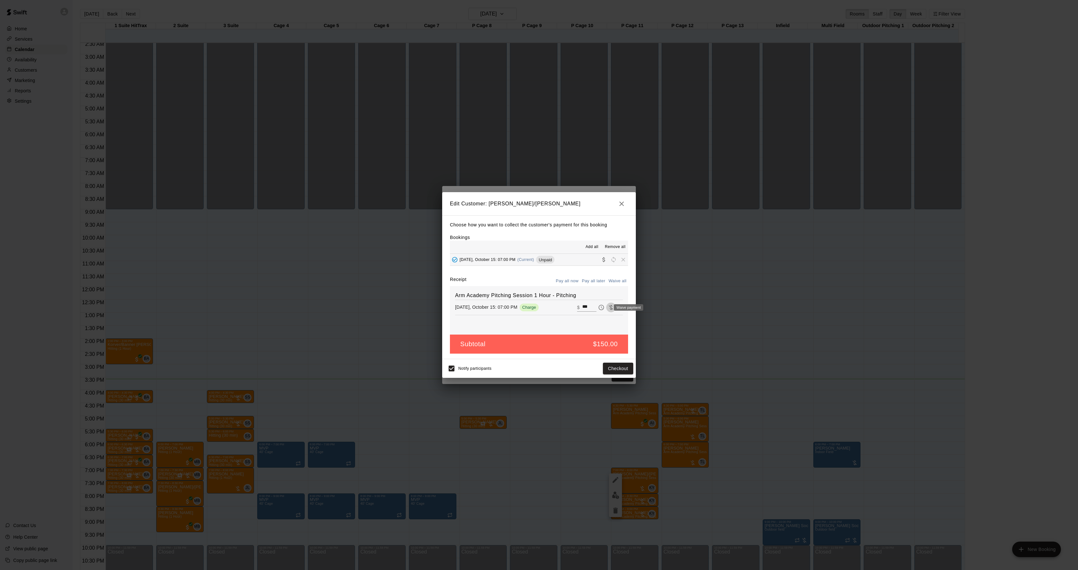
click at [608, 308] on icon "Waive payment" at bounding box center [611, 307] width 6 height 6
type input "*"
click at [624, 369] on button "Save" at bounding box center [622, 368] width 21 height 12
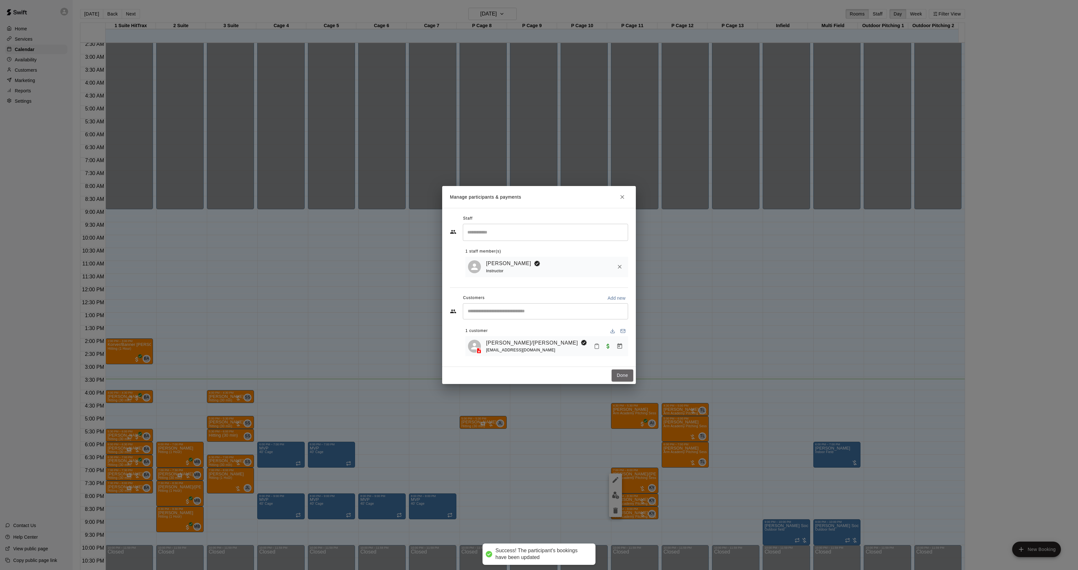
click at [621, 378] on button "Done" at bounding box center [623, 375] width 22 height 12
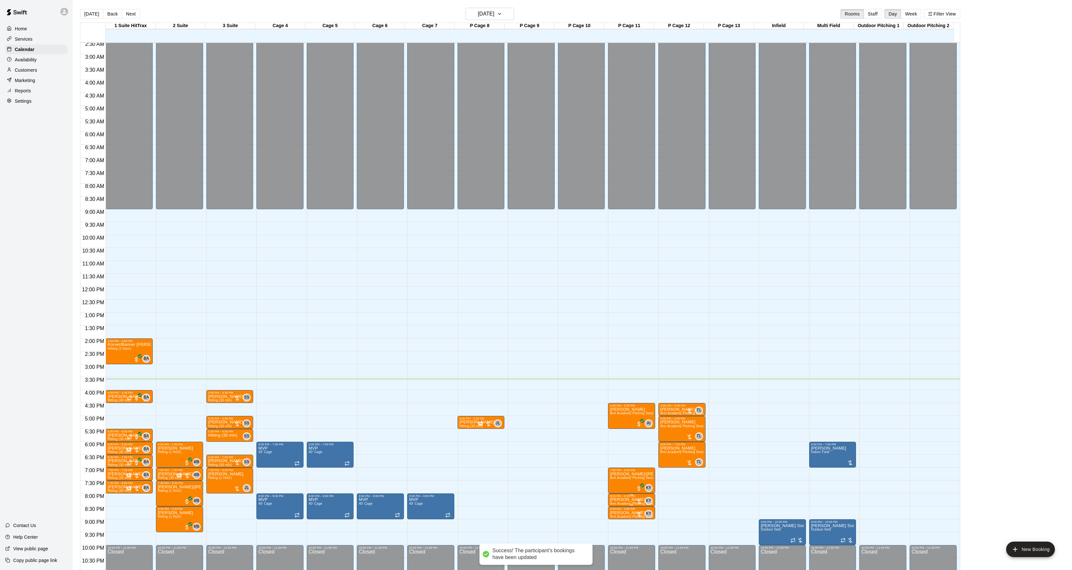
click at [617, 499] on p "[PERSON_NAME]" at bounding box center [631, 499] width 43 height 0
click at [615, 520] on img "edit" at bounding box center [615, 522] width 7 height 7
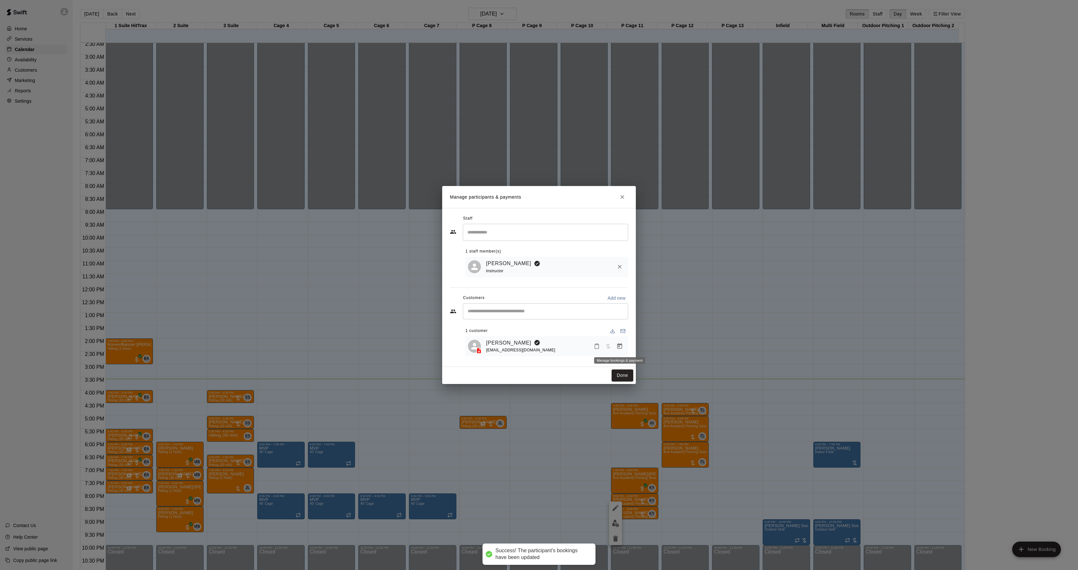
click at [617, 349] on icon "Manage bookings & payment" at bounding box center [620, 346] width 6 height 6
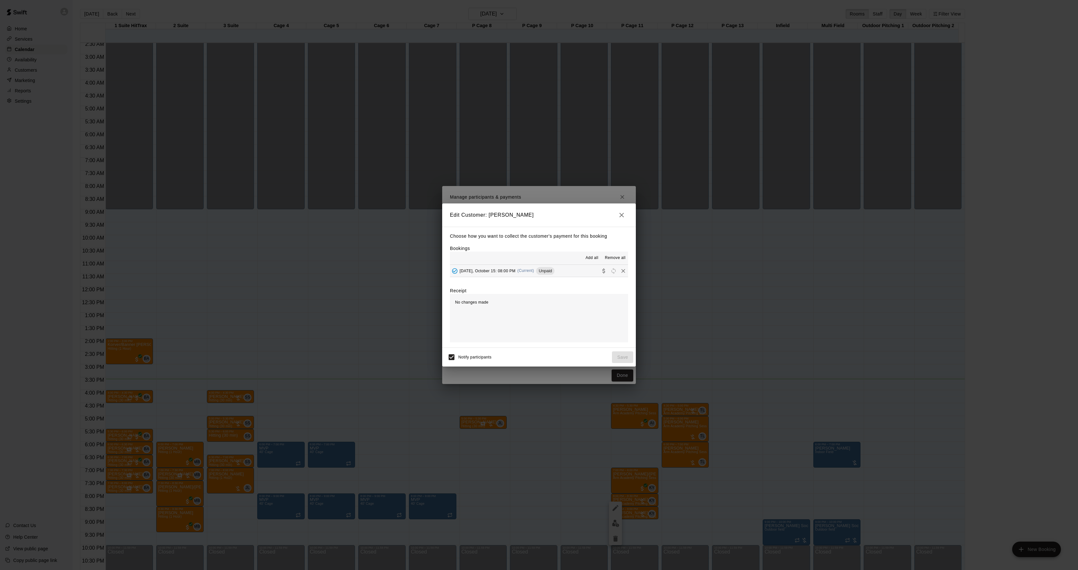
click at [529, 264] on div "Add all Remove all" at bounding box center [539, 257] width 178 height 13
click at [531, 271] on span "(Current)" at bounding box center [525, 270] width 17 height 5
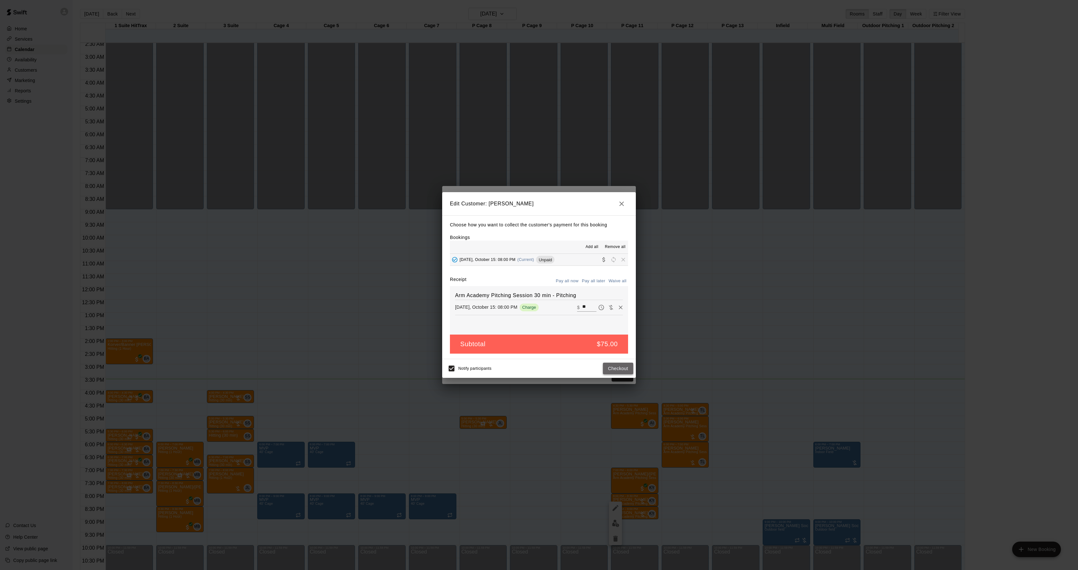
click at [613, 364] on button "Checkout" at bounding box center [618, 368] width 30 height 12
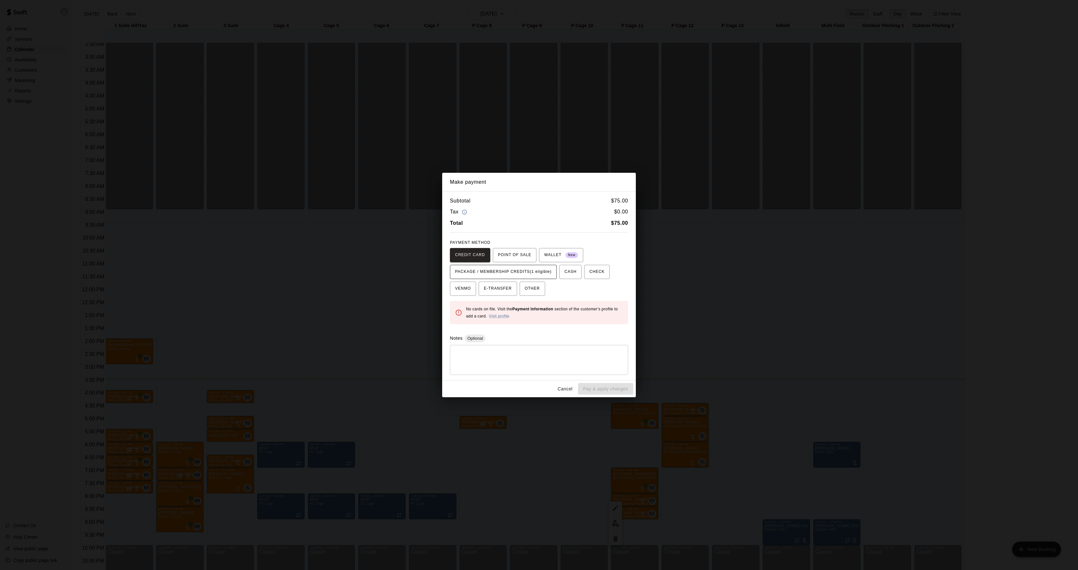
click at [528, 272] on span "PACKAGE / MEMBERSHIP CREDITS (1 eligible)" at bounding box center [503, 272] width 97 height 10
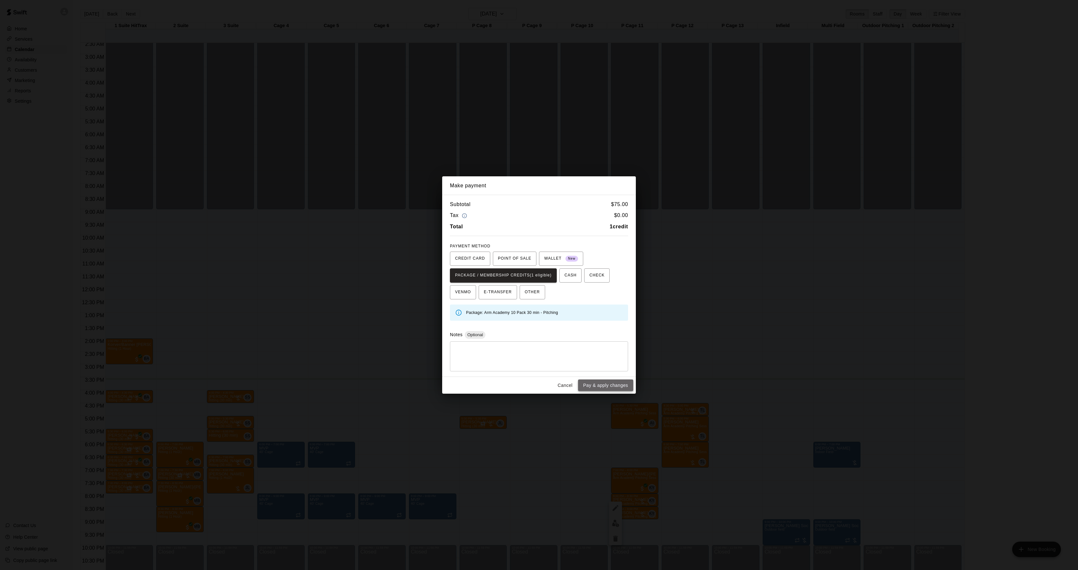
click at [606, 380] on button "Pay & apply changes" at bounding box center [605, 385] width 55 height 12
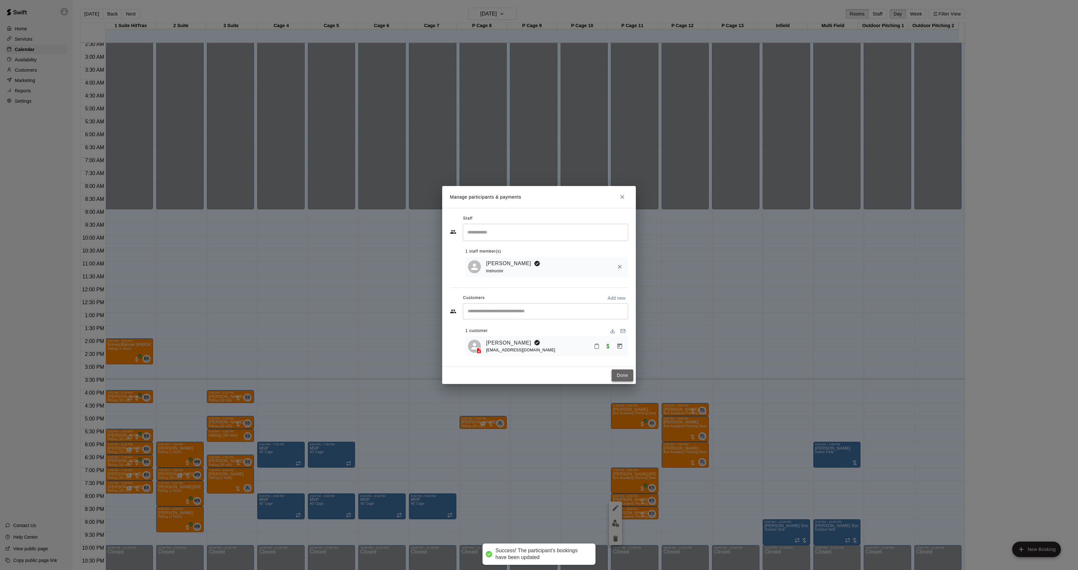
click at [620, 376] on button "Done" at bounding box center [623, 375] width 22 height 12
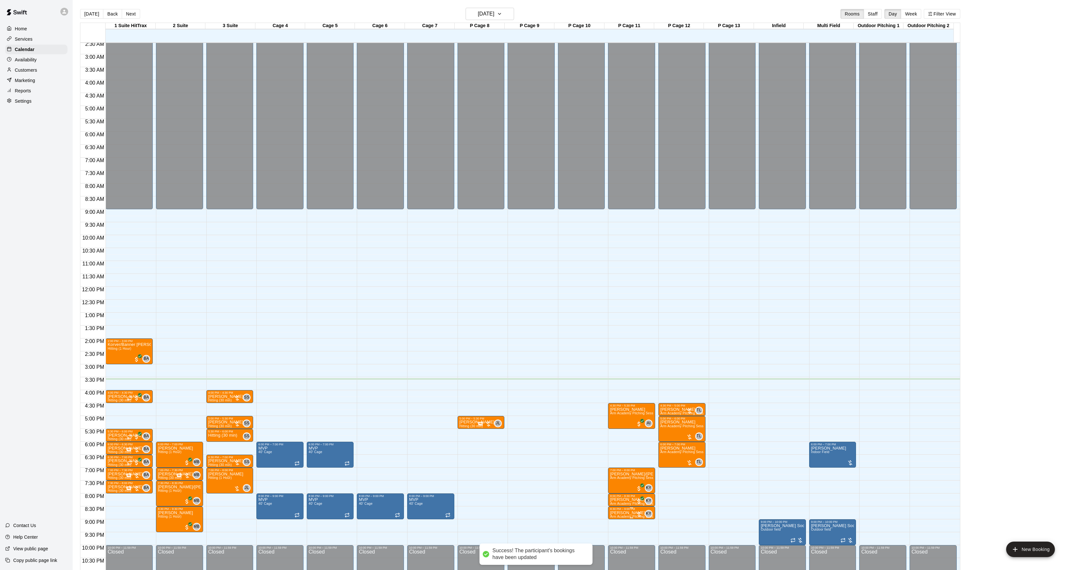
click at [623, 513] on p "[PERSON_NAME]" at bounding box center [631, 513] width 43 height 0
click at [619, 531] on button "edit" at bounding box center [615, 536] width 13 height 13
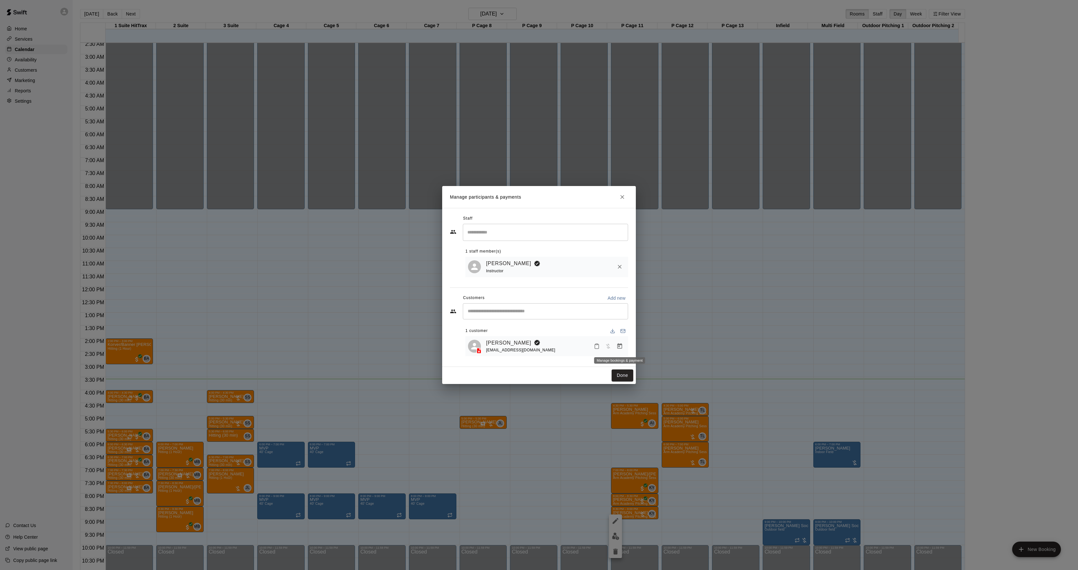
drag, startPoint x: 619, startPoint y: 344, endPoint x: 607, endPoint y: 332, distance: 16.7
click at [618, 346] on icon "Manage bookings & payment" at bounding box center [619, 345] width 5 height 5
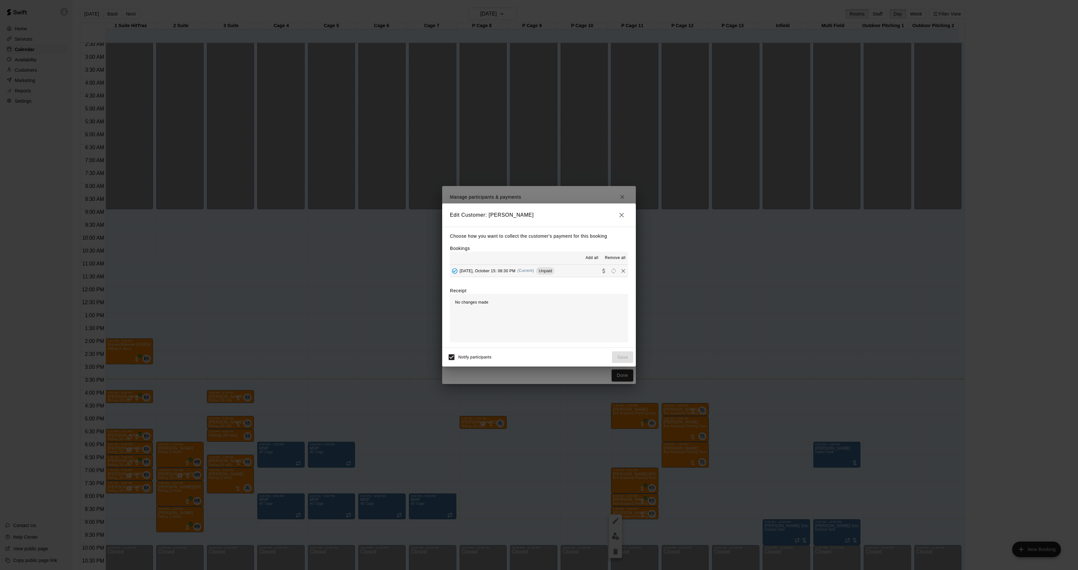
click at [527, 272] on span "(Current)" at bounding box center [525, 270] width 17 height 5
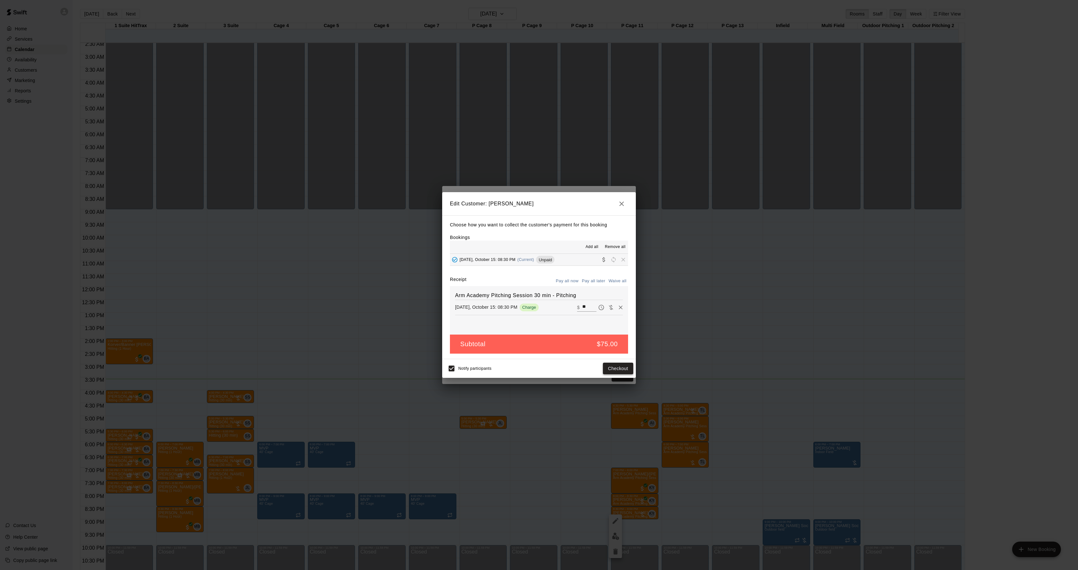
click at [617, 369] on button "Checkout" at bounding box center [618, 368] width 30 height 12
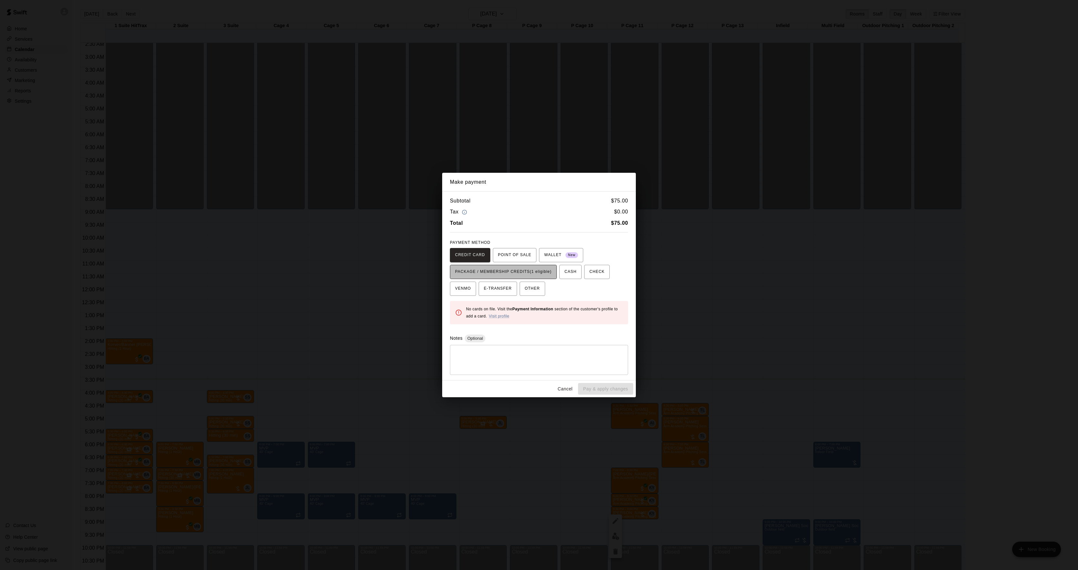
click at [532, 277] on span "PACKAGE / MEMBERSHIP CREDITS (1 eligible)" at bounding box center [503, 272] width 97 height 10
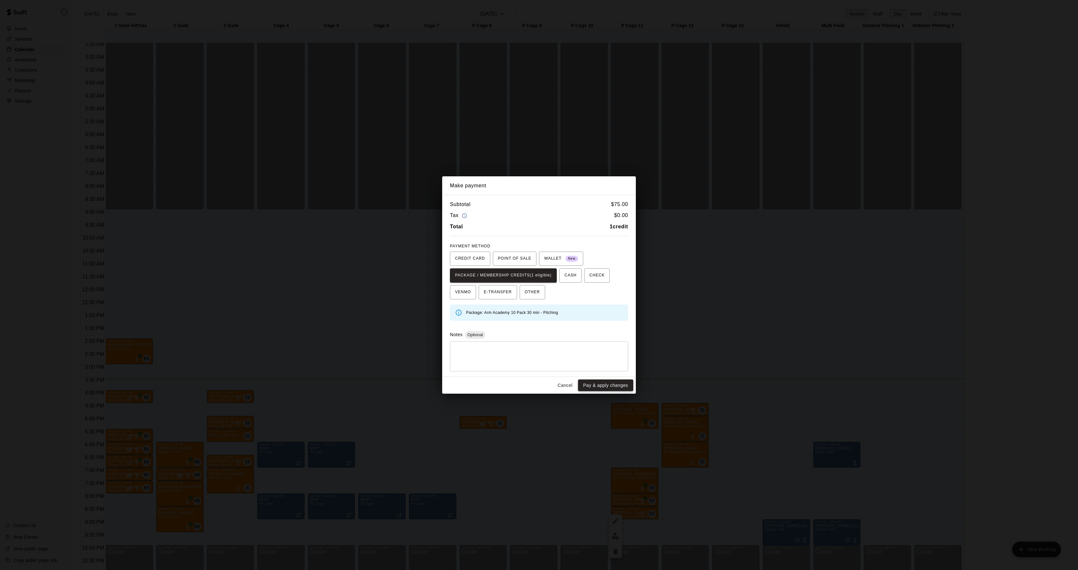
click at [612, 389] on button "Pay & apply changes" at bounding box center [605, 385] width 55 height 12
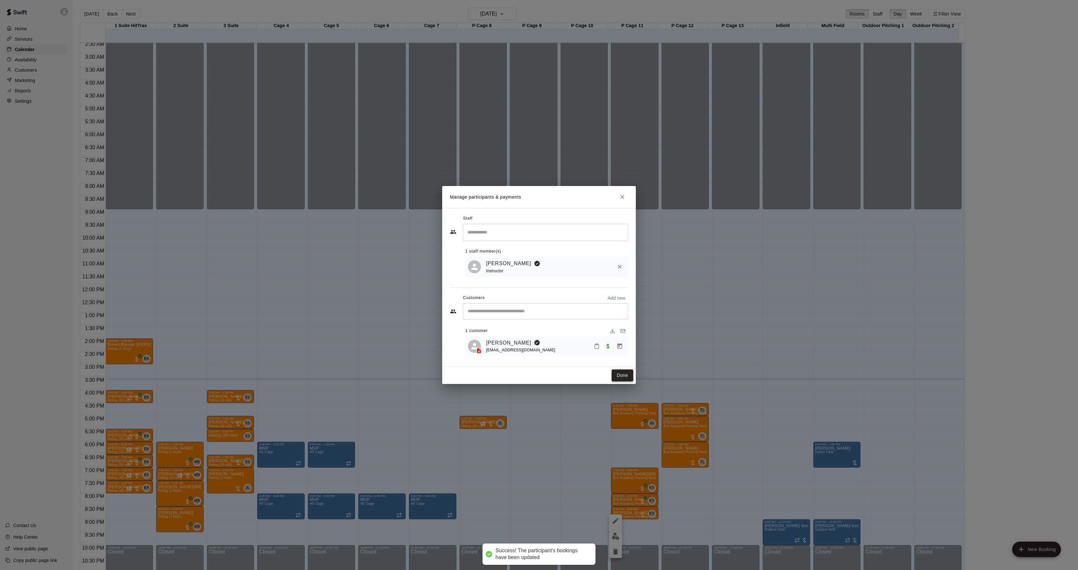
click at [620, 381] on button "Done" at bounding box center [623, 375] width 22 height 12
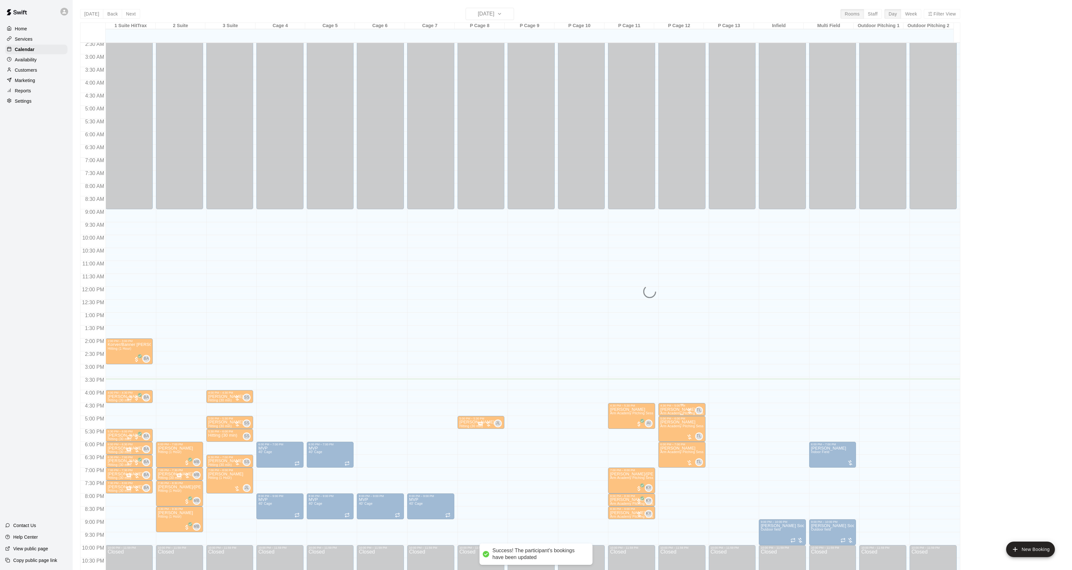
click at [667, 409] on p "[PERSON_NAME]" at bounding box center [681, 409] width 43 height 0
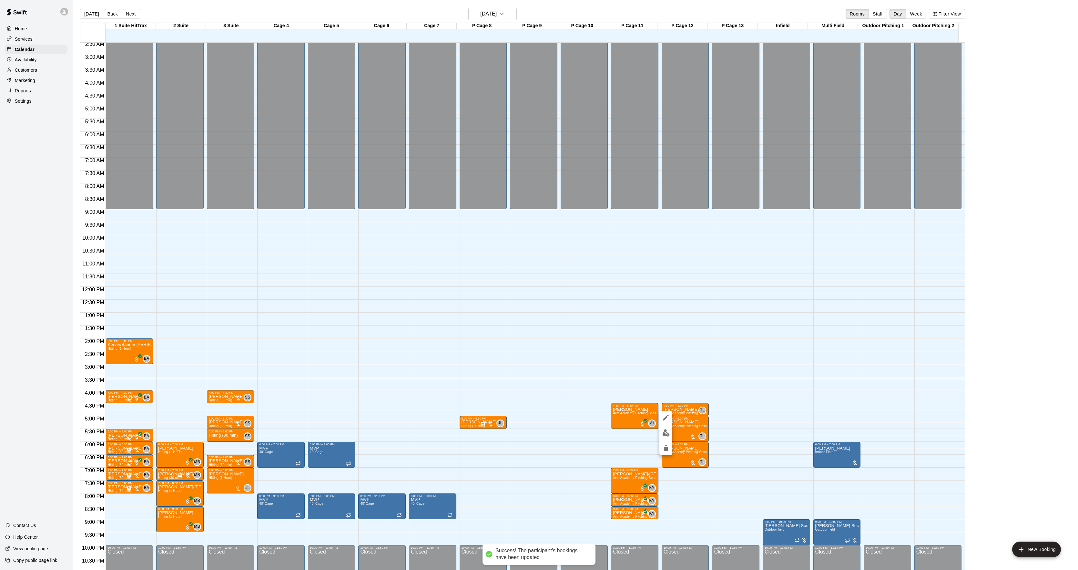
click at [668, 435] on img "edit" at bounding box center [665, 432] width 7 height 7
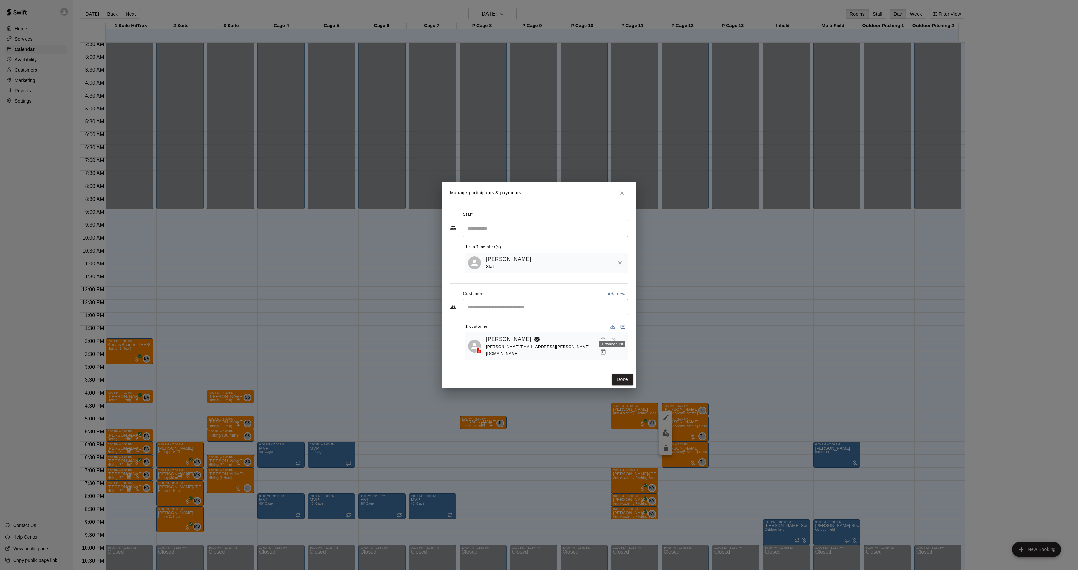
click at [616, 344] on div "Download list" at bounding box center [612, 344] width 26 height 6
click at [607, 349] on icon "Manage bookings & payment" at bounding box center [603, 352] width 6 height 6
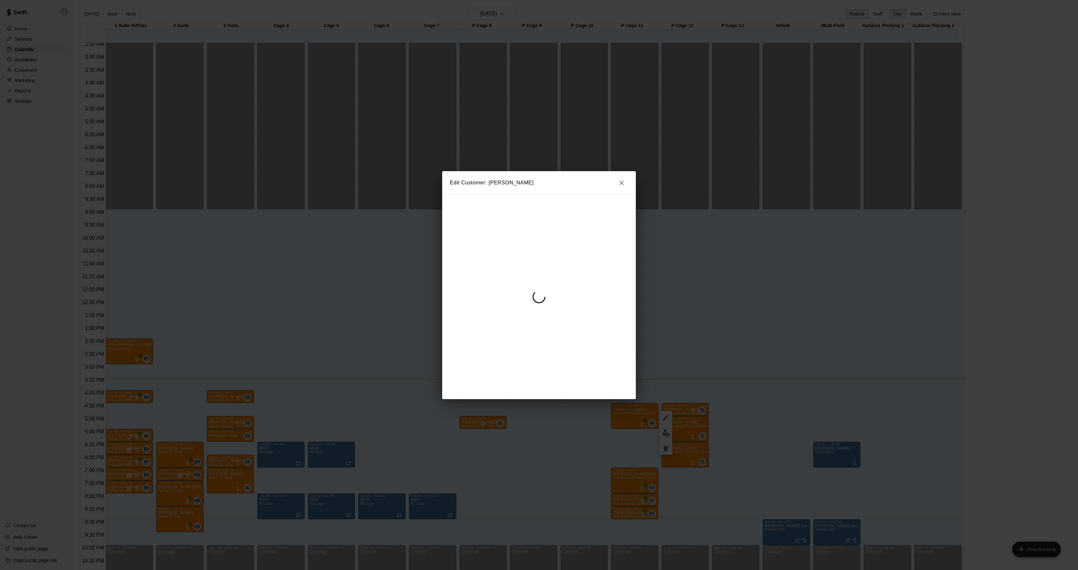
click at [556, 275] on div at bounding box center [539, 296] width 194 height 205
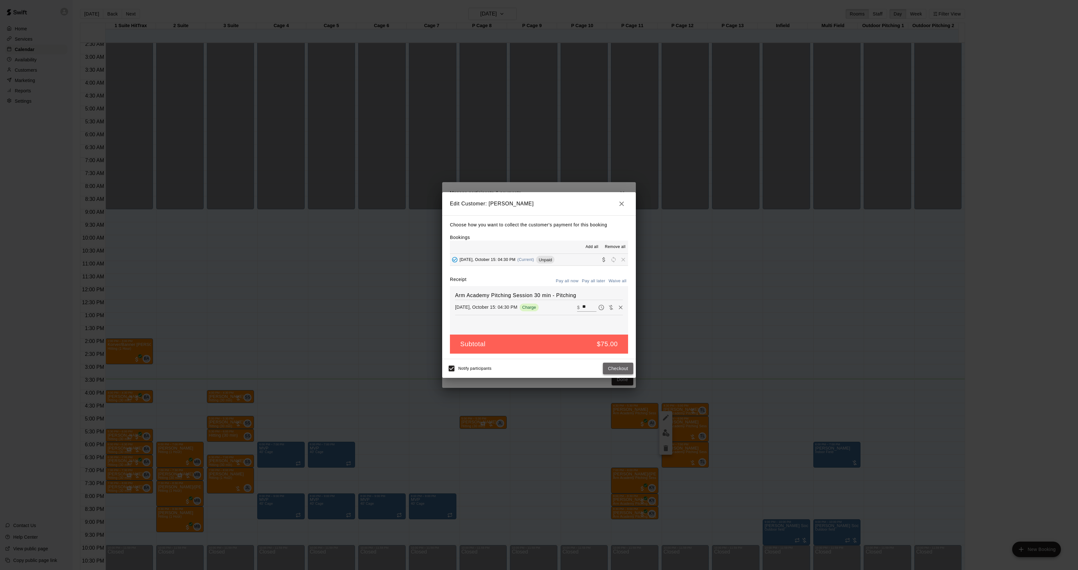
click at [622, 371] on button "Checkout" at bounding box center [618, 368] width 30 height 12
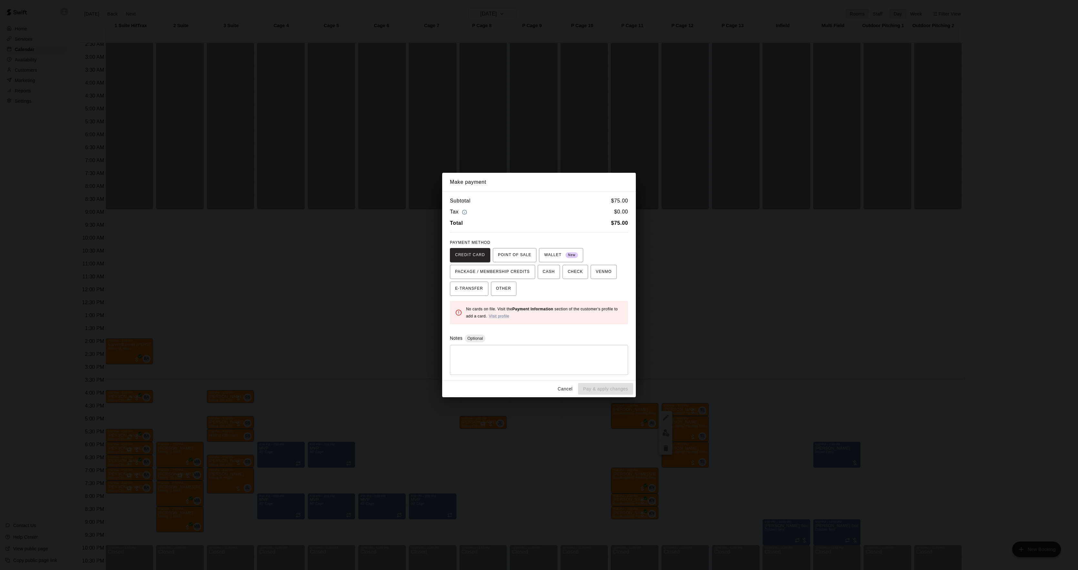
click at [760, 337] on div "Make payment Subtotal $ 75.00 Tax $ 0.00 Total $ 75.00 PAYMENT METHOD CREDIT CA…" at bounding box center [539, 285] width 1078 height 570
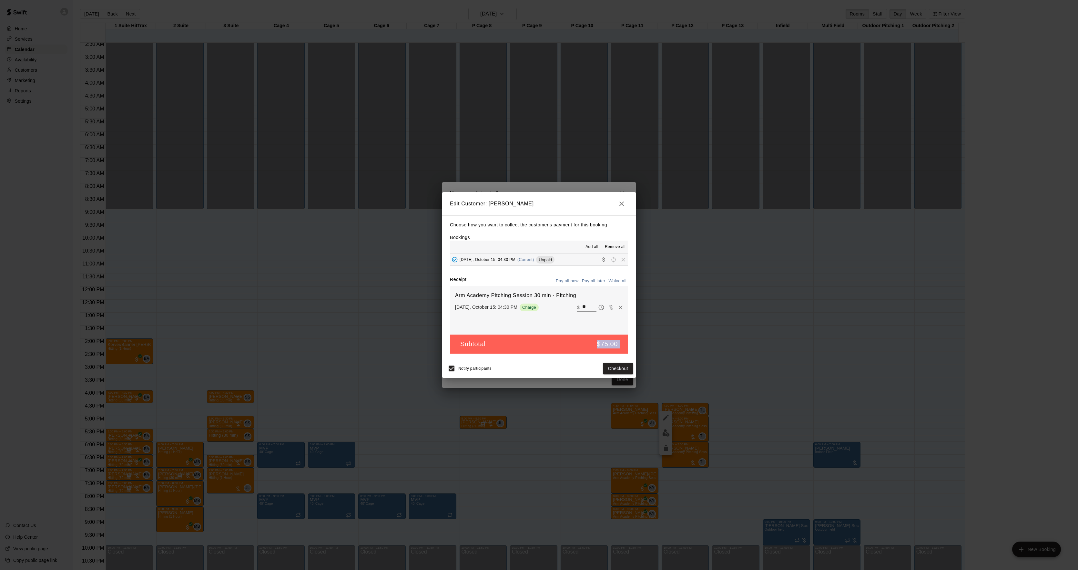
click at [760, 337] on div "Edit Customer: [PERSON_NAME] Choose how you want to collect the customer's paym…" at bounding box center [539, 285] width 1078 height 570
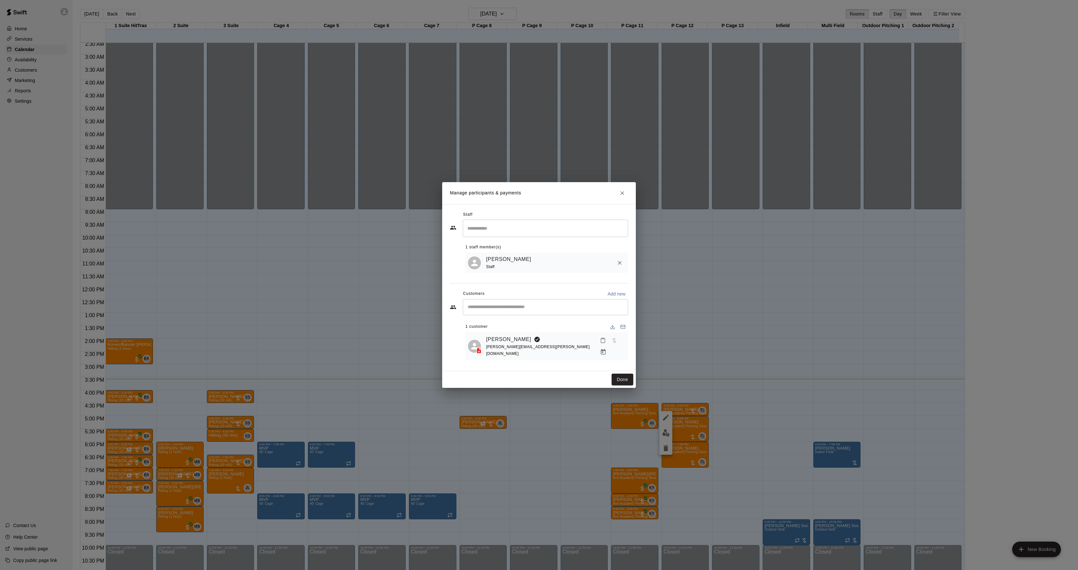
click at [497, 347] on div "[PERSON_NAME][EMAIL_ADDRESS][PERSON_NAME][DOMAIN_NAME]" at bounding box center [541, 350] width 111 height 14
click at [496, 343] on link "[PERSON_NAME]" at bounding box center [508, 339] width 45 height 8
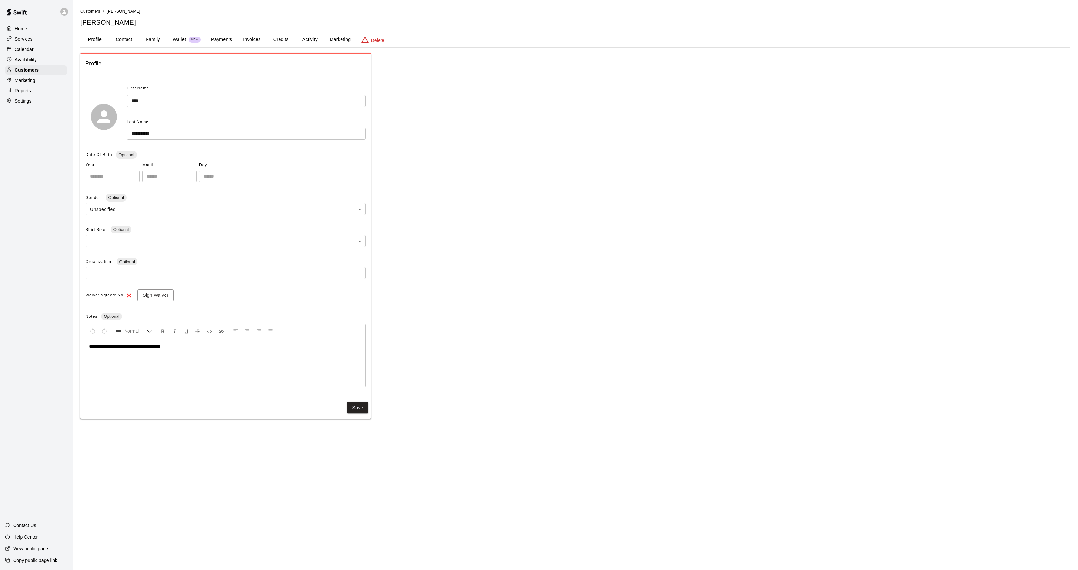
click at [317, 48] on div "**********" at bounding box center [575, 213] width 990 height 411
click at [294, 40] on button "Credits" at bounding box center [280, 39] width 29 height 15
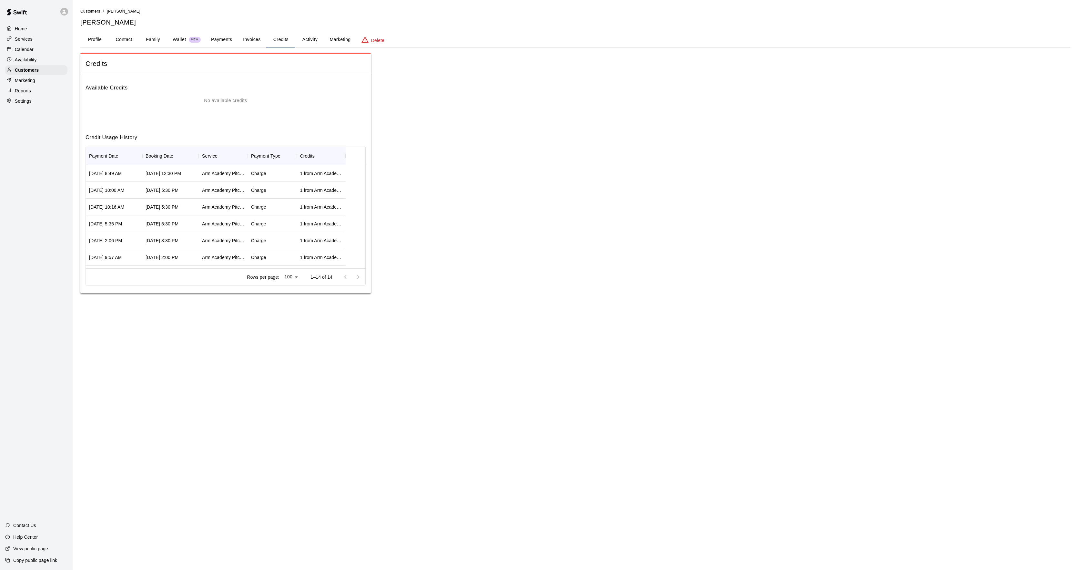
drag, startPoint x: 299, startPoint y: 47, endPoint x: 305, endPoint y: 39, distance: 10.8
click at [302, 44] on div "Profile Contact Family Wallet New Payments Invoices Credits Activity Marketing …" at bounding box center [575, 40] width 990 height 16
click at [305, 39] on button "Activity" at bounding box center [309, 39] width 29 height 15
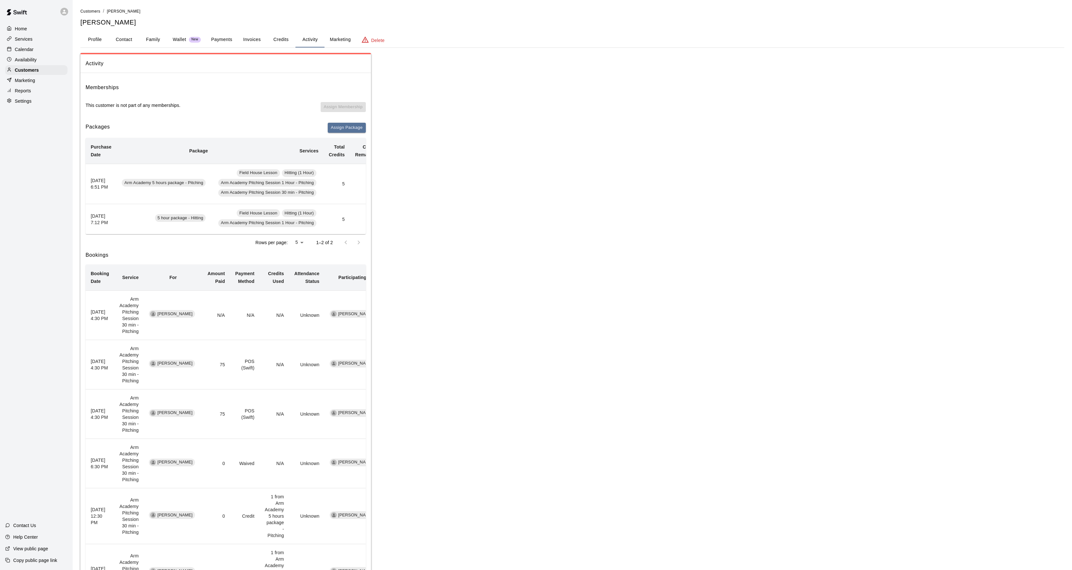
scroll to position [0, 34]
click at [105, 37] on button "Profile" at bounding box center [94, 39] width 29 height 15
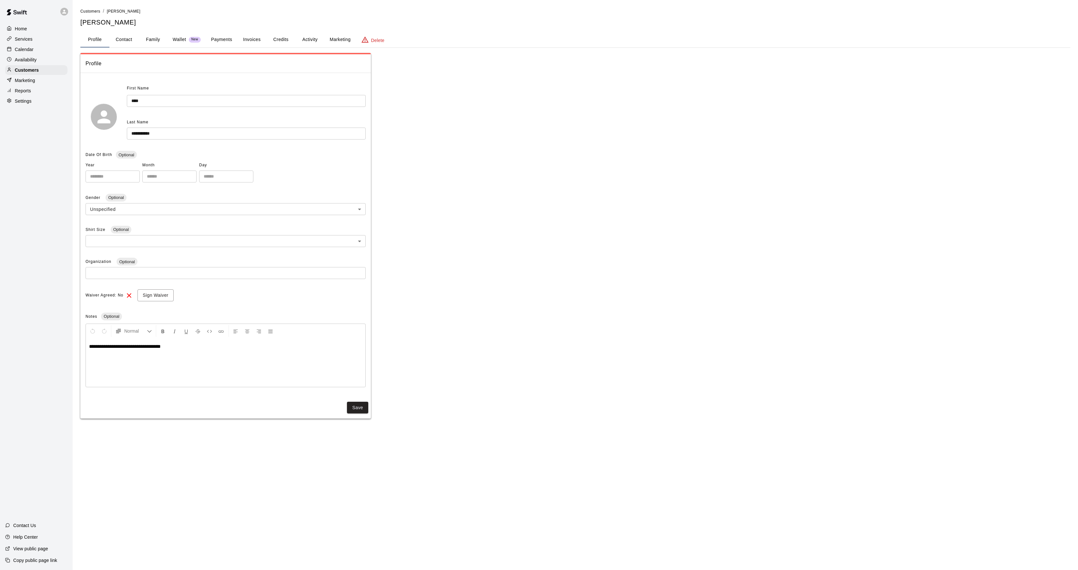
click at [306, 38] on button "Activity" at bounding box center [309, 39] width 29 height 15
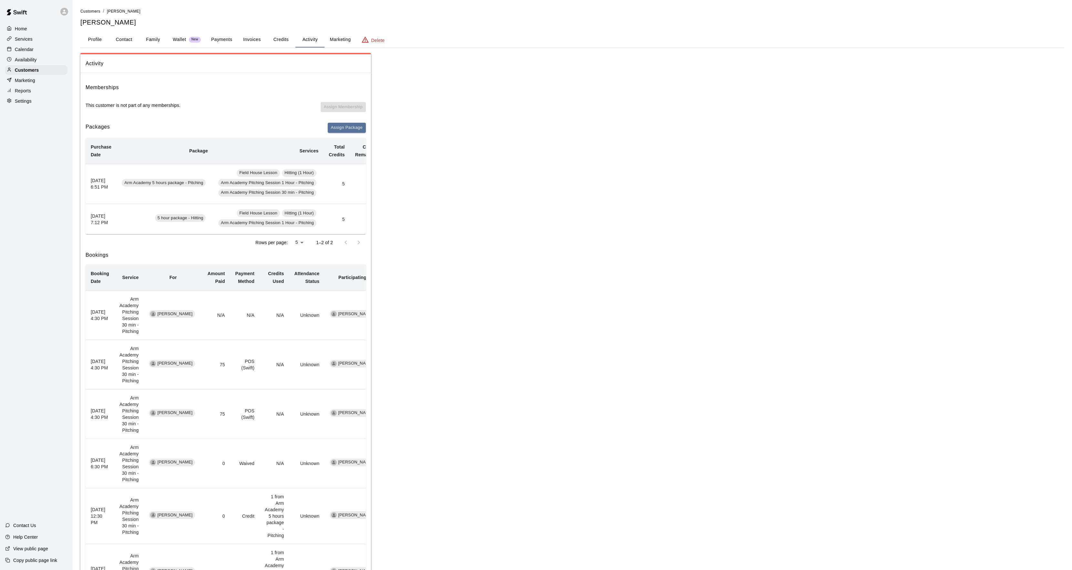
click at [29, 54] on div "Calendar" at bounding box center [36, 50] width 62 height 10
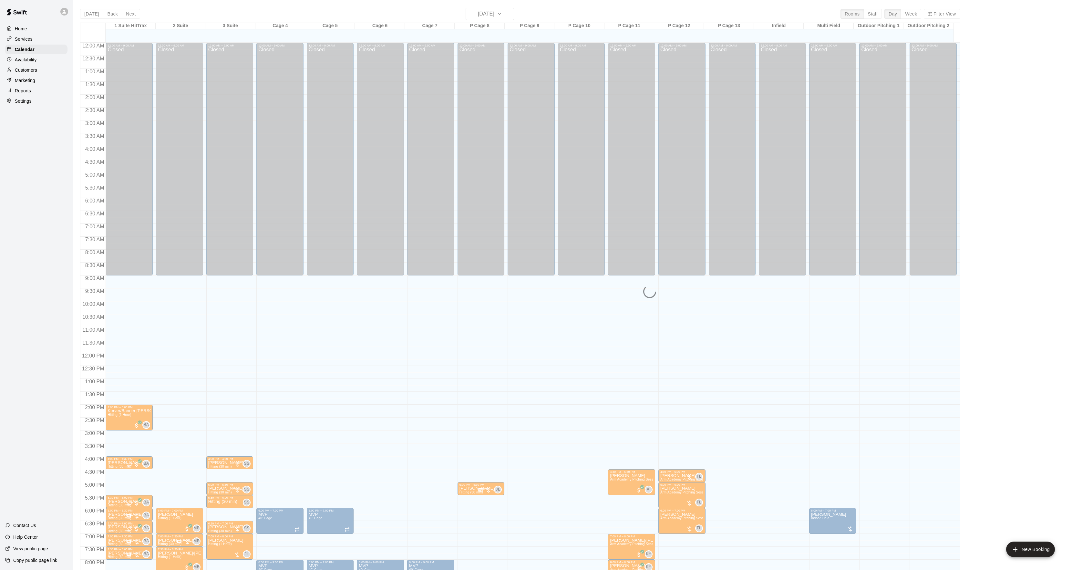
scroll to position [66, 0]
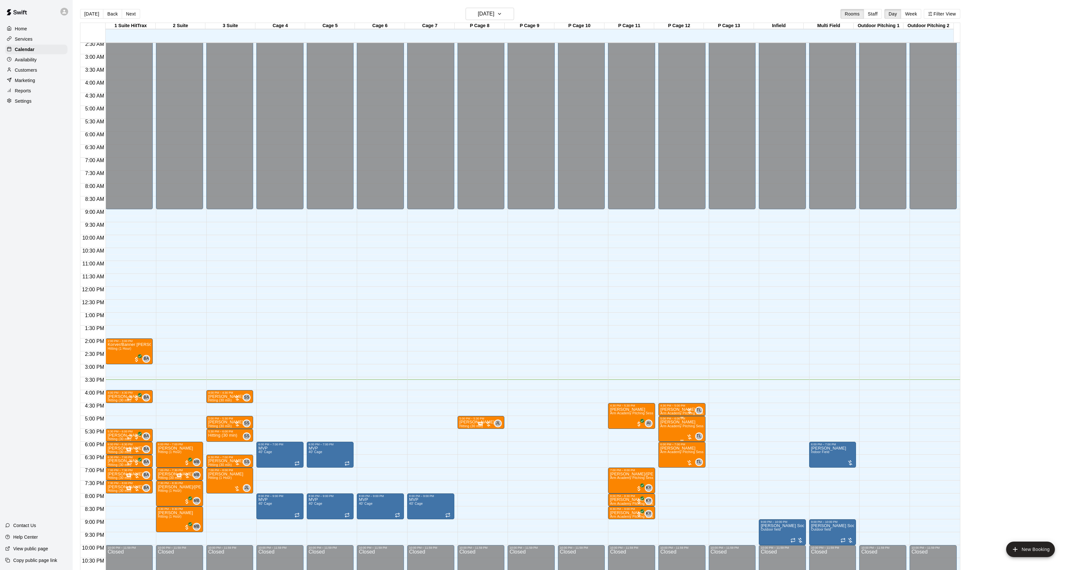
click at [744, 439] on div at bounding box center [539, 285] width 1078 height 570
click at [667, 409] on p "[PERSON_NAME]" at bounding box center [681, 409] width 43 height 0
click at [699, 424] on div at bounding box center [539, 285] width 1078 height 570
click at [665, 407] on div "4:30 PM – 5:00 PM" at bounding box center [681, 405] width 43 height 3
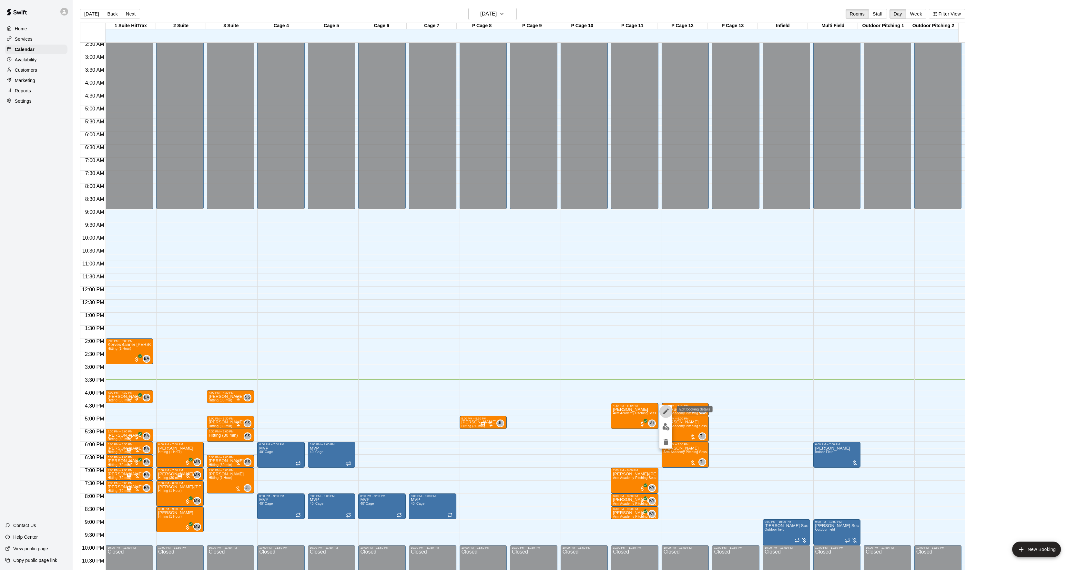
click at [666, 408] on icon "edit" at bounding box center [666, 411] width 8 height 8
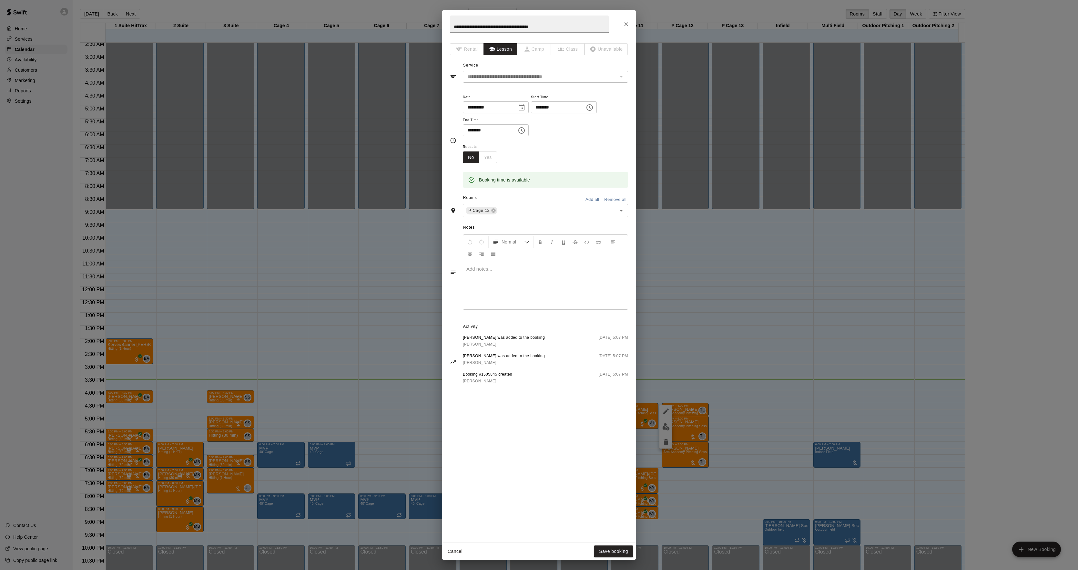
click at [553, 297] on div at bounding box center [545, 285] width 165 height 48
click at [610, 553] on button "Save booking" at bounding box center [613, 551] width 39 height 12
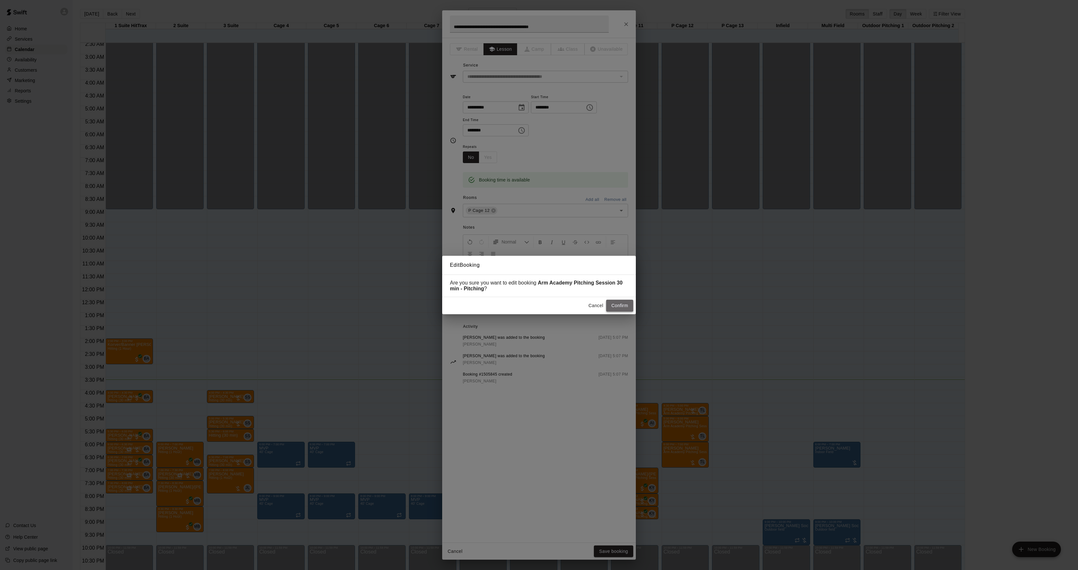
click at [612, 302] on button "Confirm" at bounding box center [619, 306] width 27 height 12
click at [619, 305] on div "Cancel Confirm" at bounding box center [610, 306] width 48 height 12
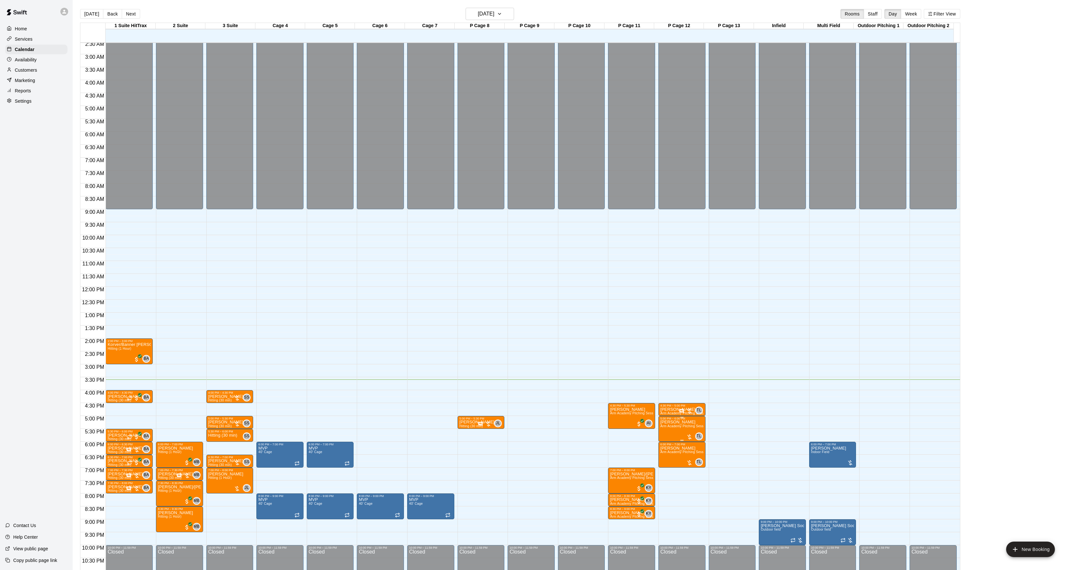
click at [674, 428] on span "Arm Academy Pitching Session 1 Hour - Pitching" at bounding box center [697, 426] width 75 height 4
click at [668, 442] on button "edit" at bounding box center [665, 447] width 13 height 13
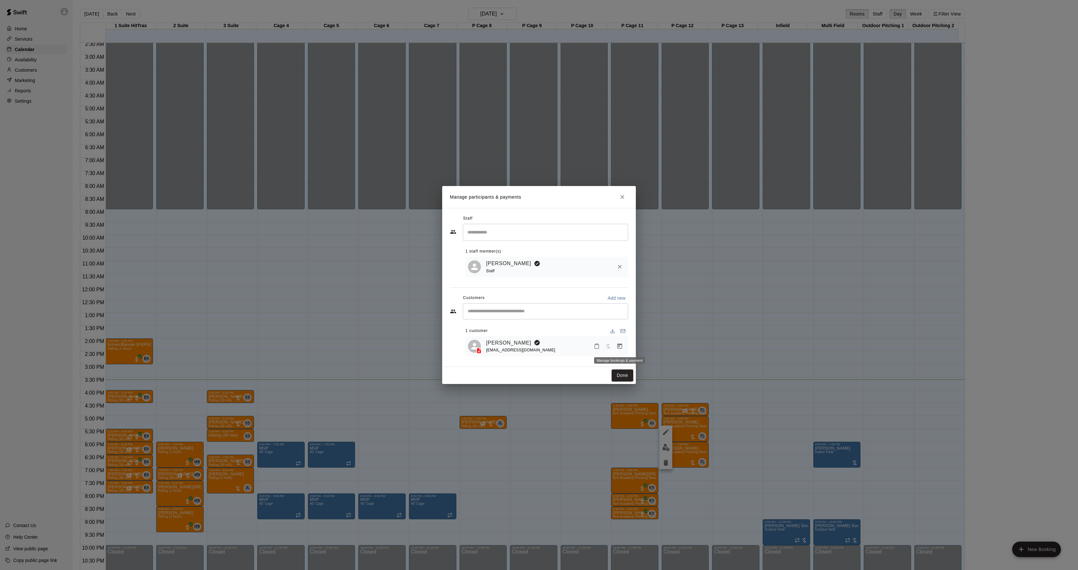
click at [621, 342] on button "Manage bookings & payment" at bounding box center [620, 346] width 12 height 12
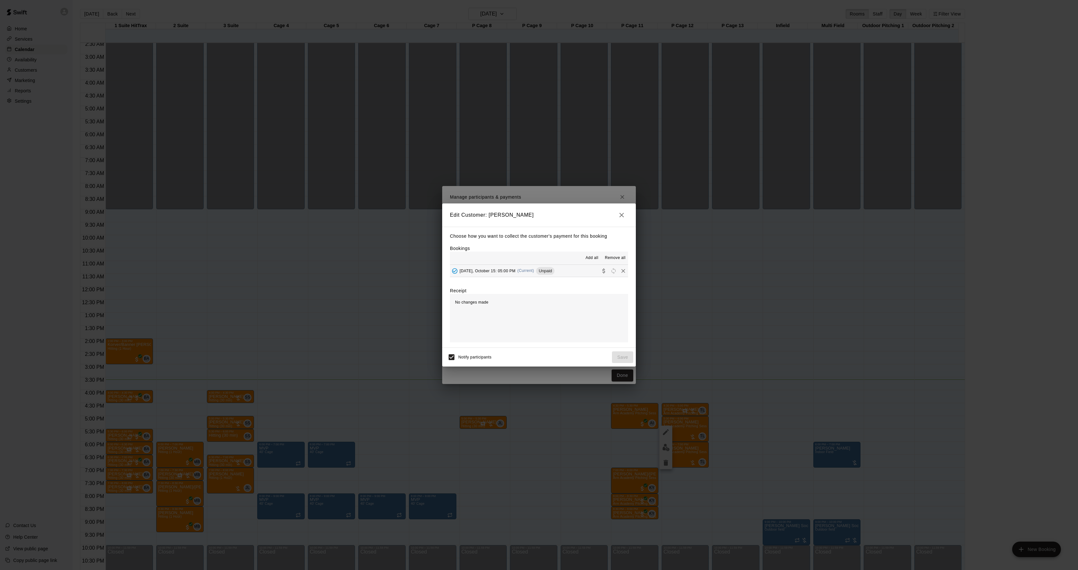
click at [555, 272] on span "Unpaid" at bounding box center [545, 270] width 18 height 5
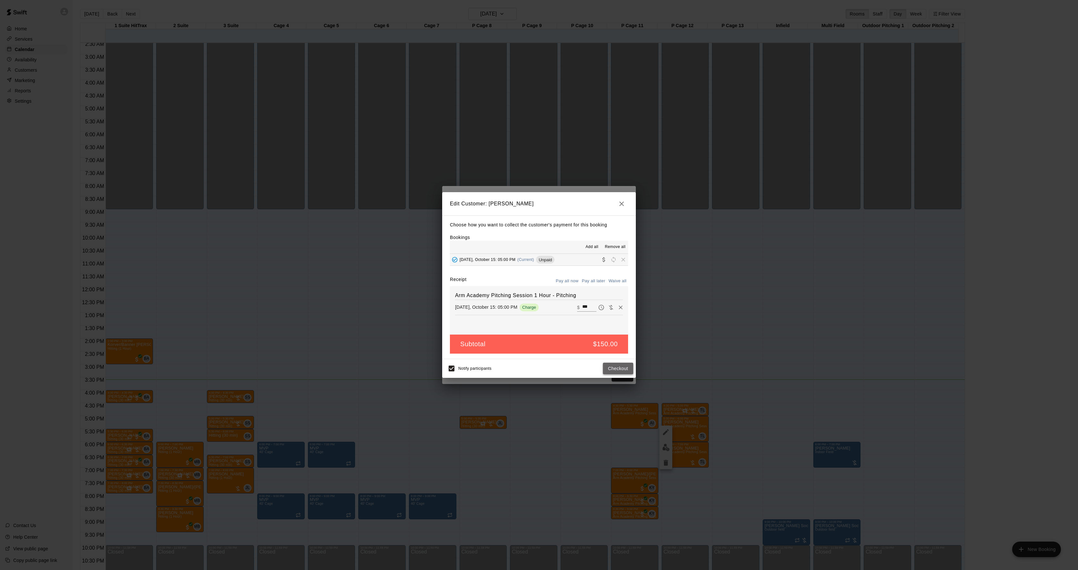
click at [616, 369] on button "Checkout" at bounding box center [618, 368] width 30 height 12
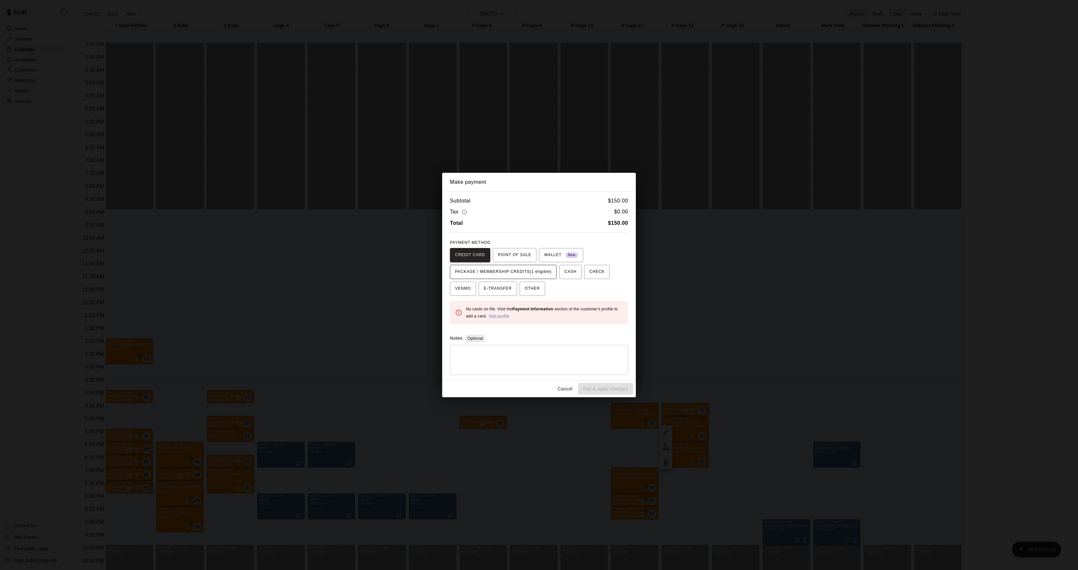
click at [527, 273] on span "PACKAGE / MEMBERSHIP CREDITS (1 eligible)" at bounding box center [503, 272] width 97 height 10
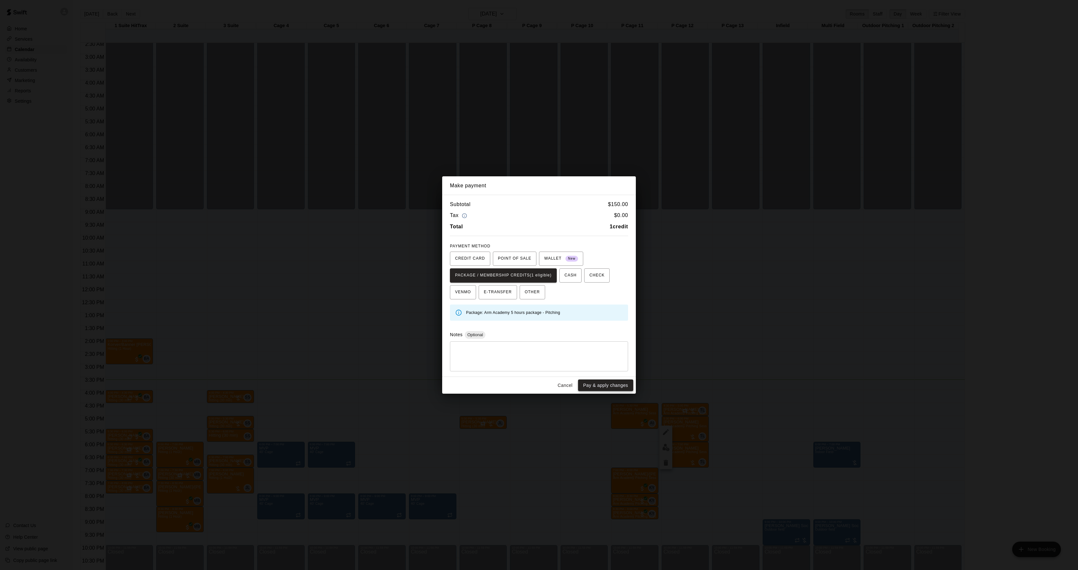
click at [607, 384] on button "Pay & apply changes" at bounding box center [605, 385] width 55 height 12
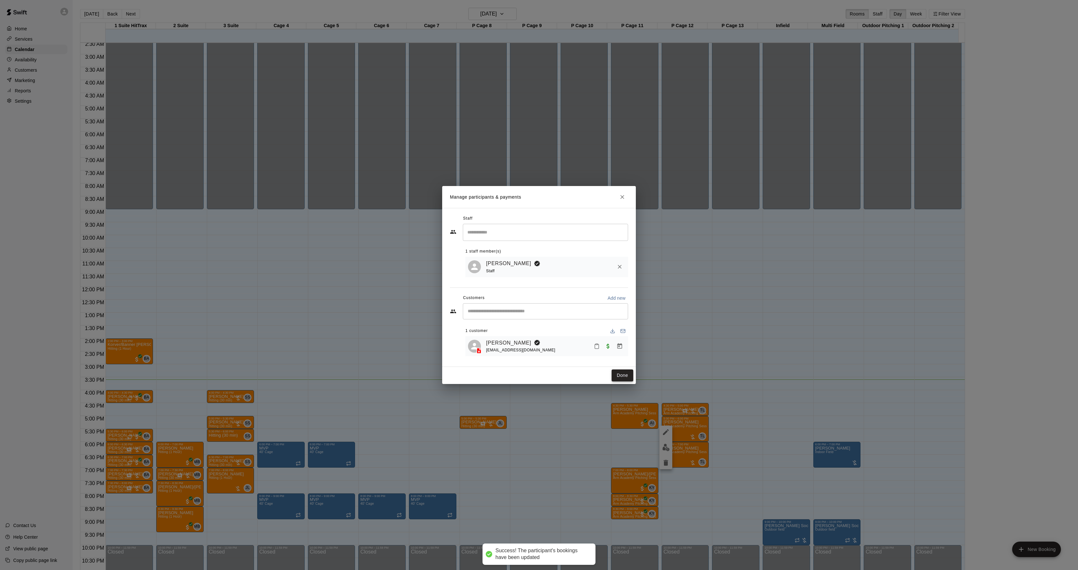
click at [625, 376] on button "Done" at bounding box center [623, 375] width 22 height 12
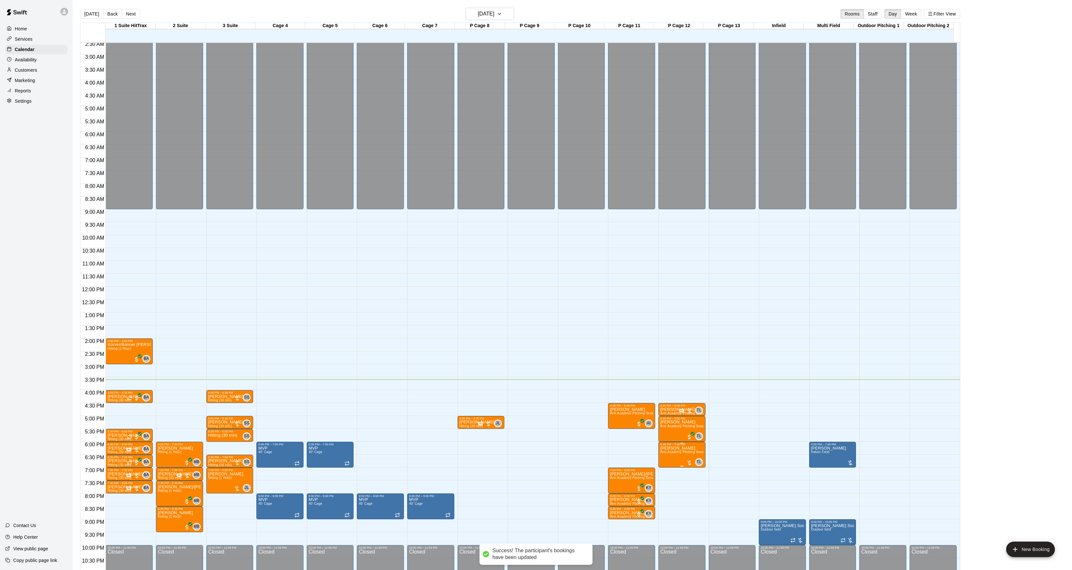
click at [664, 472] on img "edit" at bounding box center [665, 468] width 7 height 7
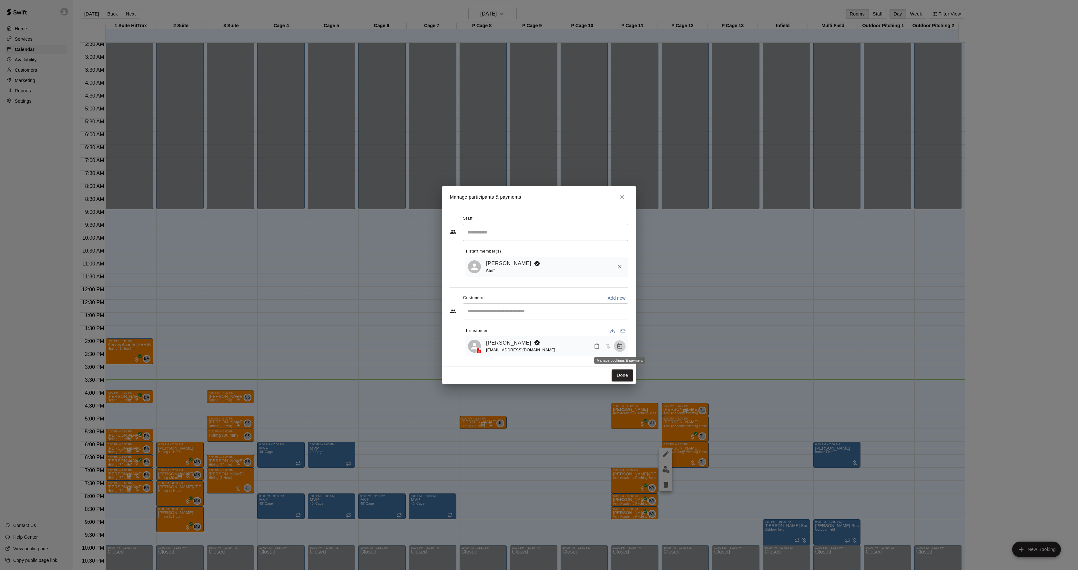
click at [624, 344] on button "Manage bookings & payment" at bounding box center [620, 346] width 12 height 12
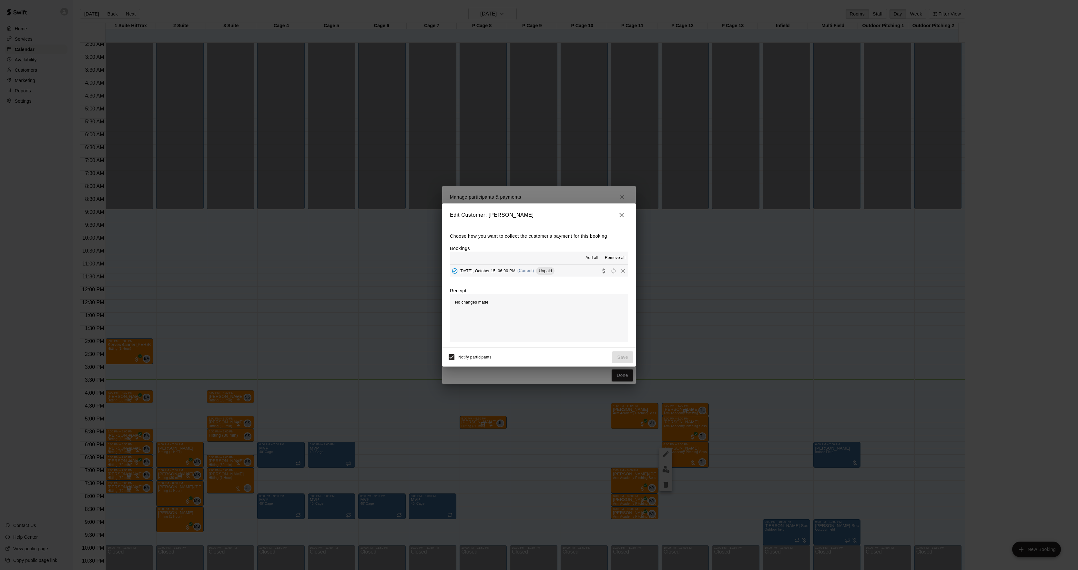
click at [536, 274] on div "[DATE], October 15: 06:00 PM (Current) Unpaid" at bounding box center [502, 271] width 105 height 10
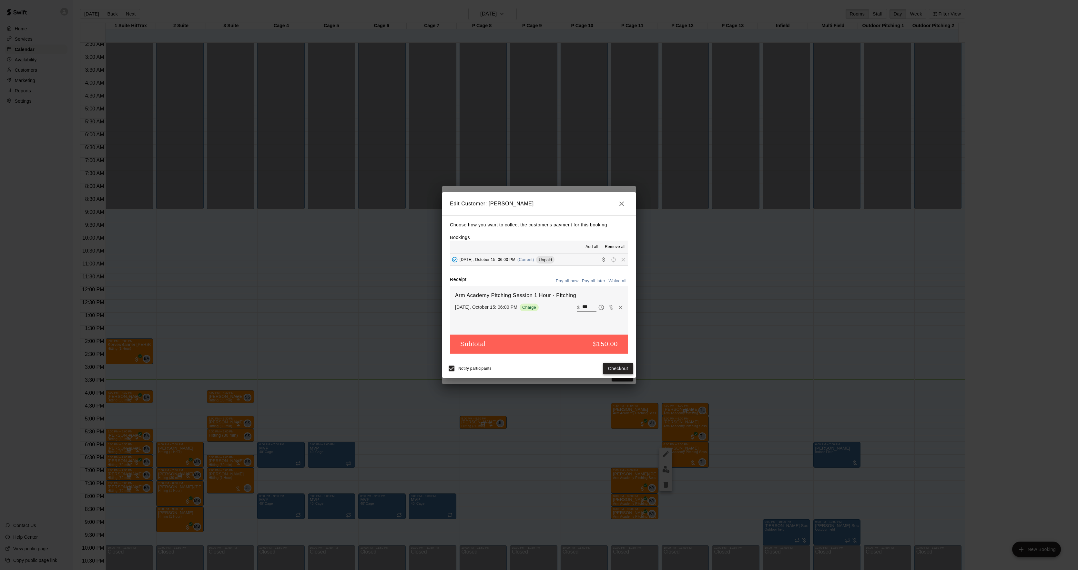
click at [607, 370] on button "Checkout" at bounding box center [618, 368] width 30 height 12
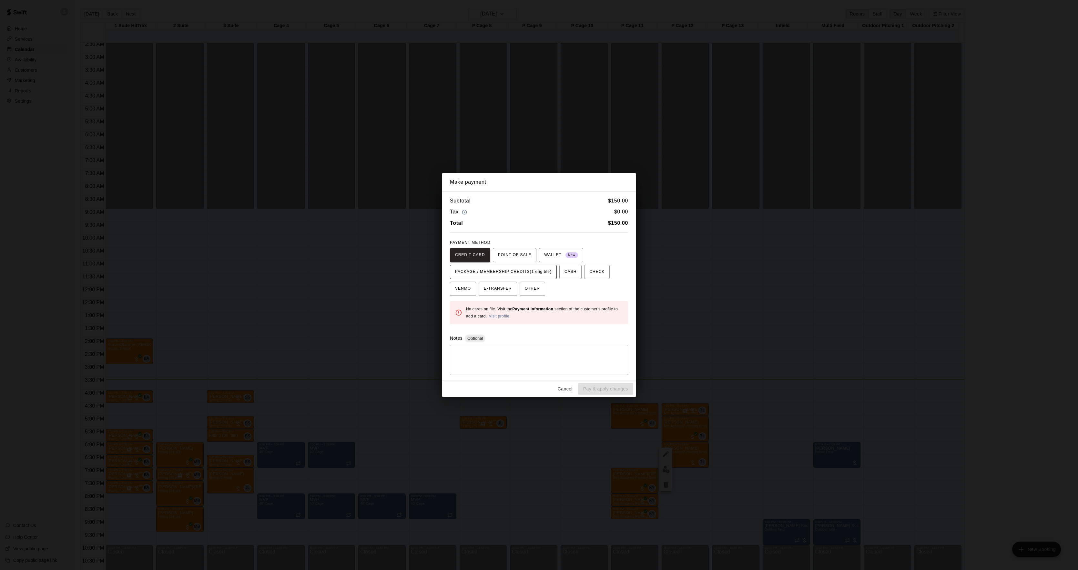
click at [505, 271] on span "PACKAGE / MEMBERSHIP CREDITS (1 eligible)" at bounding box center [503, 272] width 97 height 10
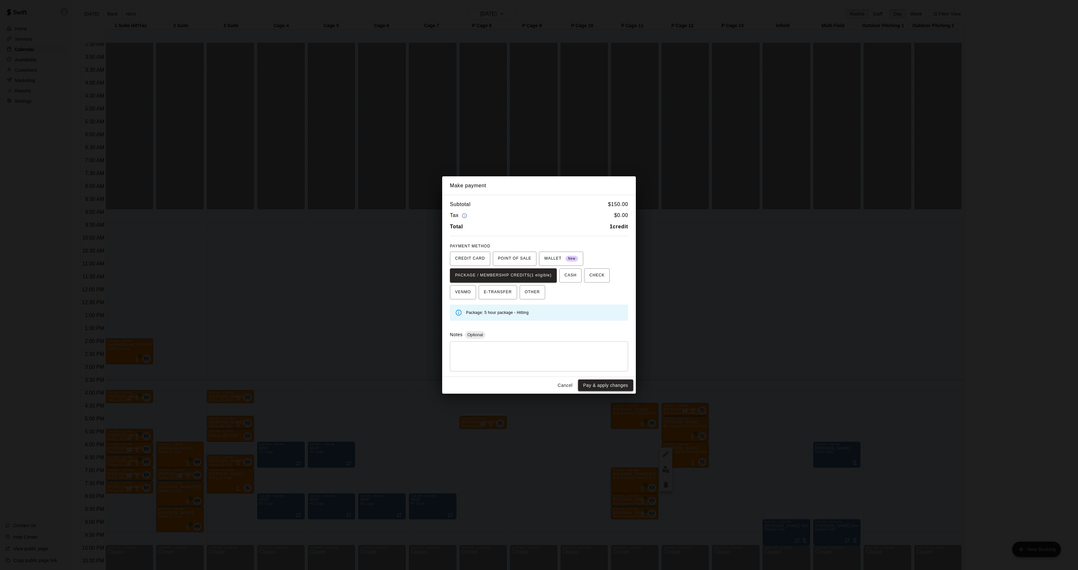
click at [603, 387] on button "Pay & apply changes" at bounding box center [605, 385] width 55 height 12
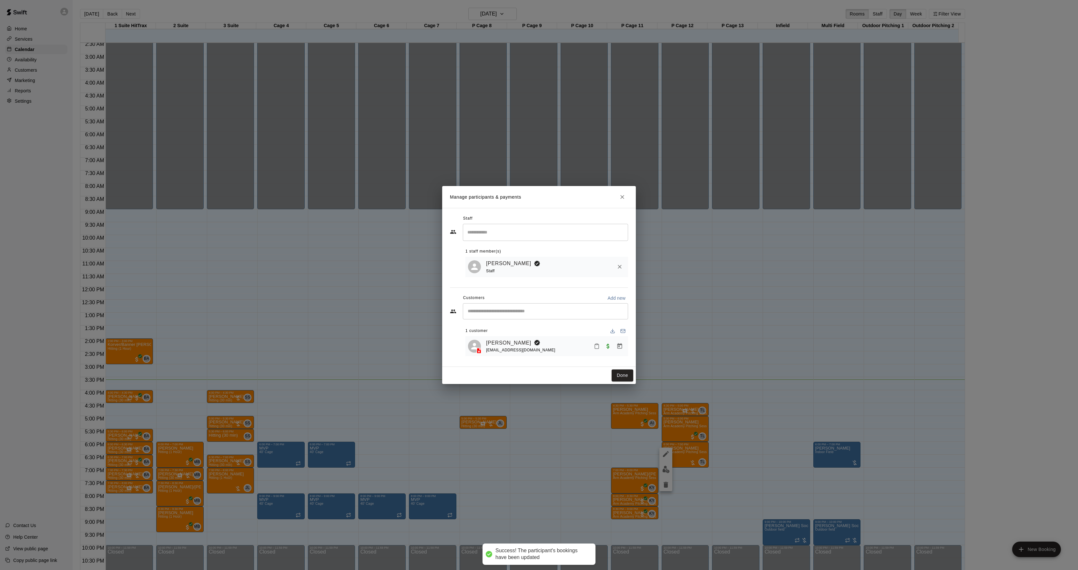
click at [622, 378] on button "Done" at bounding box center [623, 375] width 22 height 12
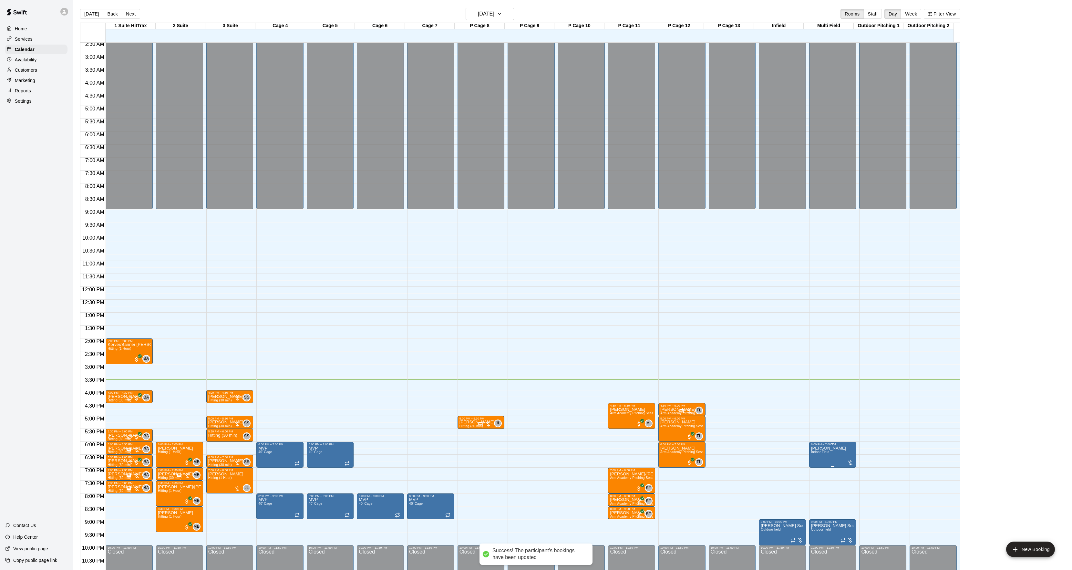
click at [813, 466] on img "edit" at bounding box center [816, 468] width 7 height 7
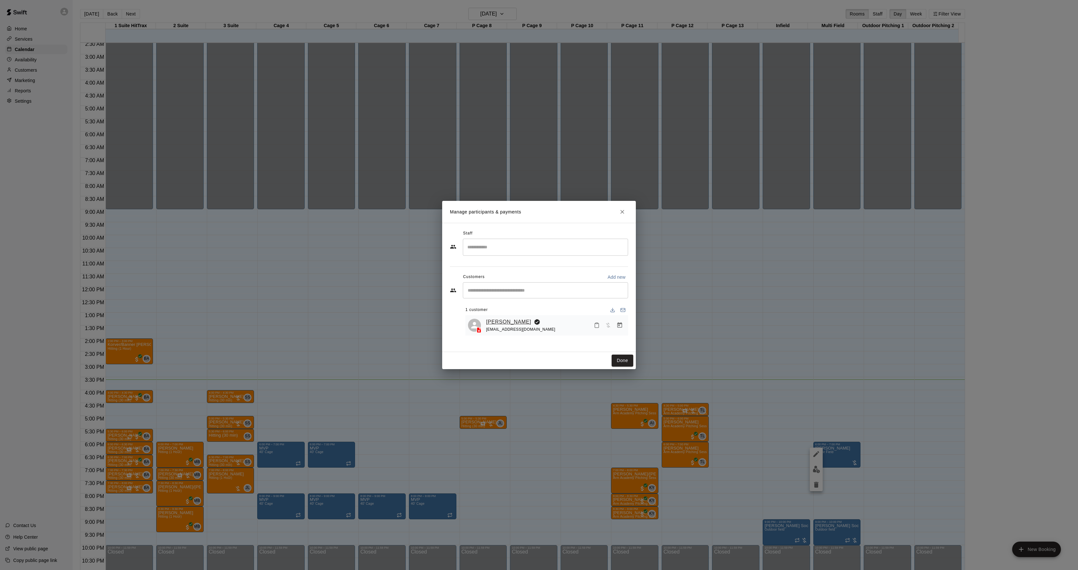
click at [505, 324] on link "[PERSON_NAME]" at bounding box center [508, 322] width 45 height 8
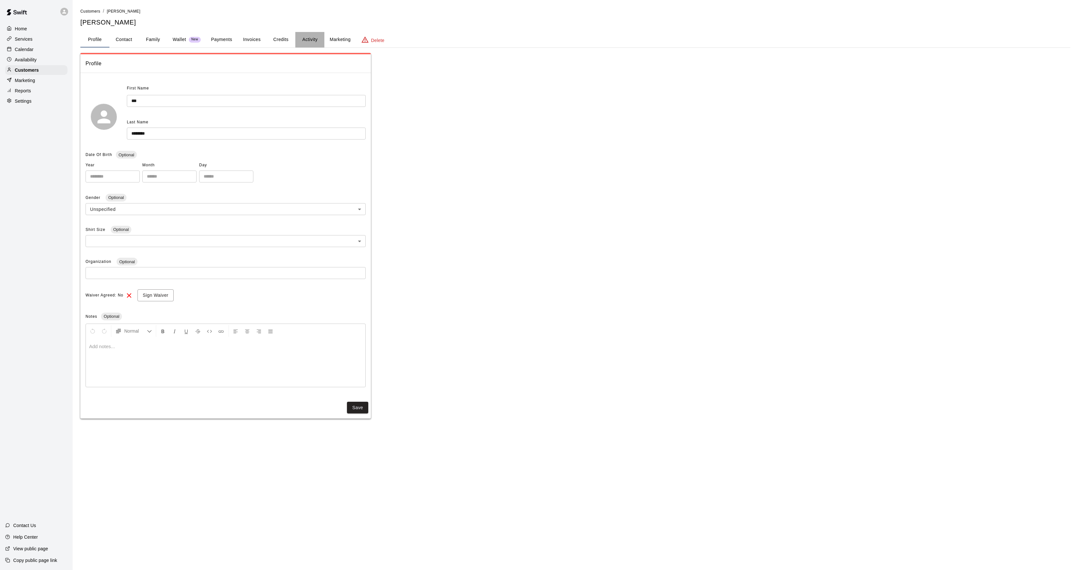
click at [308, 41] on button "Activity" at bounding box center [309, 39] width 29 height 15
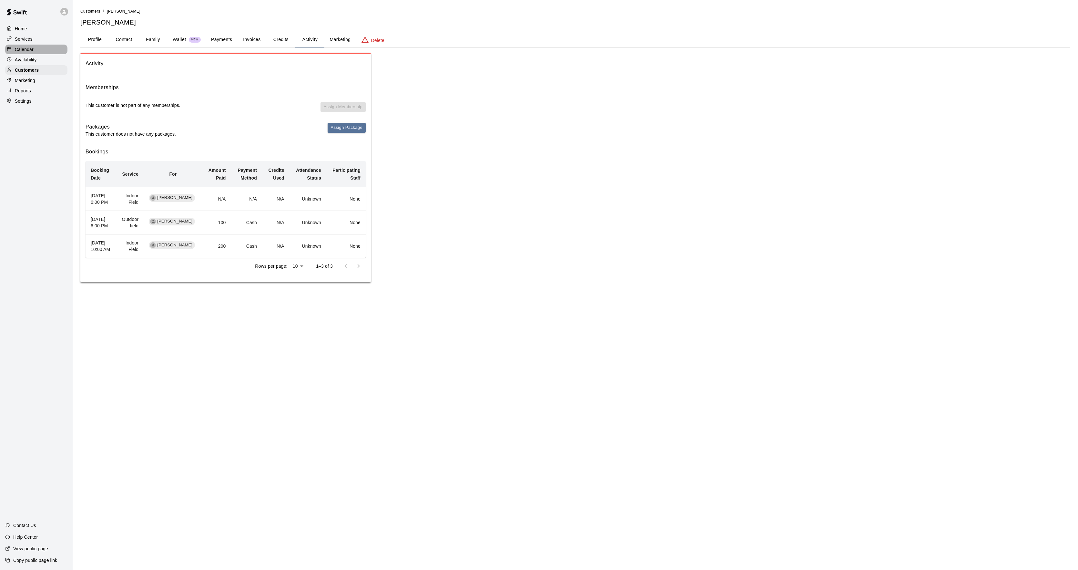
click at [36, 53] on div "Calendar" at bounding box center [36, 50] width 62 height 10
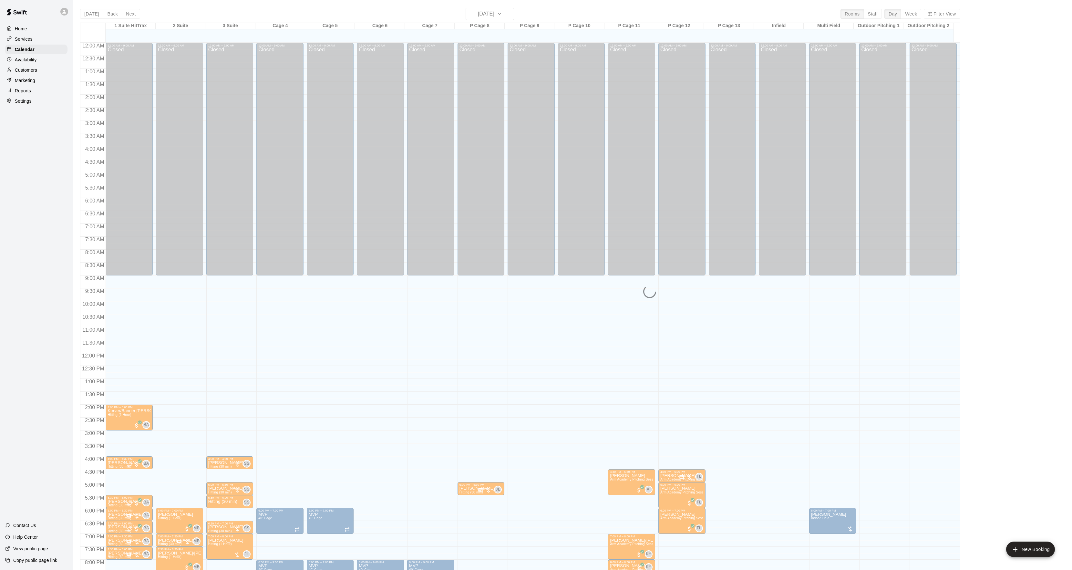
scroll to position [66, 0]
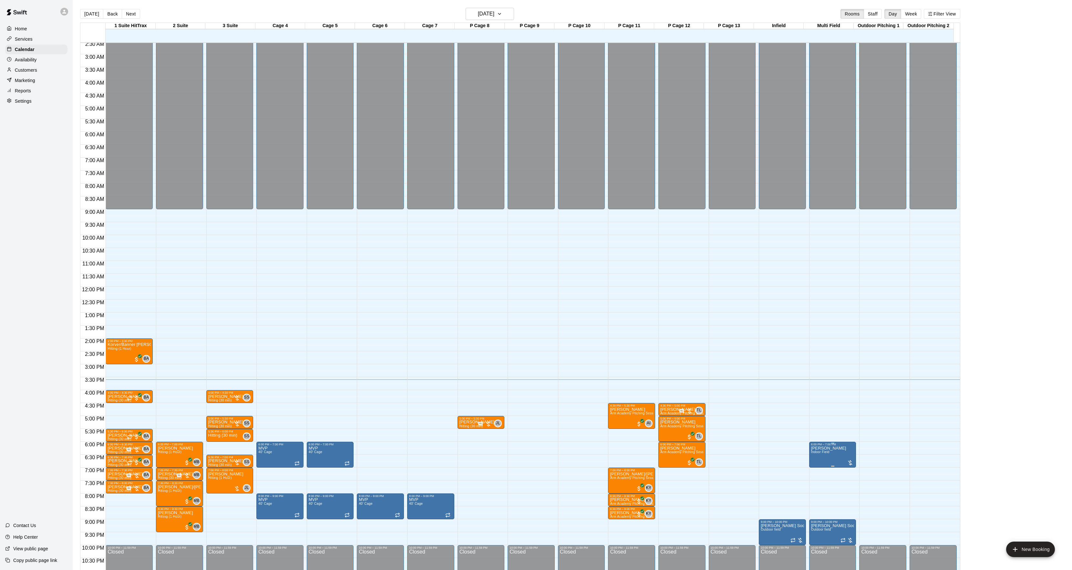
click at [809, 456] on div "6:00 PM – 7:00 PM [PERSON_NAME][GEOGRAPHIC_DATA]" at bounding box center [832, 455] width 47 height 26
click at [810, 444] on button "edit" at bounding box center [814, 449] width 13 height 13
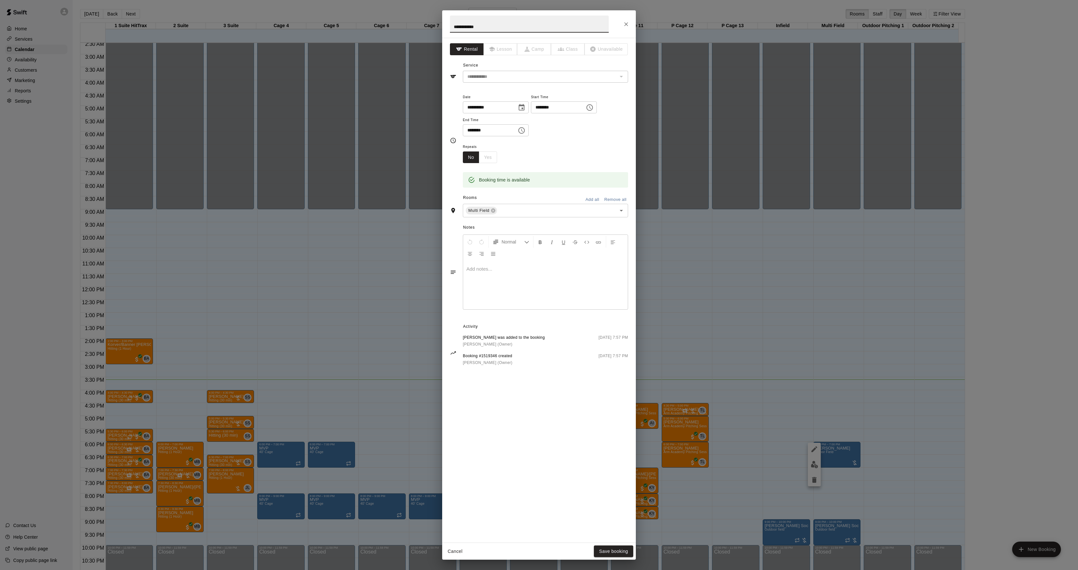
click at [499, 286] on div at bounding box center [545, 285] width 165 height 48
click at [607, 554] on button "Save booking" at bounding box center [613, 551] width 39 height 12
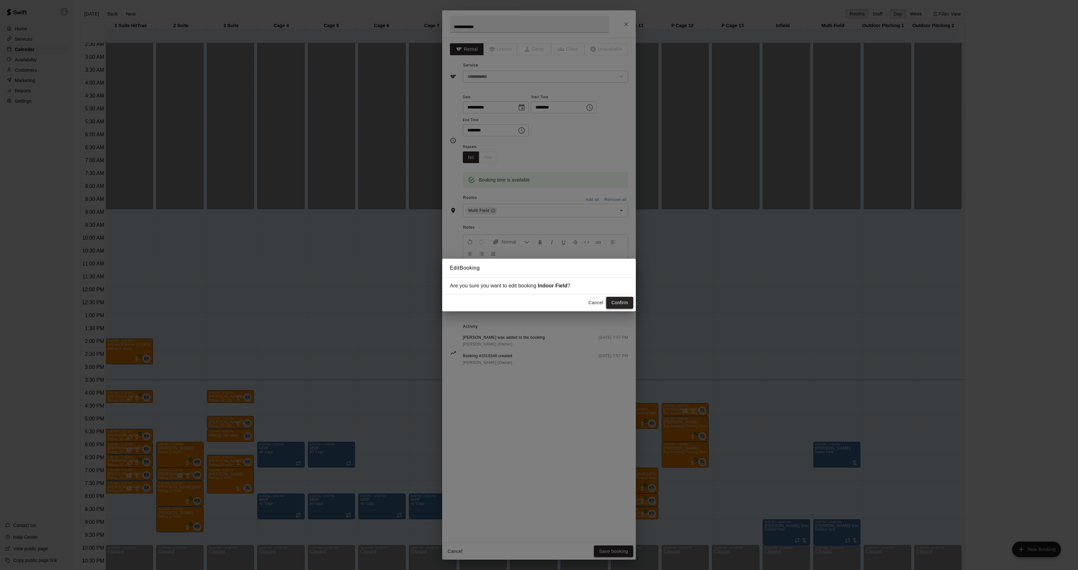
click at [617, 304] on button "Confirm" at bounding box center [619, 303] width 27 height 12
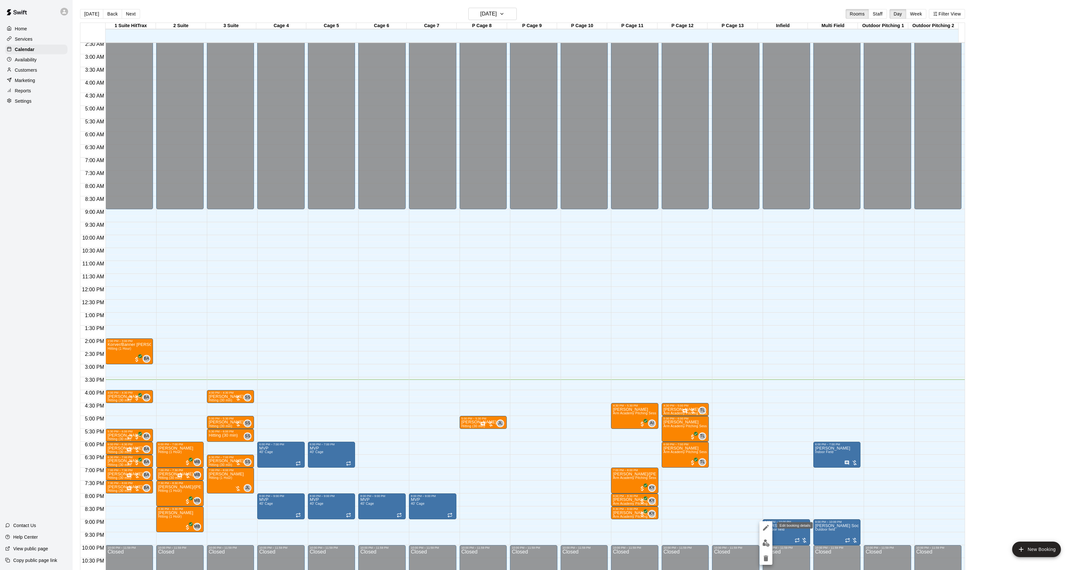
click at [769, 531] on button "edit" at bounding box center [766, 527] width 13 height 13
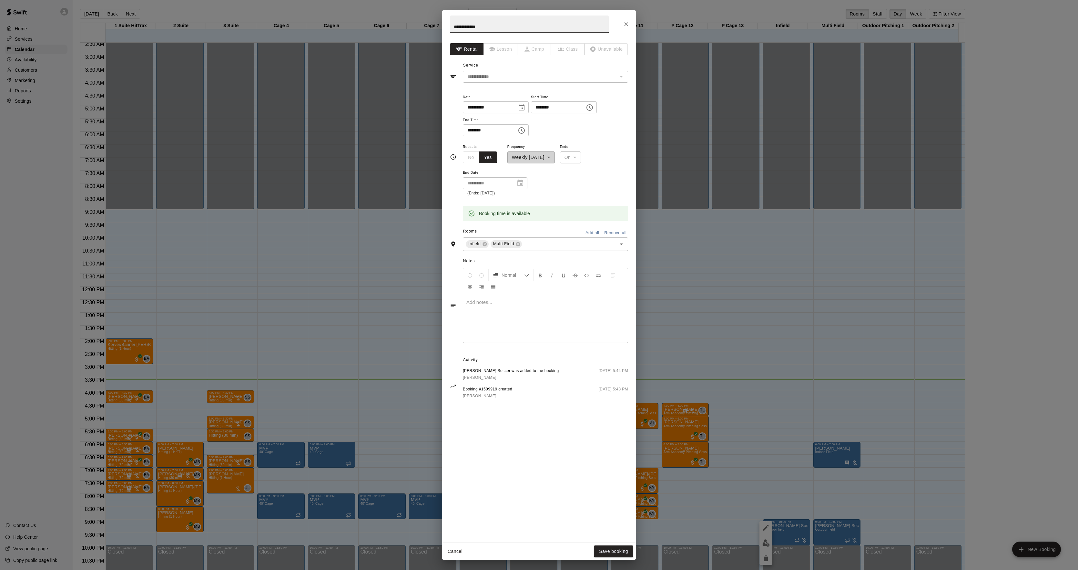
click at [545, 307] on div at bounding box center [545, 318] width 165 height 48
click at [606, 552] on button "Save booking" at bounding box center [613, 551] width 39 height 12
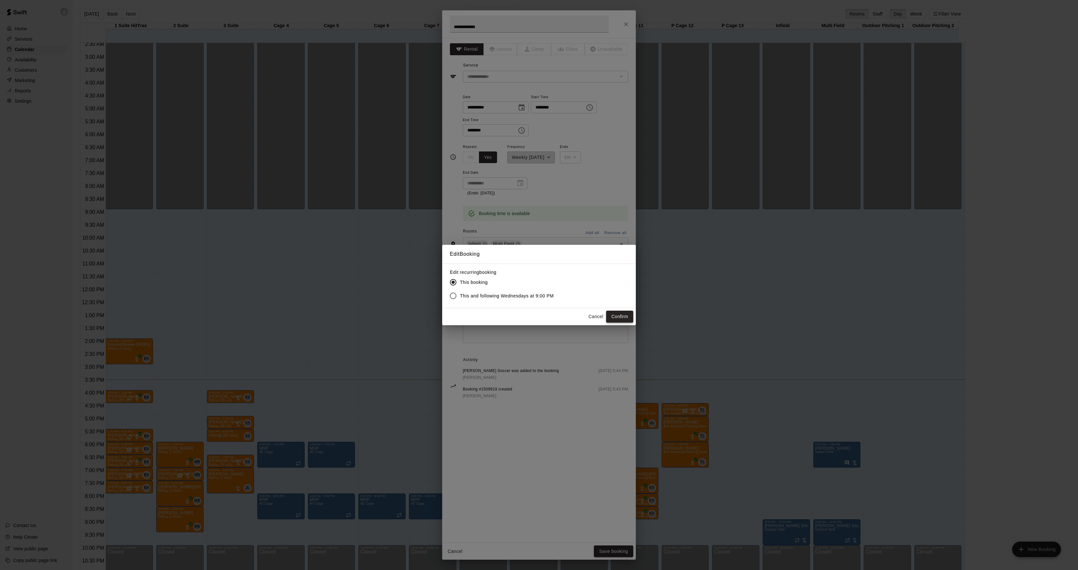
click at [617, 311] on button "Confirm" at bounding box center [619, 317] width 27 height 12
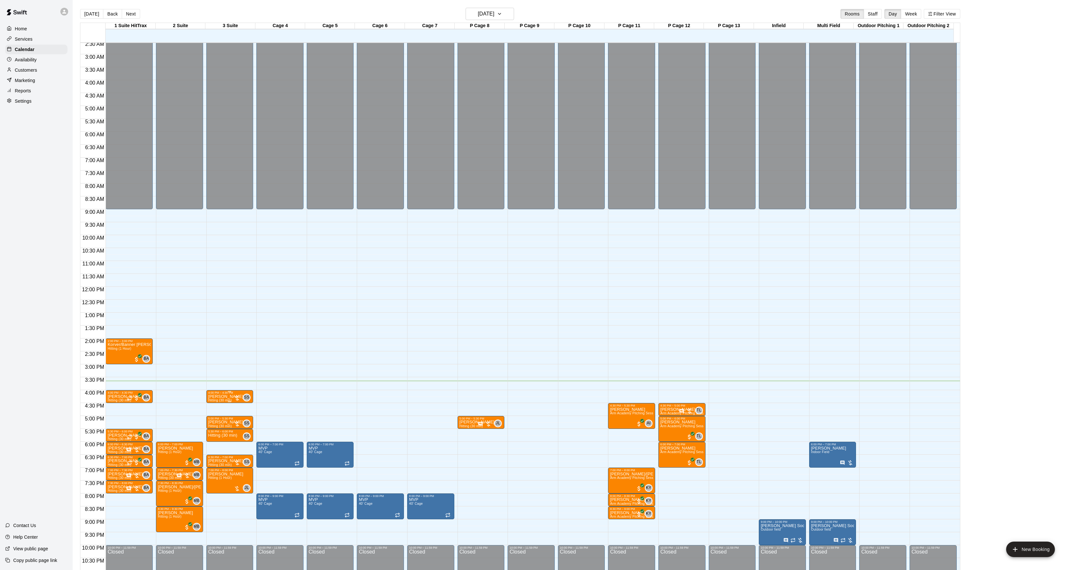
click at [210, 396] on p "[PERSON_NAME]" at bounding box center [225, 396] width 35 height 0
click at [216, 418] on img "edit" at bounding box center [214, 419] width 7 height 7
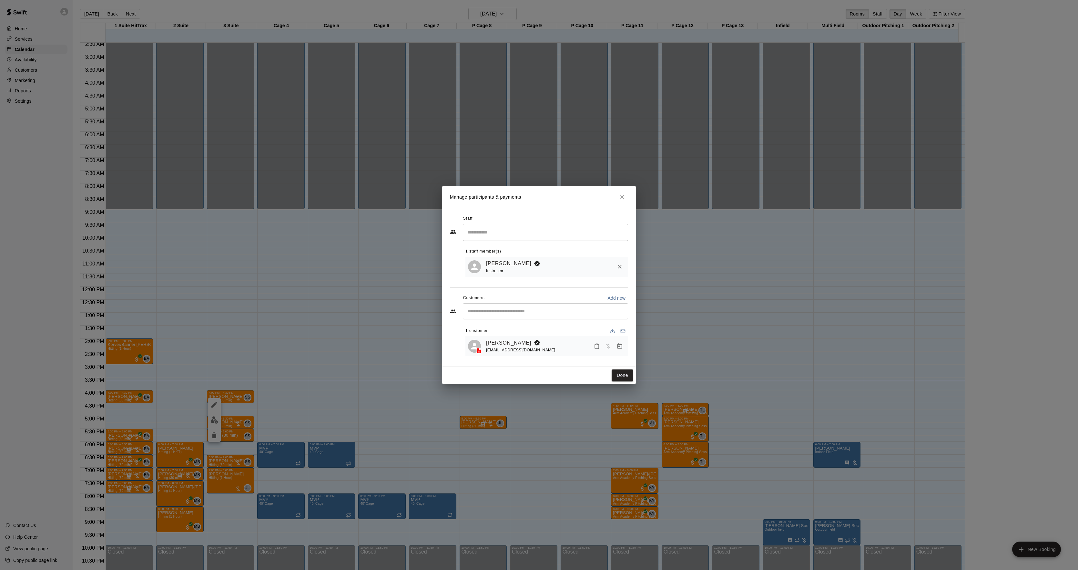
click at [623, 347] on icon "Manage bookings & payment" at bounding box center [620, 346] width 6 height 6
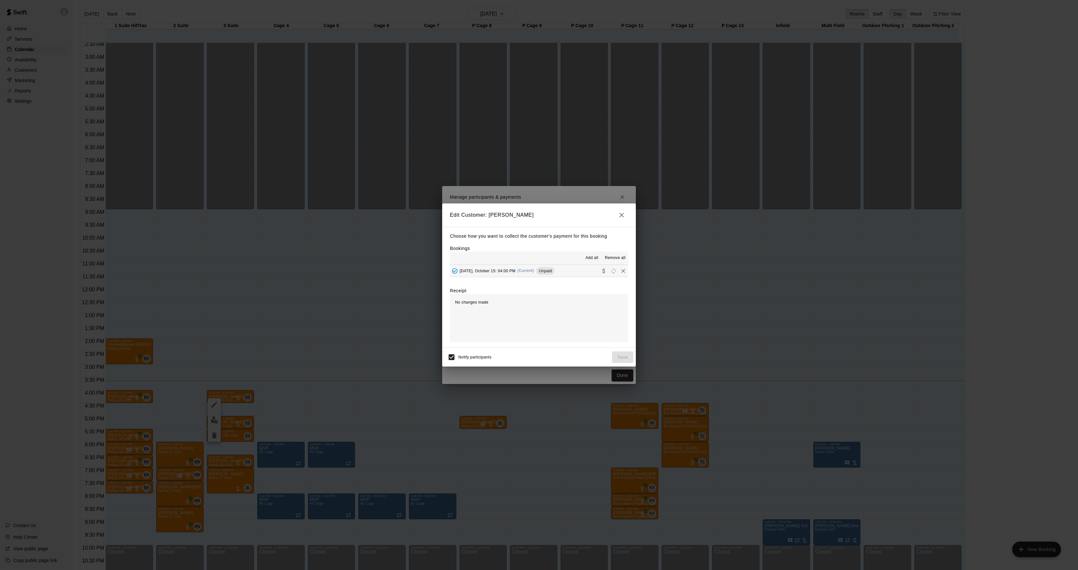
click at [537, 274] on div "[DATE], October 15: 04:00 PM (Current) Unpaid" at bounding box center [502, 271] width 105 height 10
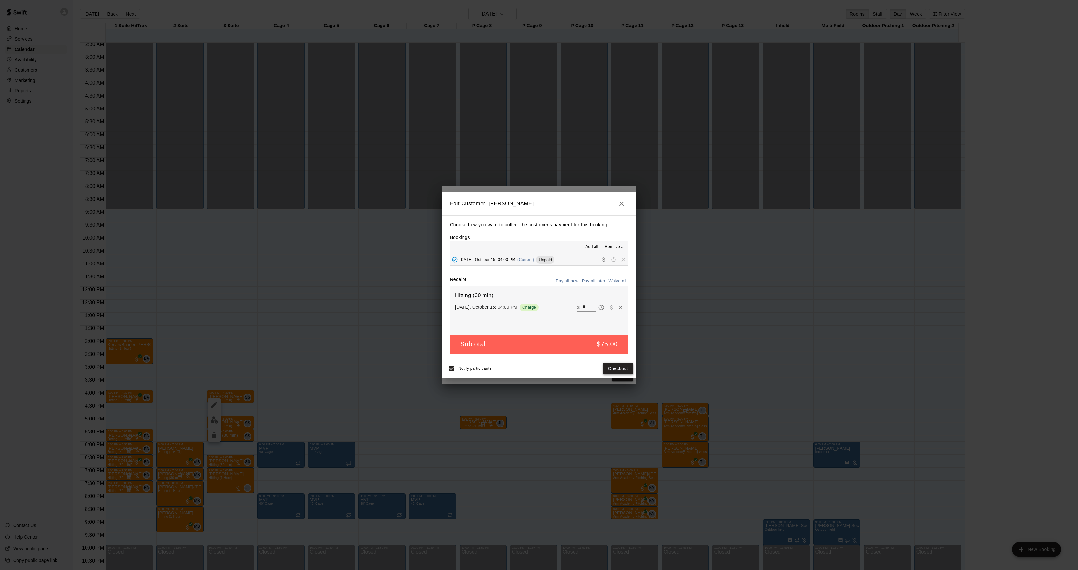
click at [620, 363] on button "Checkout" at bounding box center [618, 368] width 30 height 12
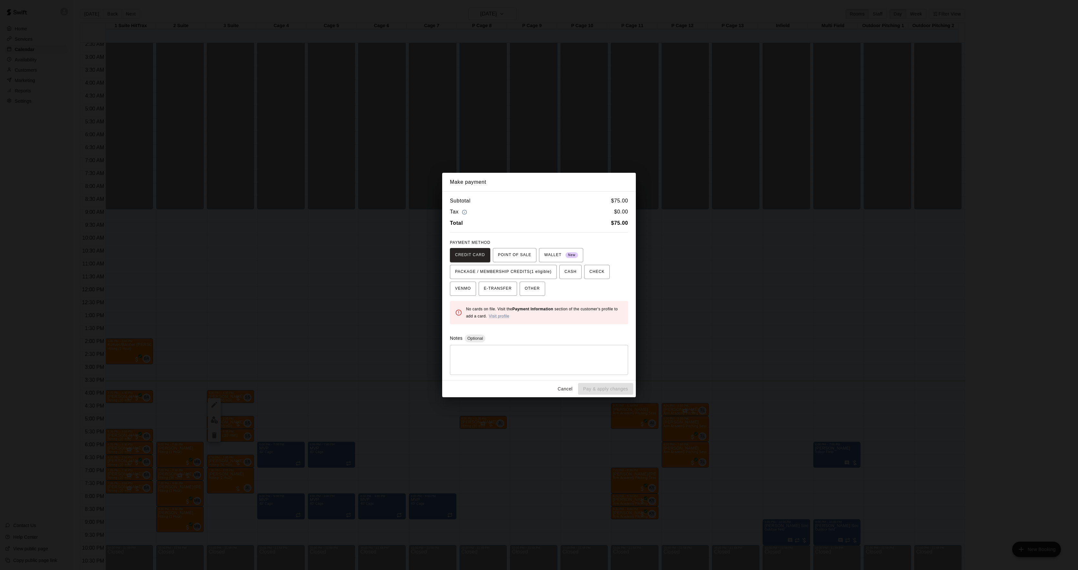
click at [524, 264] on div "CREDIT CARD POINT OF SALE WALLET New PACKAGE / MEMBERSHIP CREDITS (1 eligible) …" at bounding box center [539, 272] width 178 height 48
click at [533, 271] on span "PACKAGE / MEMBERSHIP CREDITS (1 eligible)" at bounding box center [503, 272] width 97 height 10
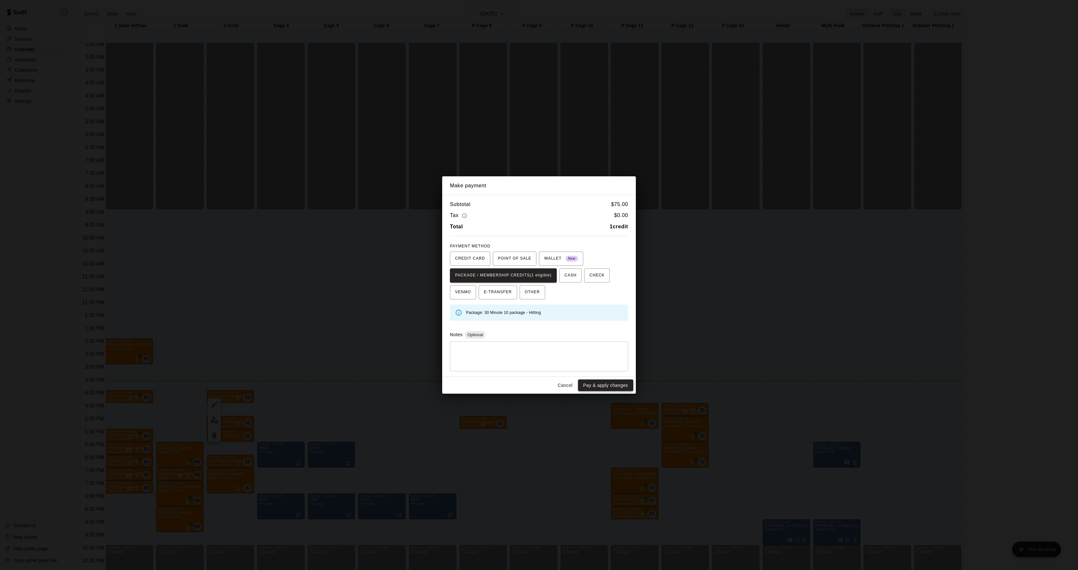
click at [595, 386] on button "Pay & apply changes" at bounding box center [605, 385] width 55 height 12
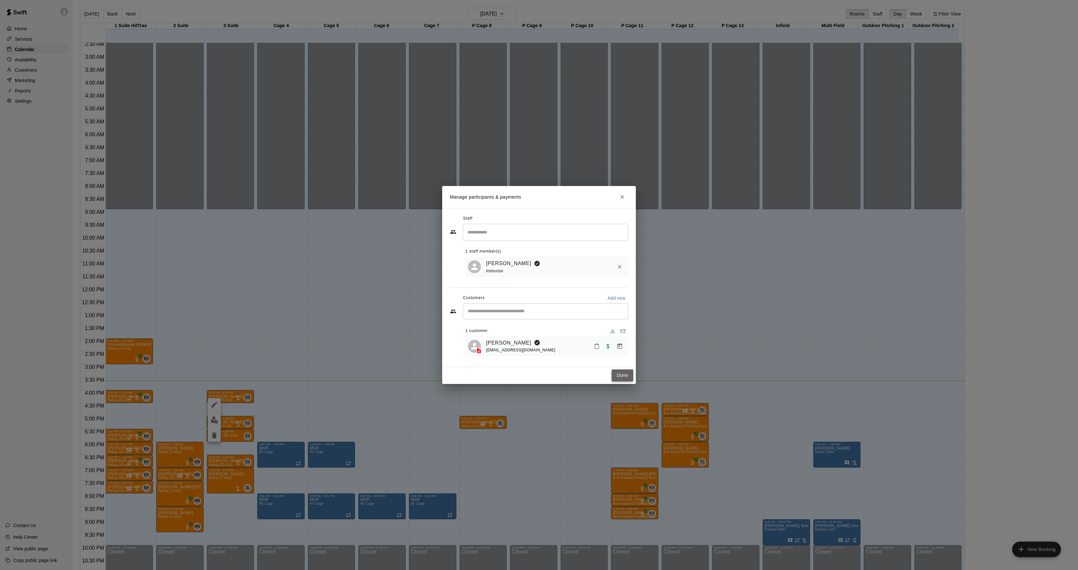
click at [628, 374] on button "Done" at bounding box center [623, 375] width 22 height 12
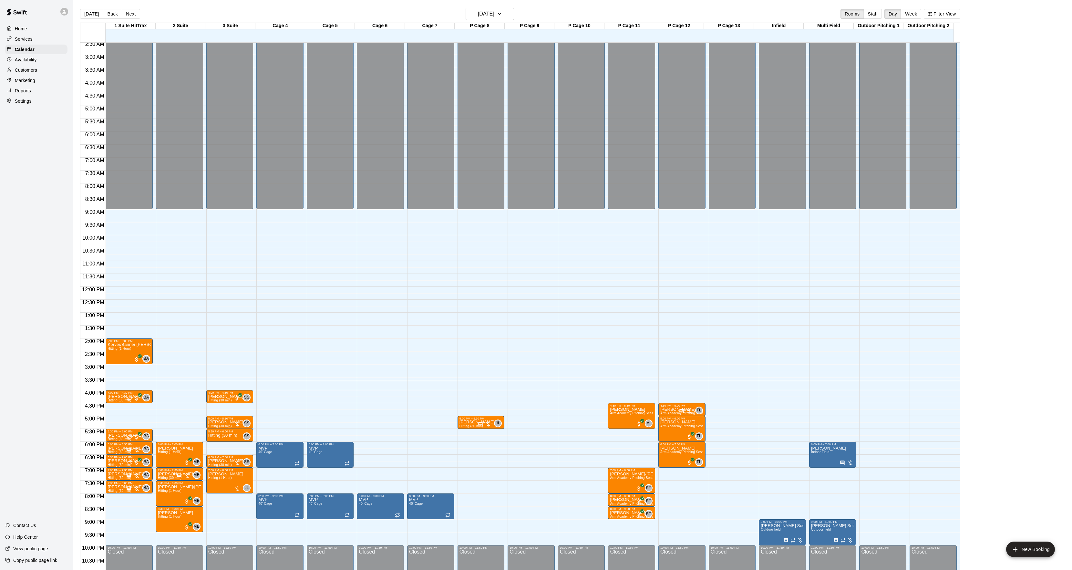
click at [213, 422] on p "[PERSON_NAME]" at bounding box center [225, 422] width 35 height 0
click at [217, 447] on img "edit" at bounding box center [214, 445] width 7 height 7
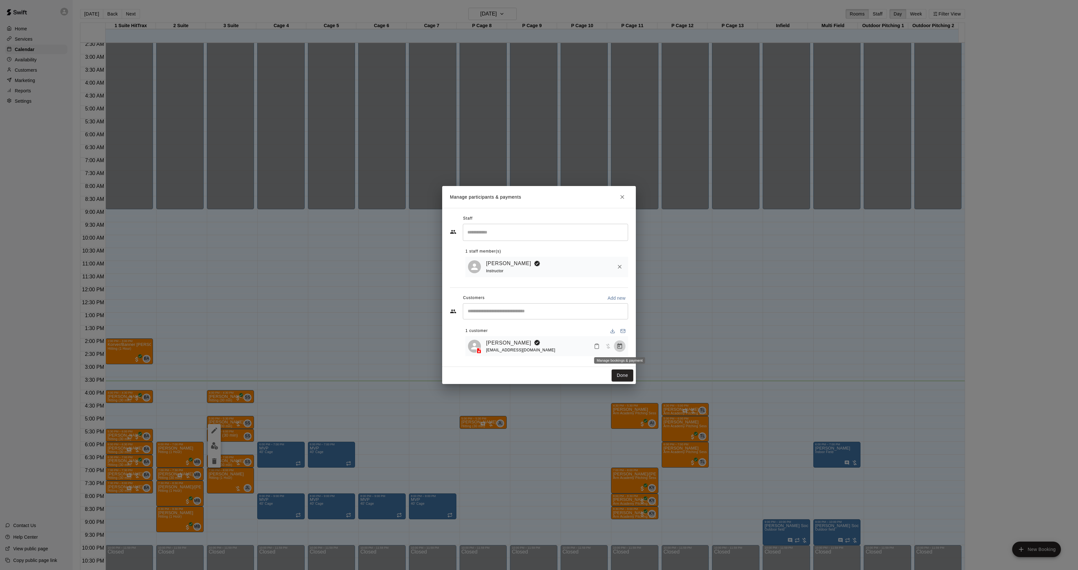
click at [619, 348] on icon "Manage bookings & payment" at bounding box center [620, 346] width 6 height 6
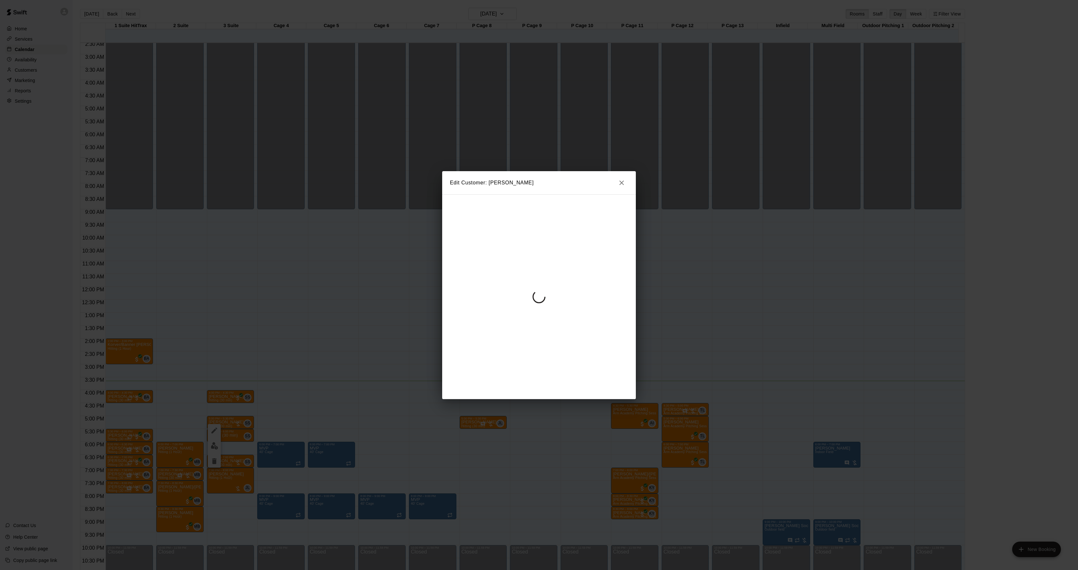
click at [532, 268] on div at bounding box center [539, 296] width 194 height 205
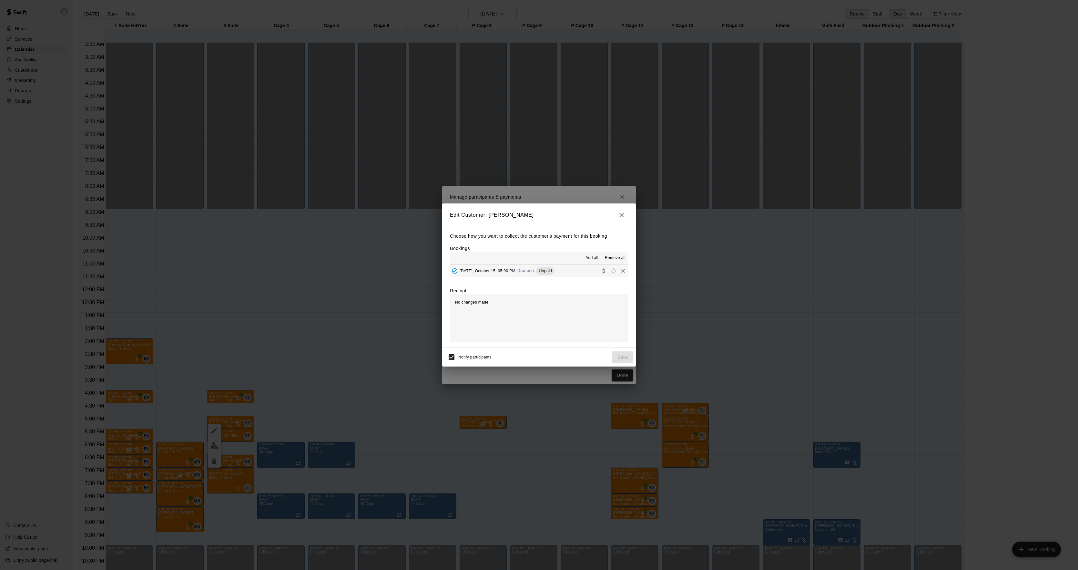
click at [534, 271] on span "(Current)" at bounding box center [525, 270] width 17 height 5
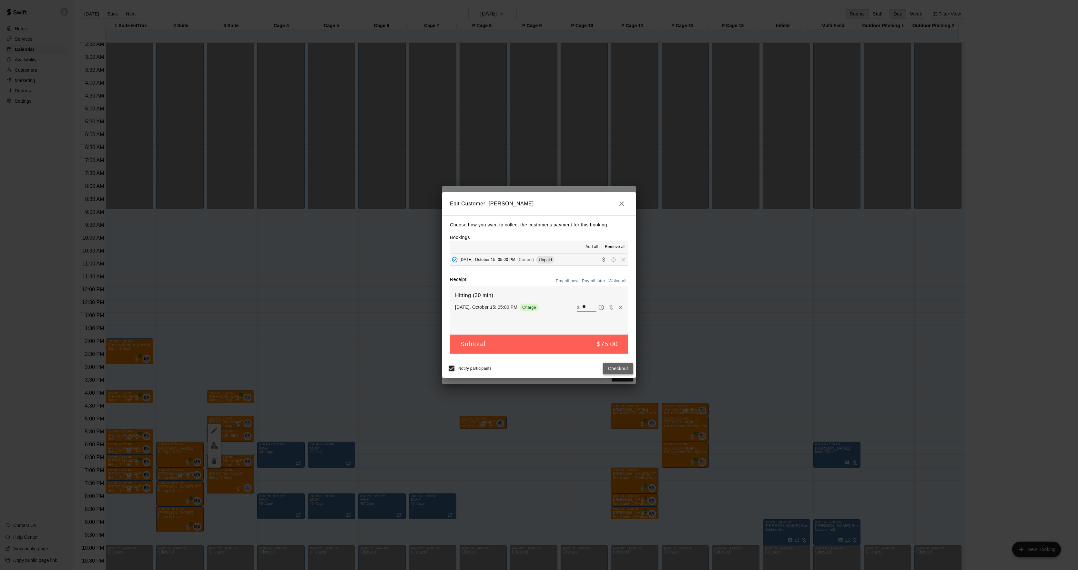
click at [612, 363] on button "Checkout" at bounding box center [618, 368] width 30 height 12
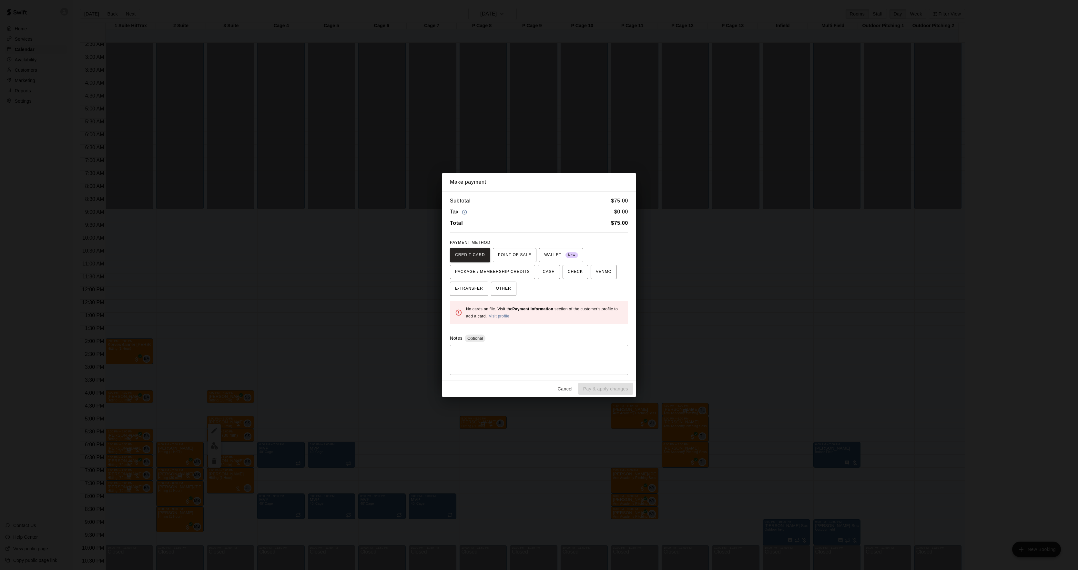
click at [856, 318] on div "Make payment Subtotal $ 75.00 Tax $ 0.00 Total $ 75.00 PAYMENT METHOD CREDIT CA…" at bounding box center [539, 285] width 1078 height 570
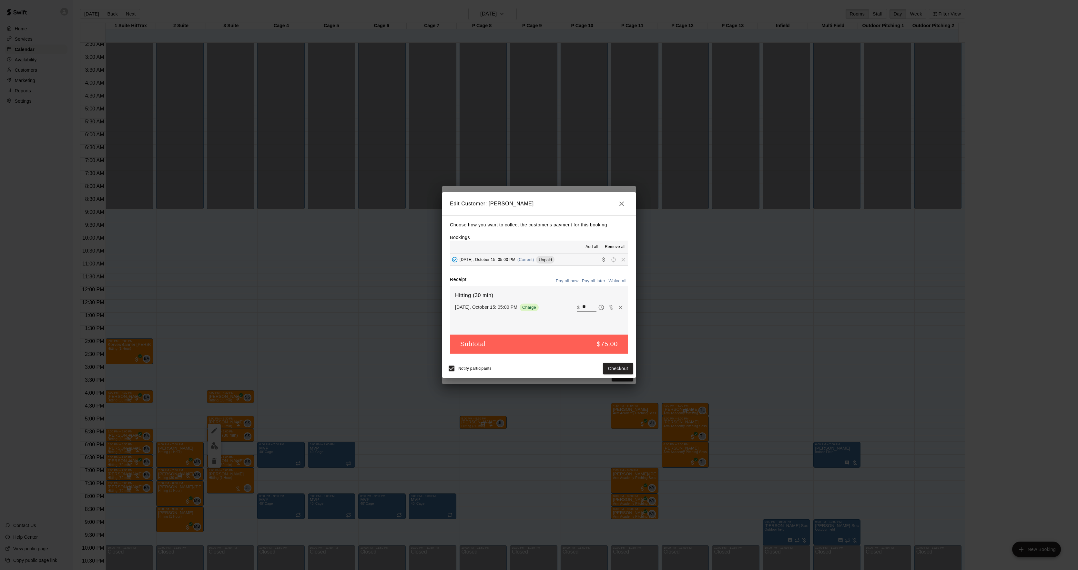
click at [856, 318] on div "Make payment Subtotal $ 75.00 Tax $ 0.00 Total $ 75.00 PAYMENT METHOD CREDIT CA…" at bounding box center [539, 285] width 1078 height 570
click at [856, 318] on div "Edit Customer: [PERSON_NAME] Choose how you want to collect the customer's paym…" at bounding box center [539, 285] width 1078 height 570
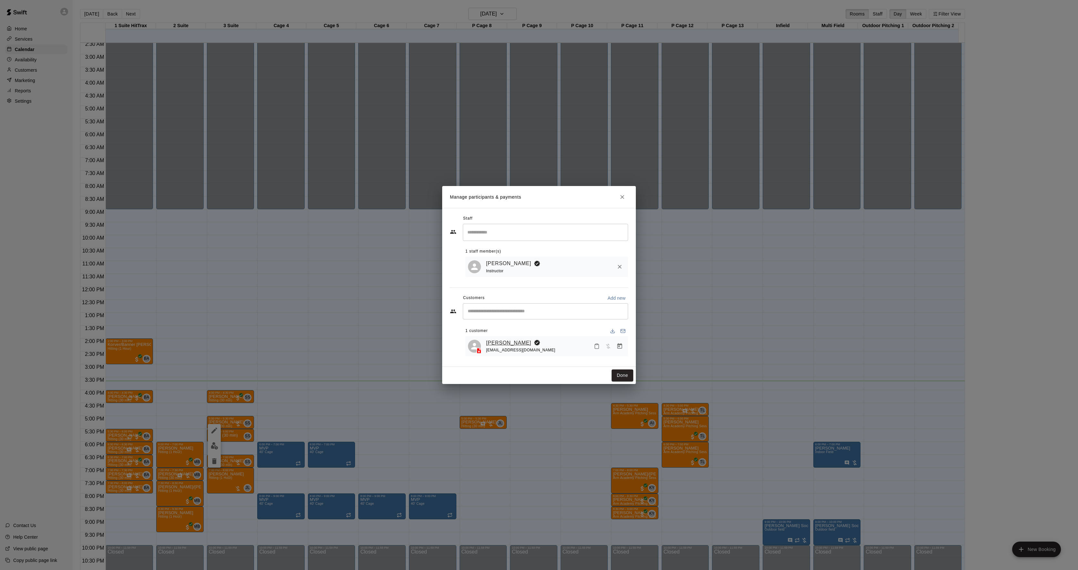
click at [509, 345] on link "[PERSON_NAME]" at bounding box center [508, 343] width 45 height 8
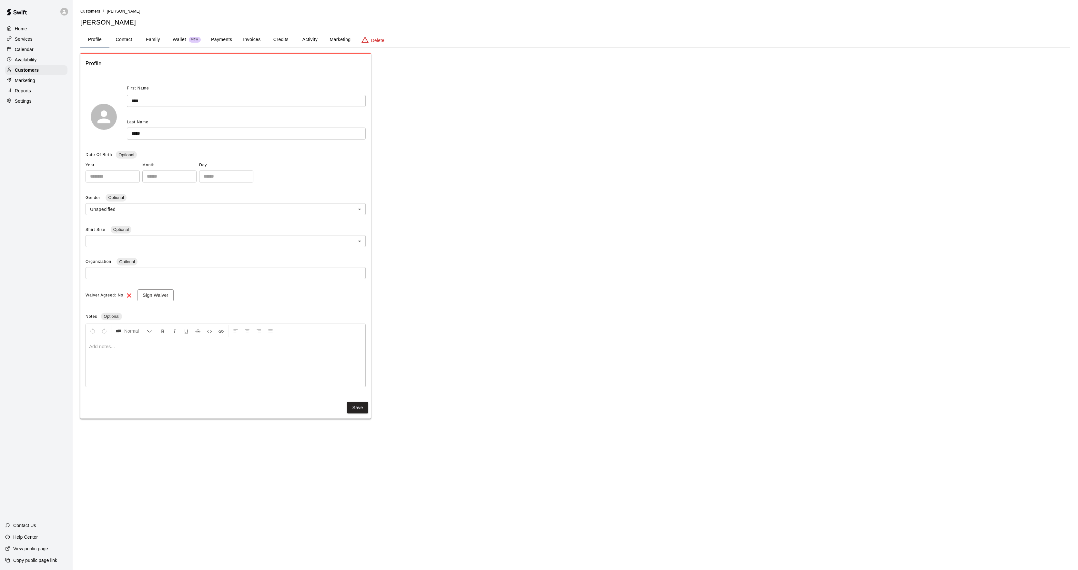
drag, startPoint x: 316, startPoint y: 37, endPoint x: 309, endPoint y: 44, distance: 9.4
click at [314, 39] on button "Activity" at bounding box center [309, 39] width 29 height 15
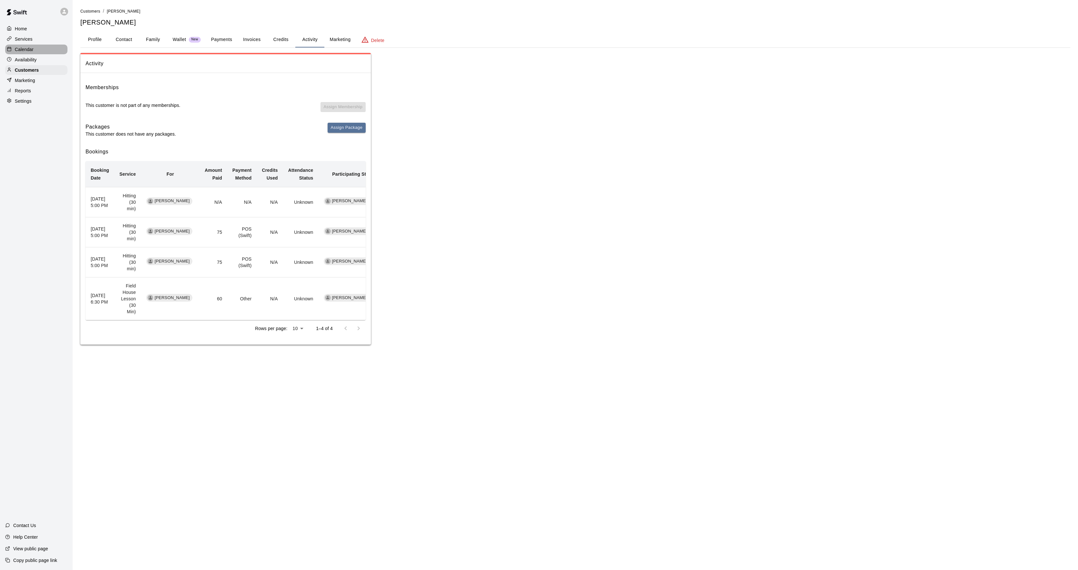
click at [10, 48] on icon at bounding box center [9, 48] width 5 height 5
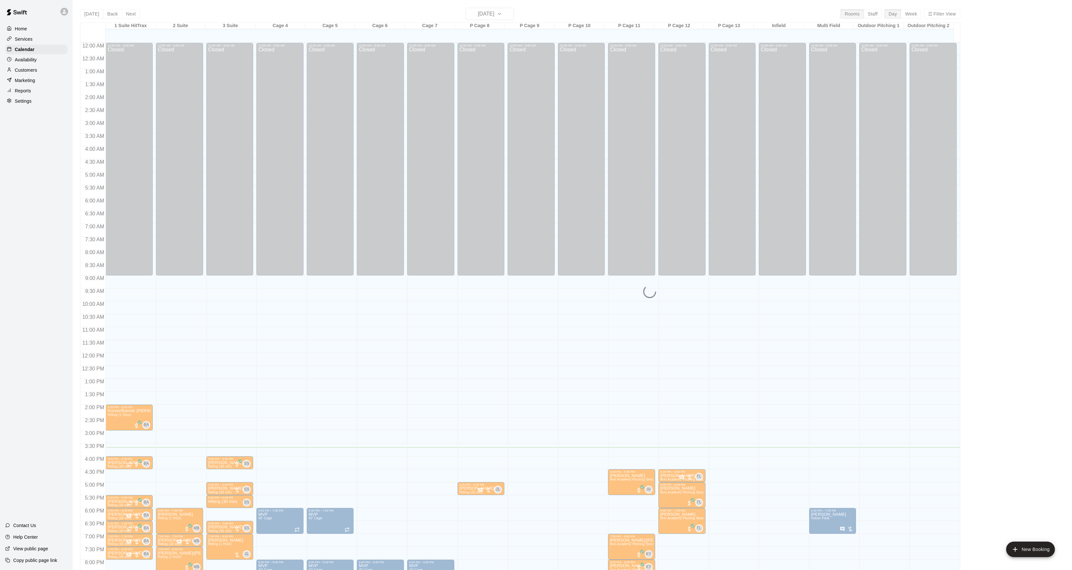
scroll to position [66, 0]
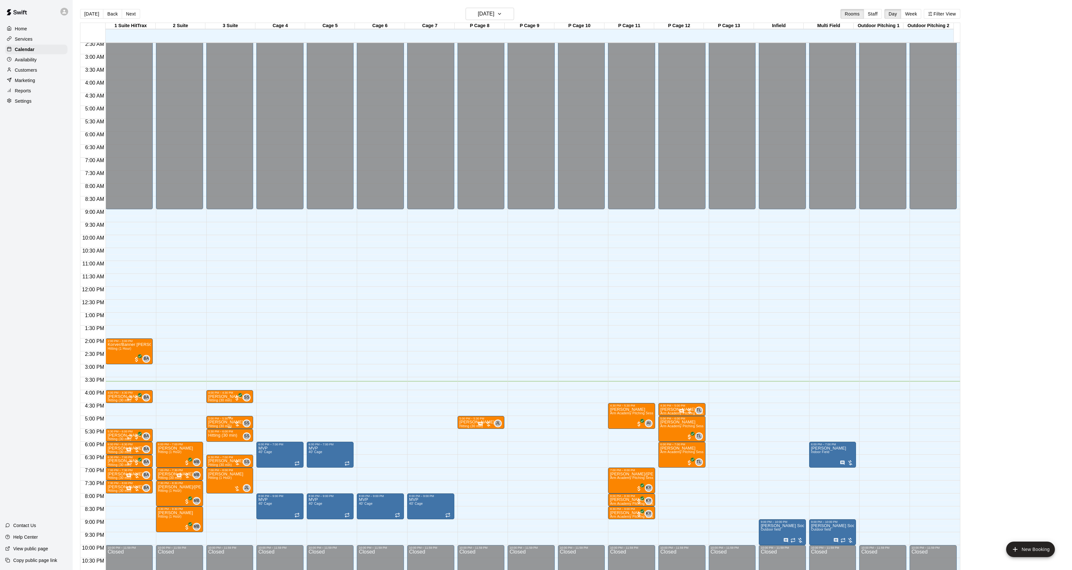
click at [217, 418] on div at bounding box center [229, 417] width 43 height 1
click at [214, 425] on icon "edit" at bounding box center [214, 424] width 6 height 6
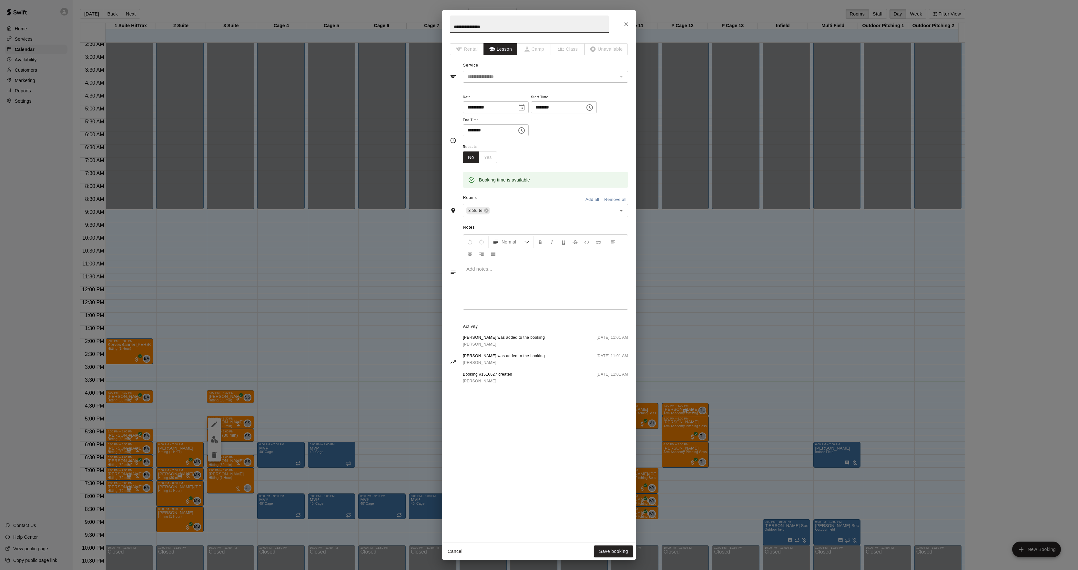
click at [485, 300] on div at bounding box center [545, 285] width 165 height 48
click at [611, 550] on button "Save booking" at bounding box center [613, 551] width 39 height 12
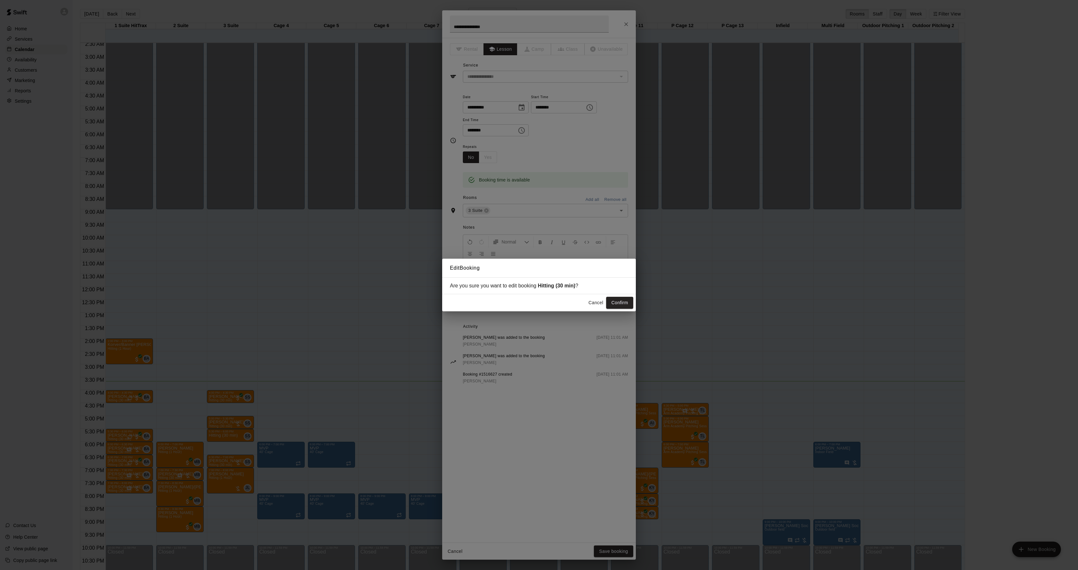
click at [615, 293] on div "Are you sure you want to edit booking Hitting (30 min) ?" at bounding box center [539, 285] width 194 height 17
click at [617, 303] on button "Confirm" at bounding box center [619, 303] width 27 height 12
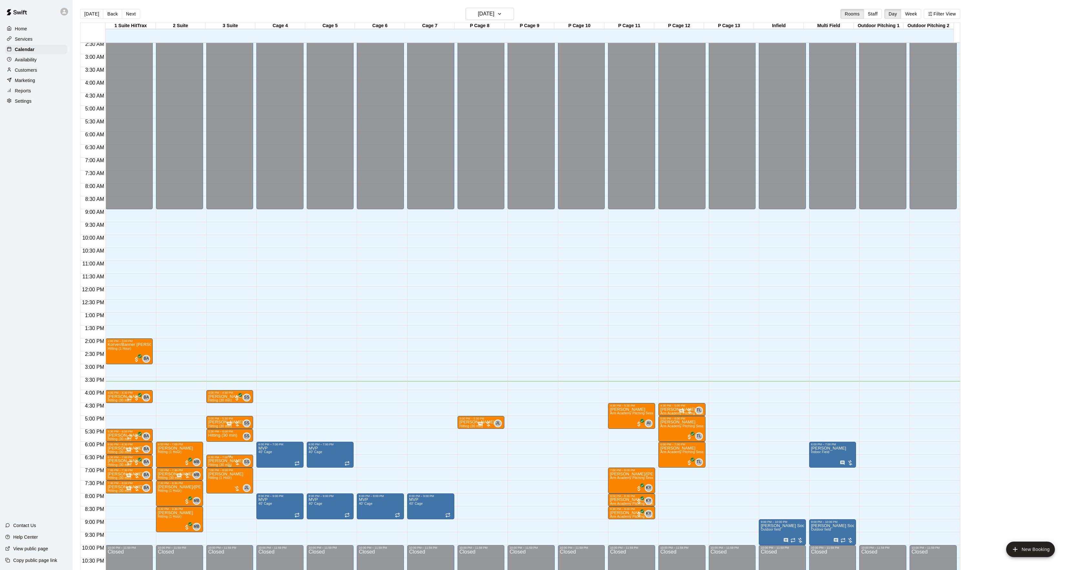
click at [216, 461] on p "[PERSON_NAME] De [PERSON_NAME]" at bounding box center [229, 461] width 43 height 0
click at [213, 485] on img "edit" at bounding box center [214, 484] width 7 height 7
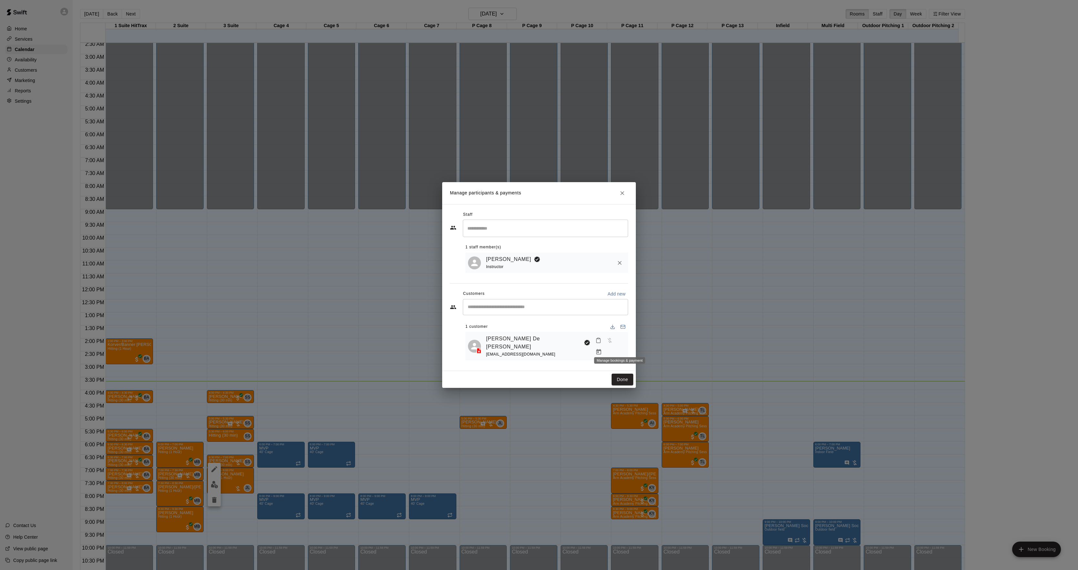
click at [602, 349] on icon "Manage bookings & payment" at bounding box center [599, 352] width 6 height 6
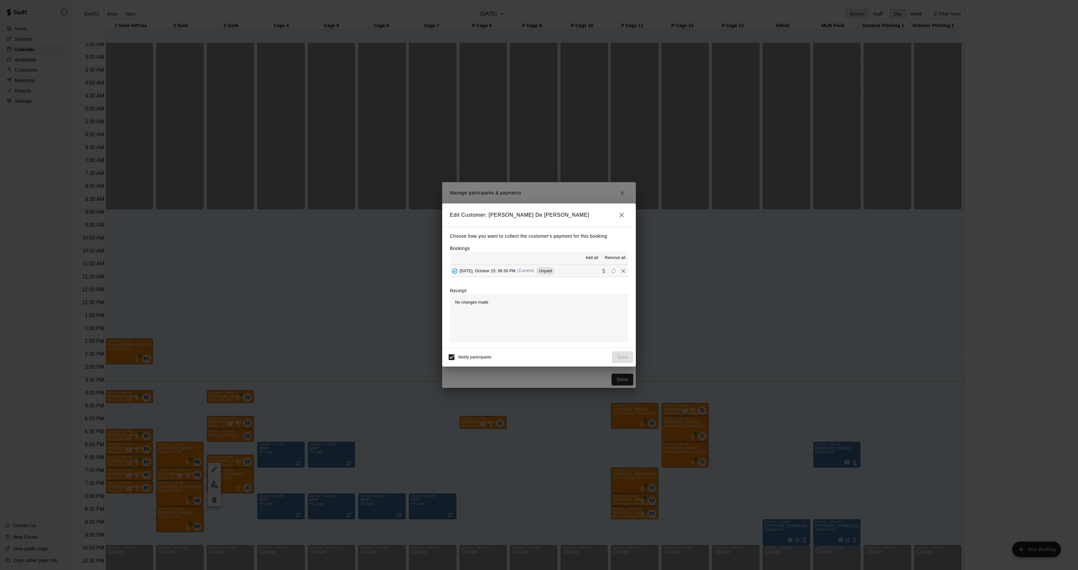
click at [533, 284] on div "Choose how you want to collect the customer's payment for this booking Bookings…" at bounding box center [539, 287] width 194 height 121
click at [534, 271] on span "(Current)" at bounding box center [525, 270] width 17 height 5
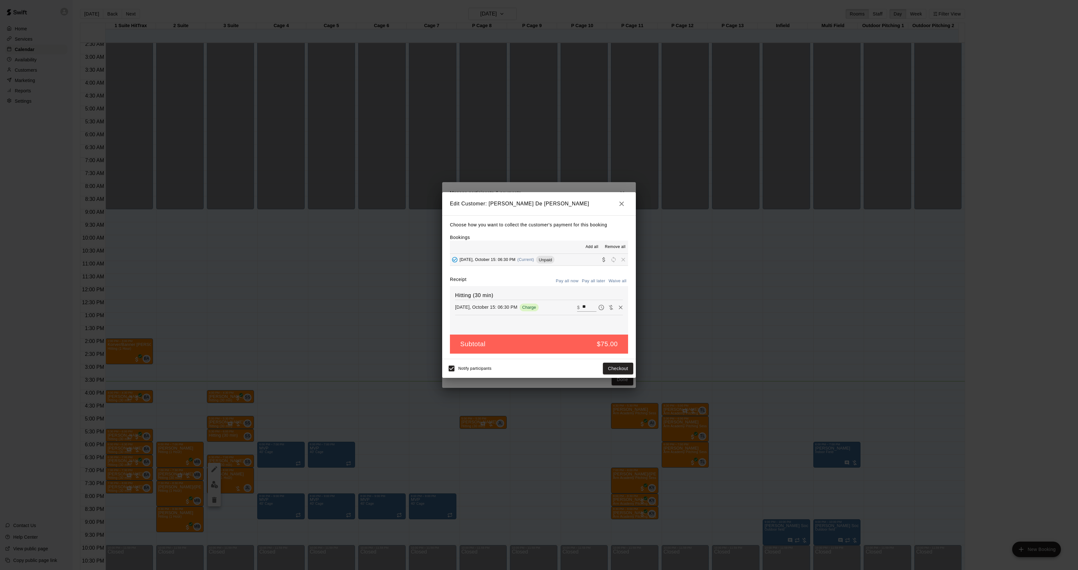
click at [623, 376] on div "Notify participants Checkout" at bounding box center [539, 368] width 194 height 19
click at [620, 372] on button "Checkout" at bounding box center [618, 368] width 30 height 12
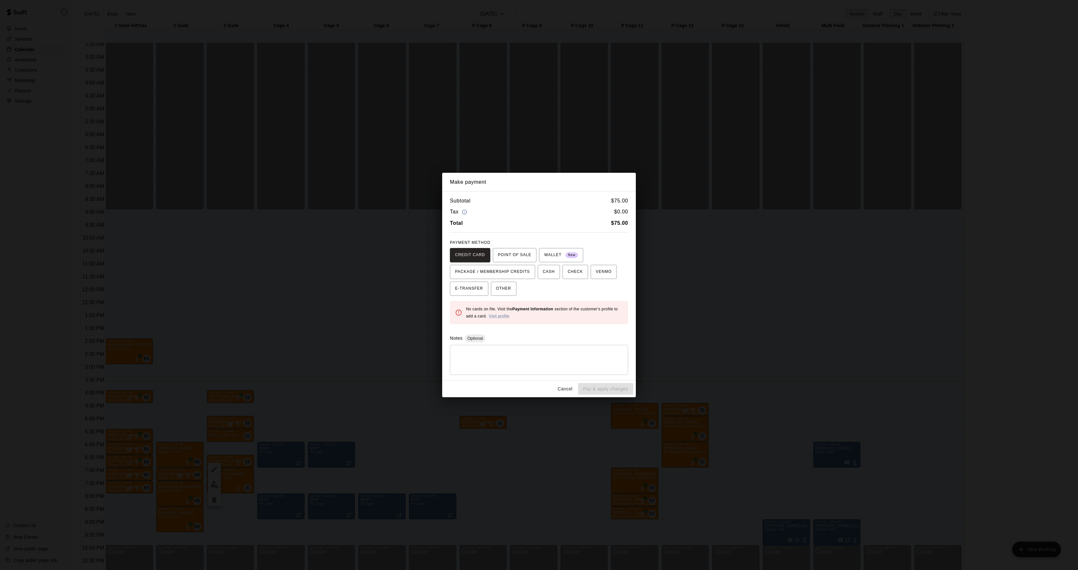
click at [792, 302] on div "Make payment Subtotal $ 75.00 Tax $ 0.00 Total $ 75.00 PAYMENT METHOD CREDIT CA…" at bounding box center [539, 285] width 1078 height 570
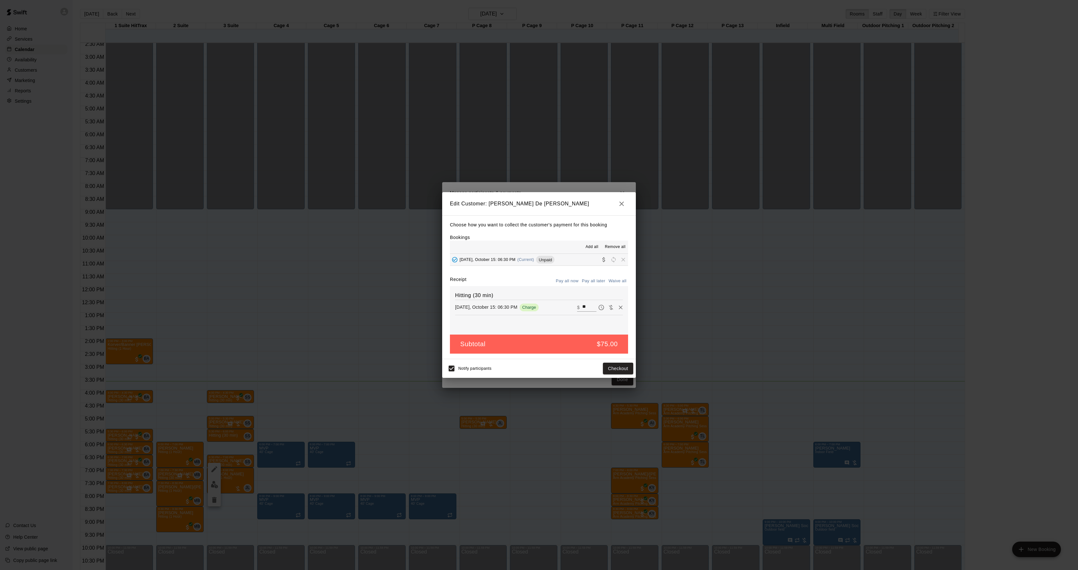
click at [792, 302] on div "Make payment Subtotal $ 75.00 Tax $ 0.00 Total $ 75.00 PAYMENT METHOD CREDIT CA…" at bounding box center [539, 285] width 1078 height 570
click at [792, 302] on div "Edit Customer: [PERSON_NAME] De [PERSON_NAME] Choose how you want to collect th…" at bounding box center [539, 285] width 1078 height 570
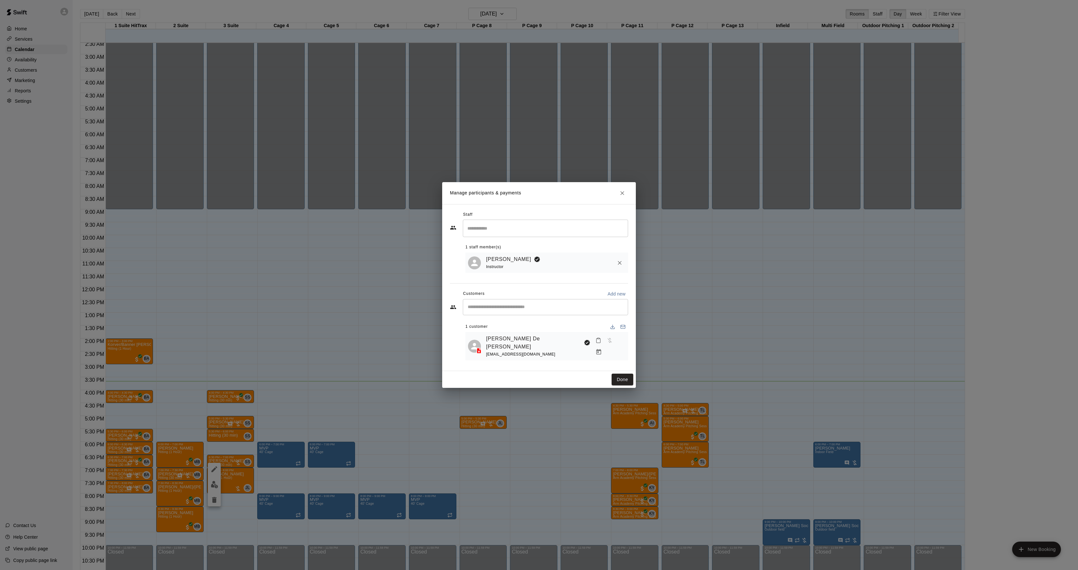
click at [792, 302] on div "Edit Participant Bookings Add all Remove all [DATE], October 15: 06:30 PM (Curr…" at bounding box center [539, 285] width 1078 height 570
click at [523, 342] on link "[PERSON_NAME] De [PERSON_NAME]" at bounding box center [533, 342] width 95 height 16
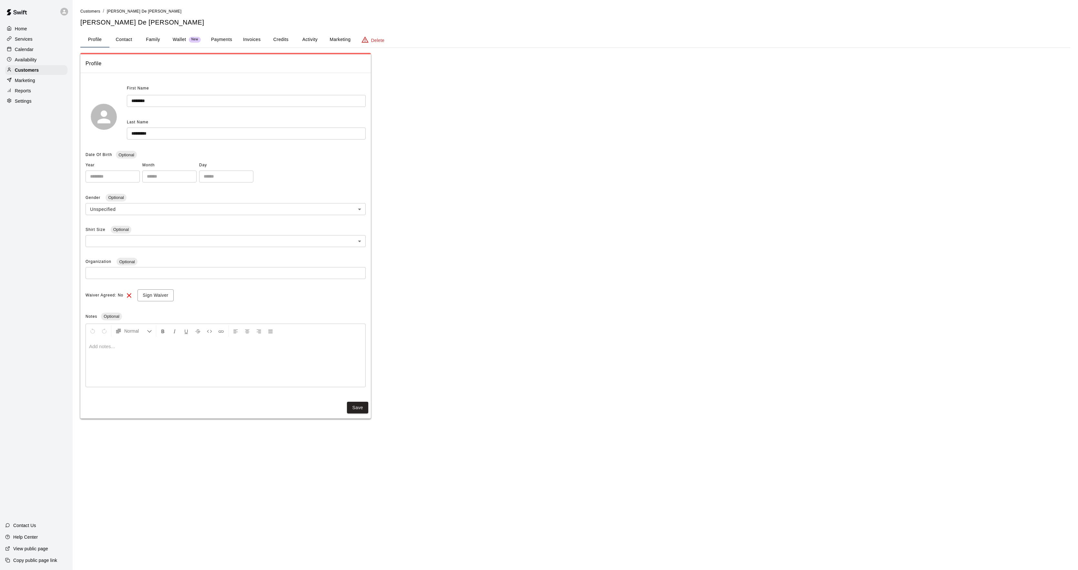
click at [305, 43] on button "Activity" at bounding box center [309, 39] width 29 height 15
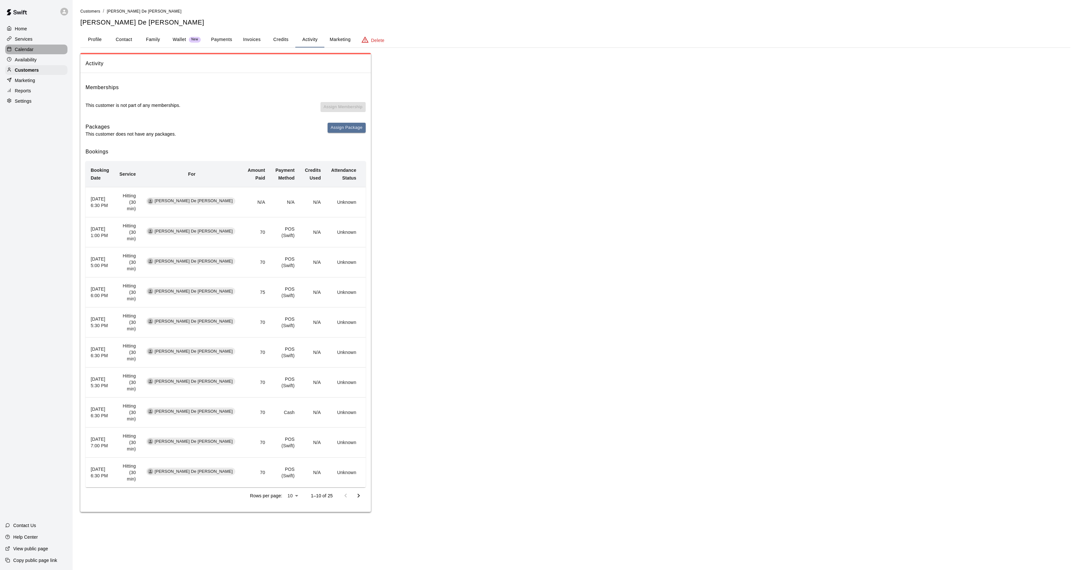
click at [21, 53] on p "Calendar" at bounding box center [24, 49] width 19 height 6
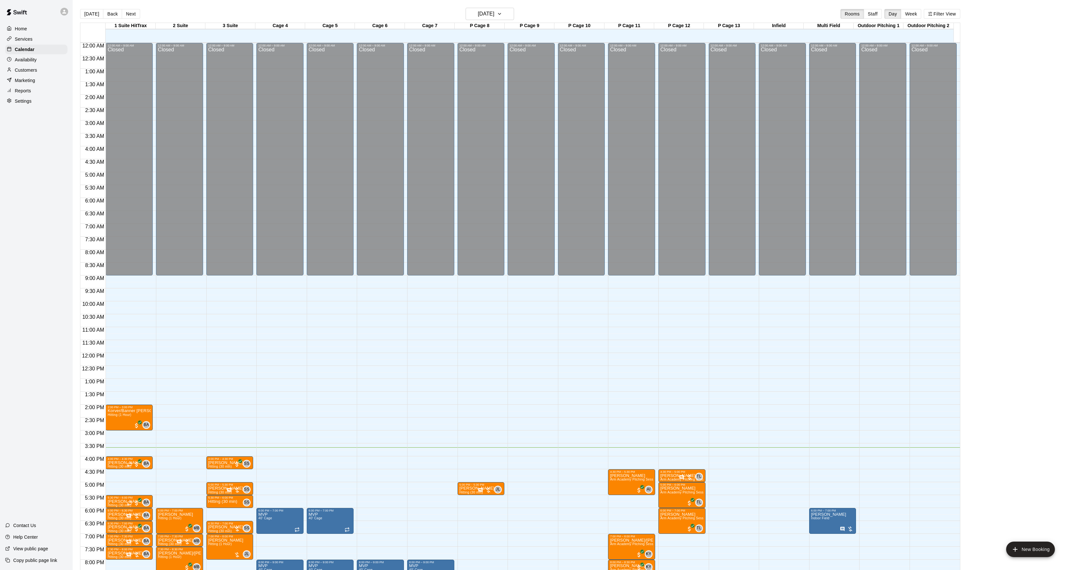
scroll to position [66, 0]
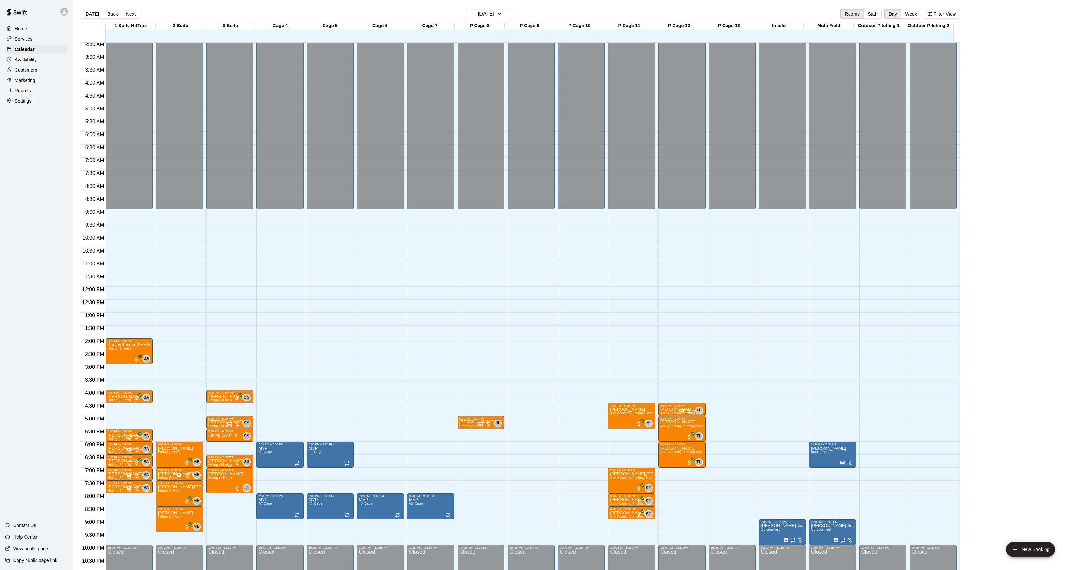
click at [209, 459] on div "6:30 PM – 7:00 PM" at bounding box center [229, 456] width 43 height 3
click at [209, 463] on button "edit" at bounding box center [214, 462] width 13 height 13
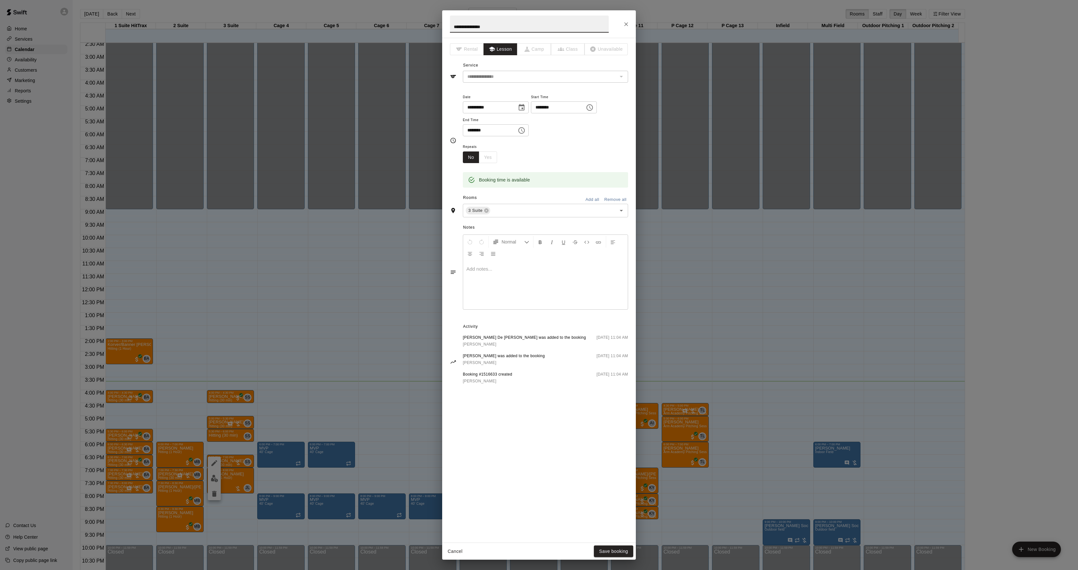
click at [476, 294] on div at bounding box center [545, 285] width 165 height 48
click at [611, 546] on button "Save booking" at bounding box center [613, 551] width 39 height 12
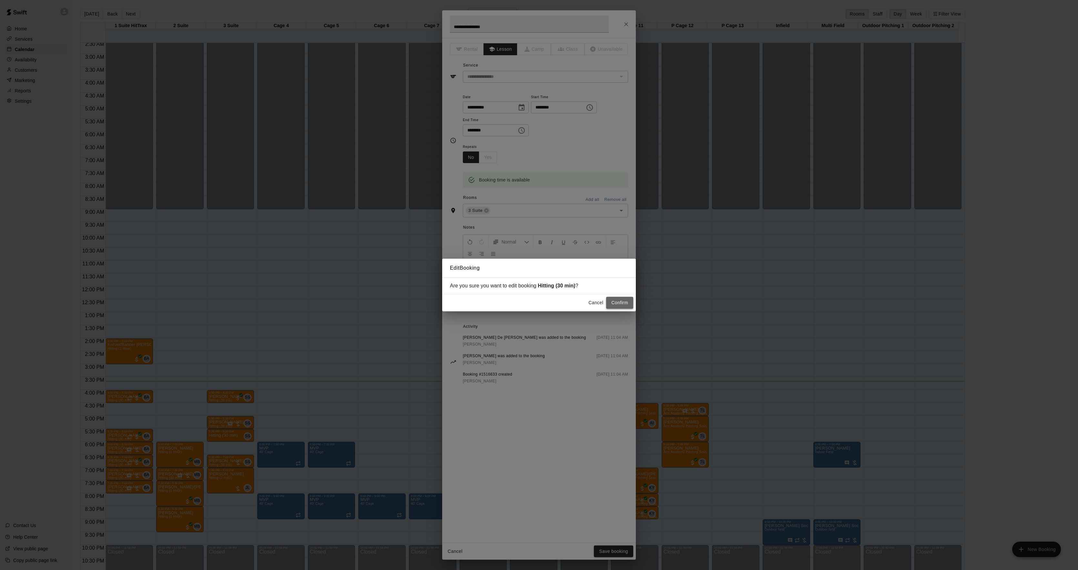
click at [621, 298] on button "Confirm" at bounding box center [619, 303] width 27 height 12
click at [219, 485] on div "Edit Booking Are you sure you want to edit booking Hitting (30 min) ? Cancel Co…" at bounding box center [539, 285] width 1078 height 570
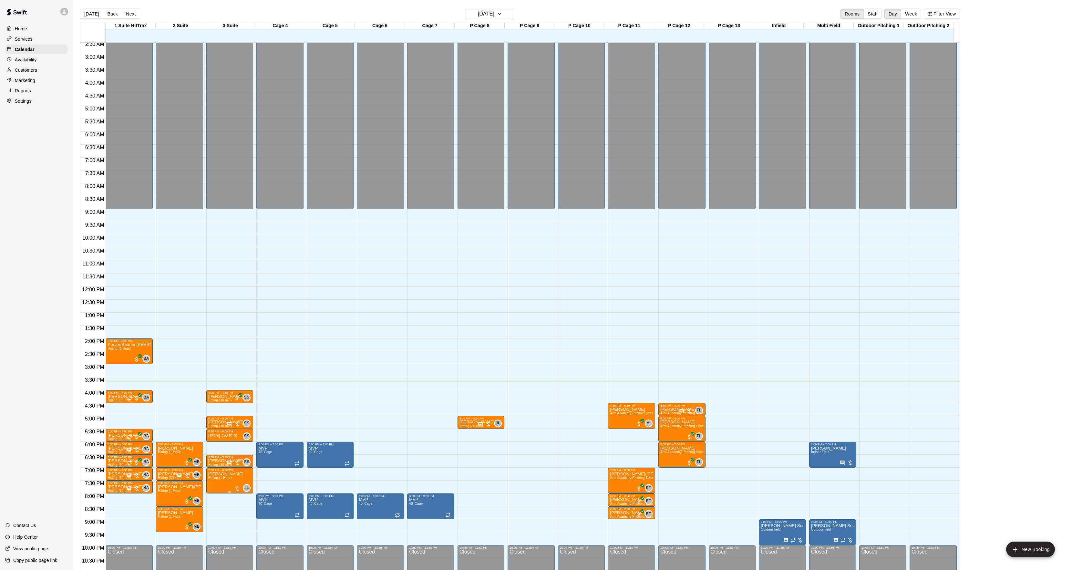
click at [215, 497] on img "edit" at bounding box center [214, 494] width 7 height 7
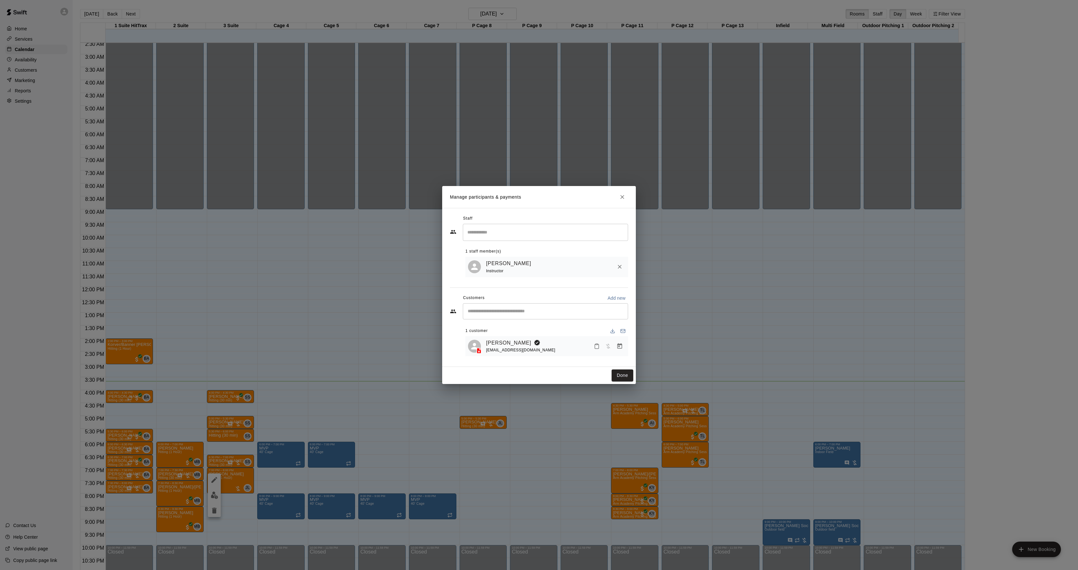
click at [624, 343] on button "Manage bookings & payment" at bounding box center [620, 346] width 12 height 12
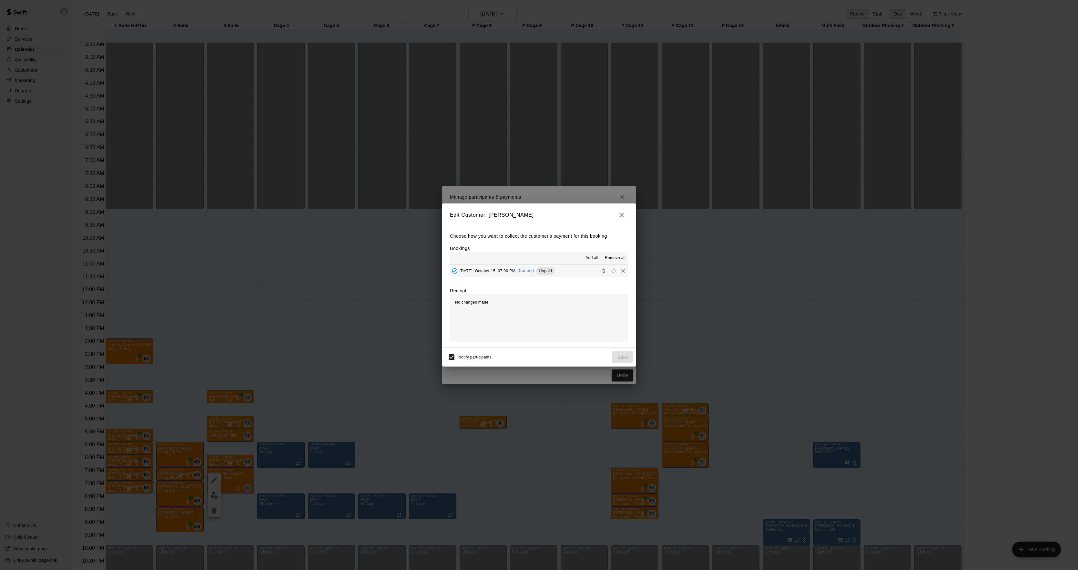
click at [540, 275] on div "[DATE], October 15: 07:00 PM (Current) Unpaid" at bounding box center [502, 271] width 105 height 10
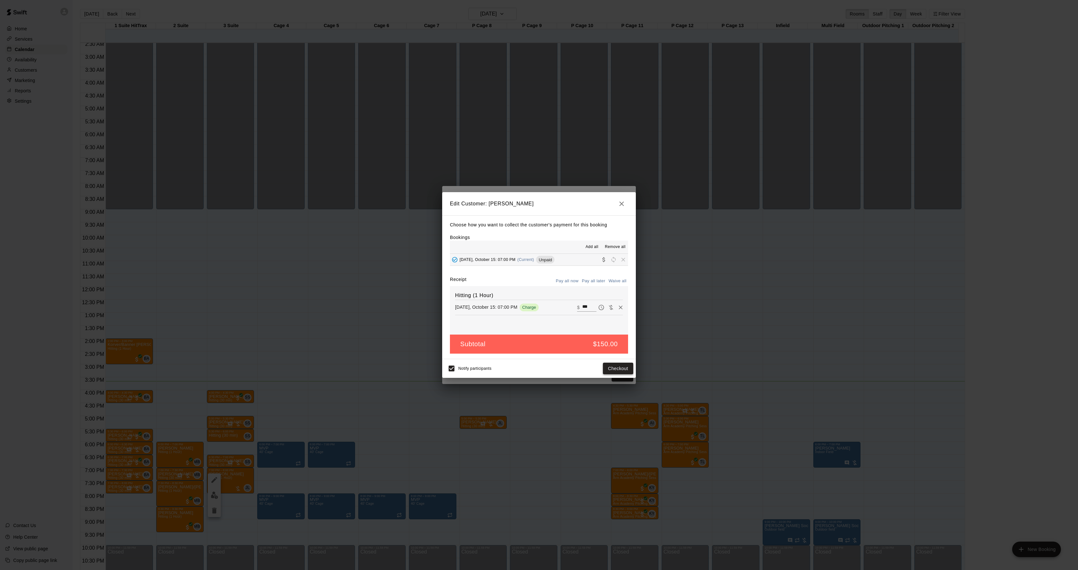
click at [610, 371] on button "Checkout" at bounding box center [618, 368] width 30 height 12
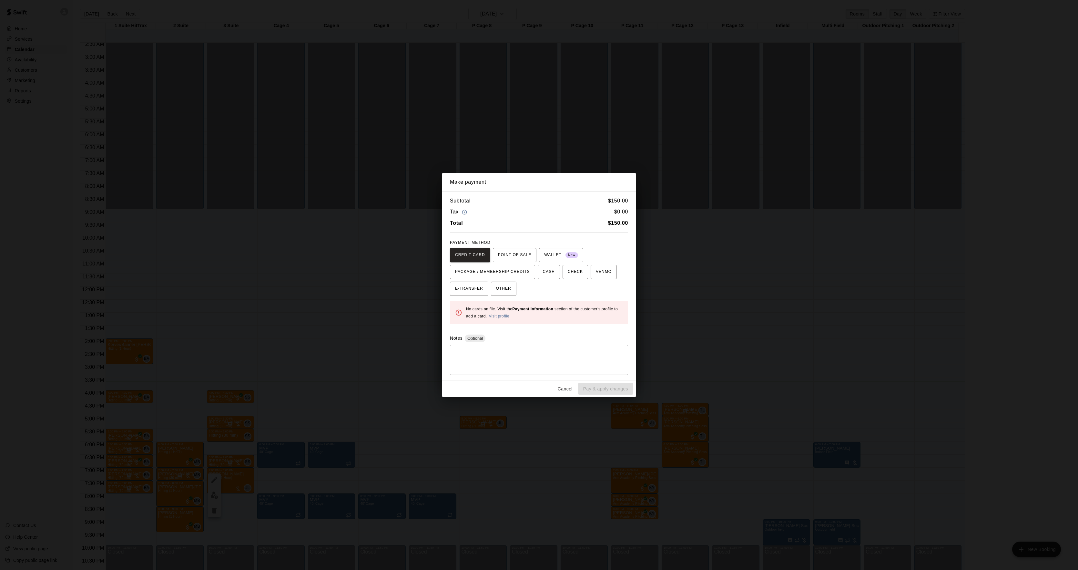
click at [679, 301] on div "Make payment Subtotal $ 150.00 Tax $ 0.00 Total $ 150.00 PAYMENT METHOD CREDIT …" at bounding box center [539, 285] width 1078 height 570
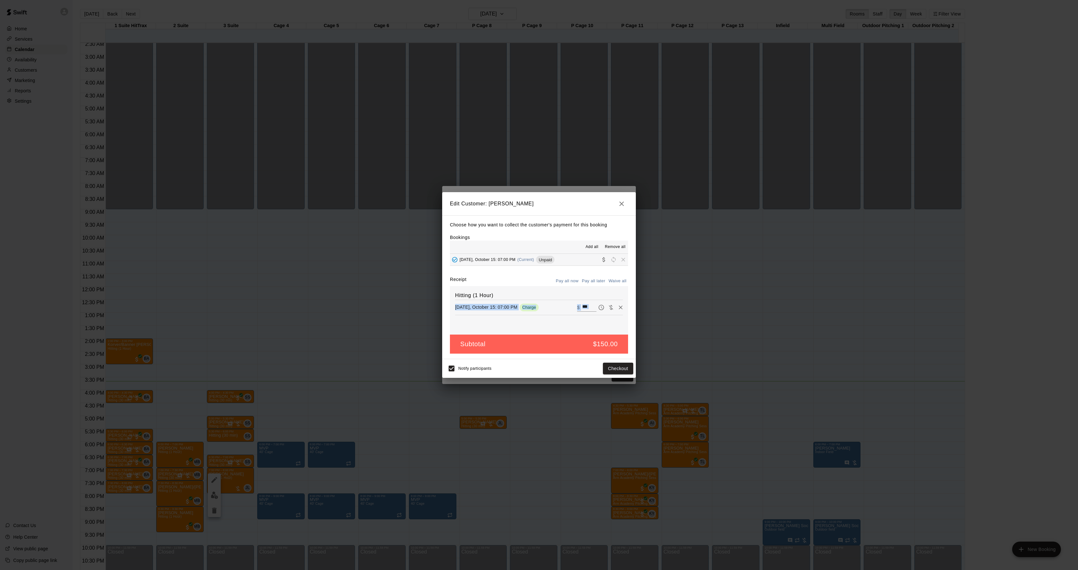
drag, startPoint x: 679, startPoint y: 301, endPoint x: 670, endPoint y: 303, distance: 9.2
click at [679, 301] on div "Edit Customer: [PERSON_NAME] Choose how you want to collect the customer's paym…" at bounding box center [539, 285] width 1078 height 570
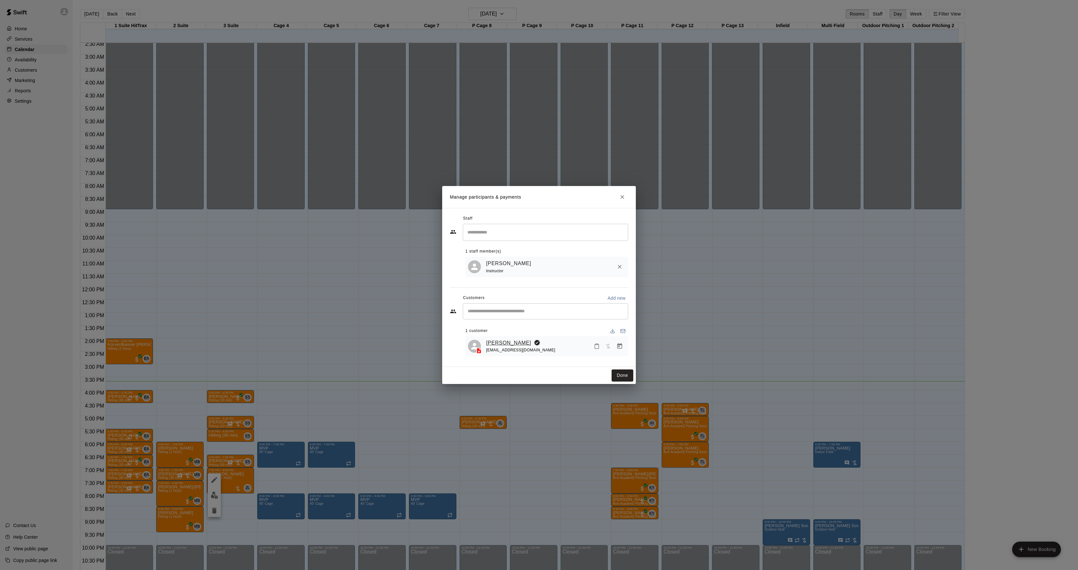
click at [491, 344] on link "[PERSON_NAME]" at bounding box center [508, 343] width 45 height 8
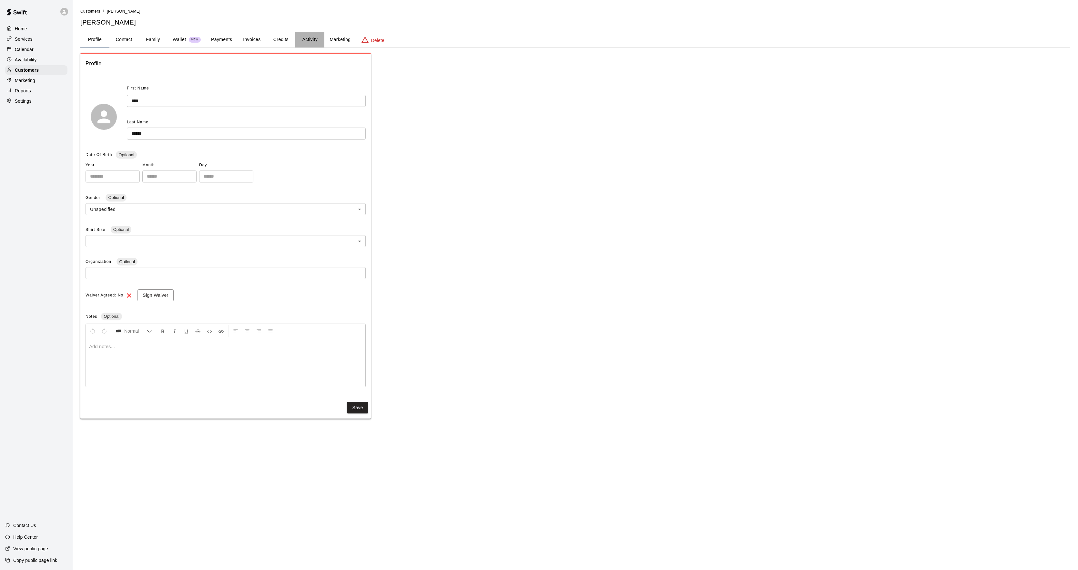
click at [304, 42] on button "Activity" at bounding box center [309, 39] width 29 height 15
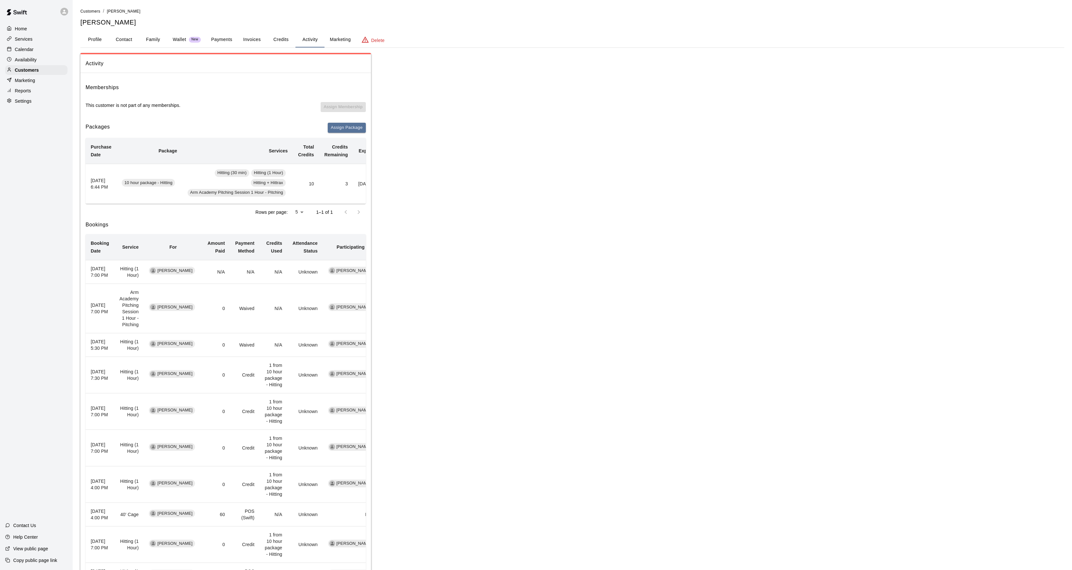
scroll to position [0, 50]
click at [347, 189] on td "Add Redeem" at bounding box center [348, 184] width 43 height 40
click at [354, 184] on button "Redeem" at bounding box center [355, 184] width 20 height 10
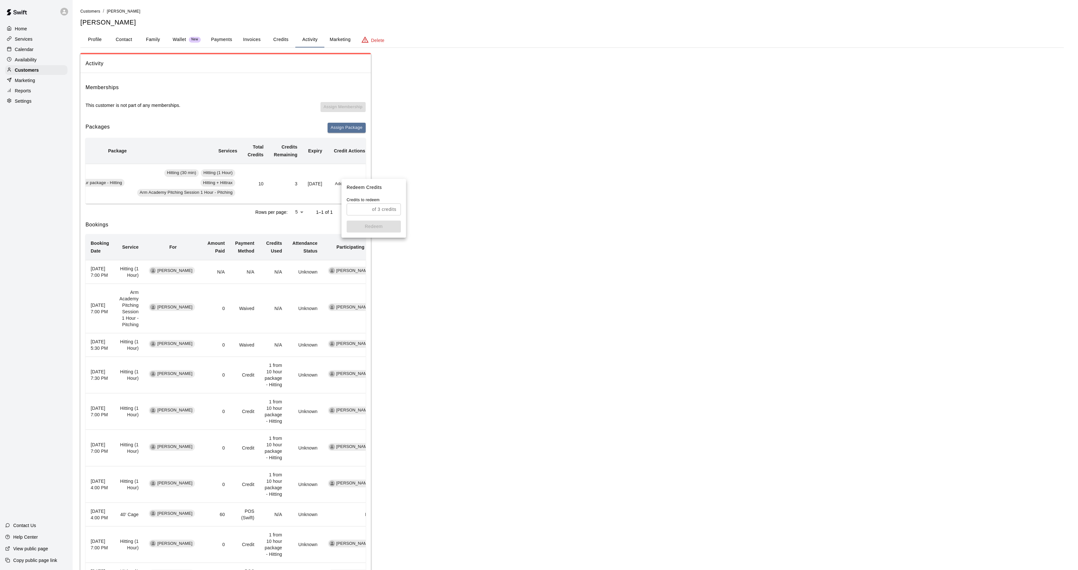
click at [366, 204] on input "text" at bounding box center [358, 209] width 23 height 12
type input "*"
click at [360, 227] on button "Redeem" at bounding box center [374, 226] width 54 height 12
click at [34, 51] on div "Calendar" at bounding box center [36, 50] width 62 height 10
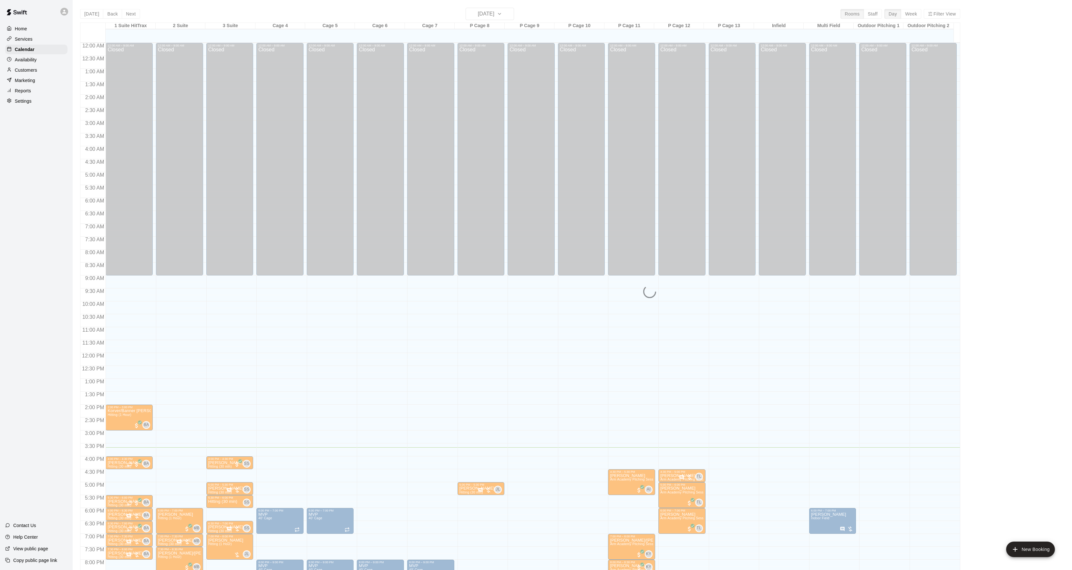
scroll to position [66, 0]
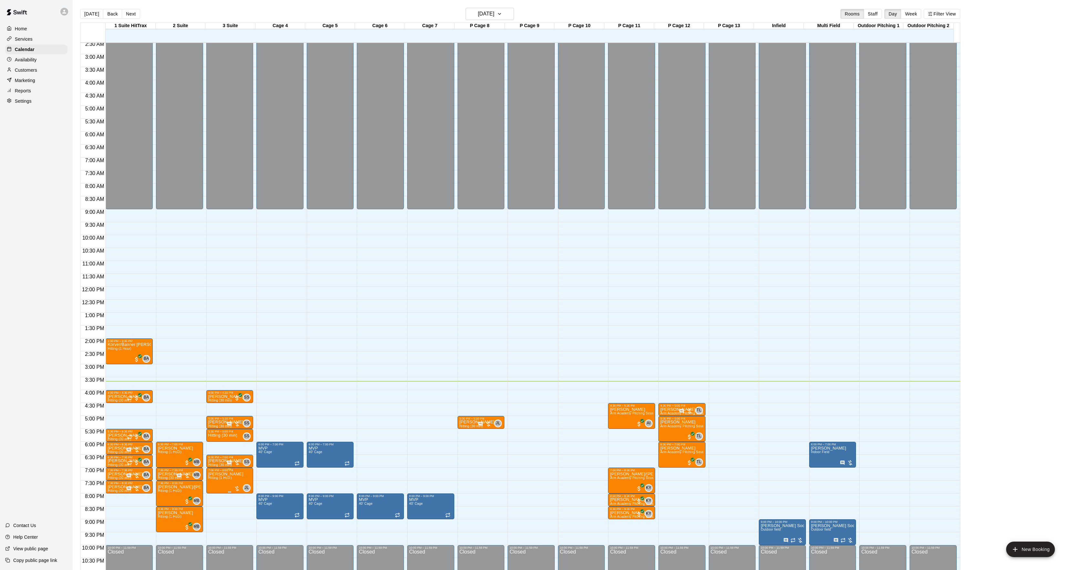
click at [214, 495] on img "edit" at bounding box center [214, 494] width 7 height 7
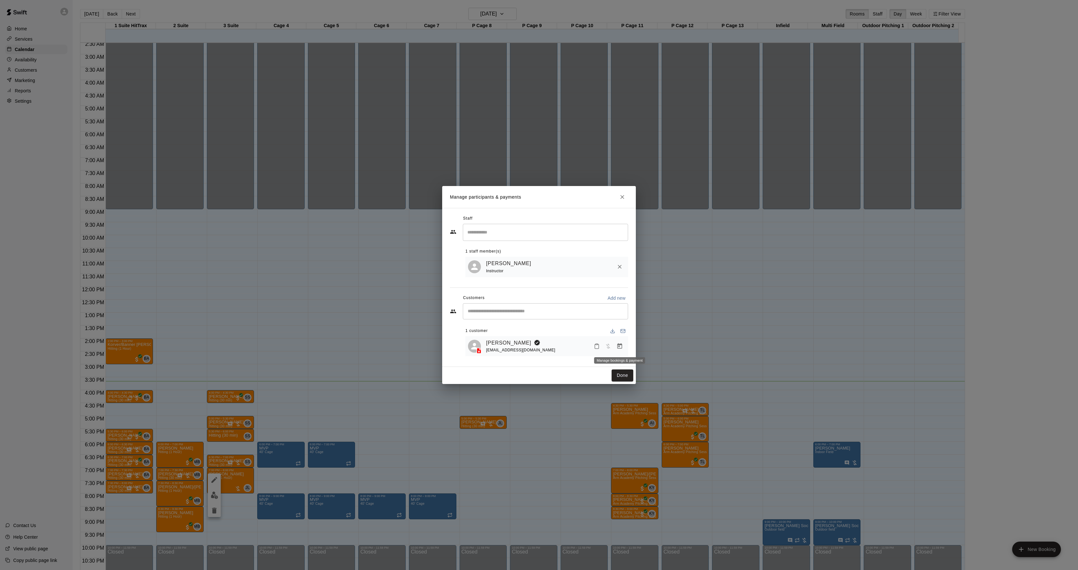
click at [624, 347] on button "Manage bookings & payment" at bounding box center [620, 346] width 12 height 12
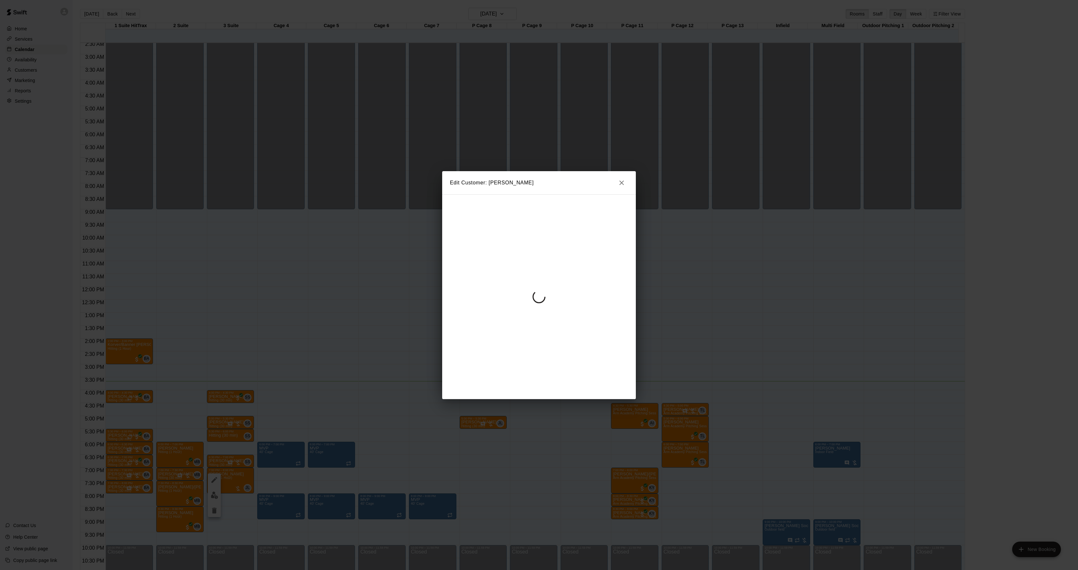
click at [511, 276] on div at bounding box center [539, 296] width 194 height 205
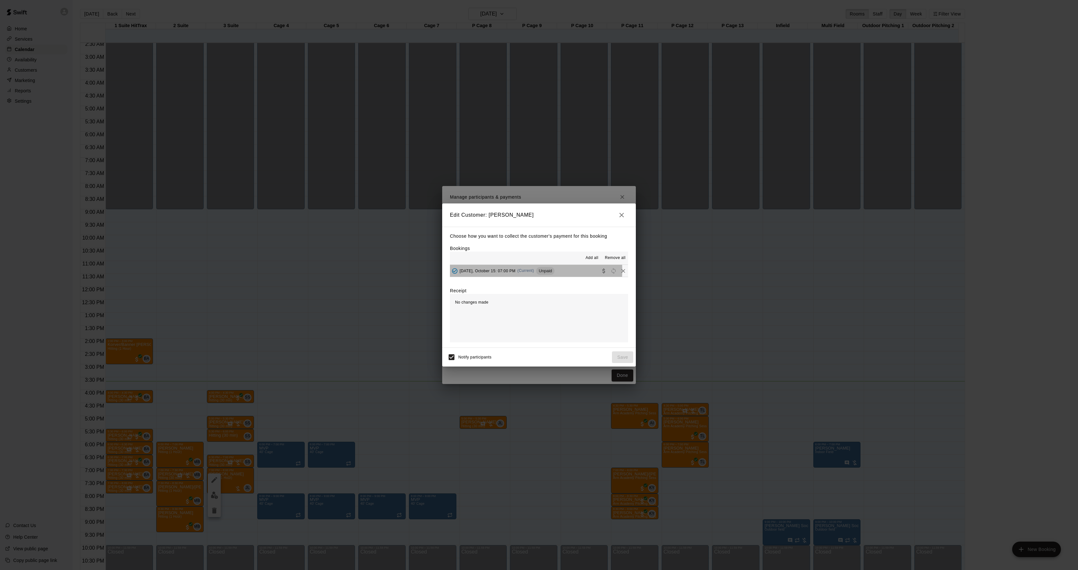
click at [513, 270] on span "[DATE], October 15: 07:00 PM" at bounding box center [488, 270] width 56 height 5
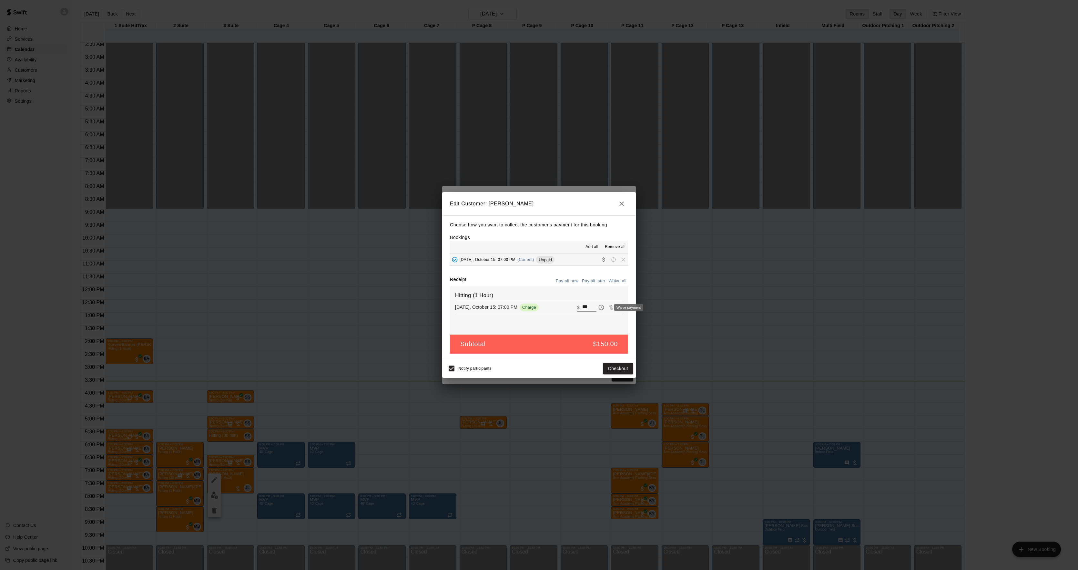
click at [609, 307] on button "Waive payment" at bounding box center [611, 307] width 10 height 10
type input "*"
click at [620, 371] on button "Save" at bounding box center [622, 368] width 21 height 12
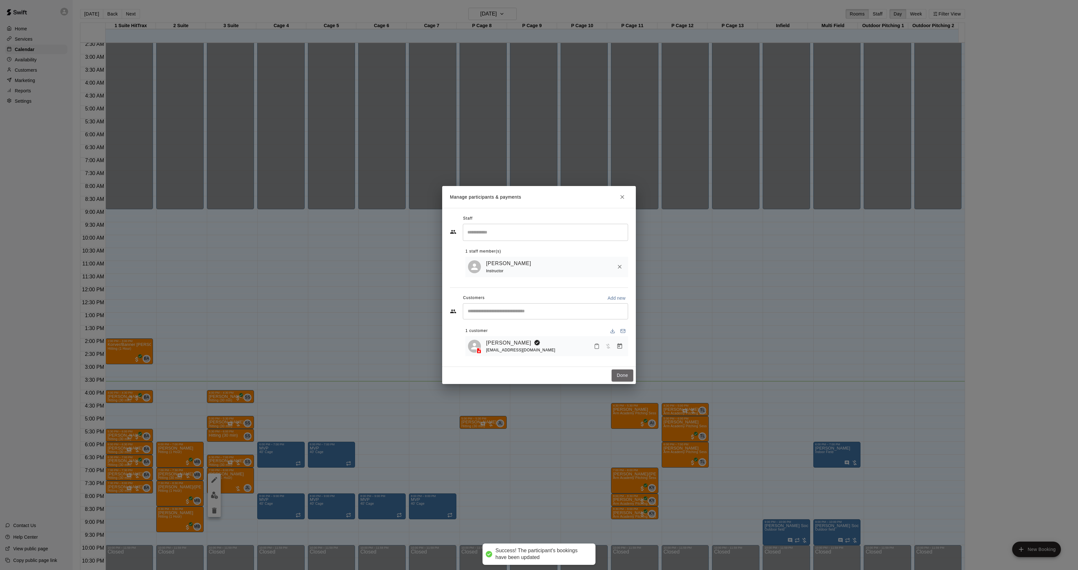
click at [620, 377] on button "Done" at bounding box center [623, 375] width 22 height 12
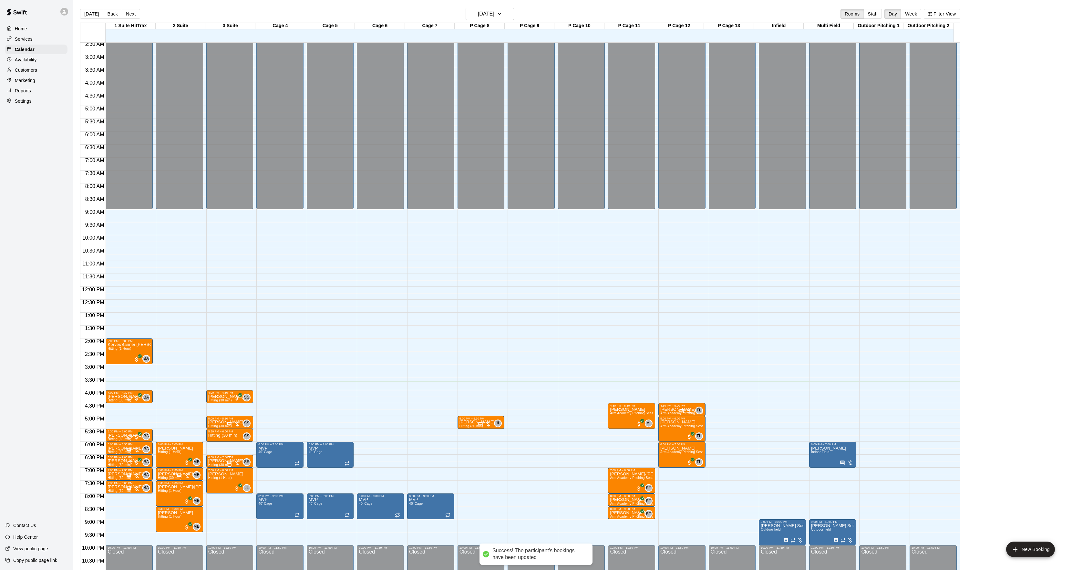
click at [225, 461] on p "[PERSON_NAME] De [PERSON_NAME]" at bounding box center [229, 461] width 43 height 0
click at [217, 482] on img "edit" at bounding box center [214, 484] width 7 height 7
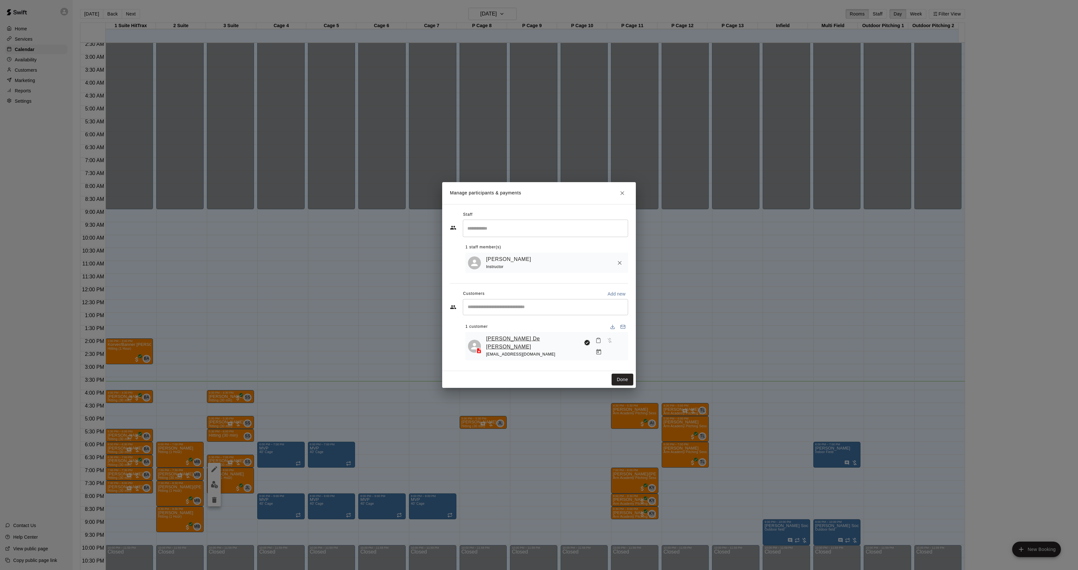
click at [497, 345] on link "[PERSON_NAME] De [PERSON_NAME]" at bounding box center [533, 342] width 95 height 16
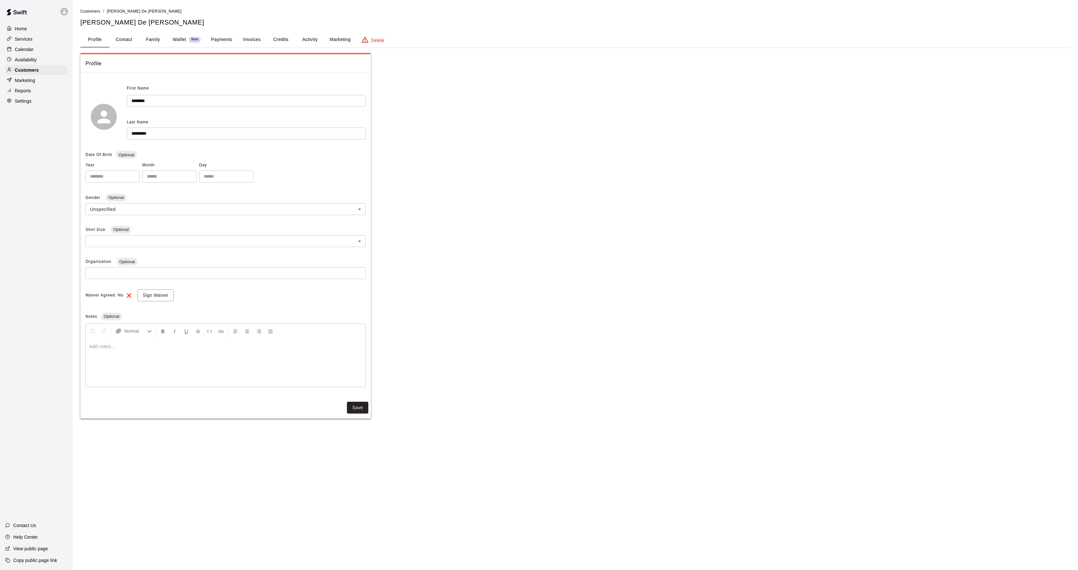
click at [309, 38] on button "Activity" at bounding box center [309, 39] width 29 height 15
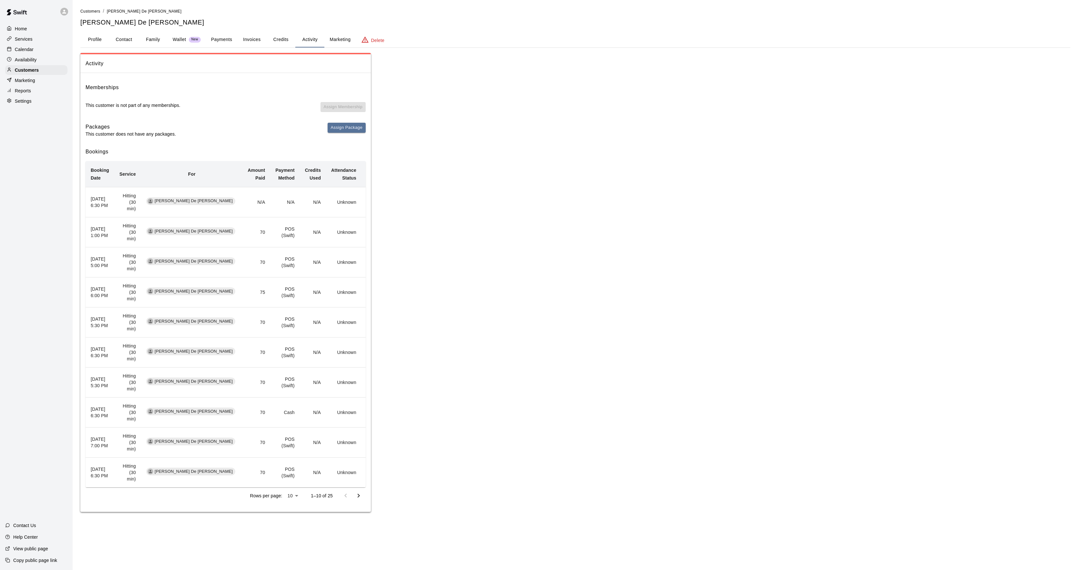
click at [49, 48] on div "Calendar" at bounding box center [36, 50] width 62 height 10
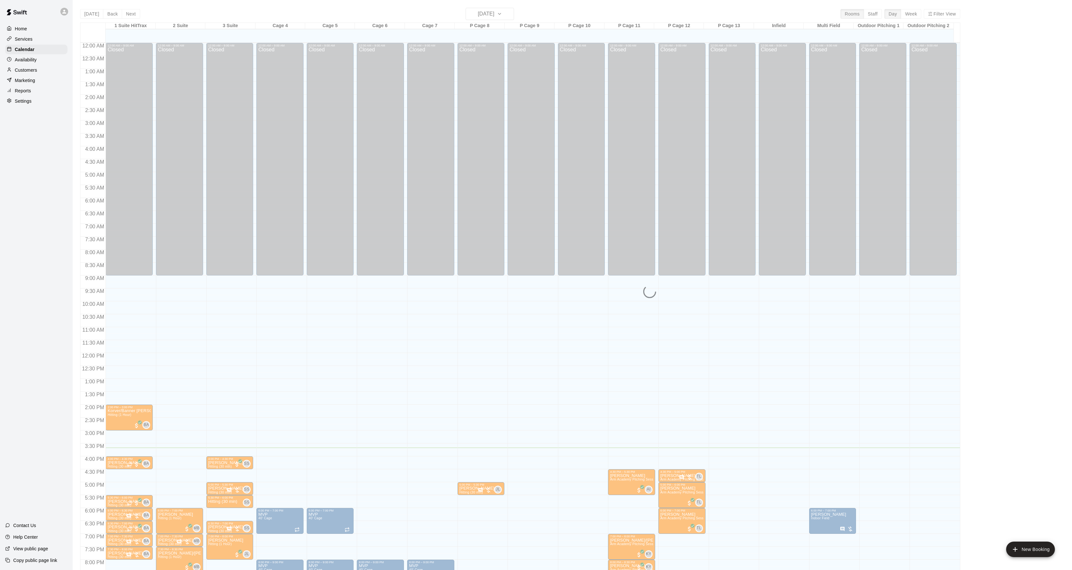
scroll to position [66, 0]
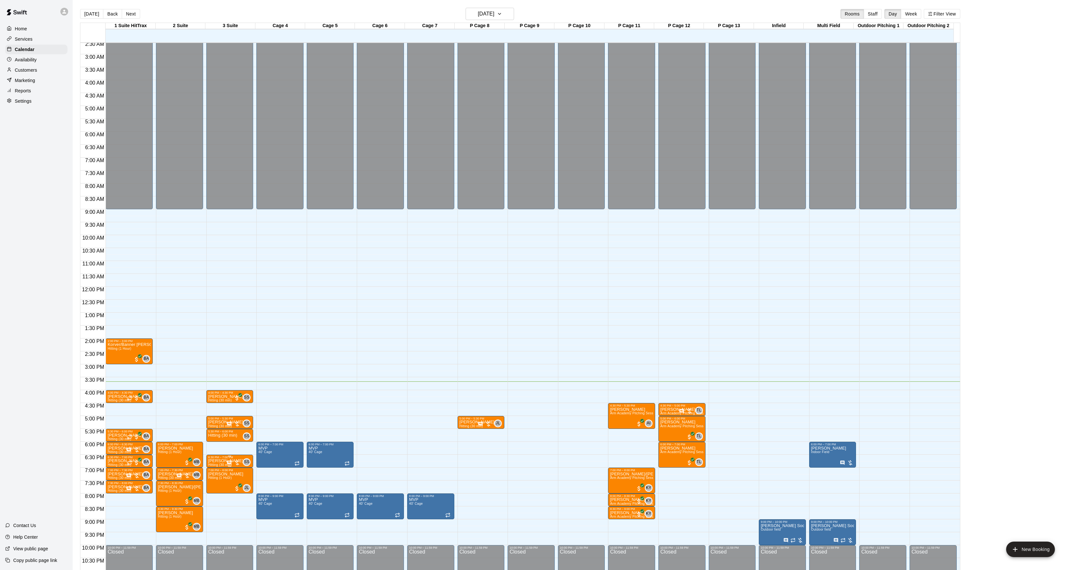
click at [216, 469] on icon "edit" at bounding box center [214, 467] width 8 height 8
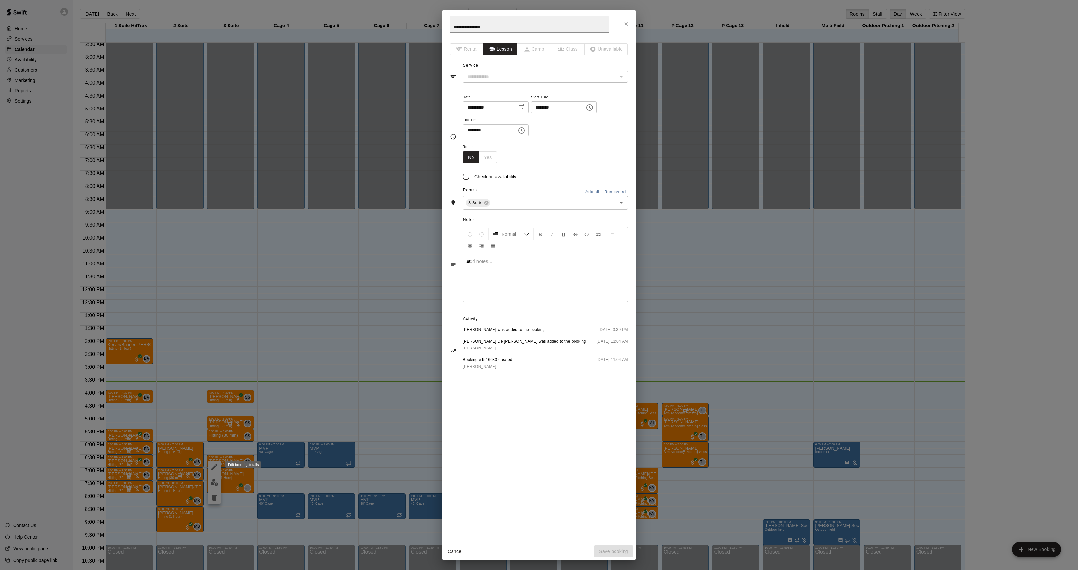
type input "**********"
click at [503, 278] on div "**" at bounding box center [545, 285] width 165 height 48
click at [608, 546] on button "Save booking" at bounding box center [613, 551] width 39 height 12
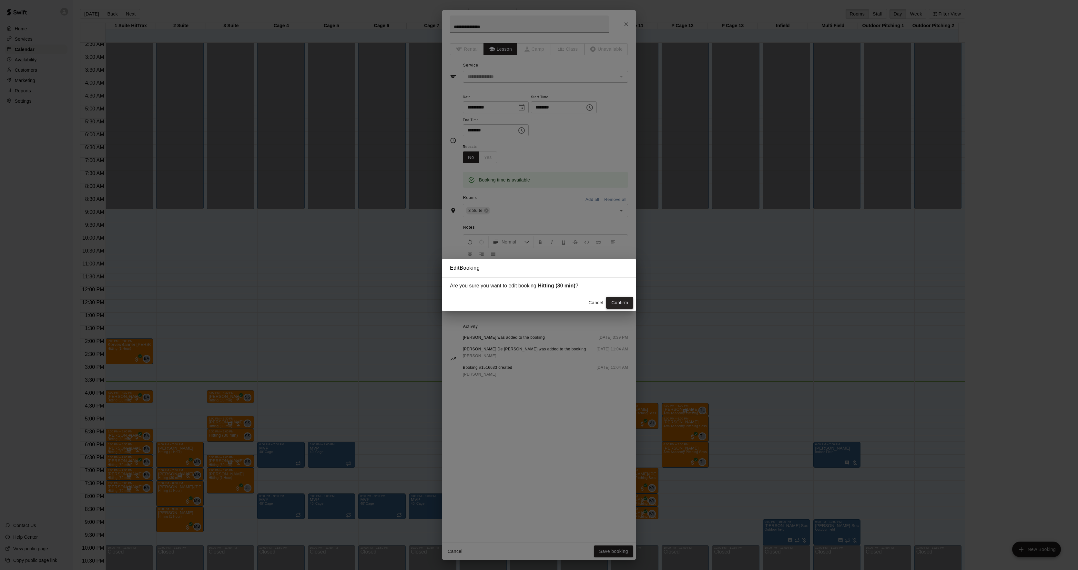
click at [632, 307] on button "Confirm" at bounding box center [619, 303] width 27 height 12
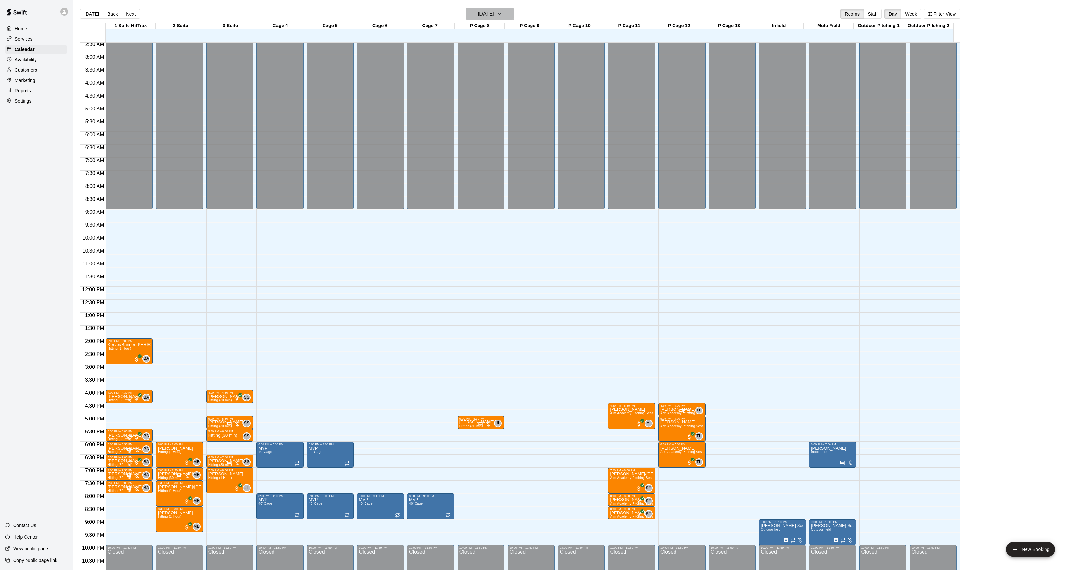
click at [478, 11] on h6 "[DATE]" at bounding box center [486, 13] width 16 height 9
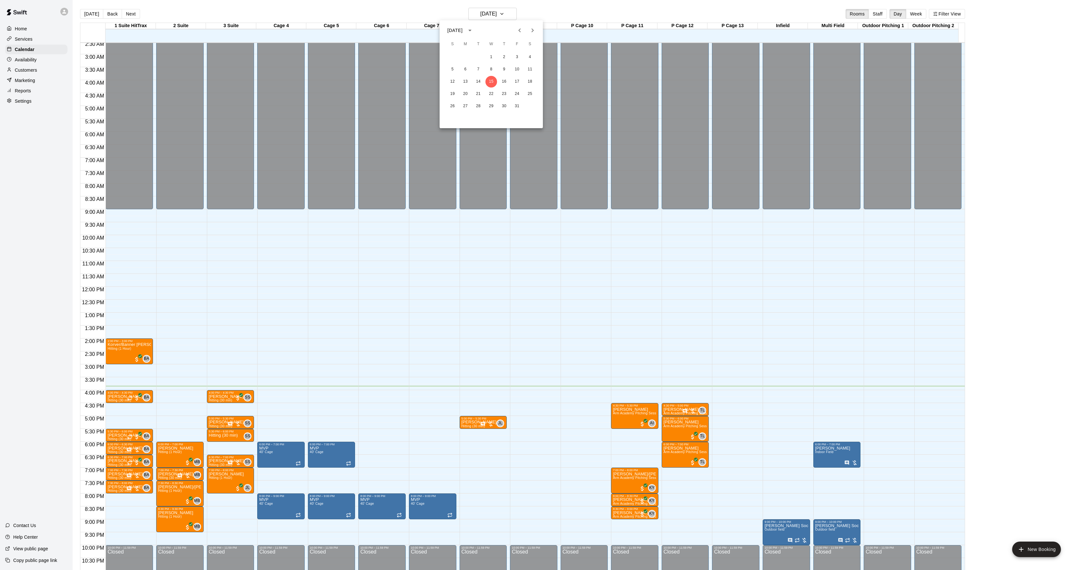
click at [535, 34] on icon "Next month" at bounding box center [533, 30] width 8 height 8
click at [533, 36] on button "Next month" at bounding box center [532, 30] width 13 height 13
click at [447, 56] on button "1" at bounding box center [453, 57] width 12 height 12
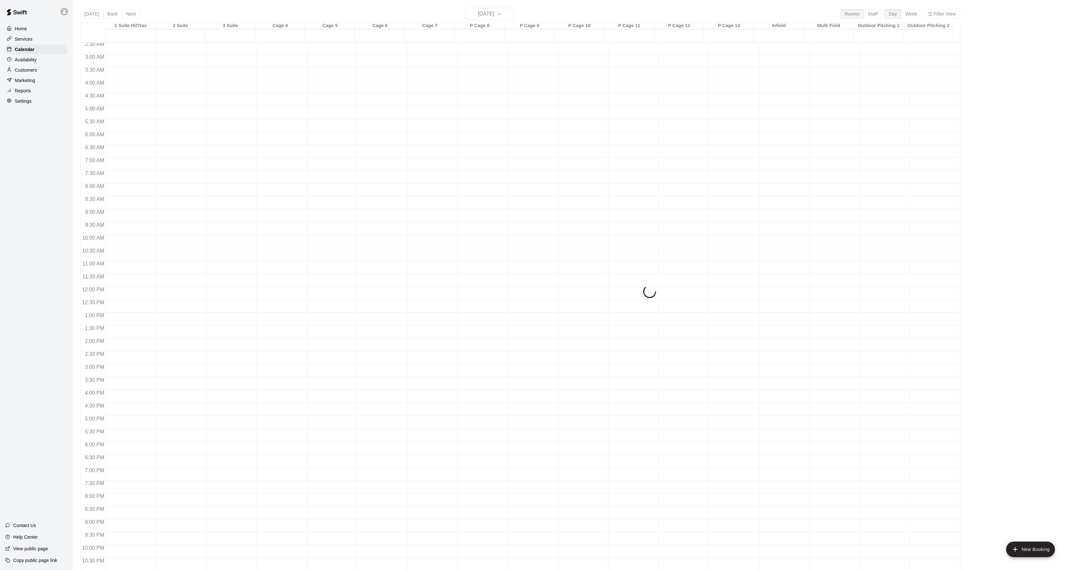
click at [458, 44] on button "1" at bounding box center [462, 41] width 9 height 6
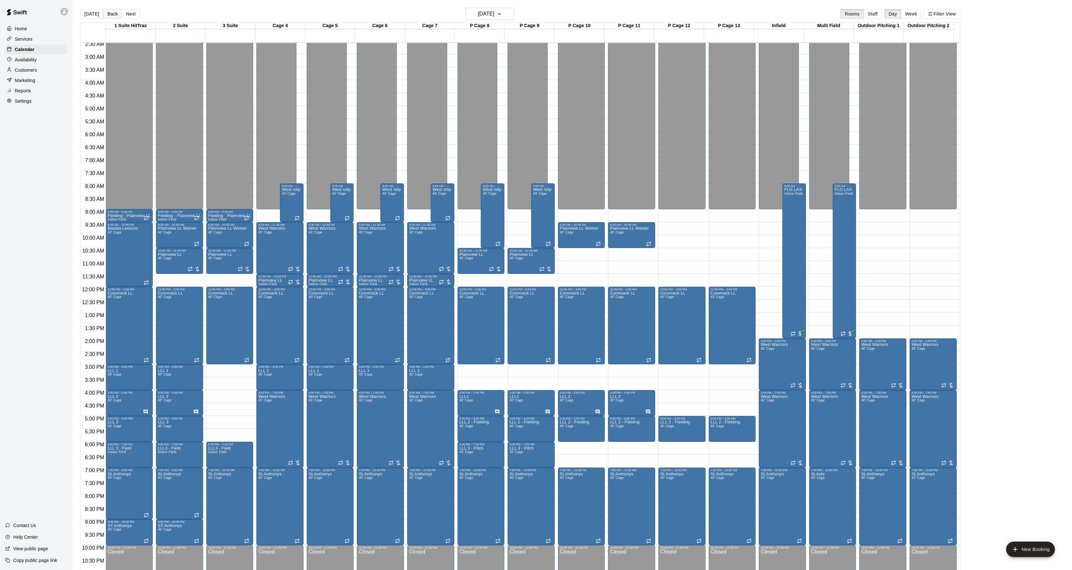
click at [114, 15] on button "Back" at bounding box center [112, 14] width 19 height 10
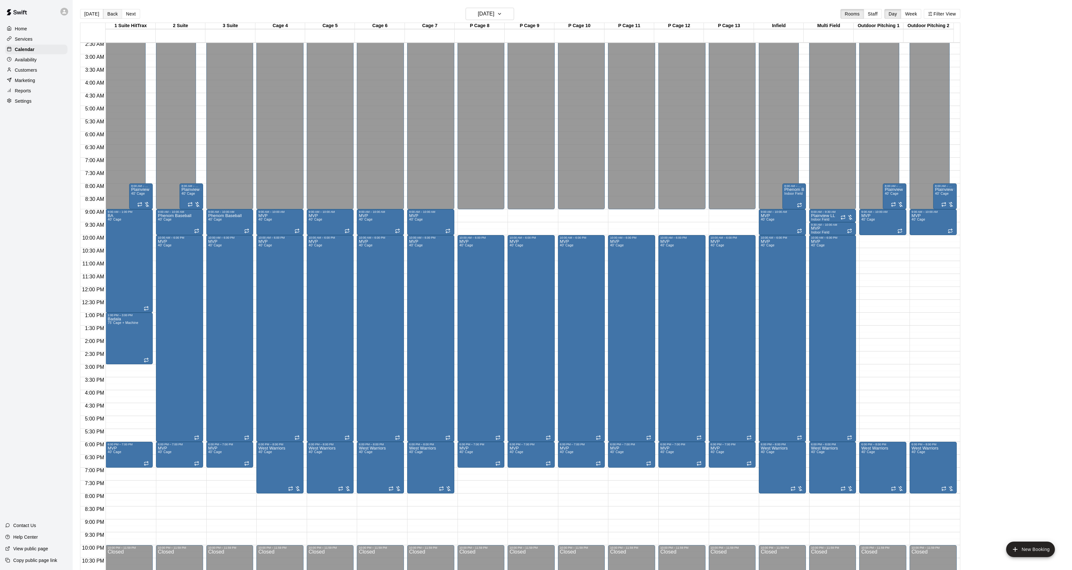
click at [114, 15] on button "Back" at bounding box center [112, 14] width 19 height 10
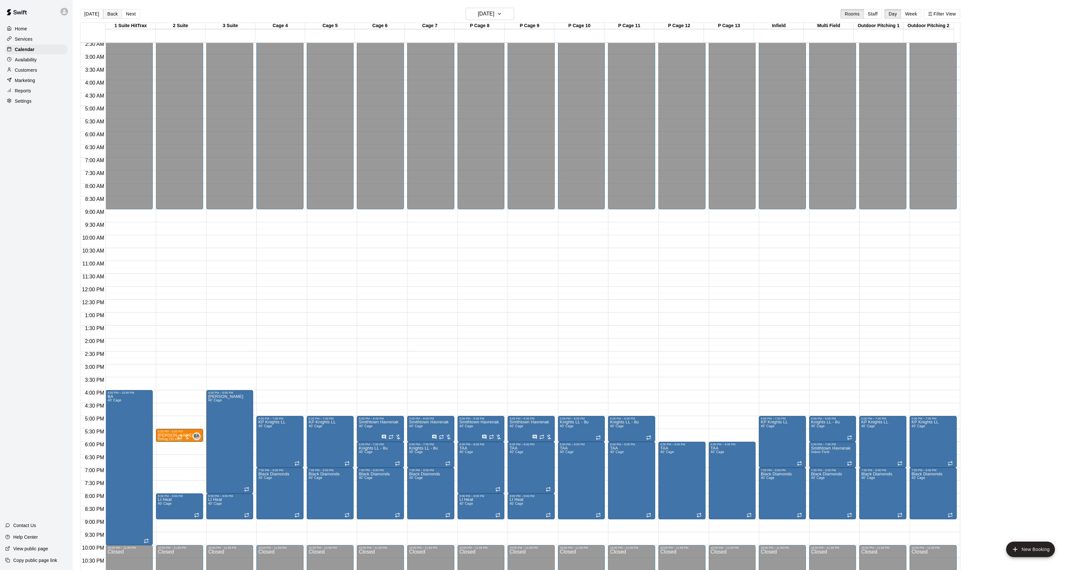
click at [114, 15] on button "Back" at bounding box center [112, 14] width 19 height 10
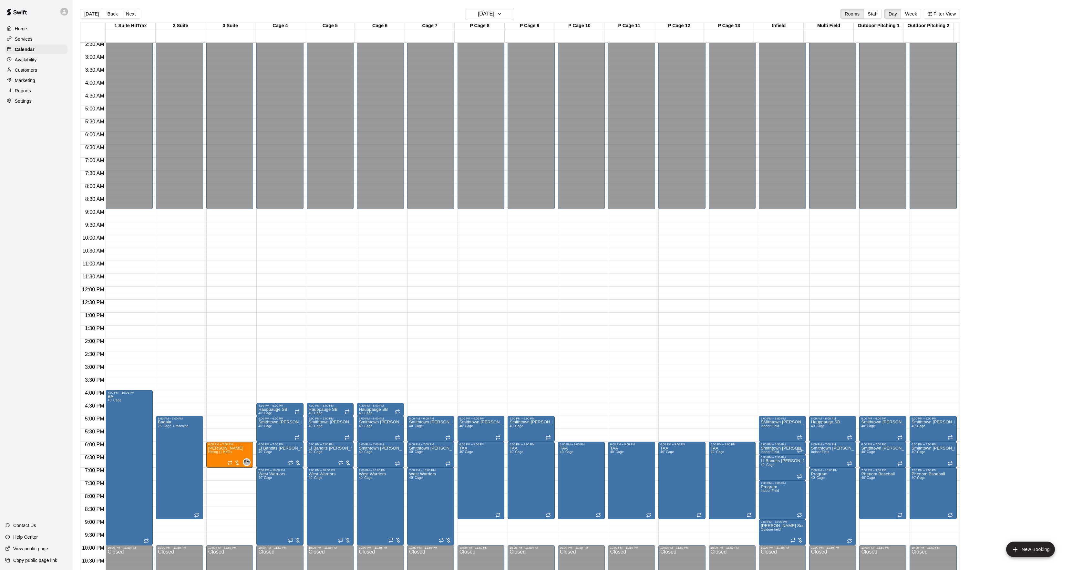
click at [96, 14] on button "[DATE]" at bounding box center [91, 14] width 23 height 10
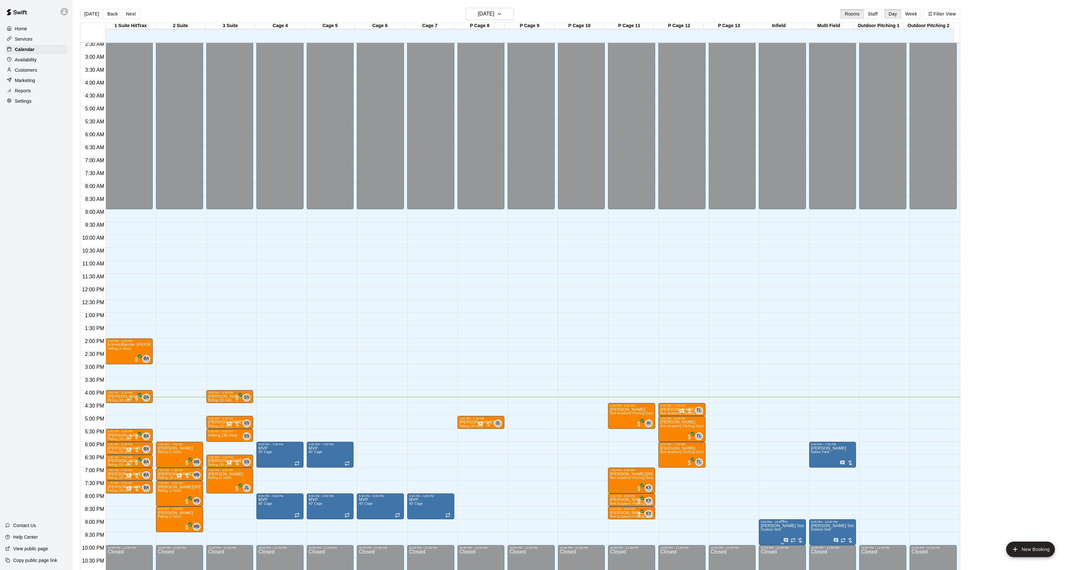
click at [769, 530] on icon "edit" at bounding box center [766, 528] width 8 height 8
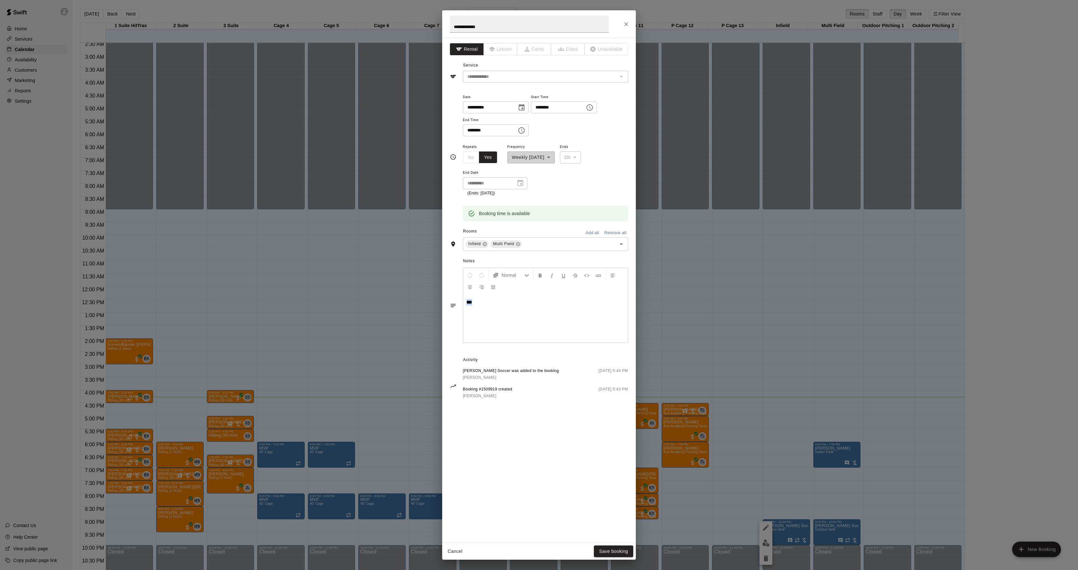
click at [455, 305] on div "Normal ***" at bounding box center [539, 305] width 178 height 78
click at [615, 549] on button "Save booking" at bounding box center [613, 551] width 39 height 12
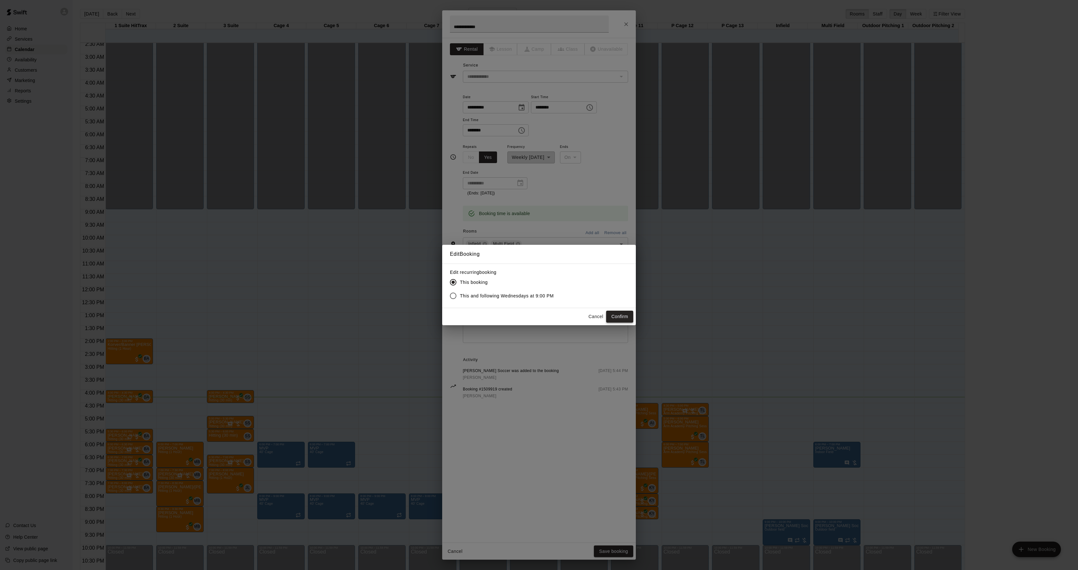
click at [628, 320] on button "Confirm" at bounding box center [619, 317] width 27 height 12
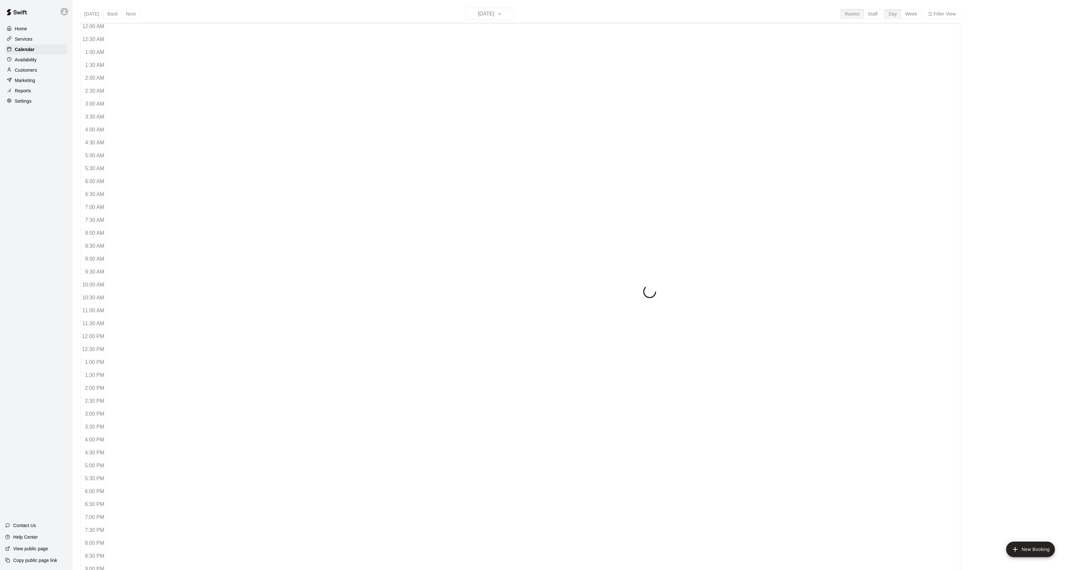
scroll to position [66, 0]
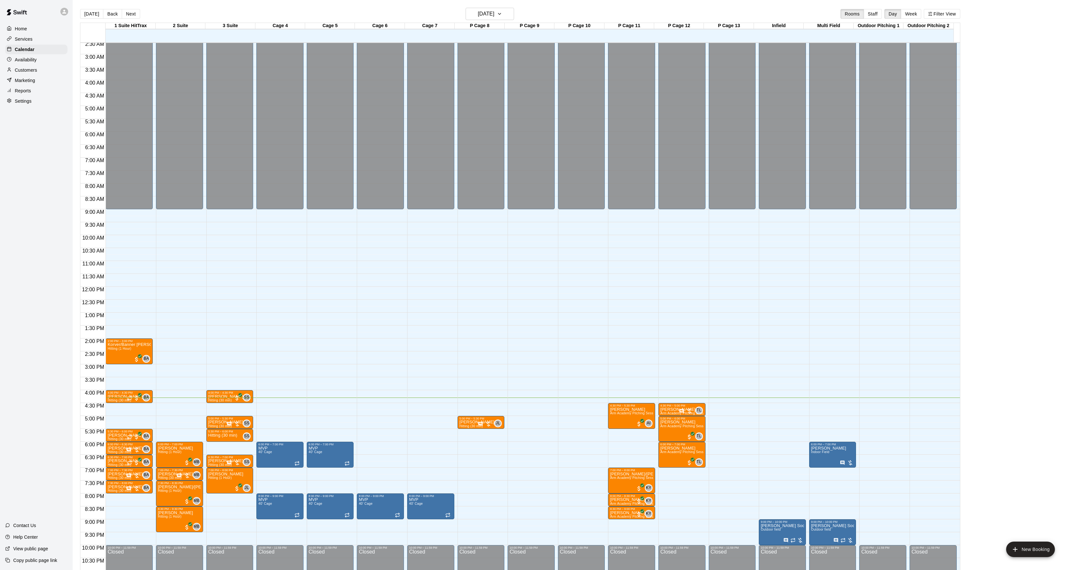
click at [754, 531] on div "12:00 AM – 9:00 AM Closed 10:00 PM – 11:59 PM Closed" at bounding box center [732, 287] width 47 height 620
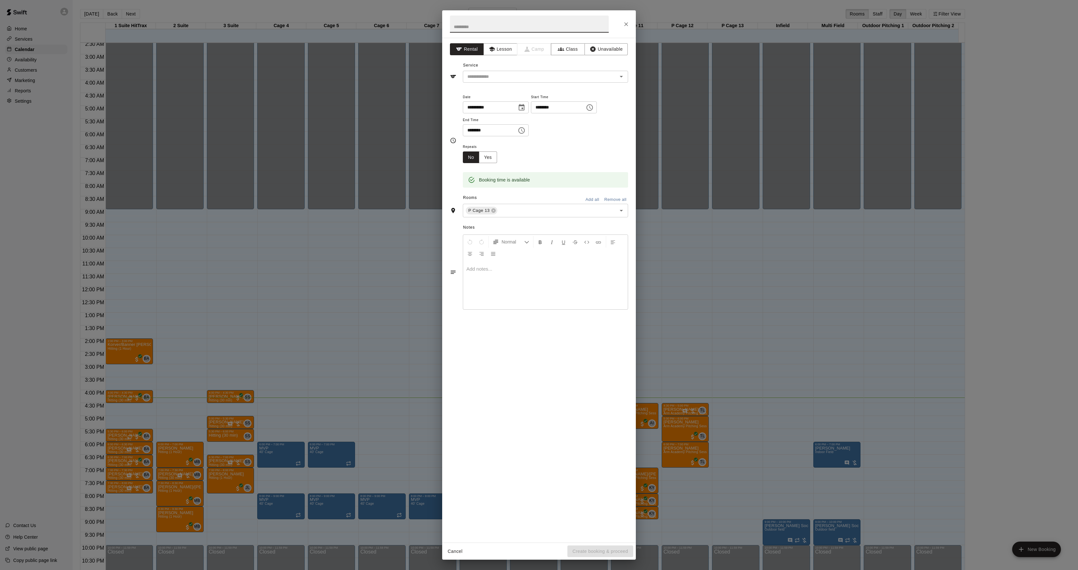
click at [811, 528] on div "**********" at bounding box center [539, 285] width 1078 height 570
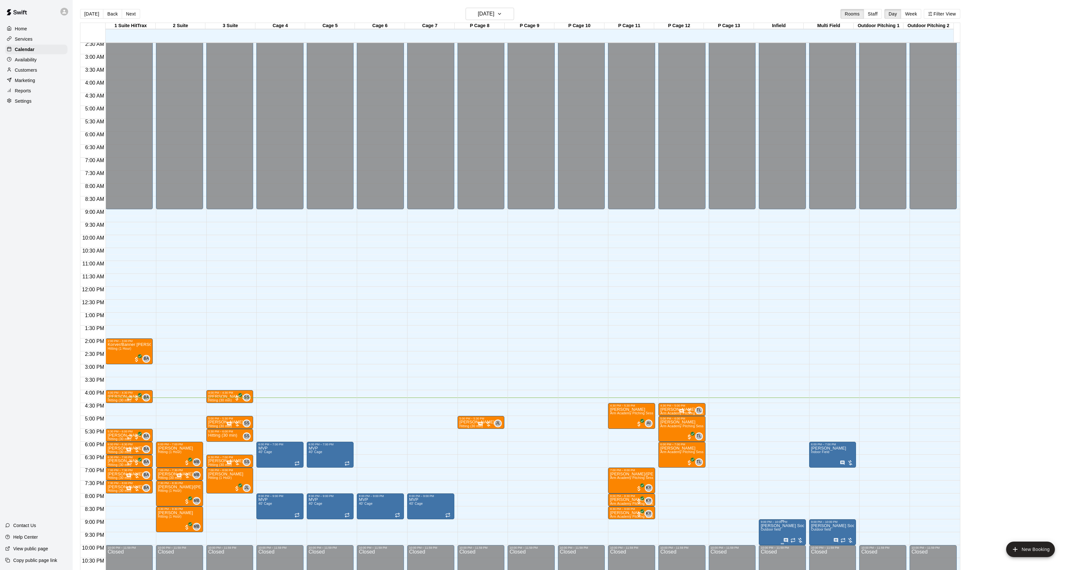
click at [771, 531] on span "Outdoor field" at bounding box center [770, 529] width 20 height 4
click at [766, 531] on button "edit" at bounding box center [766, 535] width 13 height 13
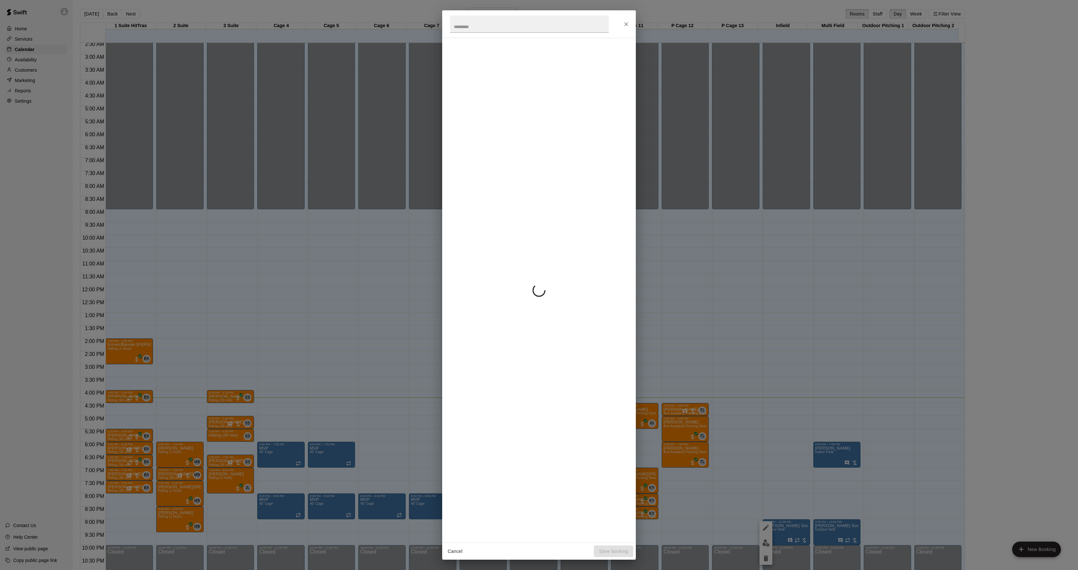
click at [314, 216] on div "Cancel Save booking" at bounding box center [539, 285] width 1078 height 570
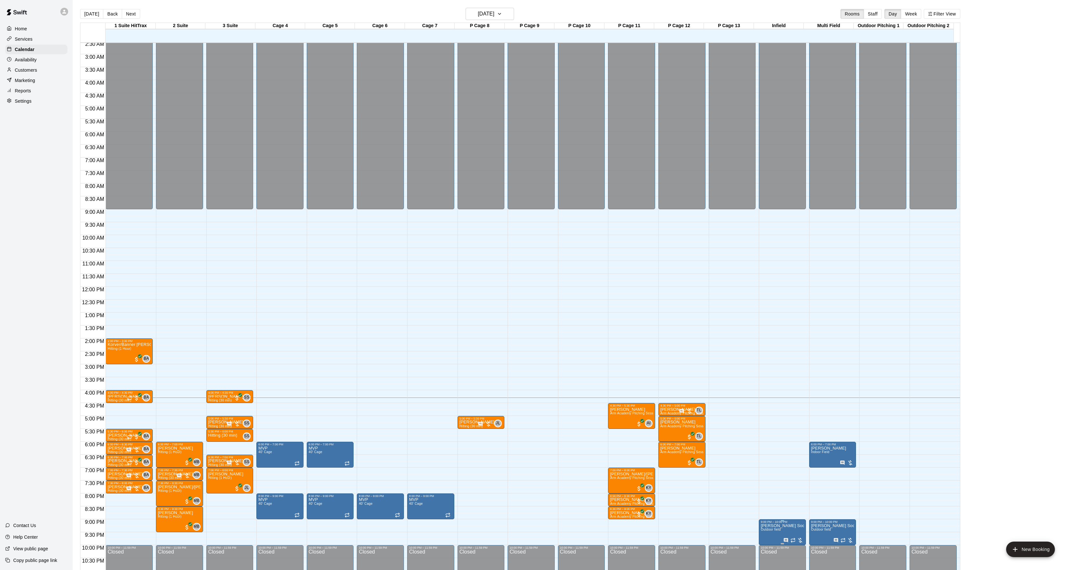
click at [764, 528] on span "Outdoor field" at bounding box center [770, 529] width 20 height 4
click at [765, 529] on icon "edit" at bounding box center [766, 528] width 6 height 6
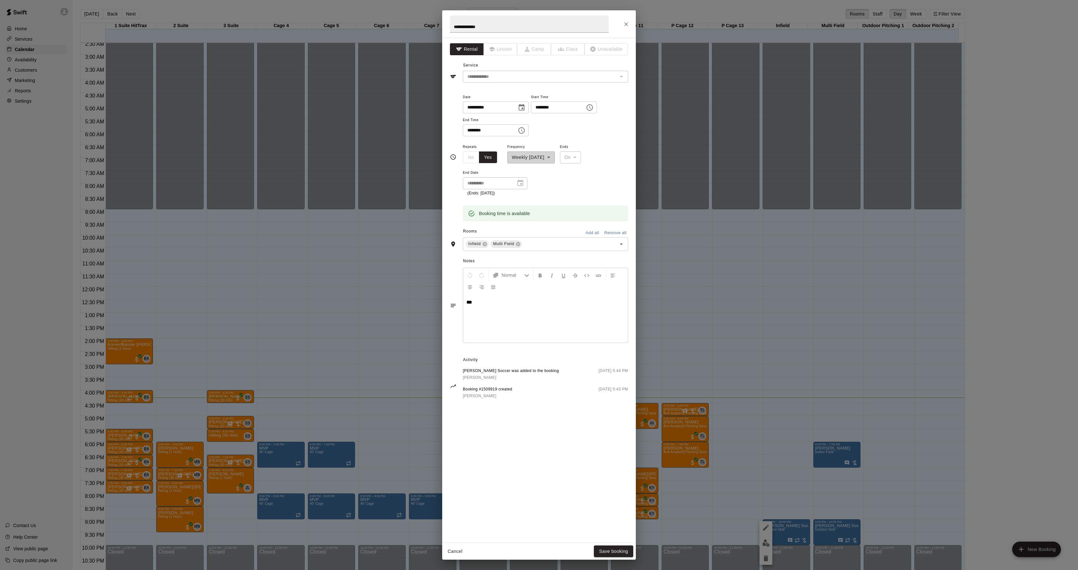
click at [544, 110] on input "********" at bounding box center [556, 107] width 50 height 12
type input "********"
click at [613, 554] on button "Save booking" at bounding box center [613, 551] width 39 height 12
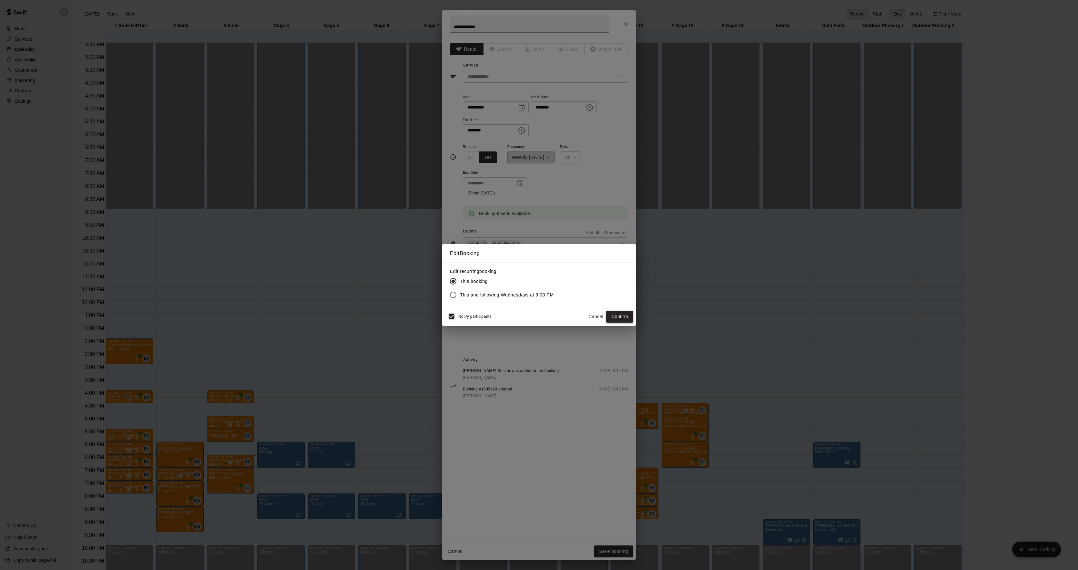
click at [626, 317] on button "Confirm" at bounding box center [619, 317] width 27 height 12
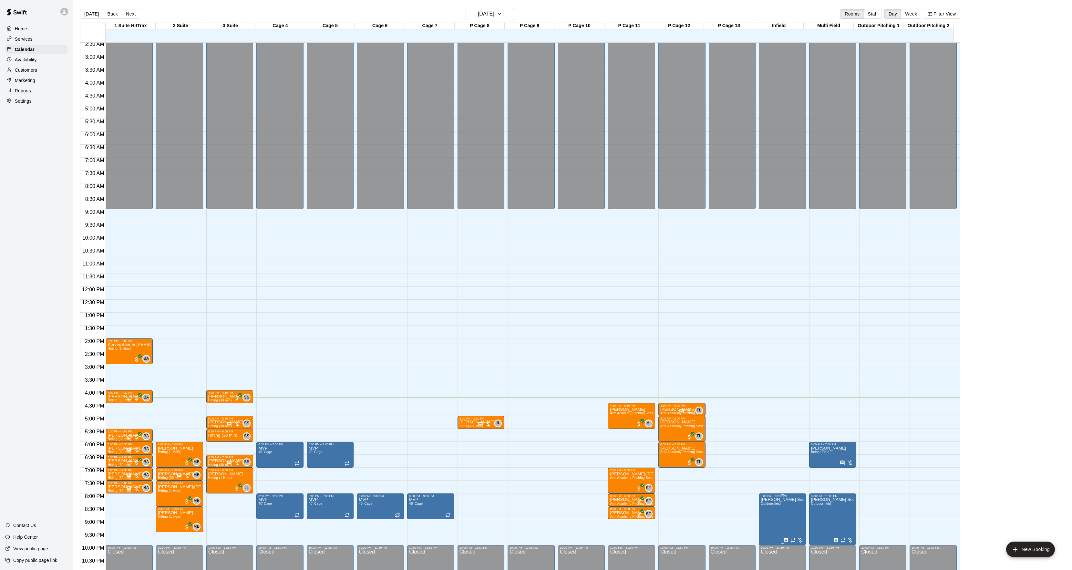
click at [767, 505] on icon "edit" at bounding box center [766, 506] width 6 height 6
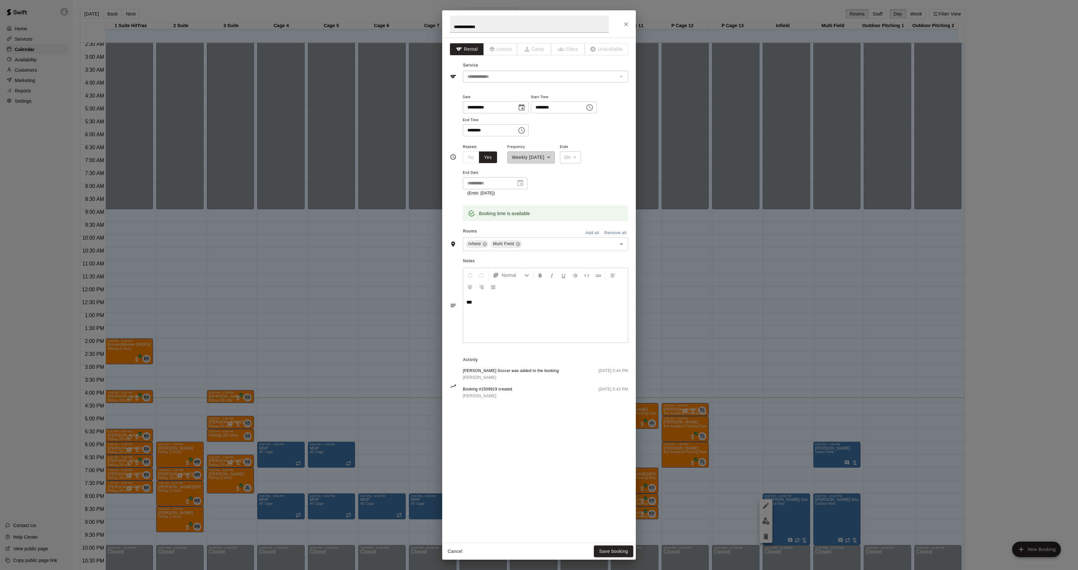
click at [757, 481] on div "**********" at bounding box center [539, 285] width 1078 height 570
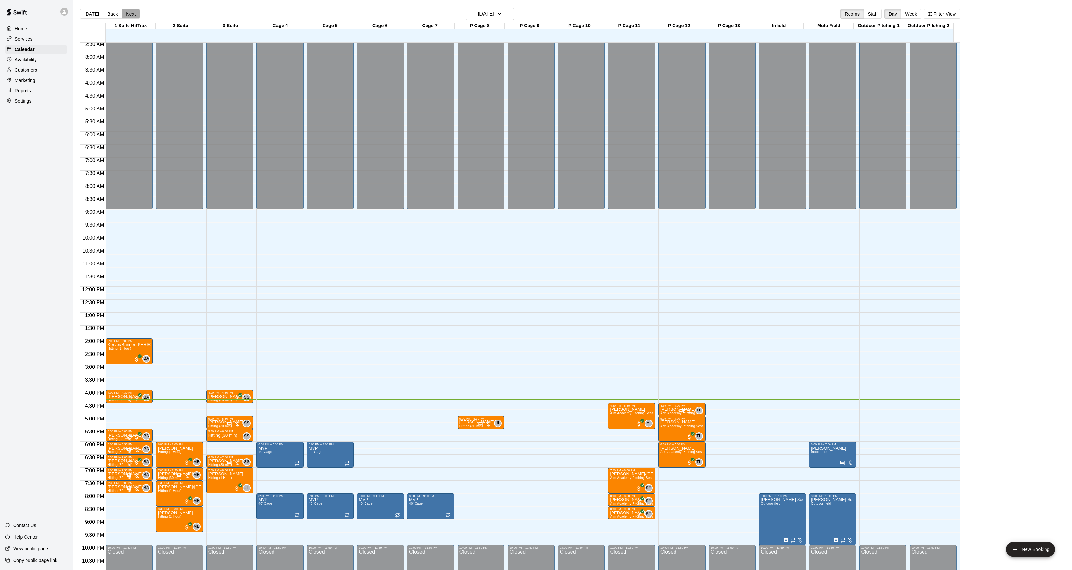
click at [132, 13] on button "Next" at bounding box center [131, 14] width 18 height 10
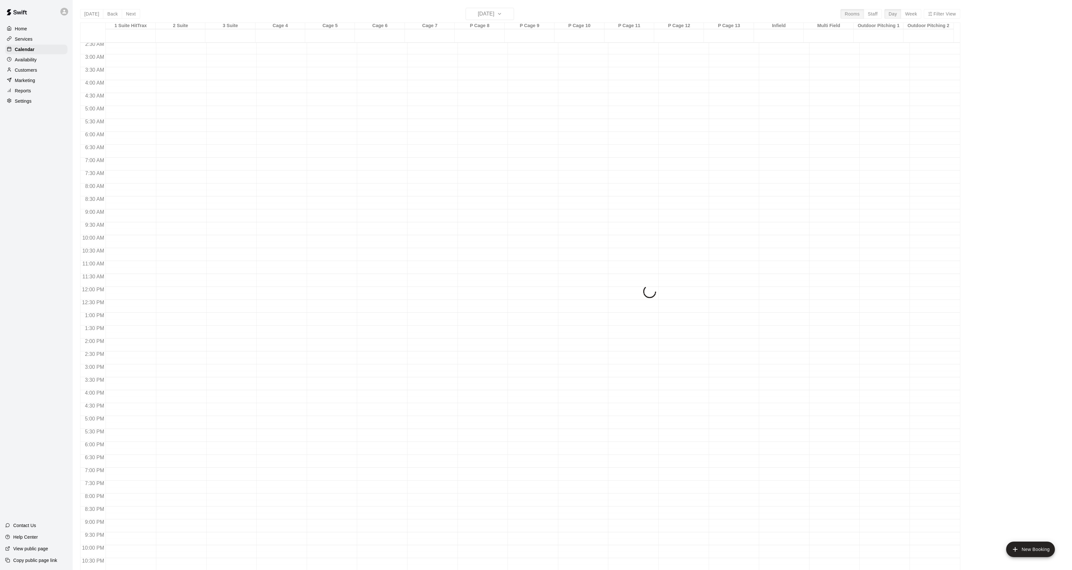
click at [132, 13] on div "Today Back Next Thursday Oct 16 Rooms Staff Day Week Filter View 1 Suite HitTra…" at bounding box center [520, 293] width 880 height 570
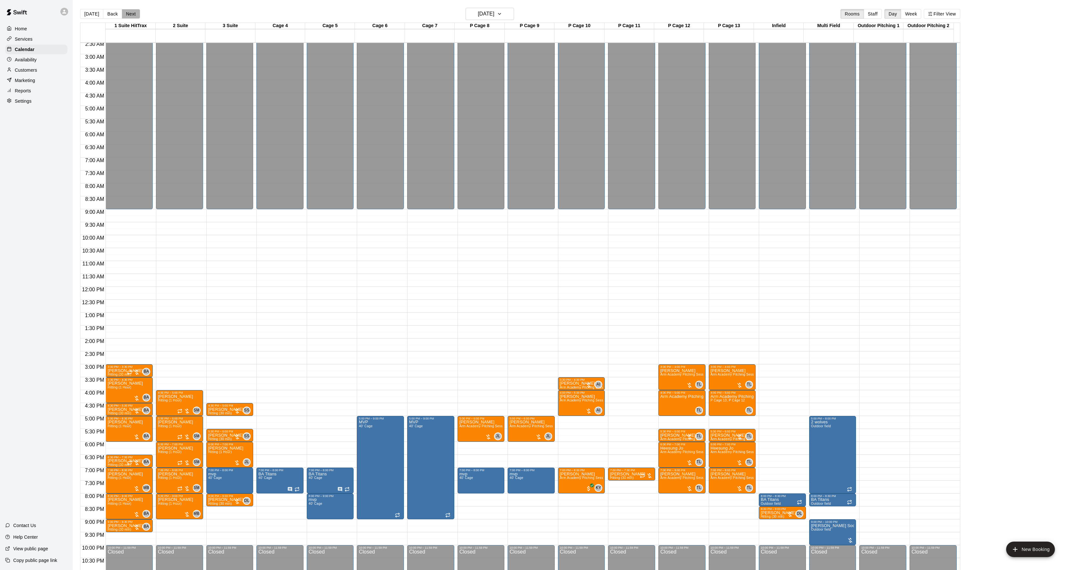
click at [132, 13] on button "Next" at bounding box center [131, 14] width 18 height 10
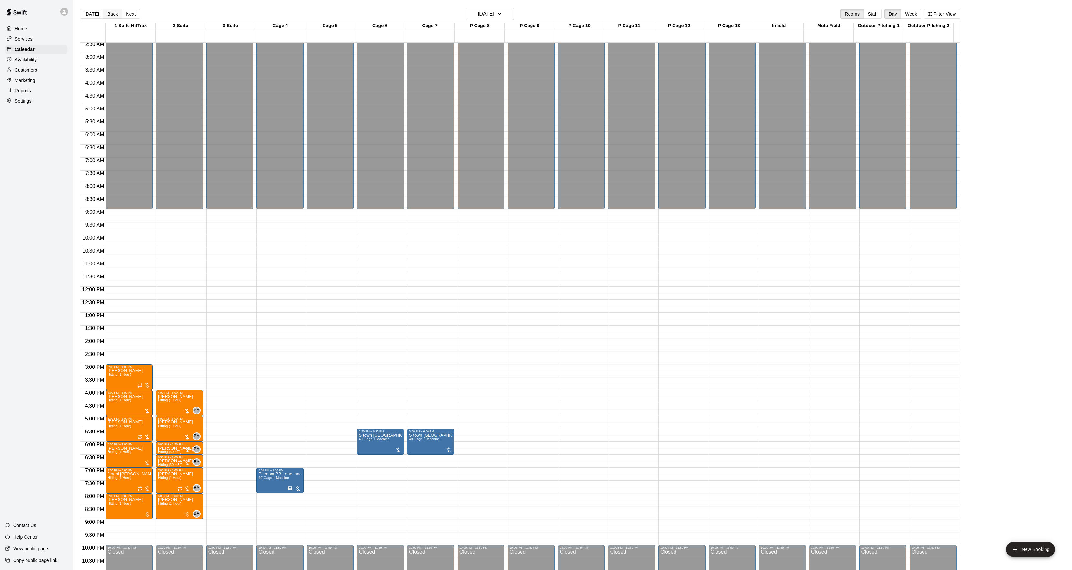
click at [114, 12] on button "Back" at bounding box center [112, 14] width 19 height 10
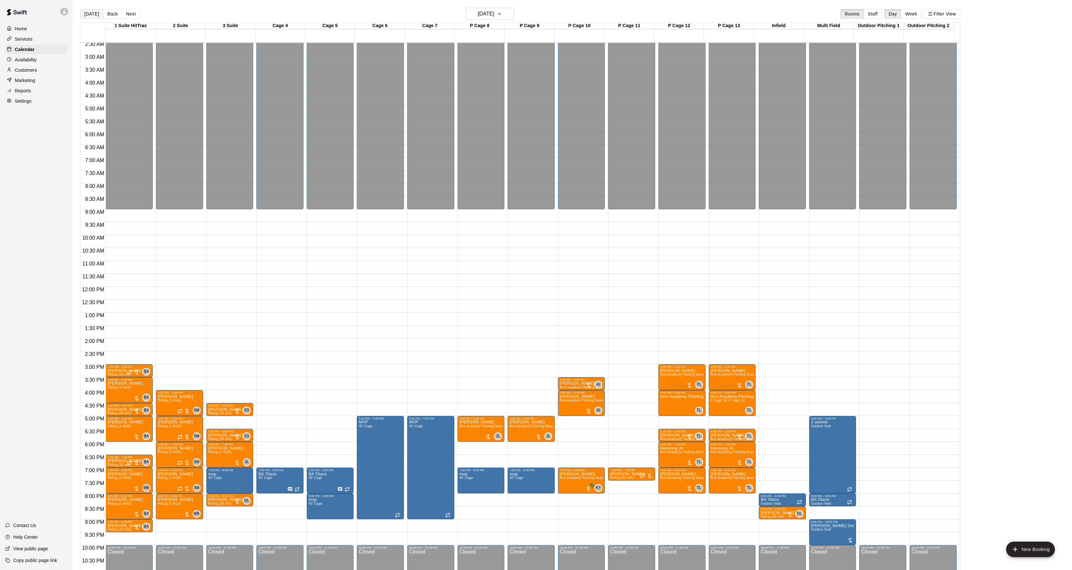
click at [95, 12] on button "[DATE]" at bounding box center [91, 14] width 23 height 10
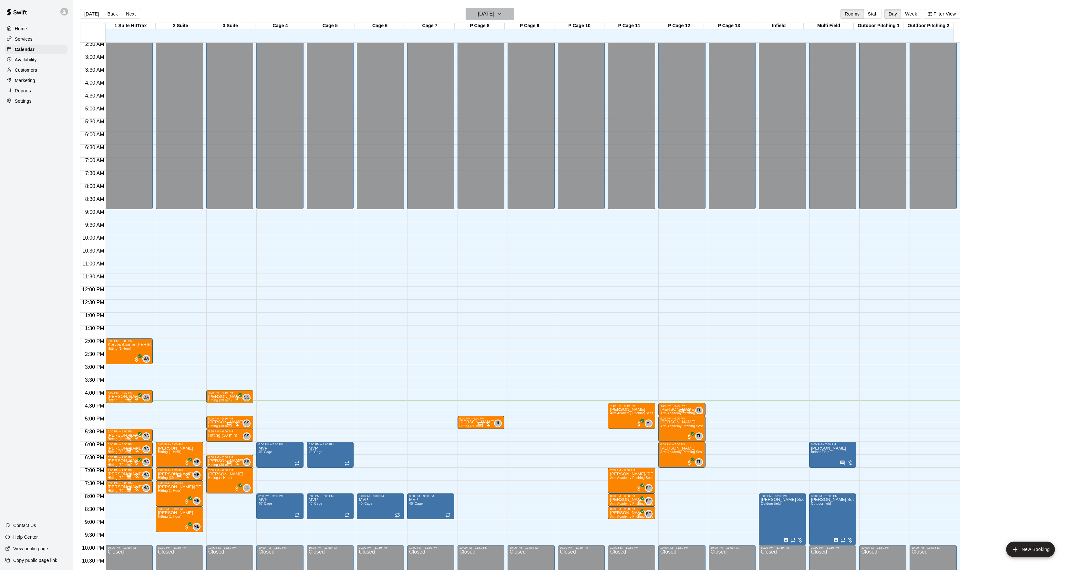
click at [494, 12] on h6 "[DATE]" at bounding box center [486, 13] width 16 height 9
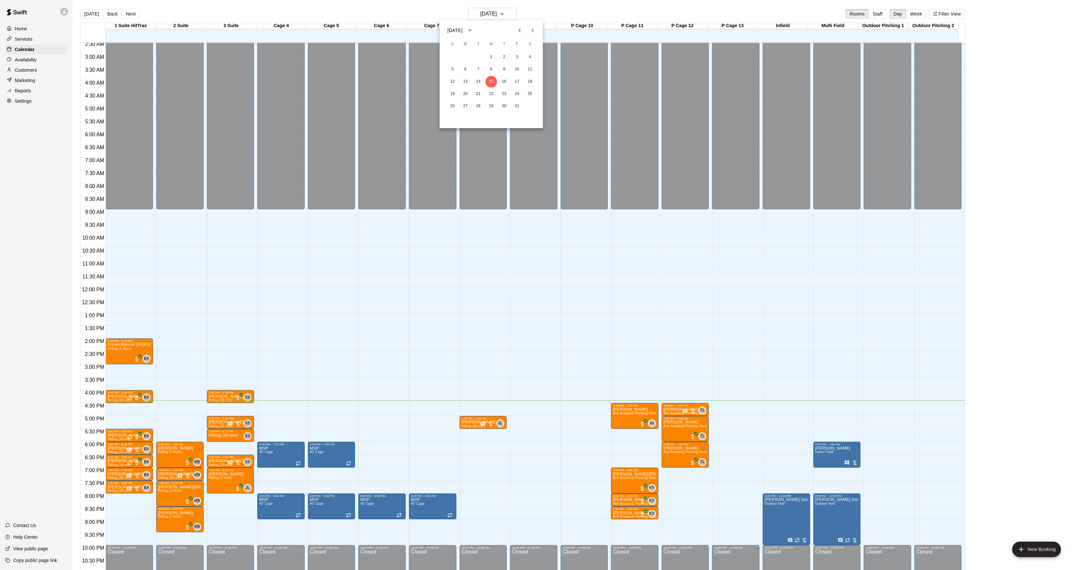
click at [530, 28] on icon "Next month" at bounding box center [533, 30] width 8 height 8
click at [513, 105] on button "30" at bounding box center [517, 106] width 12 height 12
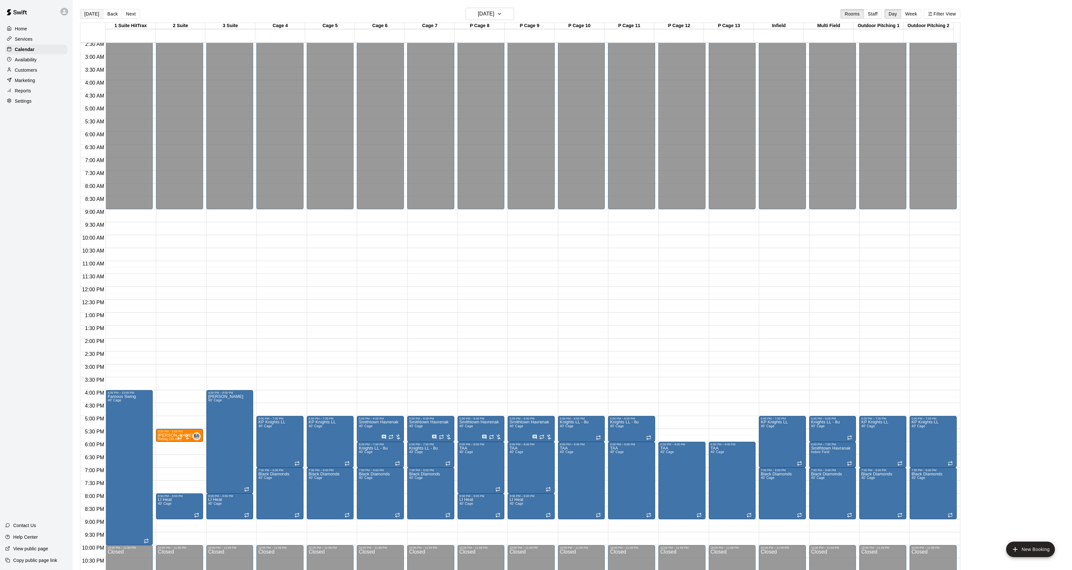
click at [92, 12] on button "[DATE]" at bounding box center [91, 14] width 23 height 10
